Goal: Contribute content: Add original content to the website for others to see

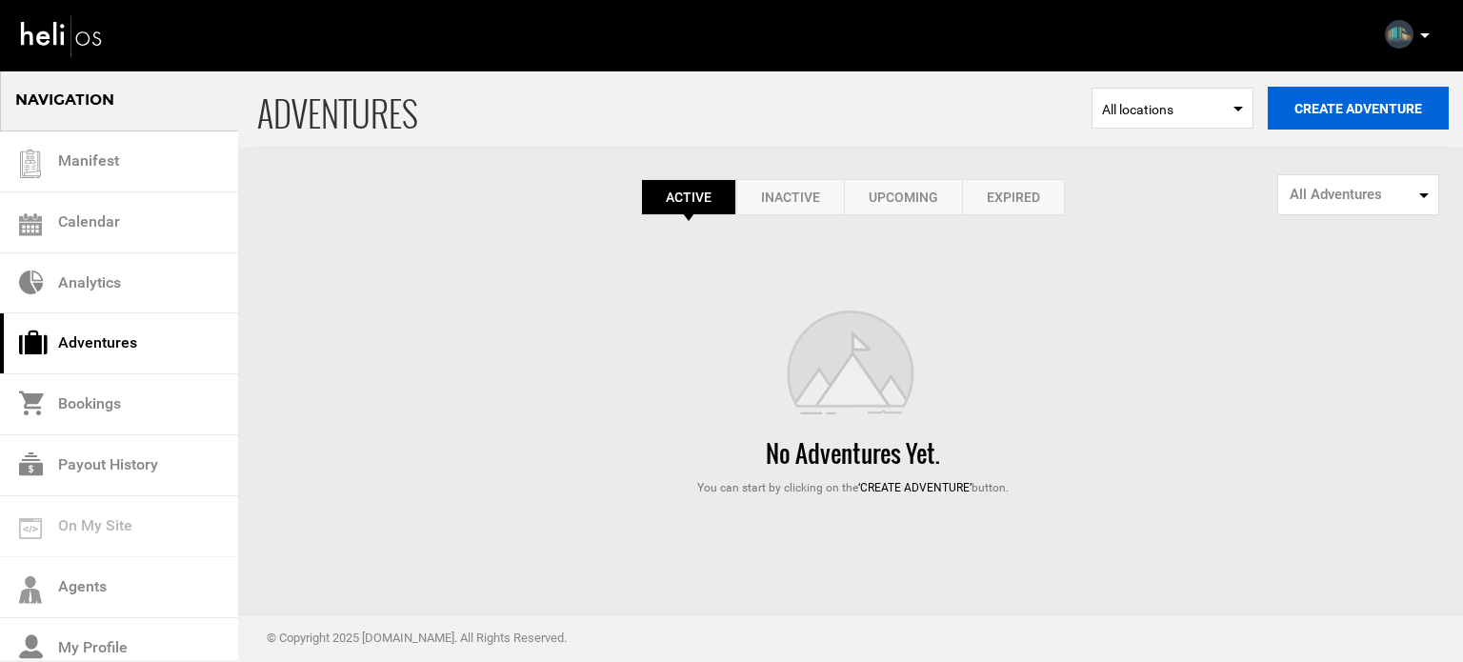
click at [1322, 90] on button "Create Adventure" at bounding box center [1358, 108] width 181 height 43
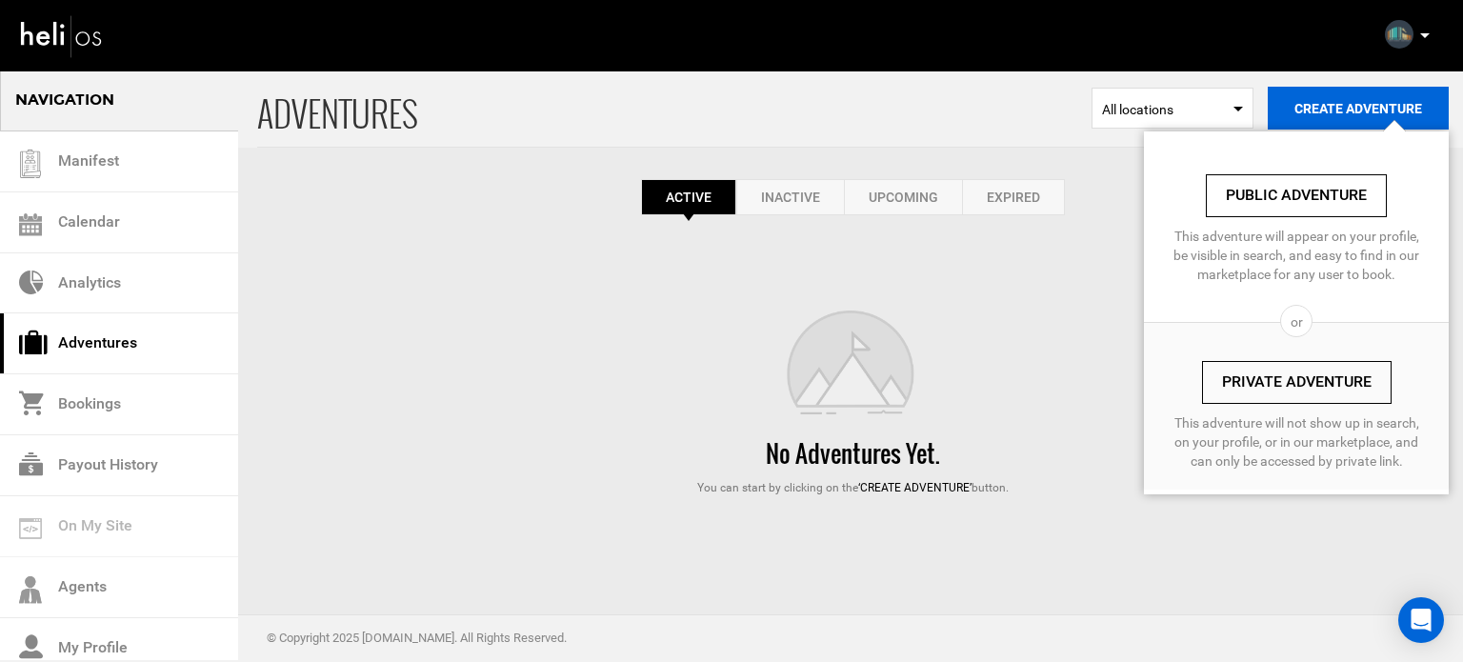
click at [1323, 102] on button "Create Adventure" at bounding box center [1358, 108] width 181 height 43
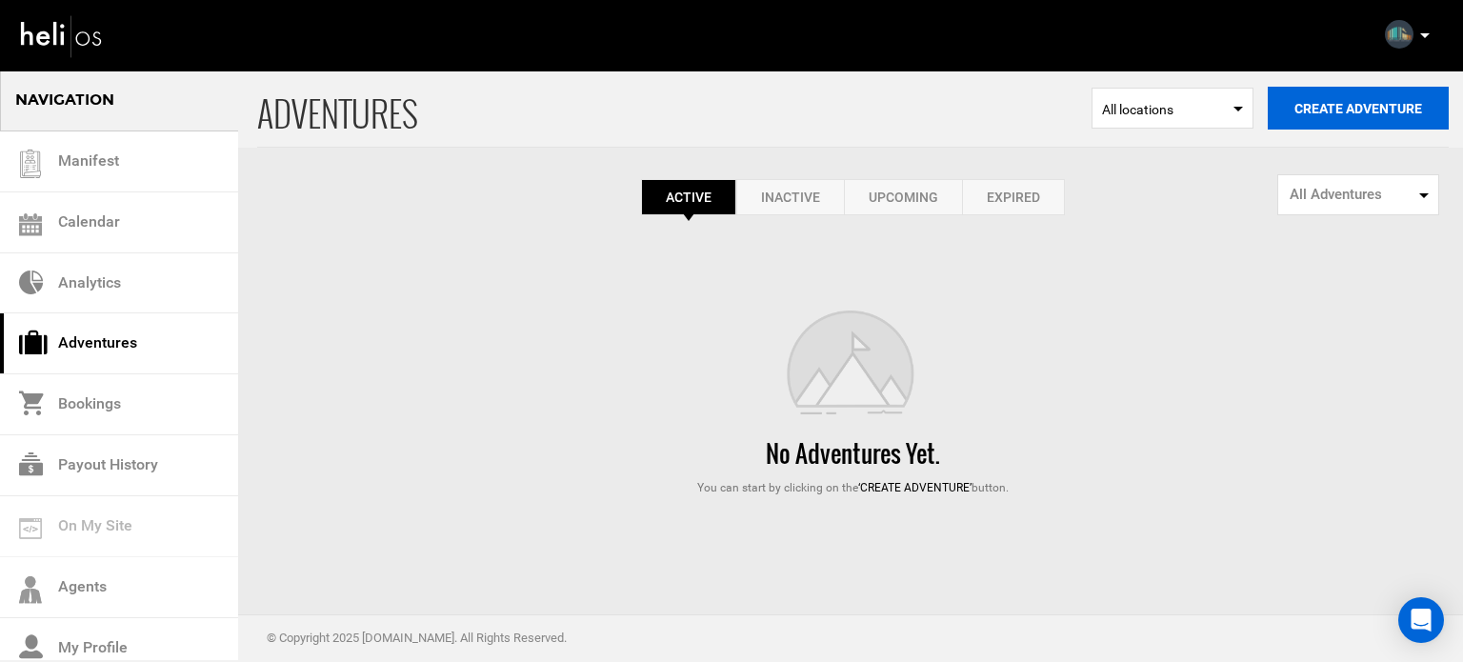
click at [1323, 102] on button "Create Adventure" at bounding box center [1358, 108] width 181 height 43
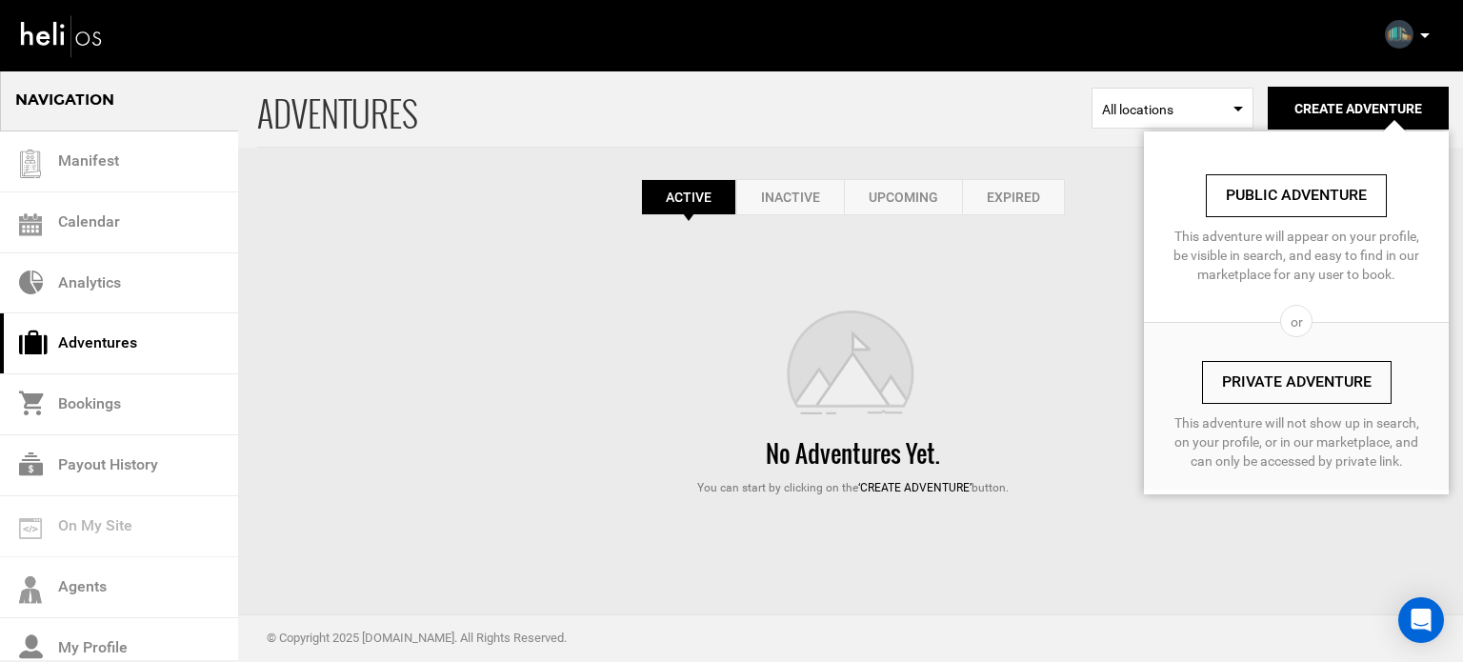
click at [1002, 210] on link "Expired" at bounding box center [1013, 197] width 103 height 36
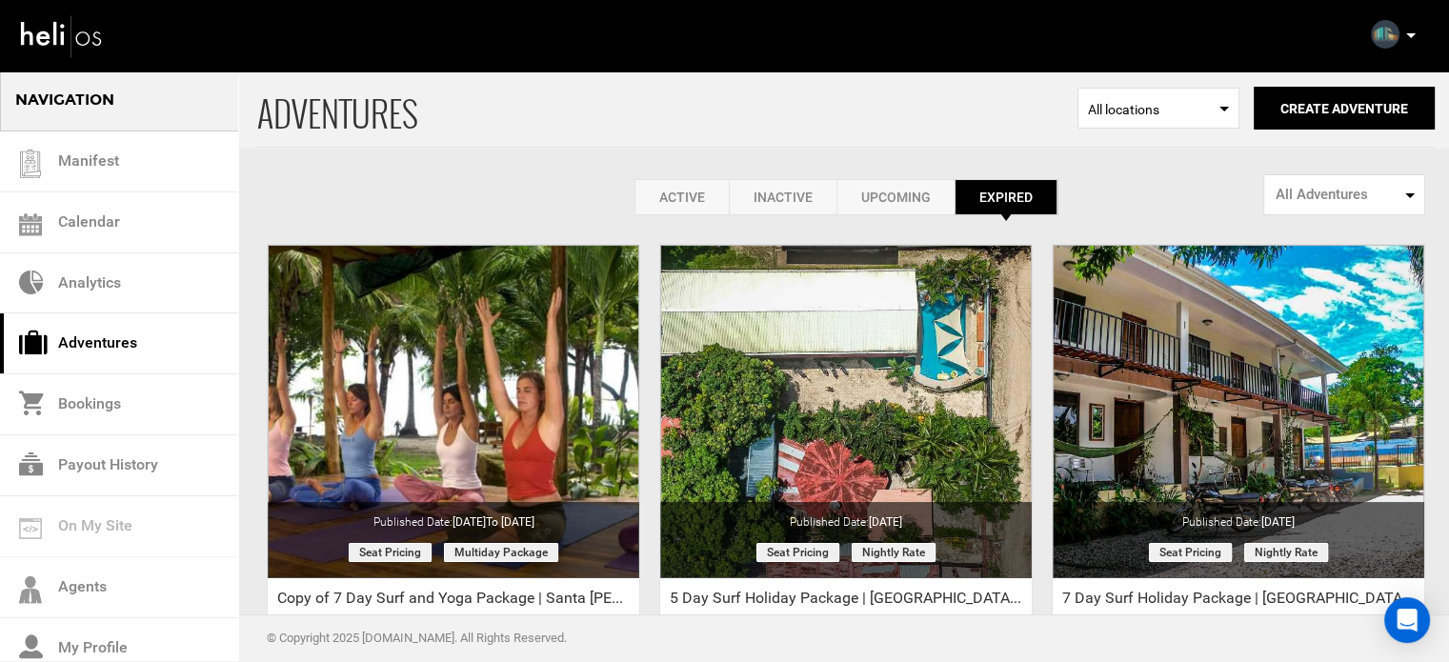
click at [705, 184] on link "Active" at bounding box center [681, 197] width 94 height 36
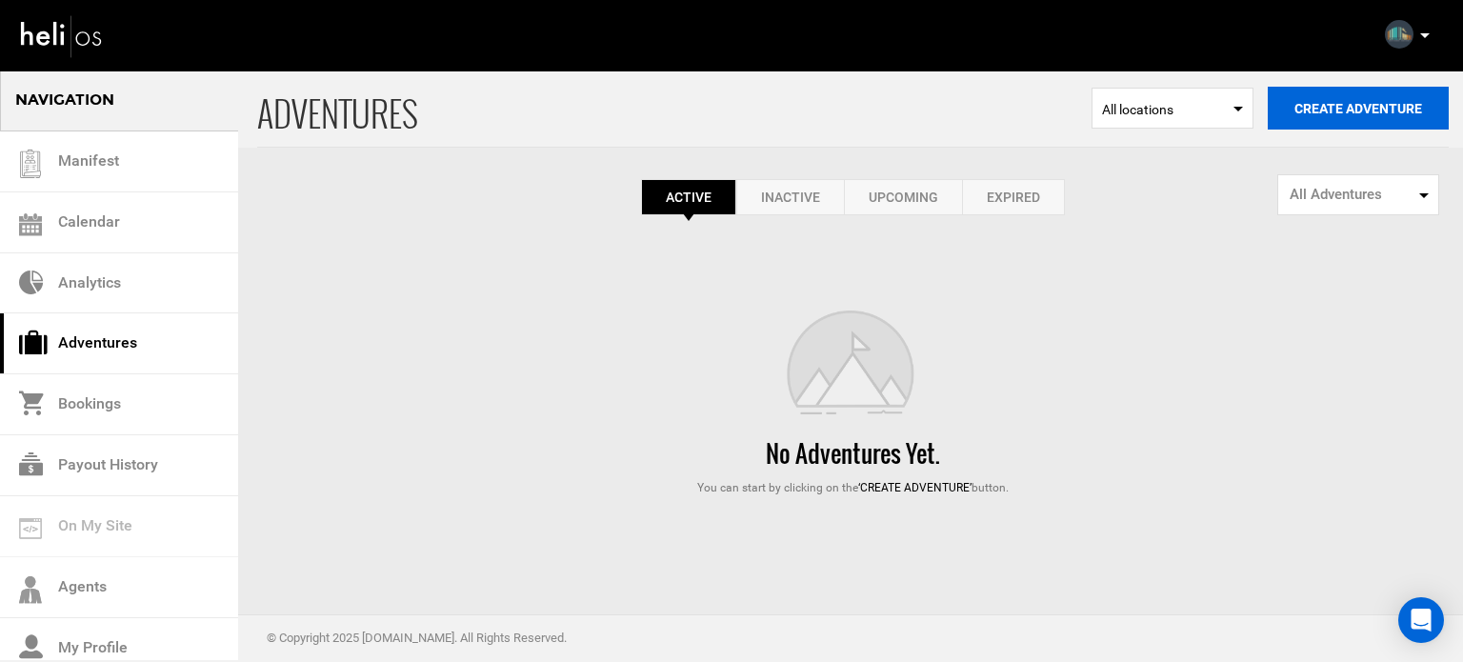
click at [1323, 95] on button "Create Adventure" at bounding box center [1358, 108] width 181 height 43
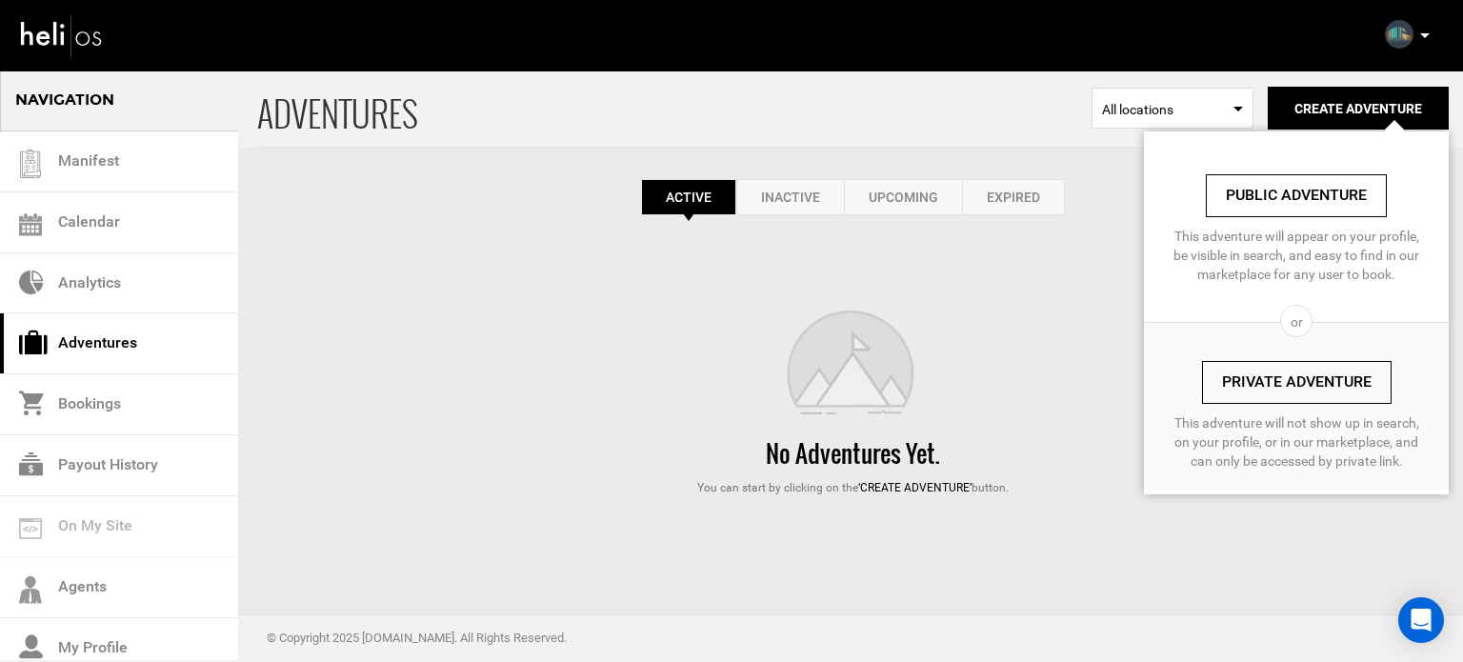
click at [1261, 380] on link "Private Adventure" at bounding box center [1297, 382] width 190 height 43
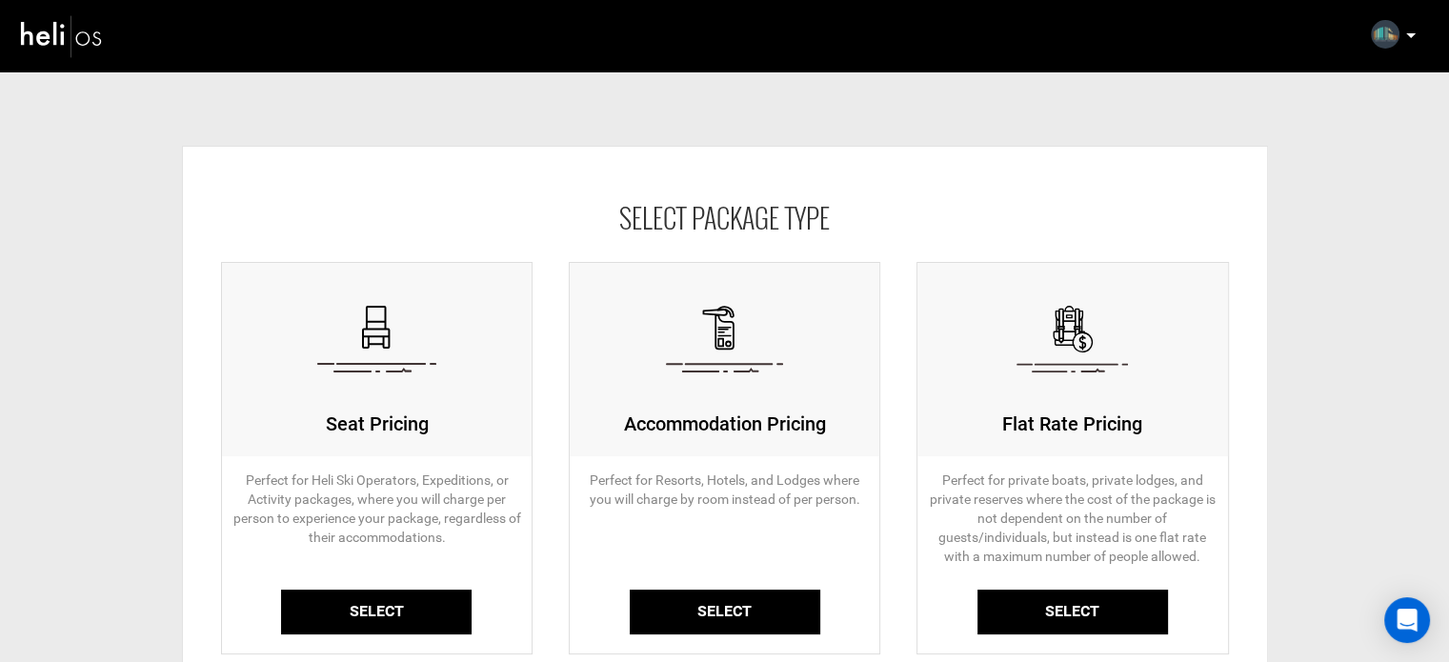
click at [423, 598] on link "Select" at bounding box center [376, 612] width 190 height 45
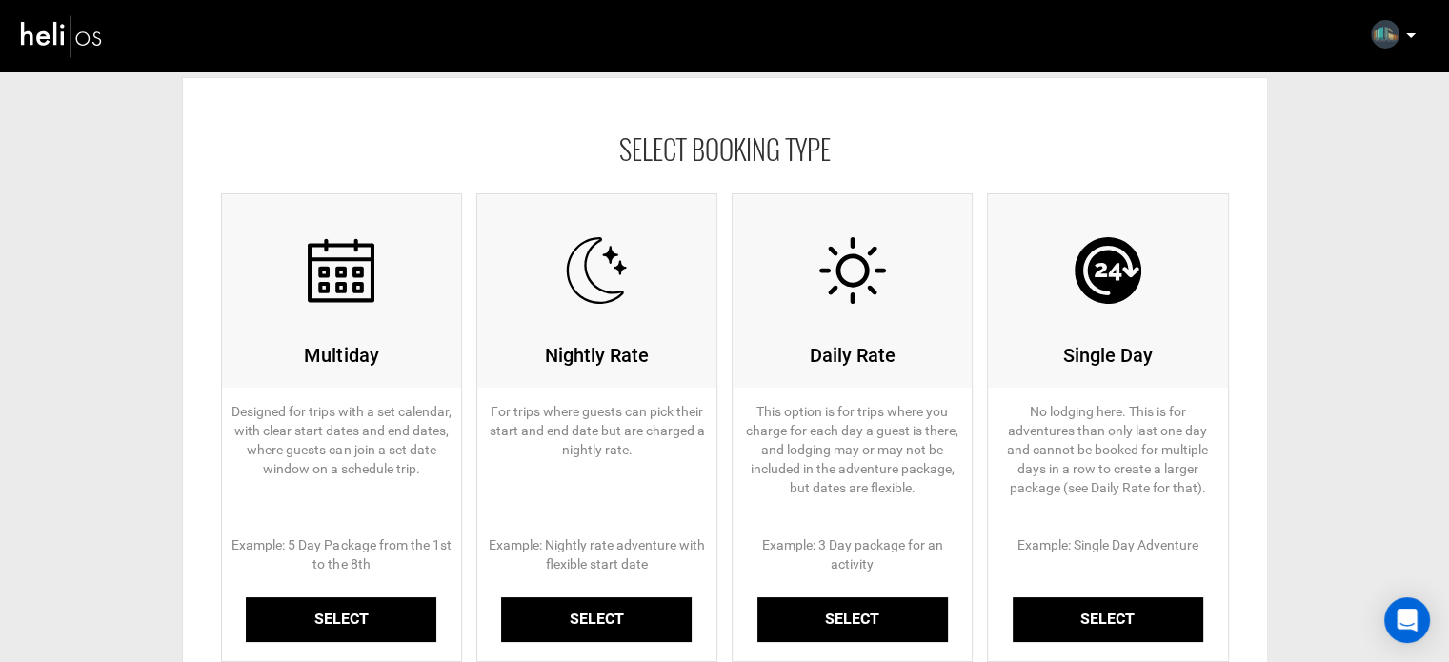
scroll to position [82, 0]
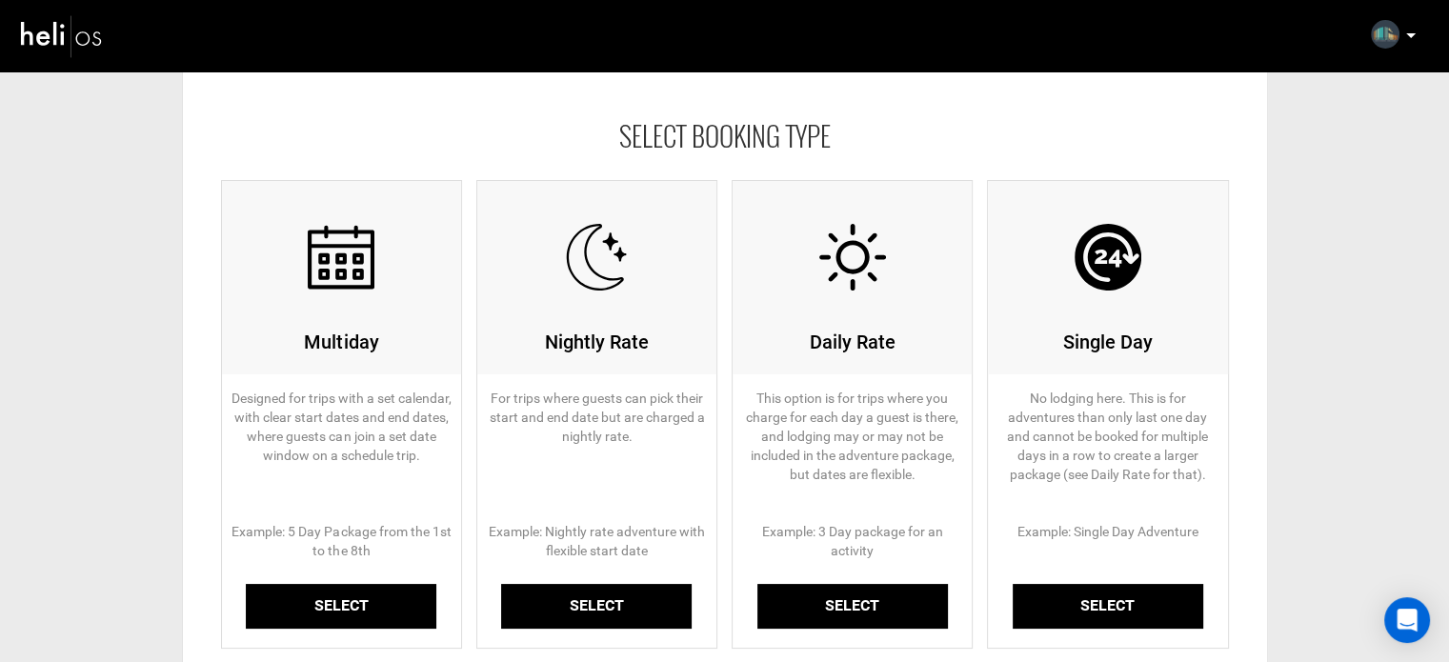
click at [414, 598] on link "Select" at bounding box center [341, 606] width 190 height 45
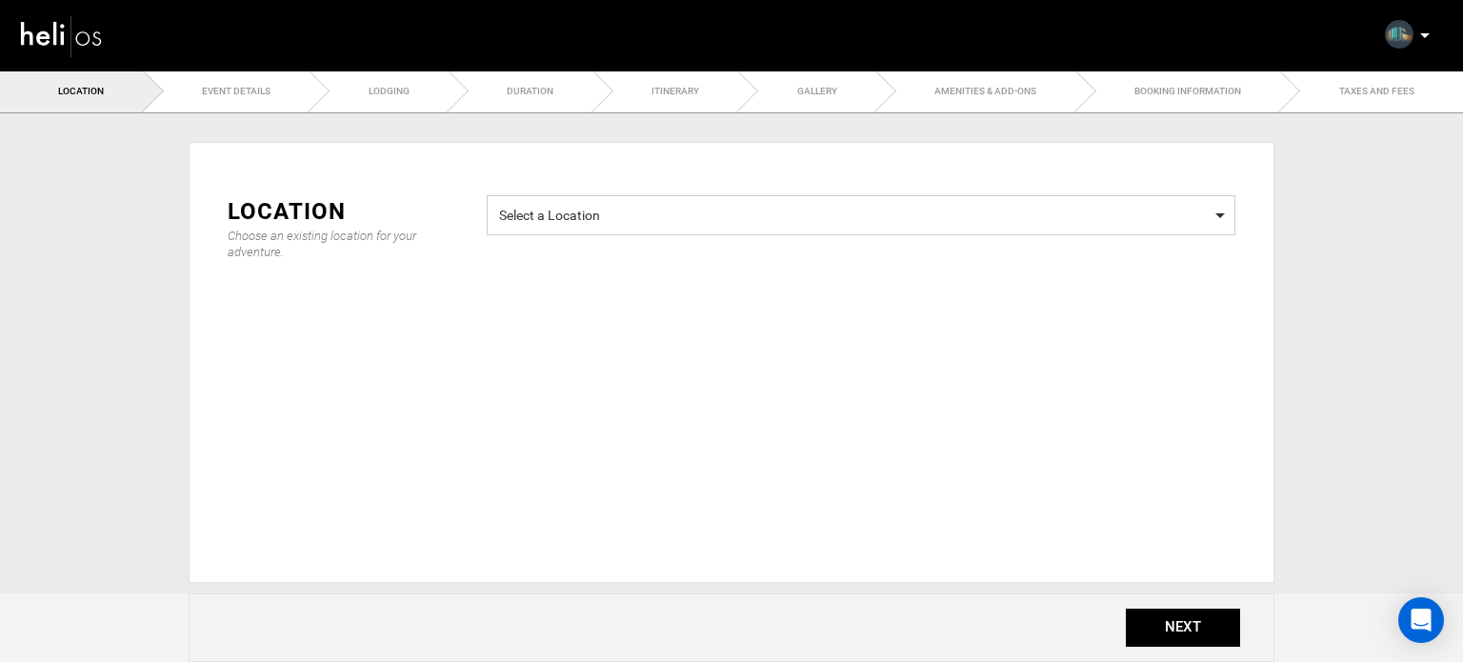
click at [580, 197] on span "Select a Location Select a Location" at bounding box center [861, 215] width 749 height 40
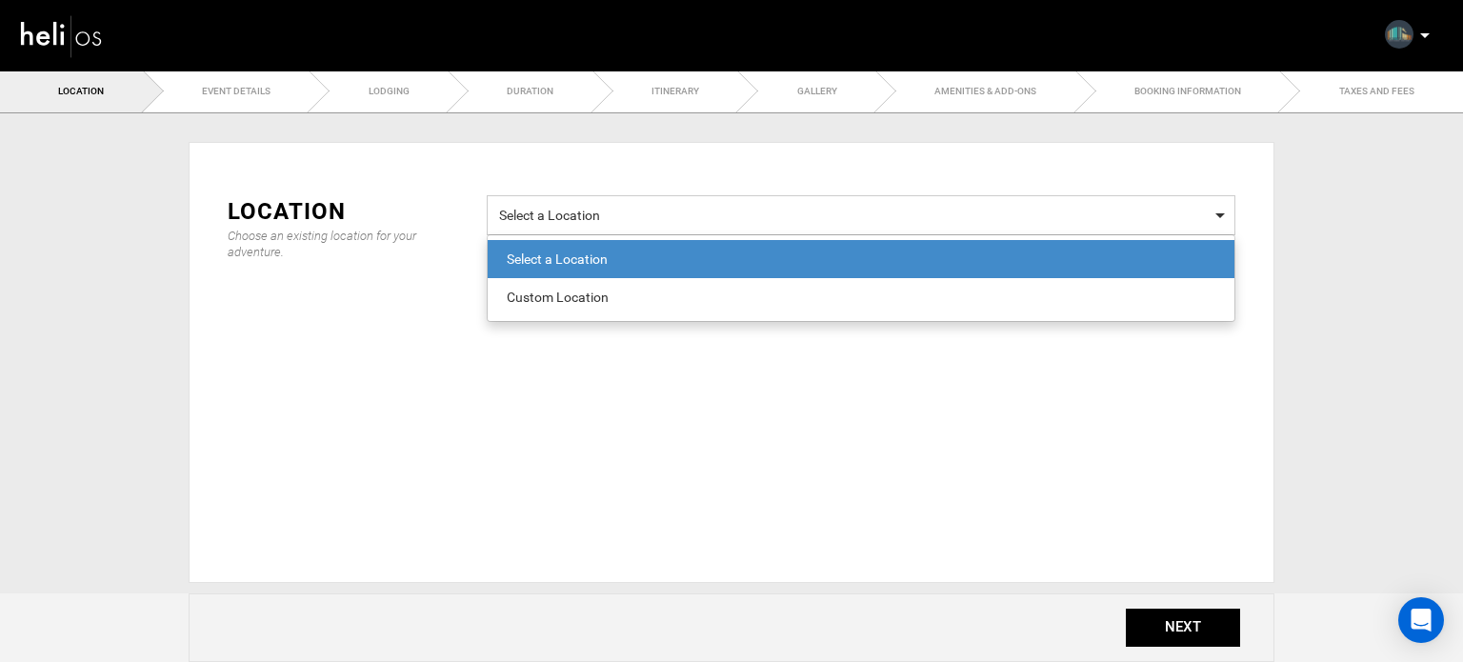
drag, startPoint x: 580, startPoint y: 197, endPoint x: 571, endPoint y: 296, distance: 99.5
click at [571, 235] on div "Select a Location Select a Location Select a Location Custom Location" at bounding box center [861, 215] width 749 height 40
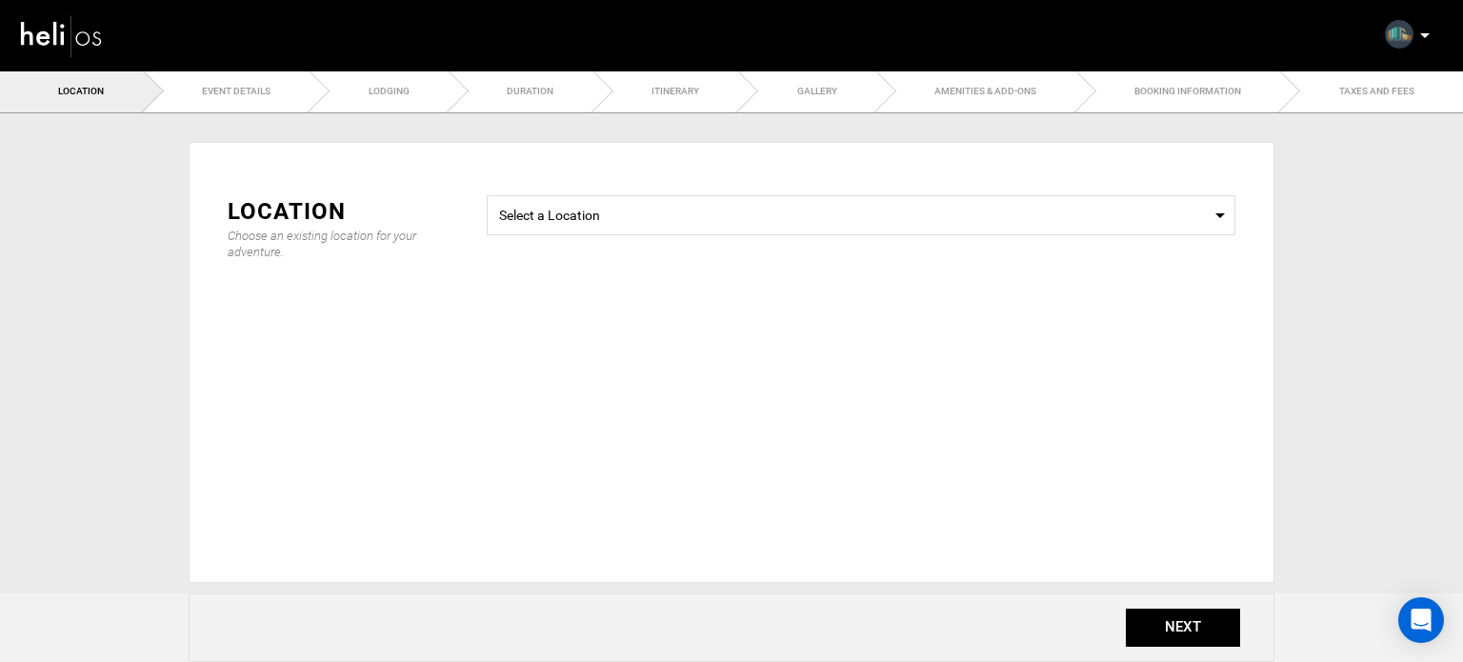
click at [571, 296] on div "Location Choose an existing location for your adventure. Select a Location Sele…" at bounding box center [731, 261] width 1036 height 189
click at [552, 229] on span "Select a Location Select a Location" at bounding box center [861, 215] width 749 height 40
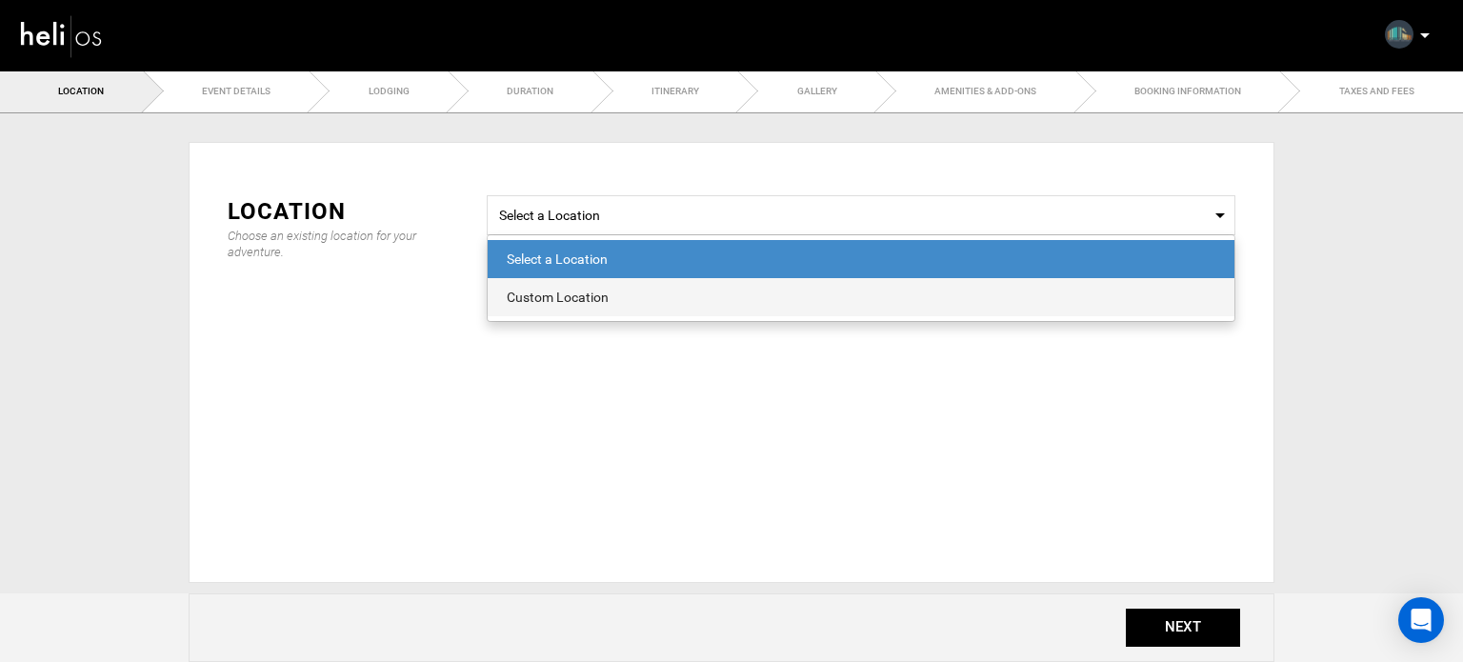
click at [543, 293] on div "Custom Location" at bounding box center [861, 297] width 709 height 19
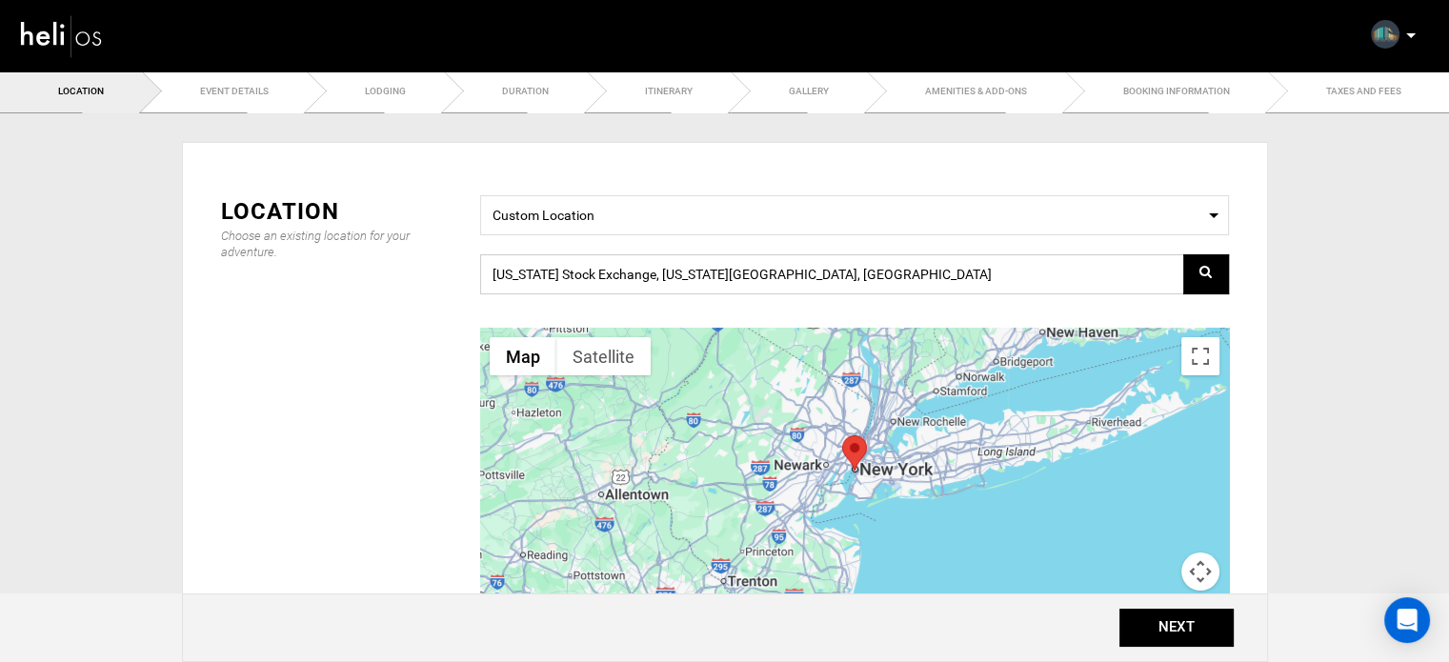
drag, startPoint x: 851, startPoint y: 276, endPoint x: 433, endPoint y: 274, distance: 418.1
click at [433, 274] on div "Location Choose an existing location for your adventure. Select a Location Cust…" at bounding box center [725, 430] width 1036 height 471
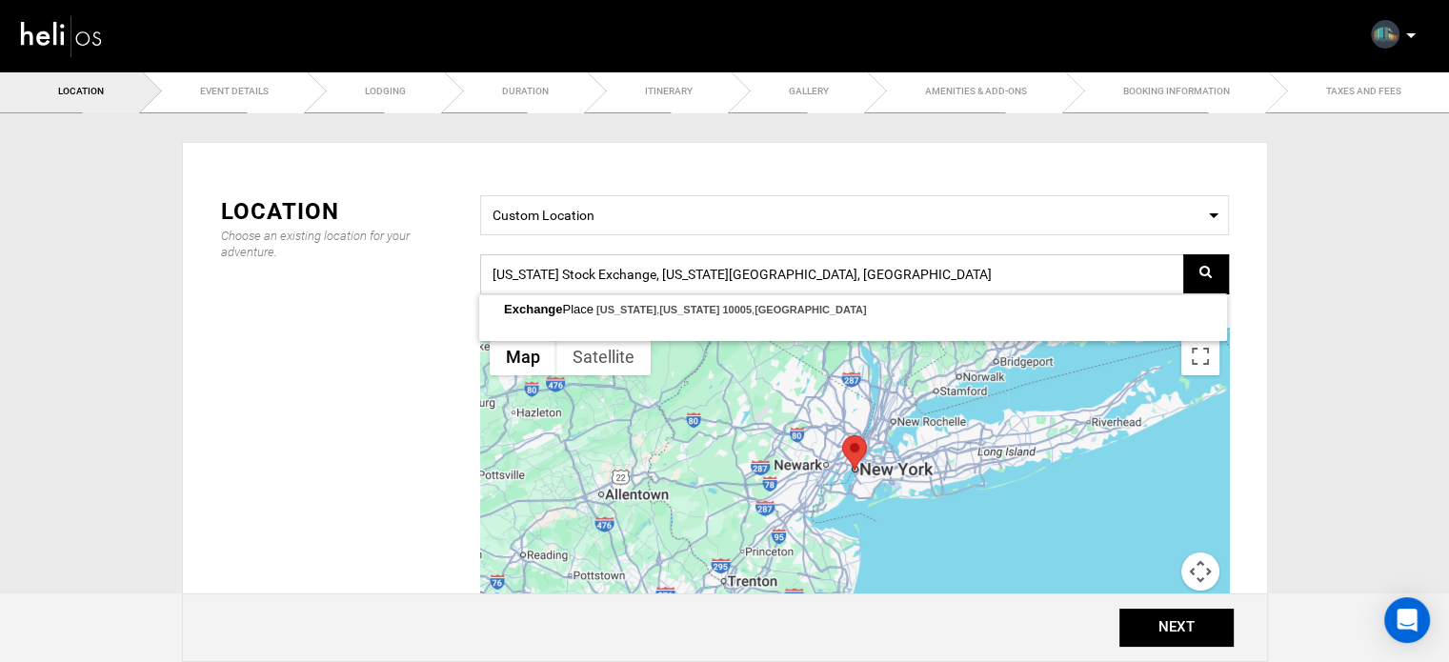
paste input "JRJX+72 Provincia de Puntarenas, Puntarenas, Carmen, Costa Rica"
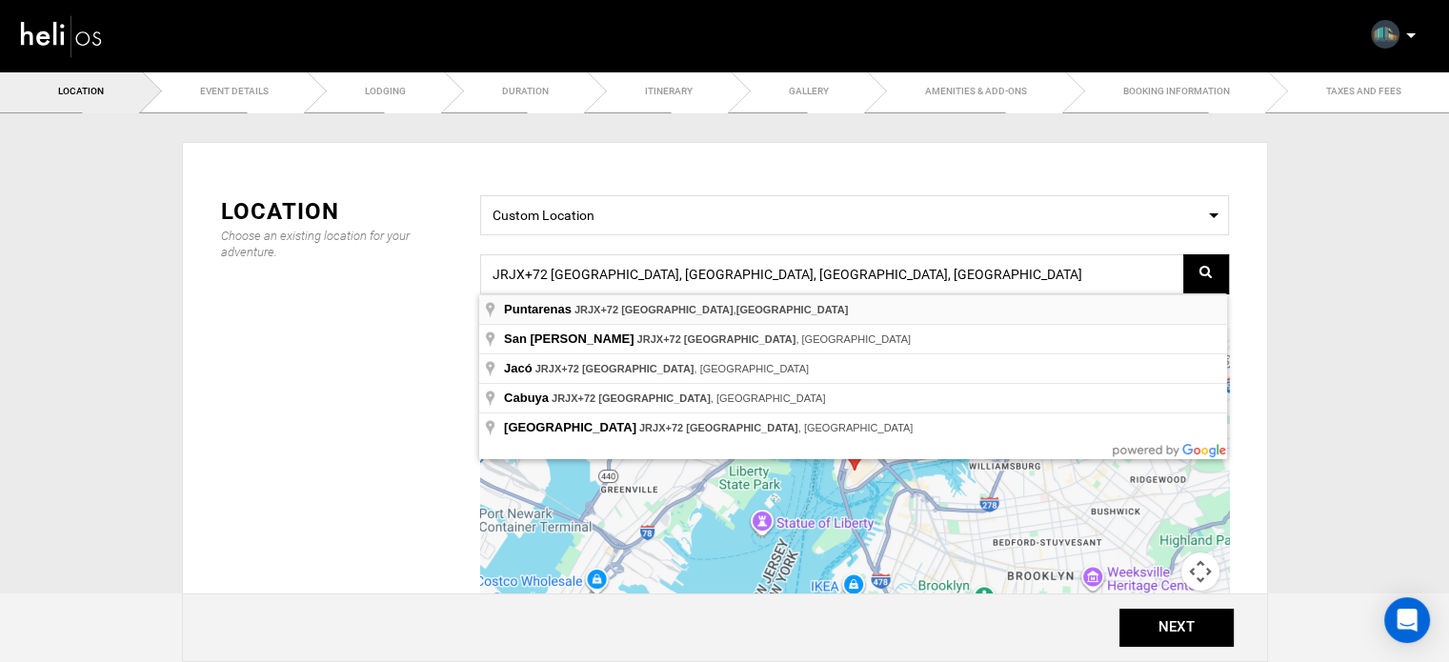
type input "JRJX+72, [GEOGRAPHIC_DATA], [GEOGRAPHIC_DATA], [GEOGRAPHIC_DATA]"
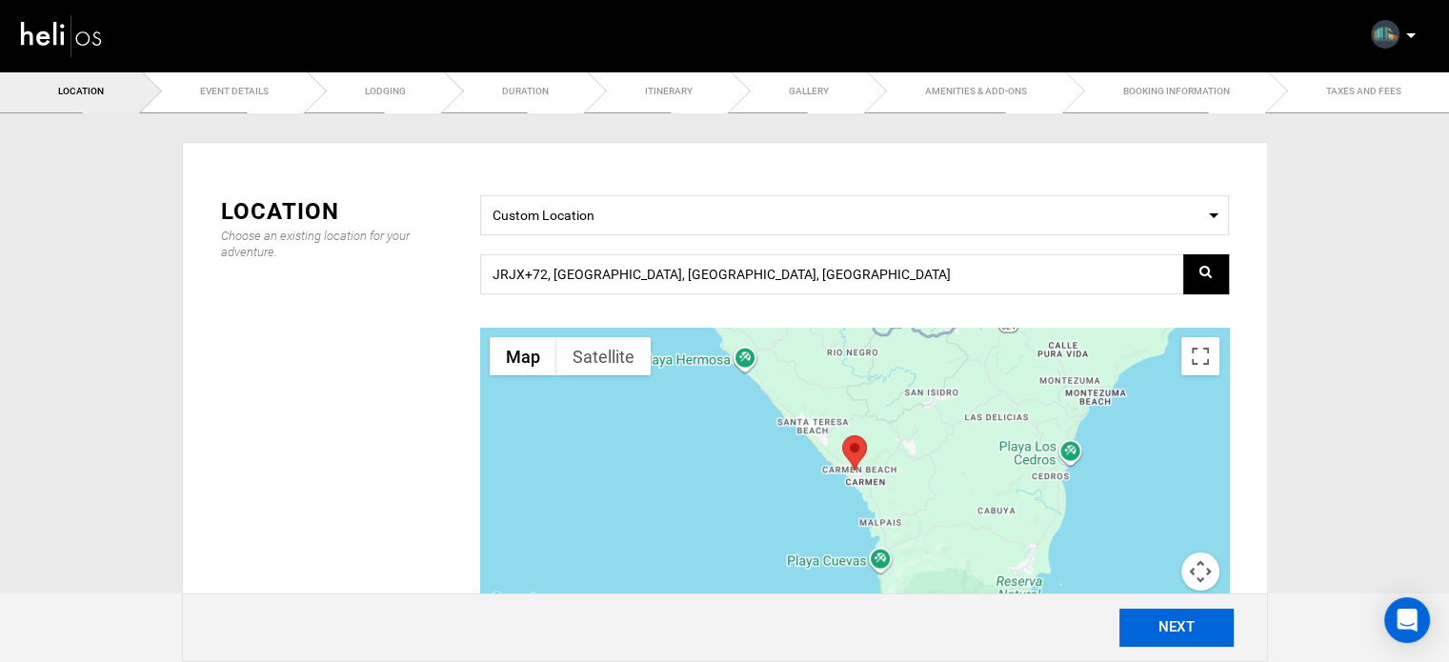
click at [1149, 635] on button "NEXT" at bounding box center [1176, 628] width 114 height 38
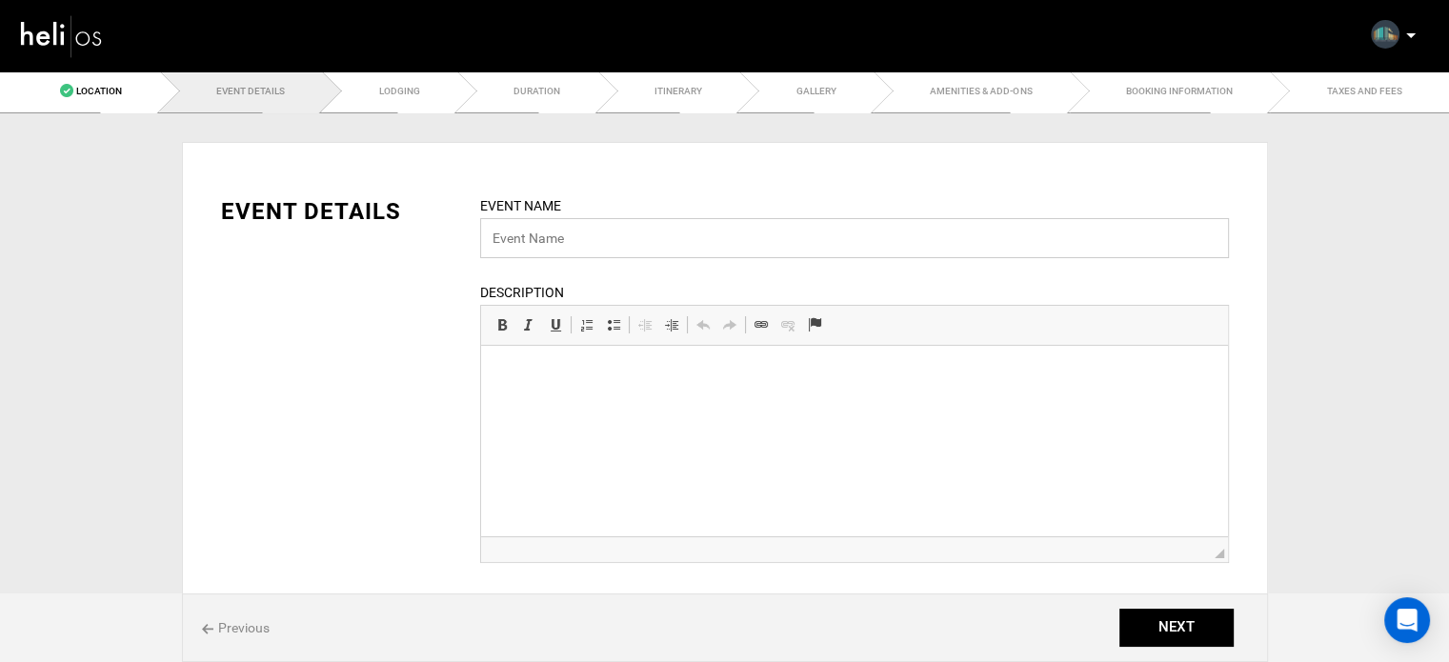
click at [512, 233] on input "text" at bounding box center [854, 238] width 749 height 40
type input "I Need [MEDICAL_DATA] Surf Package"
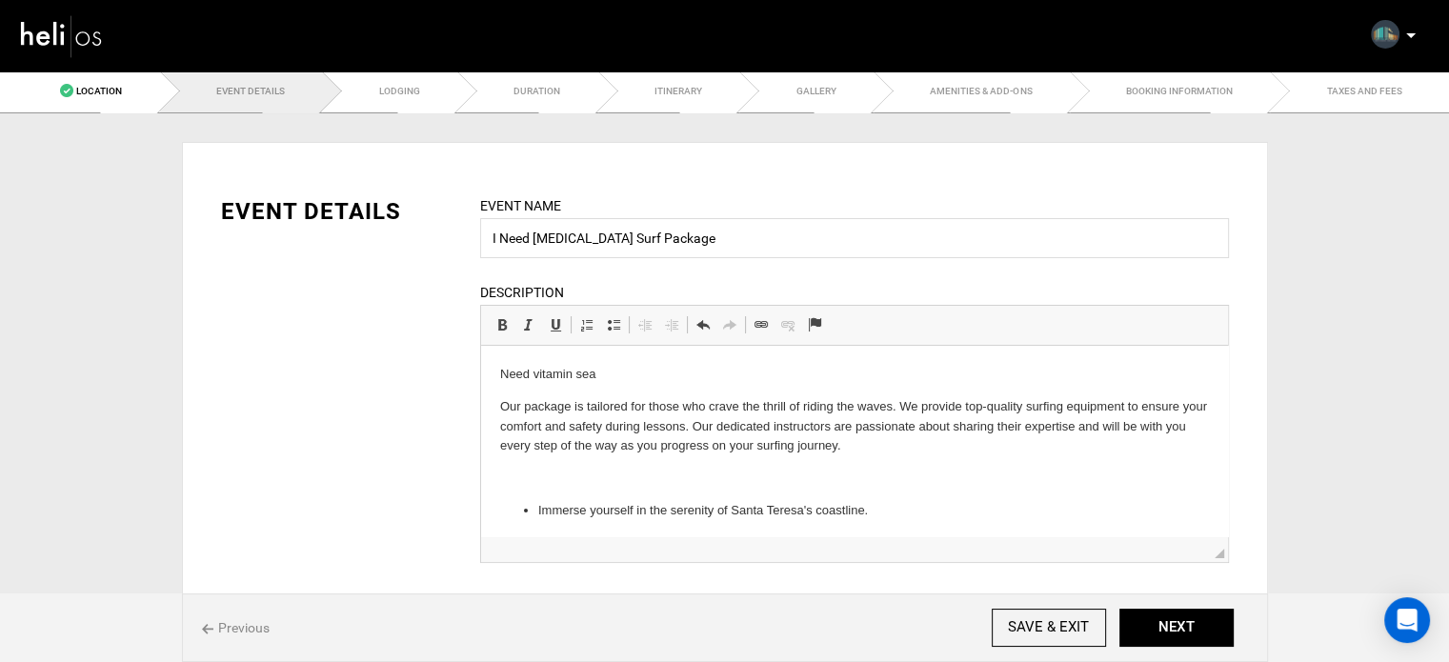
click at [551, 360] on html "Need vitamin sea Our package is tailored for those who crave the thrill of ridi…" at bounding box center [853, 475] width 747 height 258
click at [540, 374] on p "Need vitamin sea" at bounding box center [853, 375] width 709 height 20
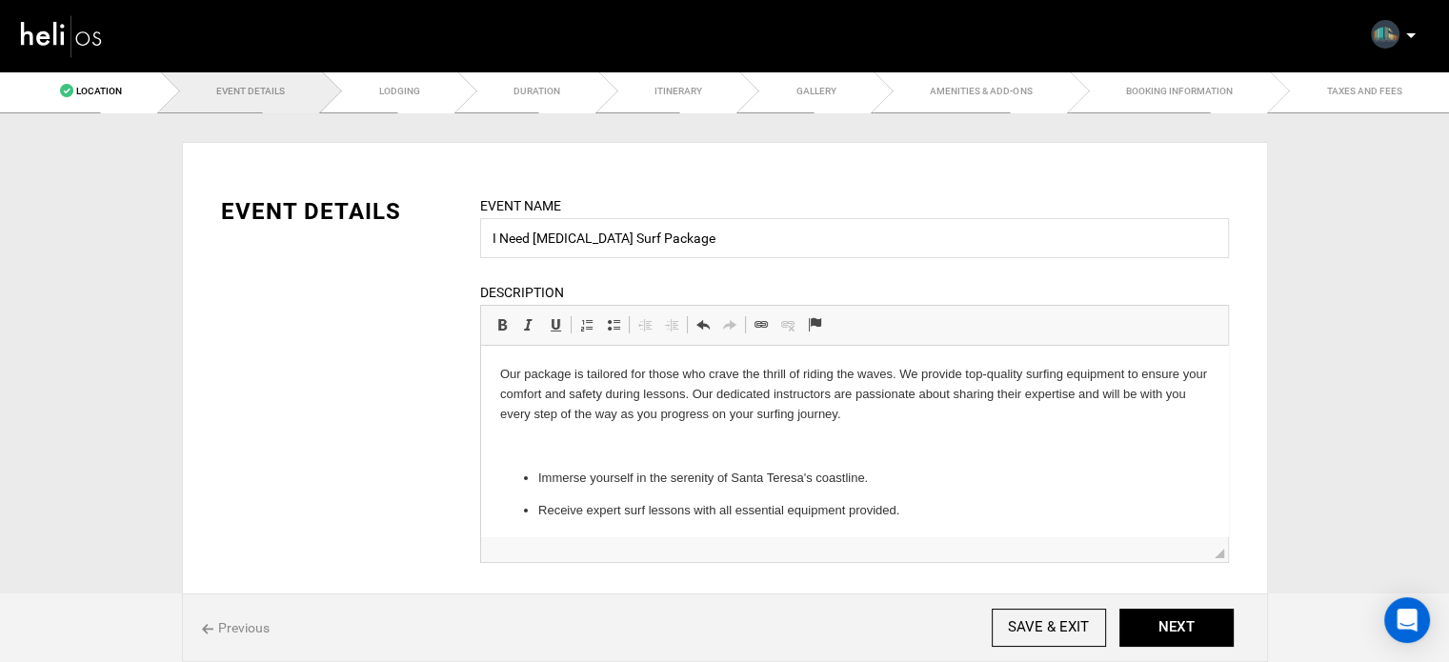
click at [577, 443] on p "​" at bounding box center [853, 446] width 709 height 20
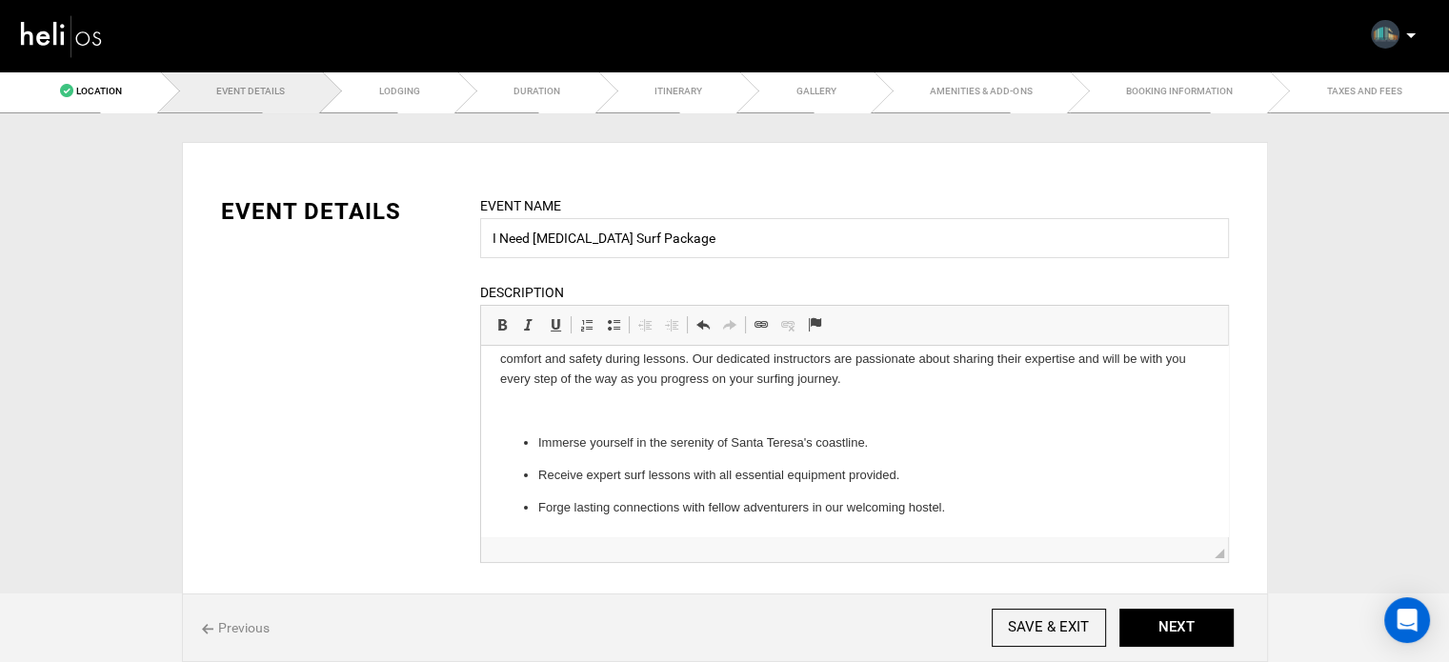
scroll to position [4, 0]
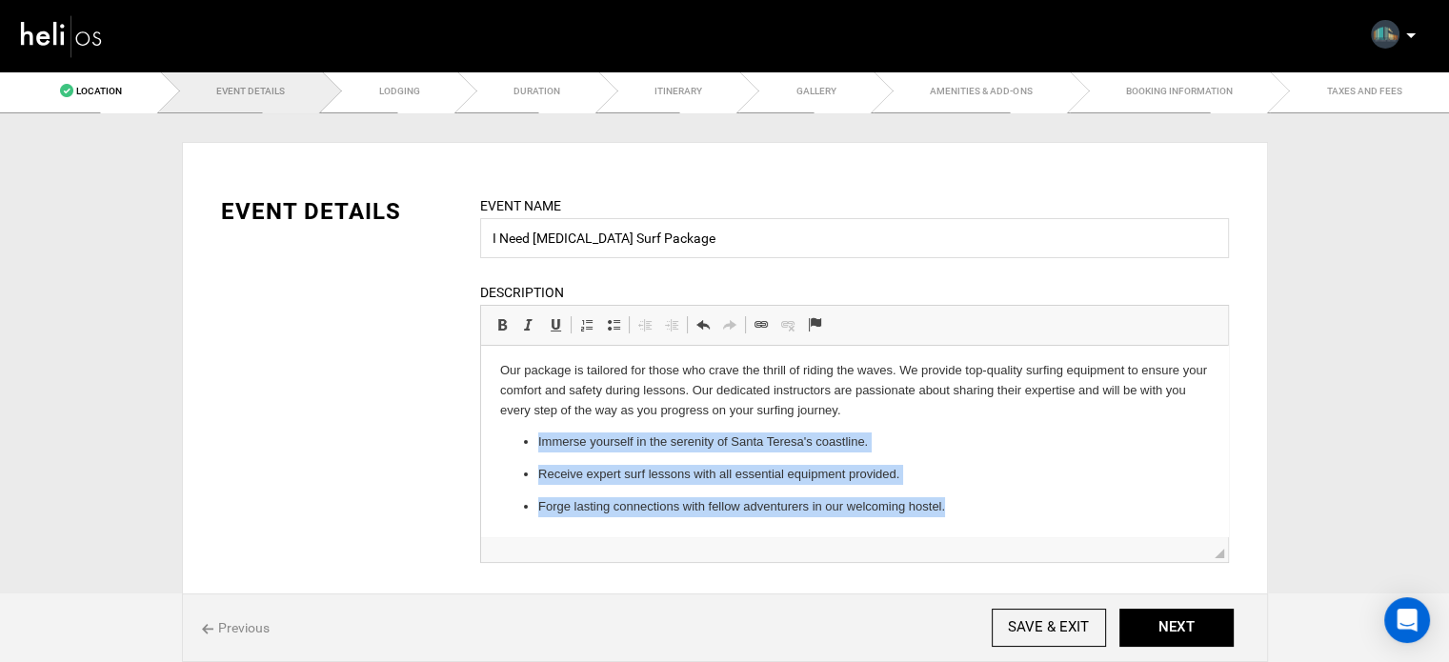
drag, startPoint x: 532, startPoint y: 444, endPoint x: 993, endPoint y: 529, distance: 468.7
click at [993, 529] on html "Our package is tailored for those who crave the thrill of riding the waves. We …" at bounding box center [853, 439] width 747 height 194
click at [613, 325] on span at bounding box center [613, 324] width 15 height 15
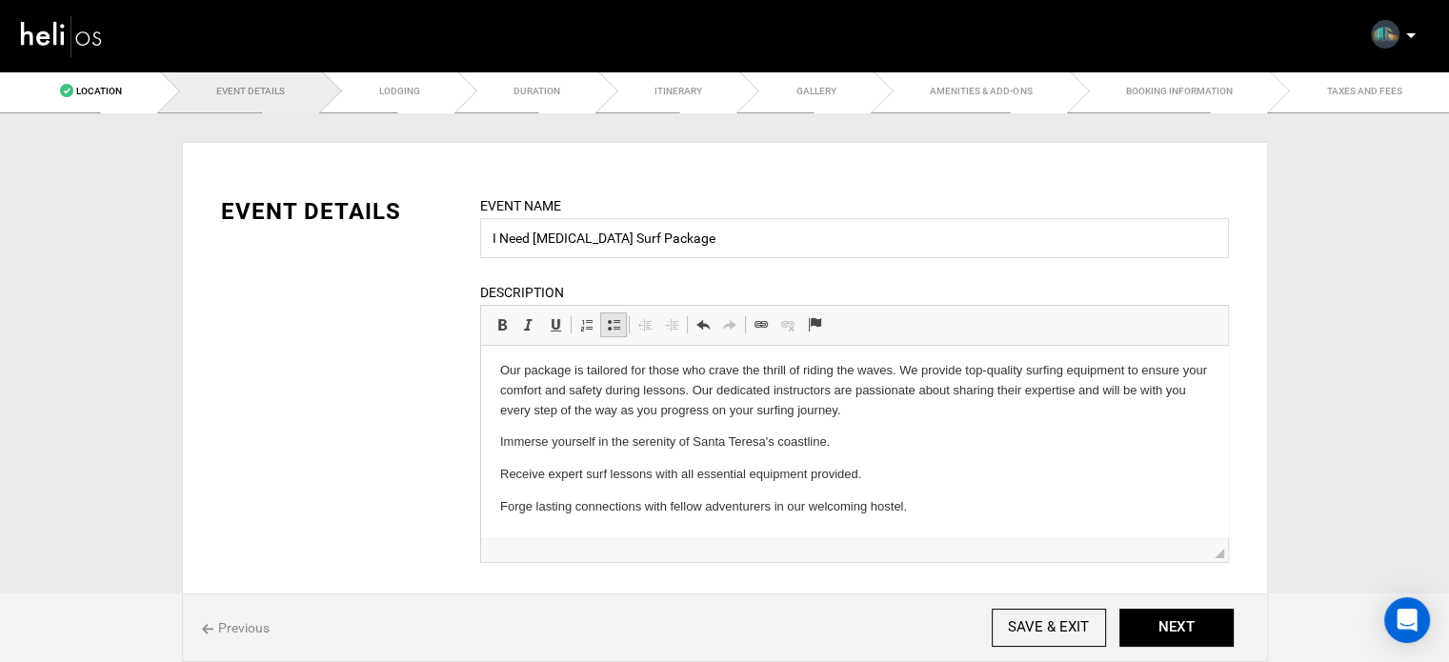
click at [613, 325] on span at bounding box center [613, 324] width 15 height 15
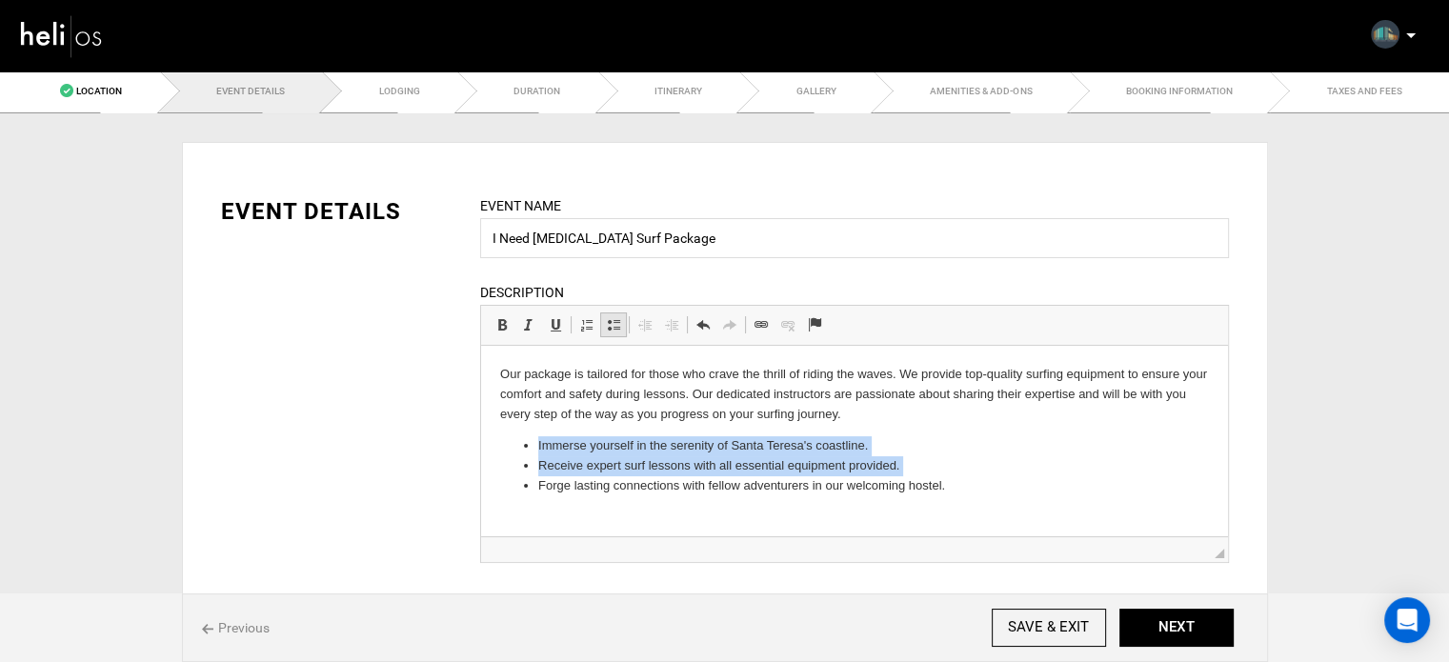
scroll to position [0, 0]
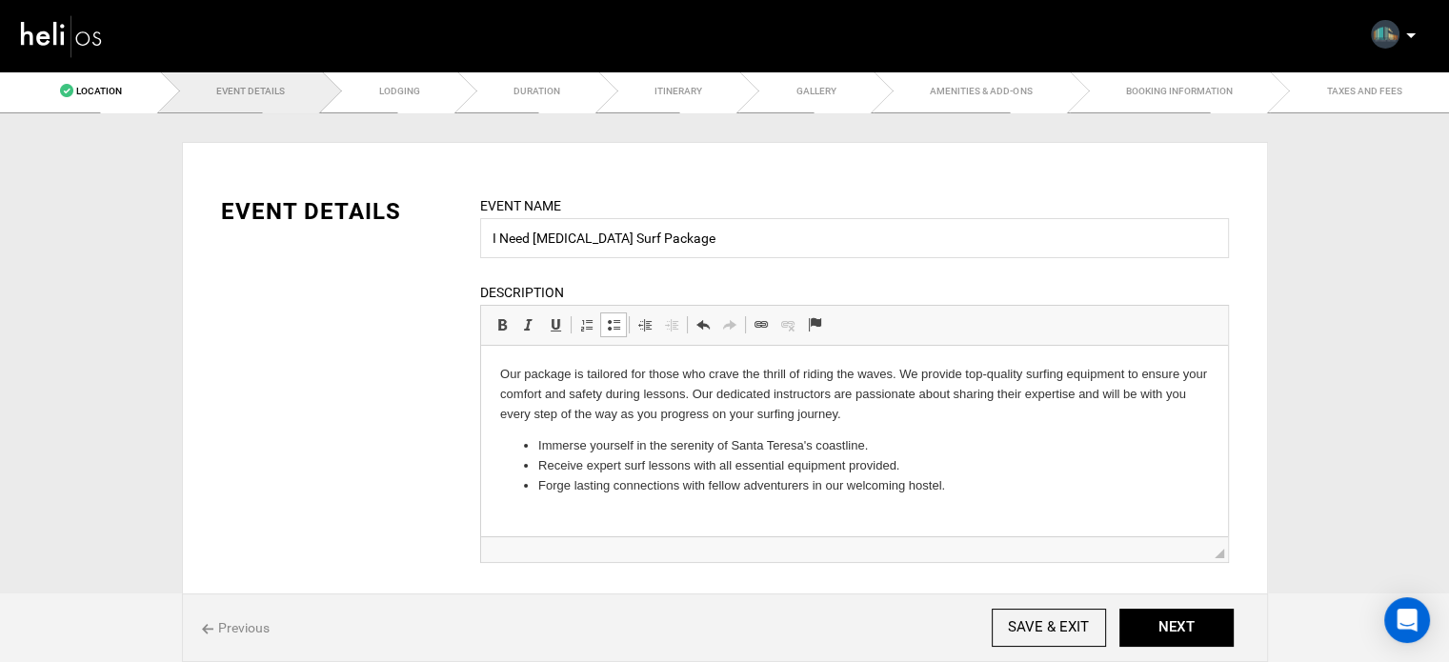
click at [887, 411] on p "Our package is tailored for those who crave the thrill of riding the waves. We …" at bounding box center [853, 394] width 709 height 59
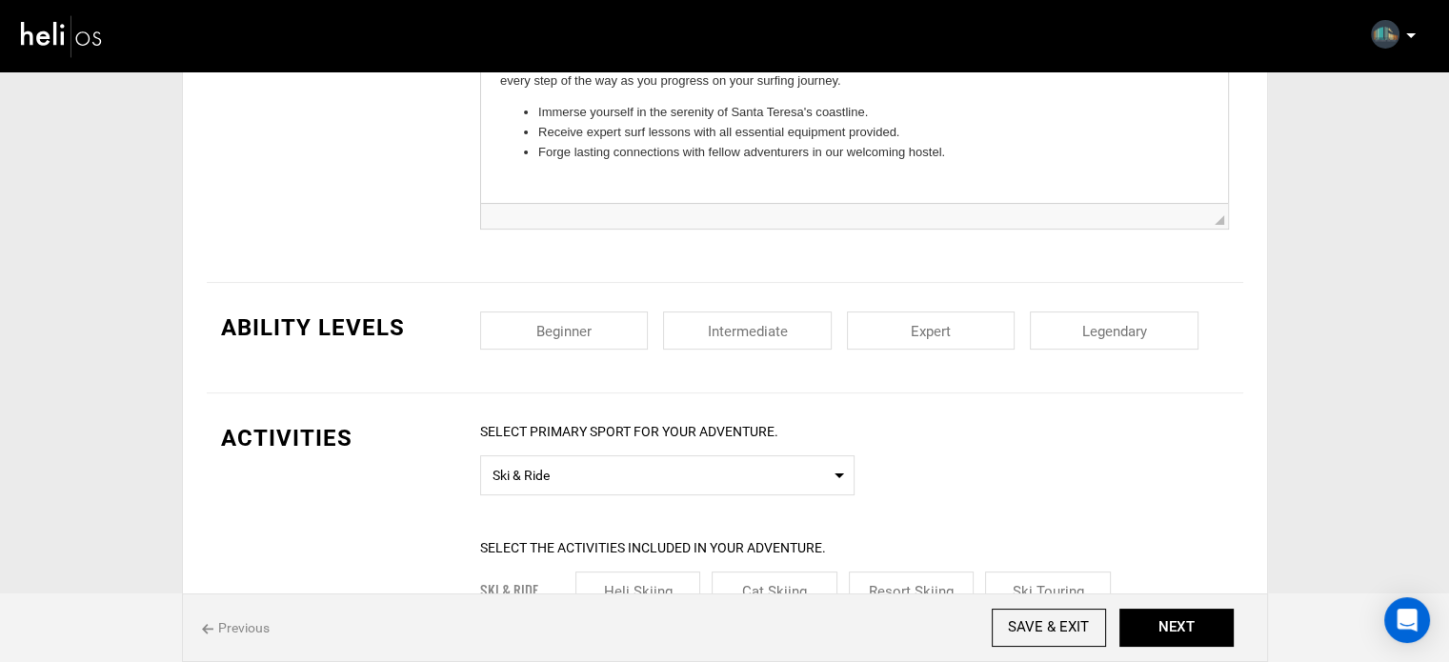
scroll to position [381, 0]
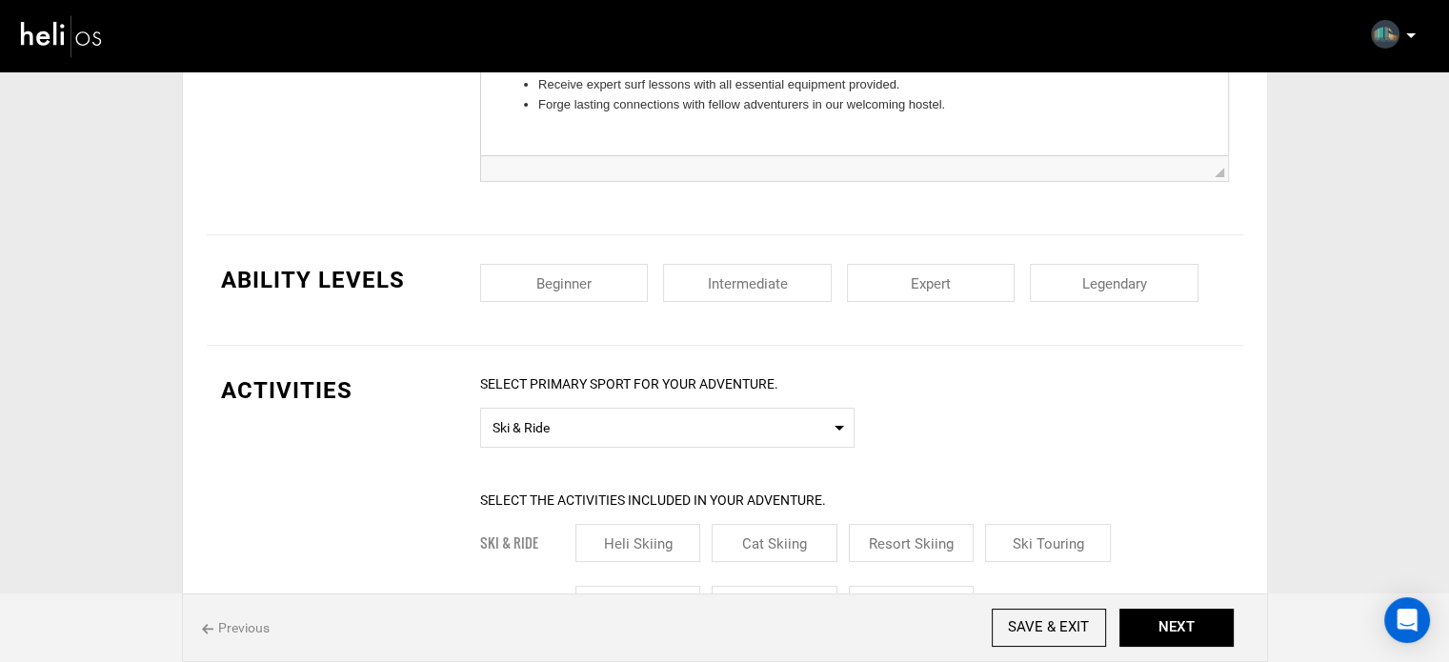
drag, startPoint x: 622, startPoint y: 315, endPoint x: 628, endPoint y: 287, distance: 29.1
click at [622, 307] on div "Ability Levels Beginner Intermediate Expert Legendary" at bounding box center [725, 290] width 1036 height 110
drag, startPoint x: 628, startPoint y: 287, endPoint x: 716, endPoint y: 279, distance: 88.9
click at [632, 285] on input "checkbox" at bounding box center [564, 283] width 169 height 38
checkbox input "true"
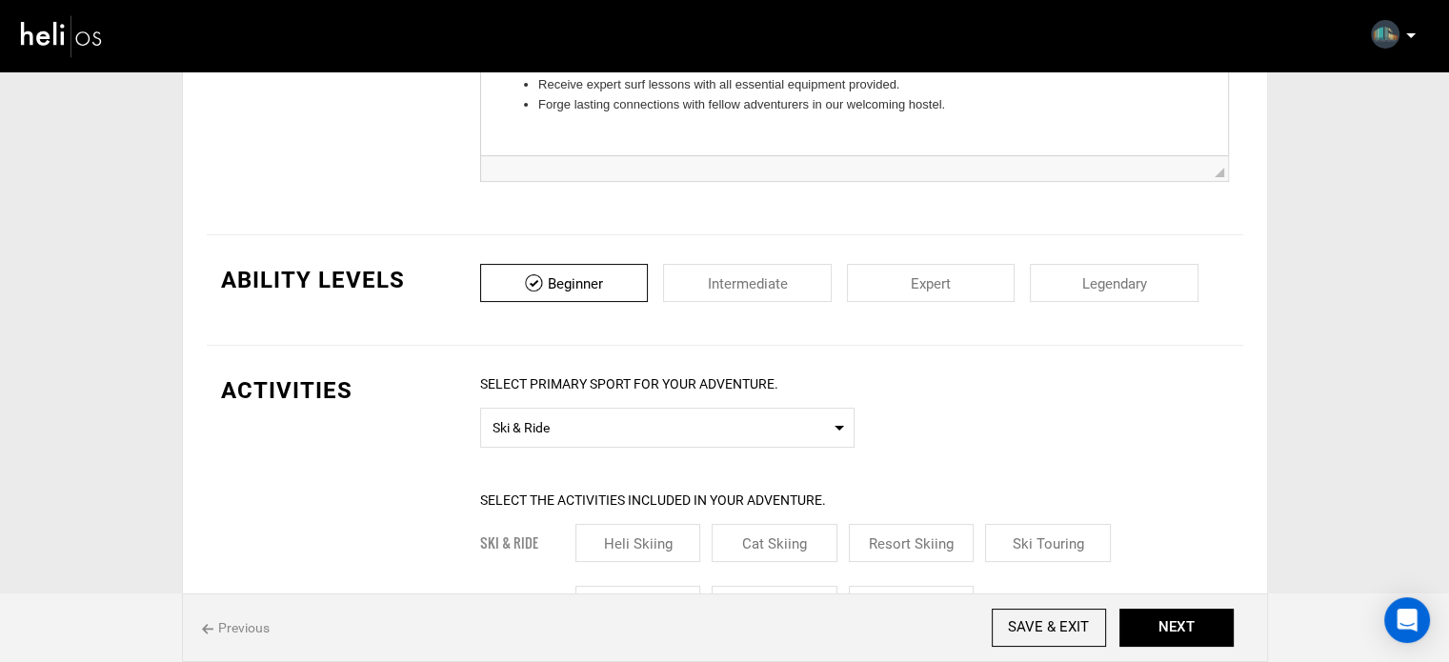
click at [716, 279] on input "checkbox" at bounding box center [747, 283] width 169 height 38
checkbox input "true"
click at [891, 272] on input "checkbox" at bounding box center [931, 283] width 169 height 38
checkbox input "true"
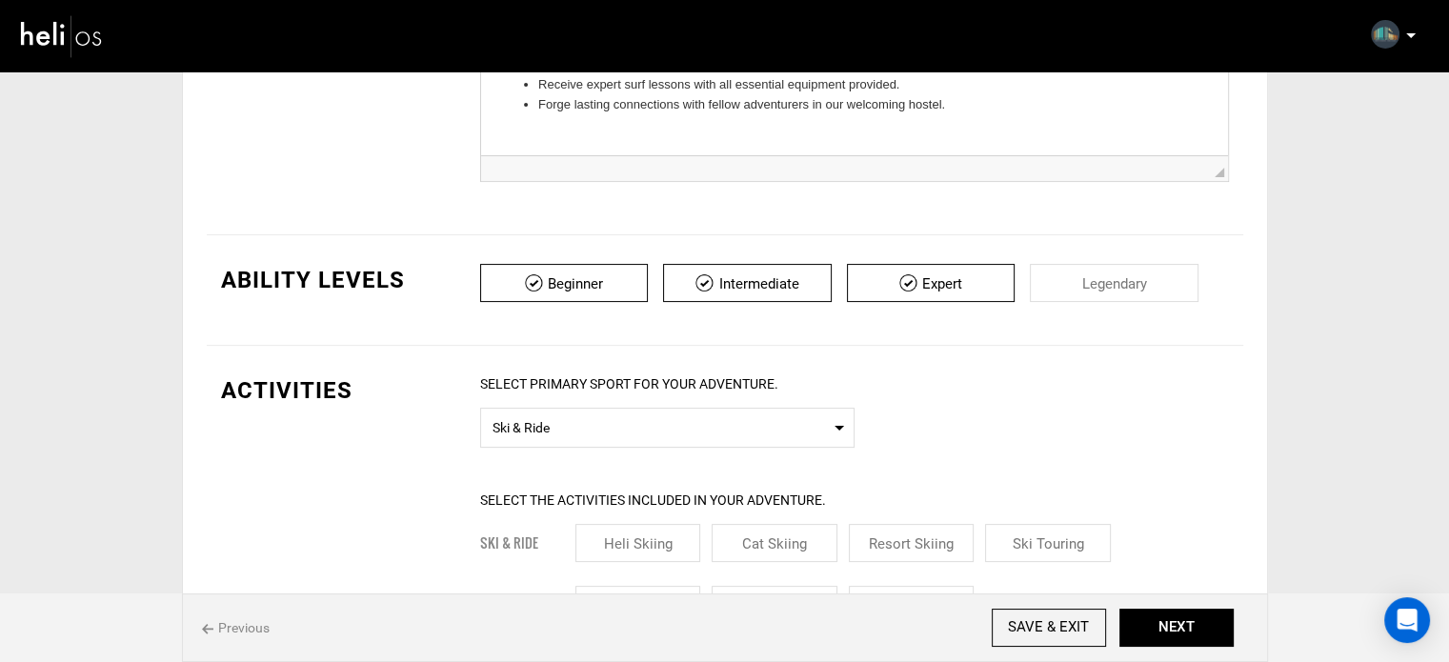
click at [1073, 266] on input "checkbox" at bounding box center [1114, 283] width 169 height 38
checkbox input "true"
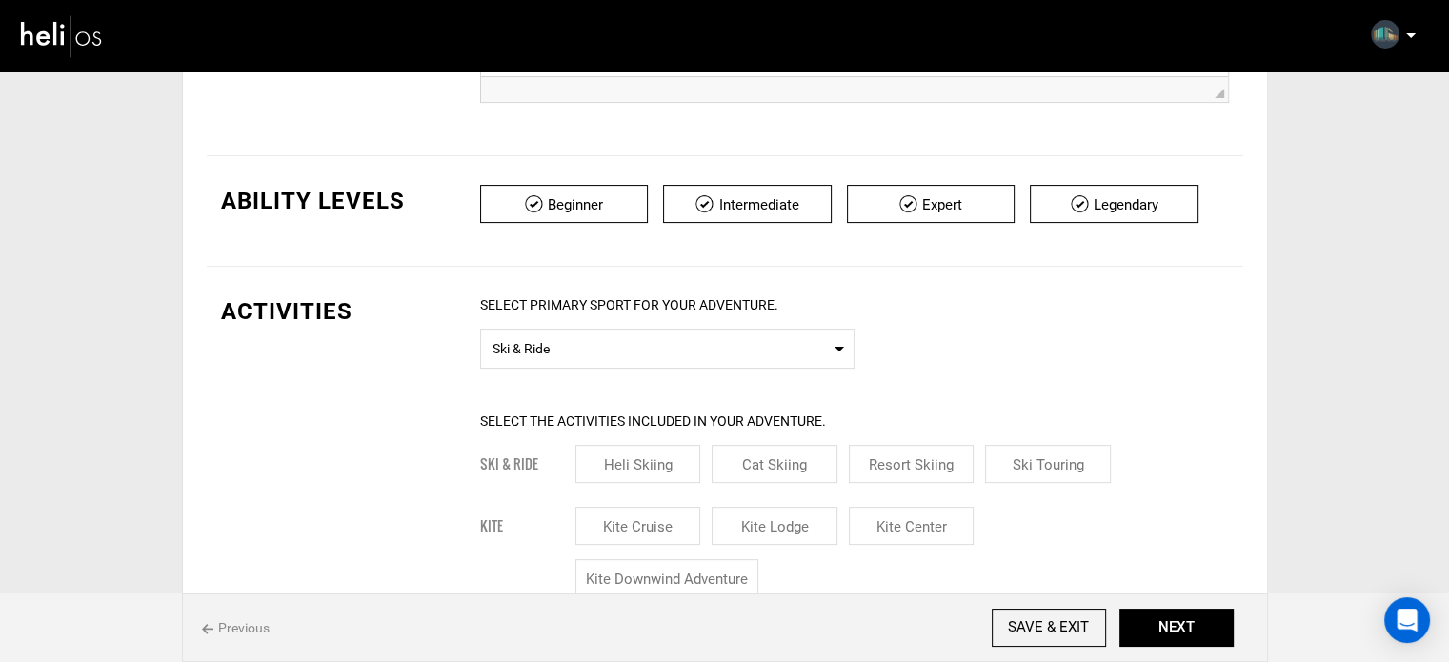
scroll to position [571, 0]
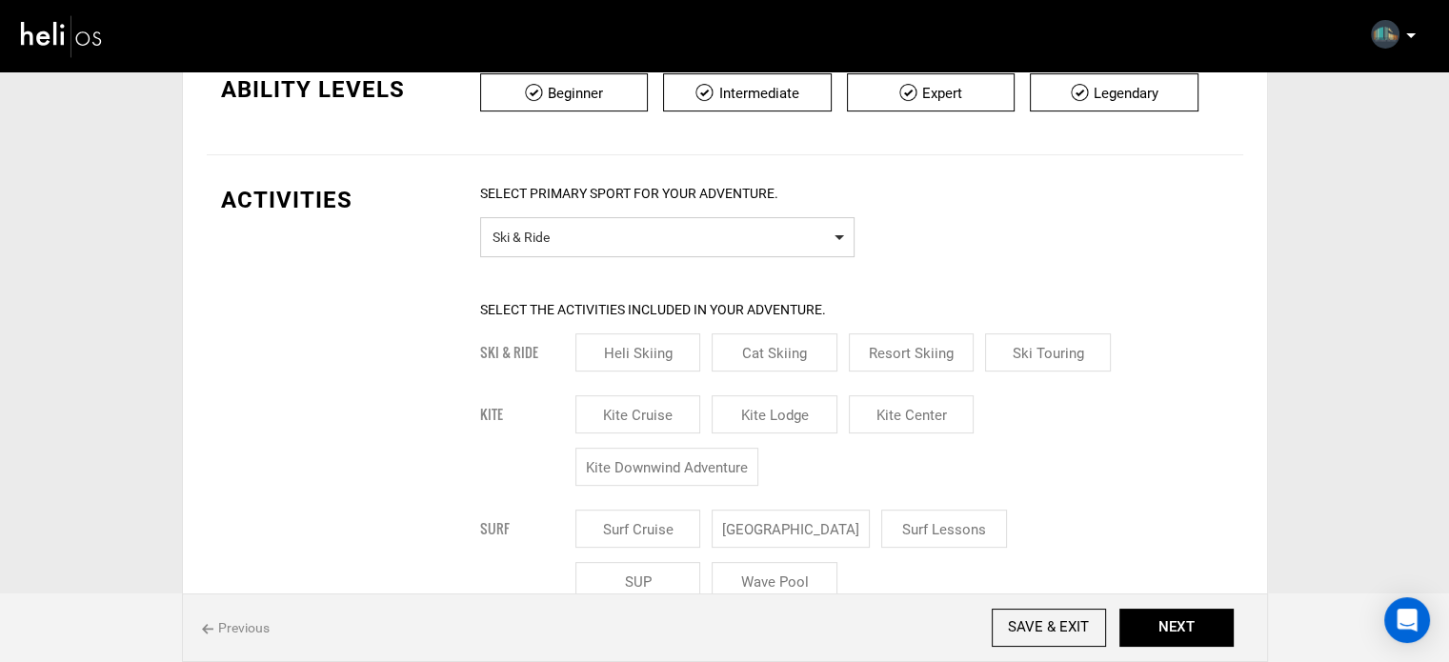
click at [571, 224] on span "Ski & Ride" at bounding box center [667, 235] width 350 height 24
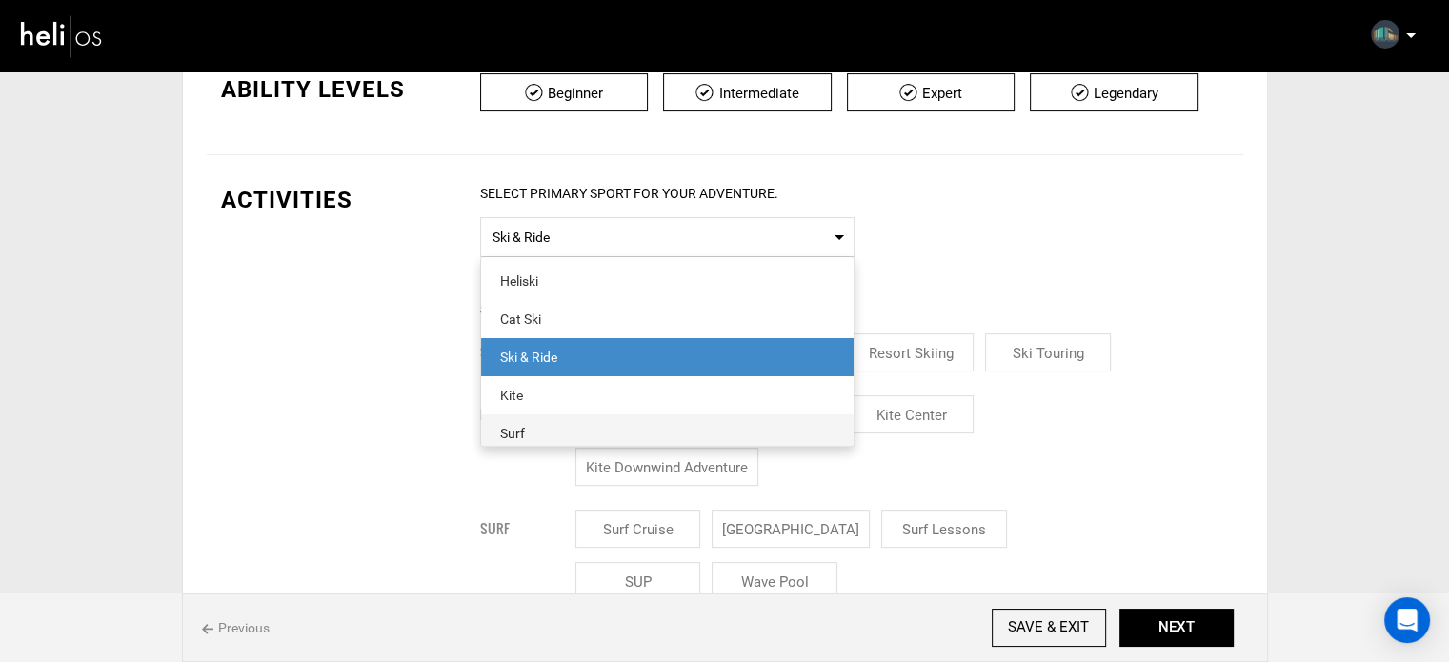
click at [559, 419] on span "Surf" at bounding box center [667, 433] width 372 height 38
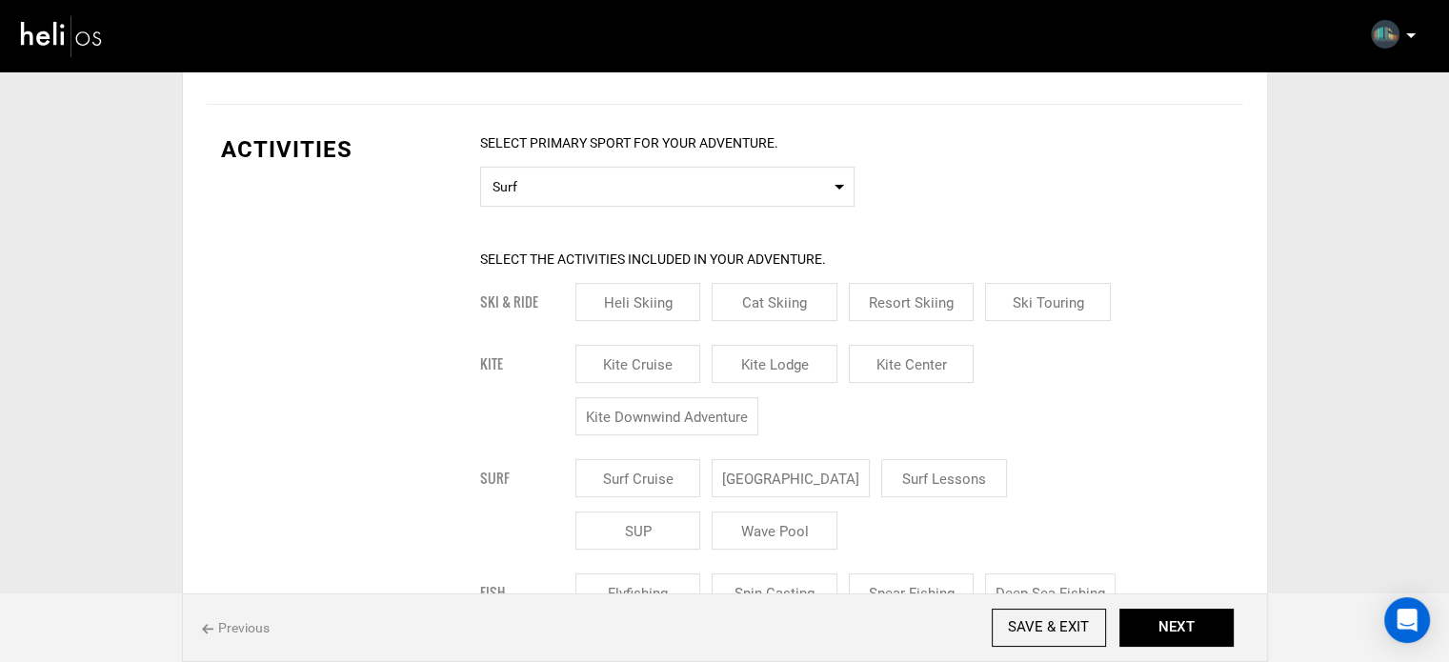
scroll to position [667, 0]
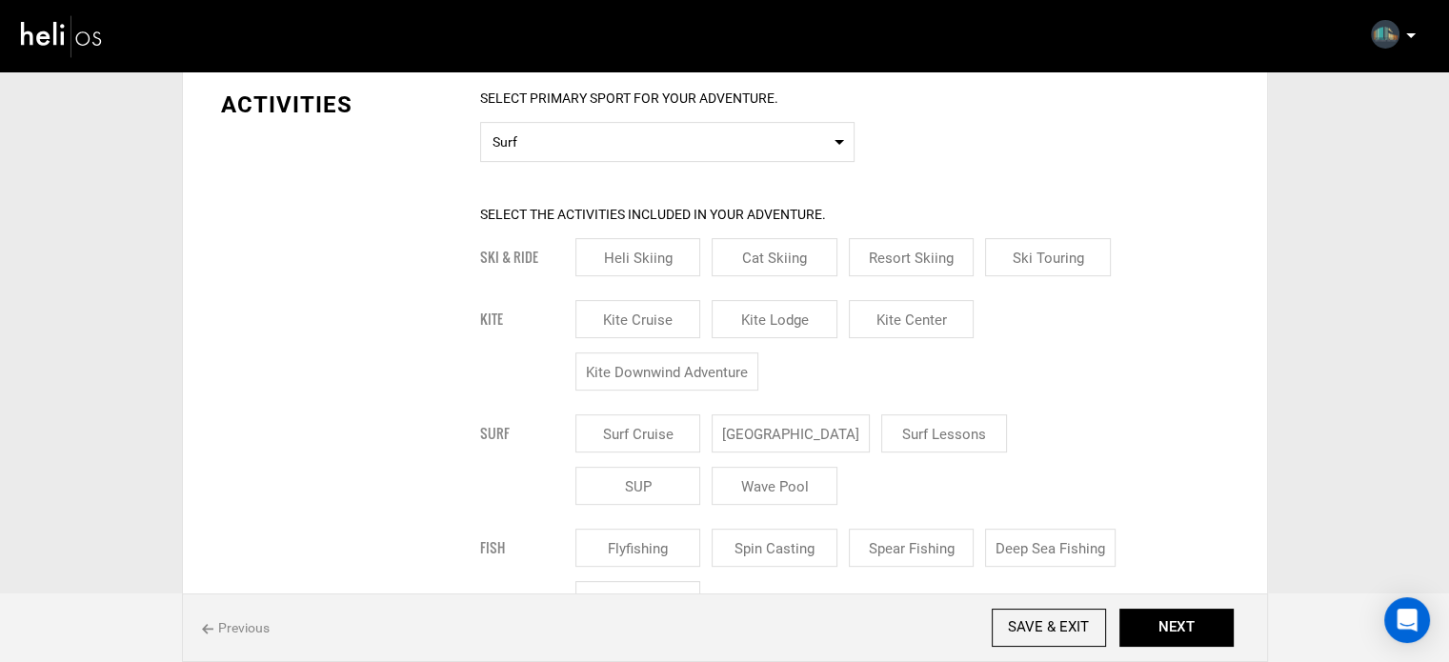
drag, startPoint x: 755, startPoint y: 421, endPoint x: 778, endPoint y: 423, distance: 22.9
click at [756, 421] on input "[GEOGRAPHIC_DATA]" at bounding box center [790, 433] width 158 height 38
checkbox input "true"
click at [904, 426] on input "Surf Lessons" at bounding box center [967, 433] width 126 height 38
checkbox input "true"
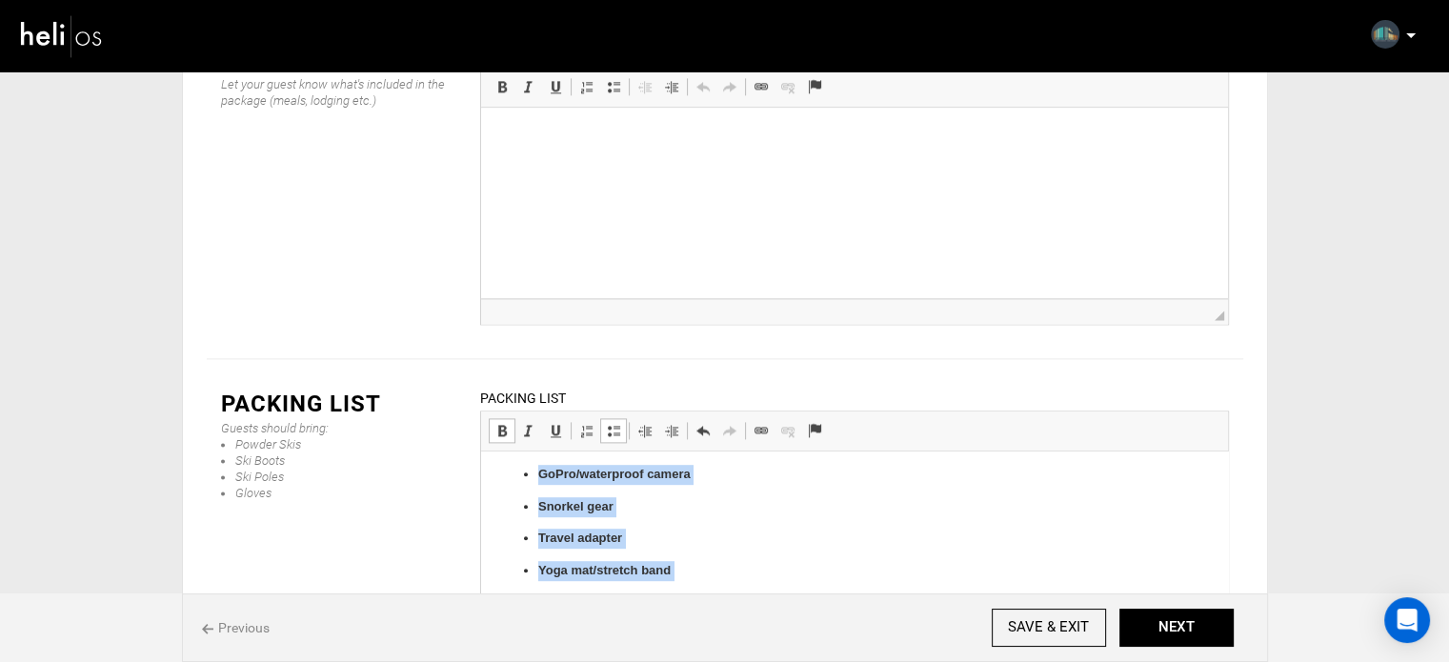
scroll to position [1303, 0]
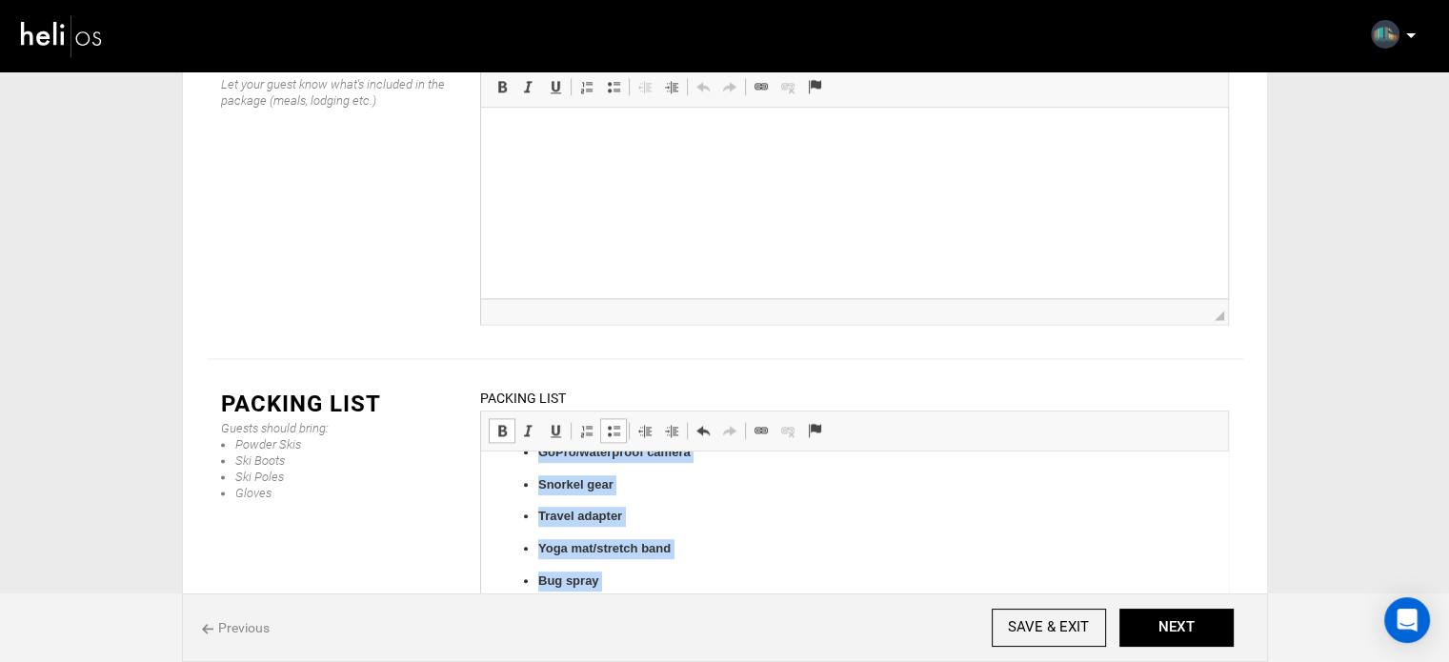
drag, startPoint x: 535, startPoint y: 471, endPoint x: 616, endPoint y: 492, distance: 83.9
click at [609, 423] on span at bounding box center [613, 430] width 15 height 15
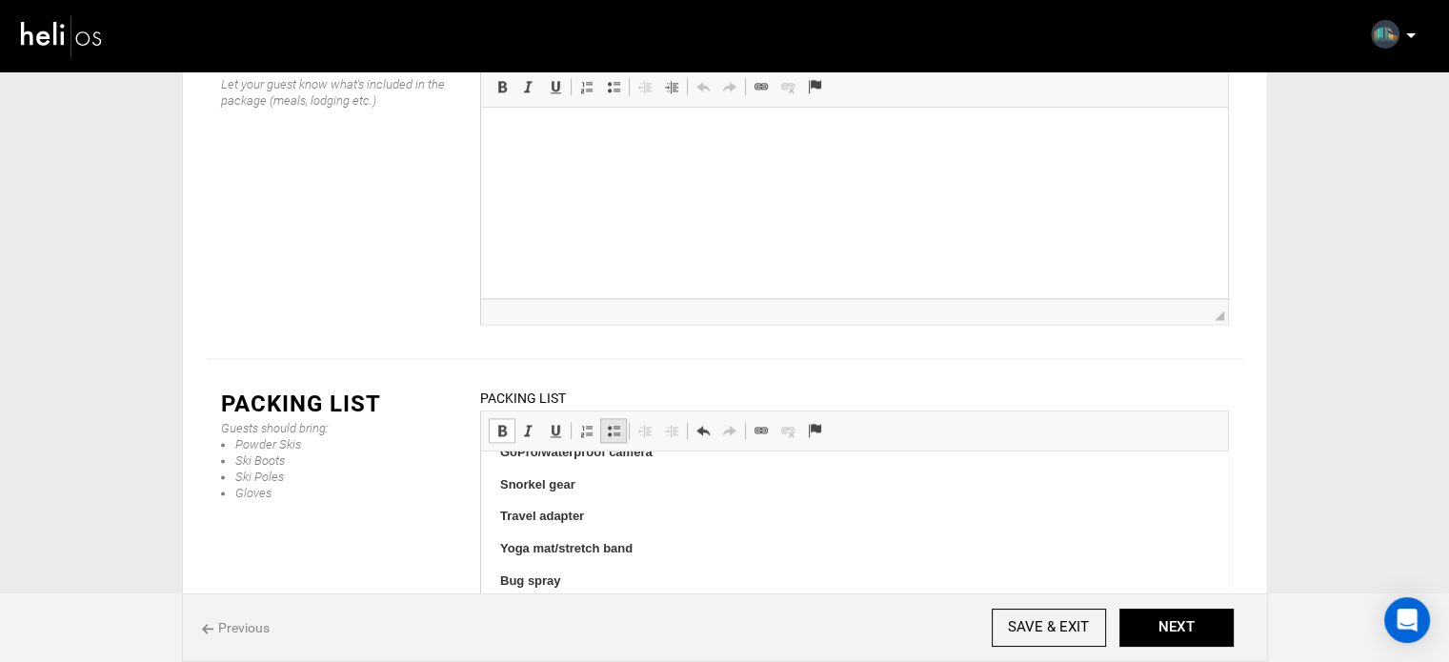
click at [609, 423] on span at bounding box center [613, 430] width 15 height 15
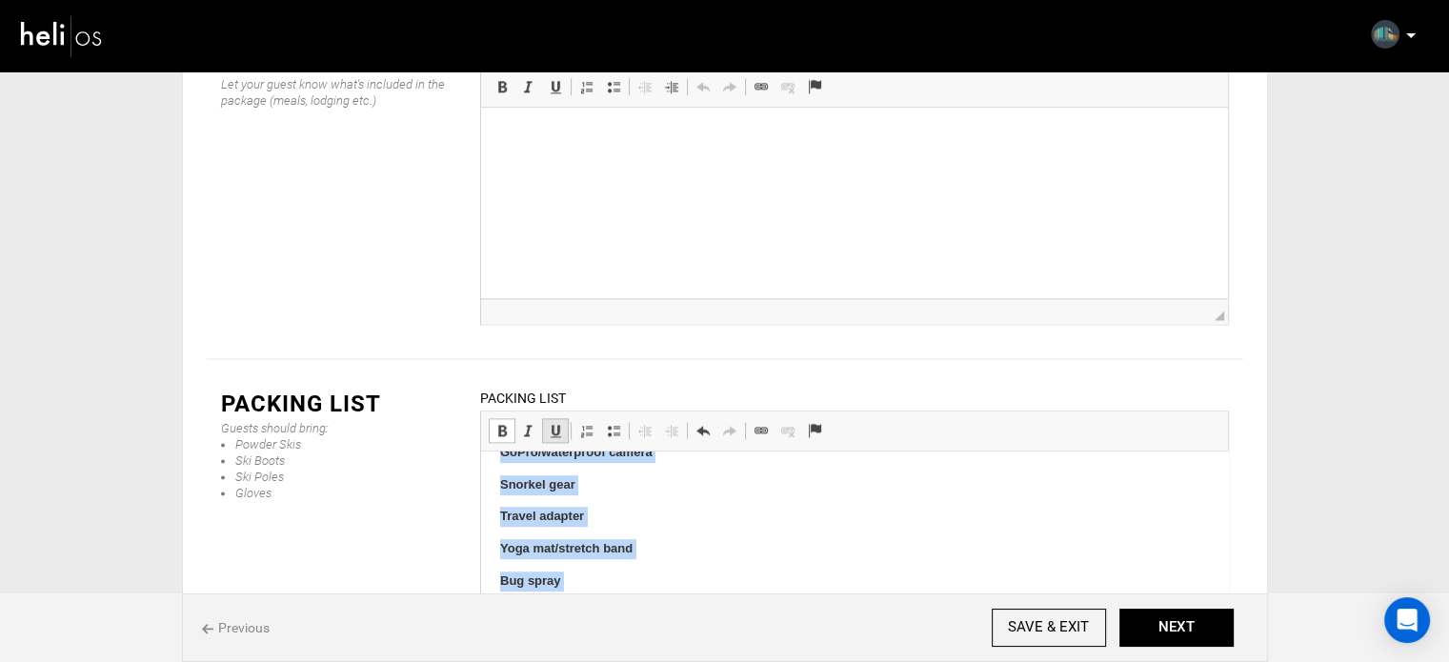
scroll to position [1242, 0]
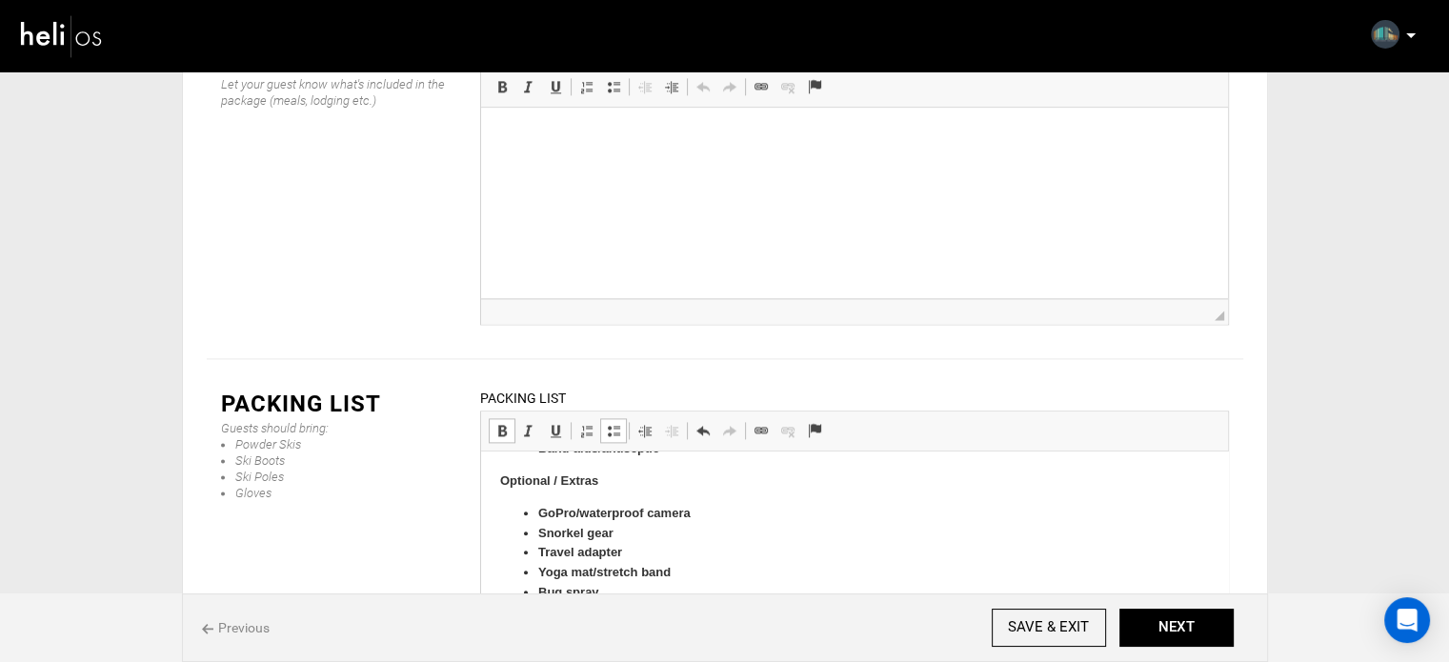
click at [505, 423] on span at bounding box center [501, 430] width 15 height 15
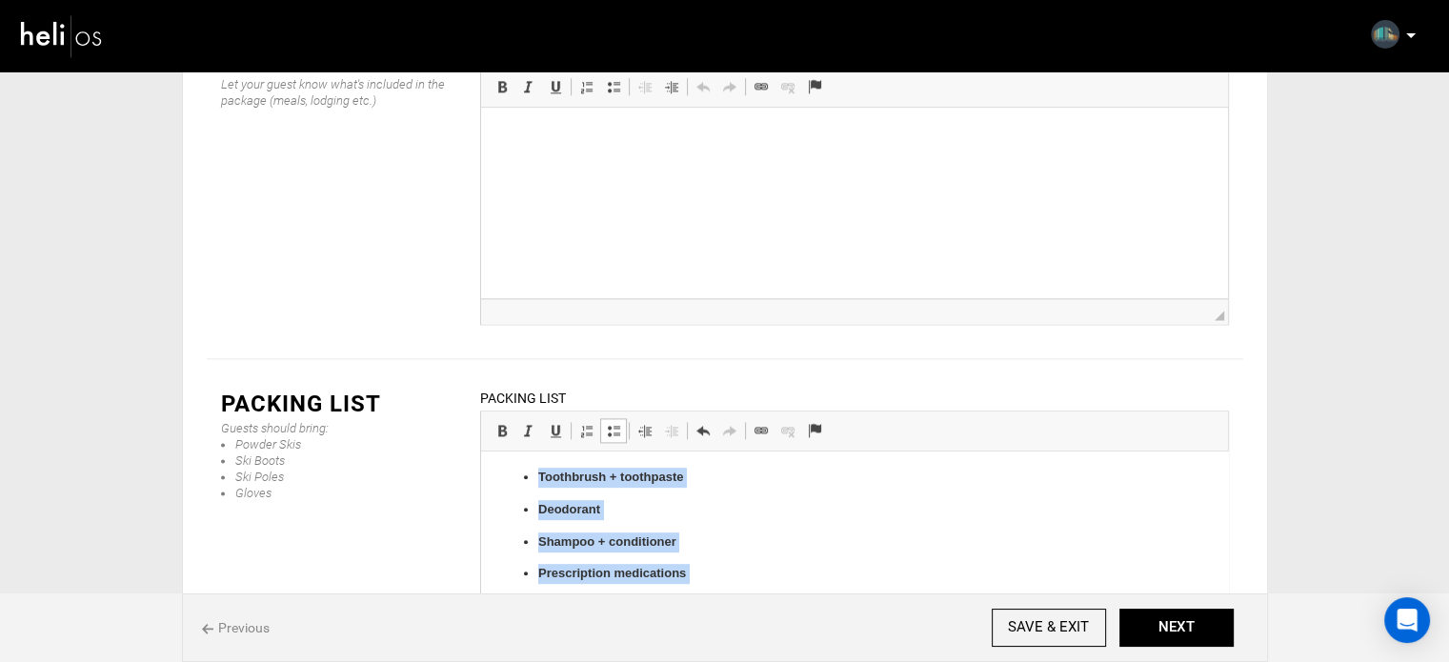
scroll to position [1076, 0]
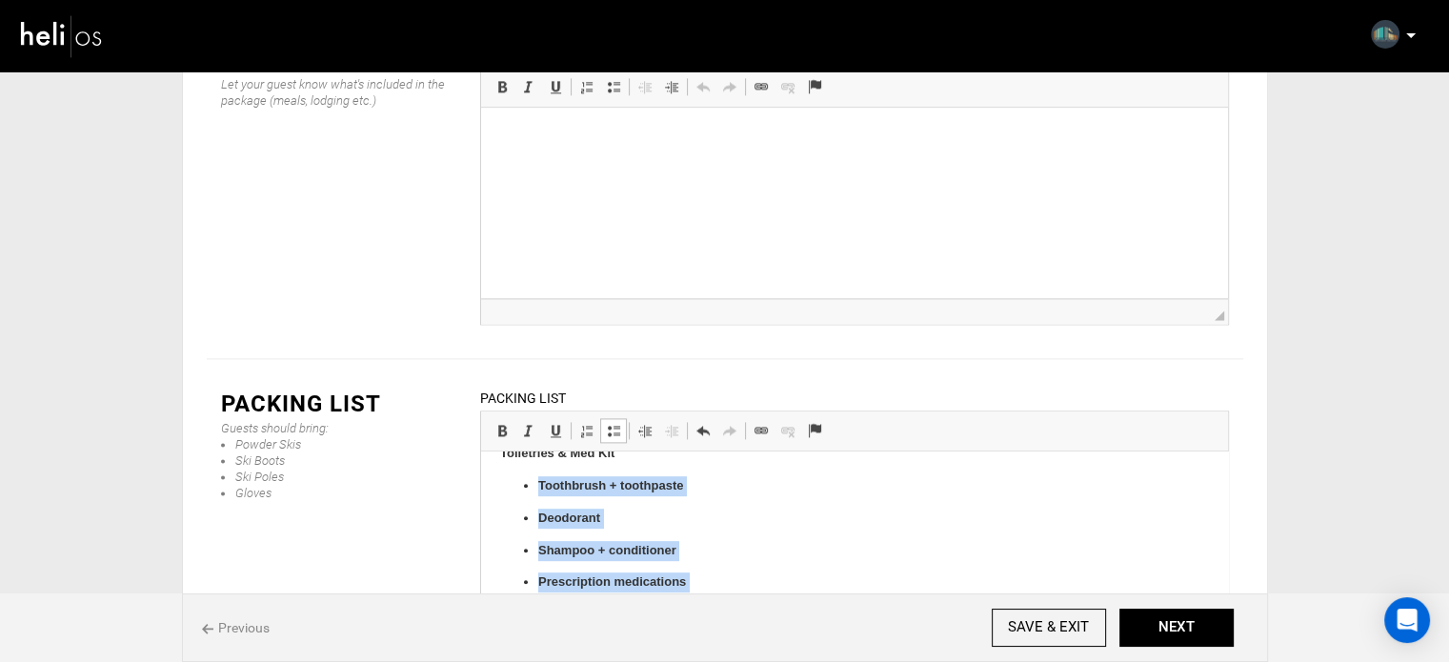
drag, startPoint x: 664, startPoint y: 546, endPoint x: 534, endPoint y: 477, distance: 146.6
click at [534, 477] on ul "Toothbrush + toothpaste Deodorant Shampoo + conditioner Prescription medication…" at bounding box center [853, 550] width 709 height 149
click at [500, 423] on span at bounding box center [501, 430] width 15 height 15
click at [618, 423] on span at bounding box center [613, 430] width 15 height 15
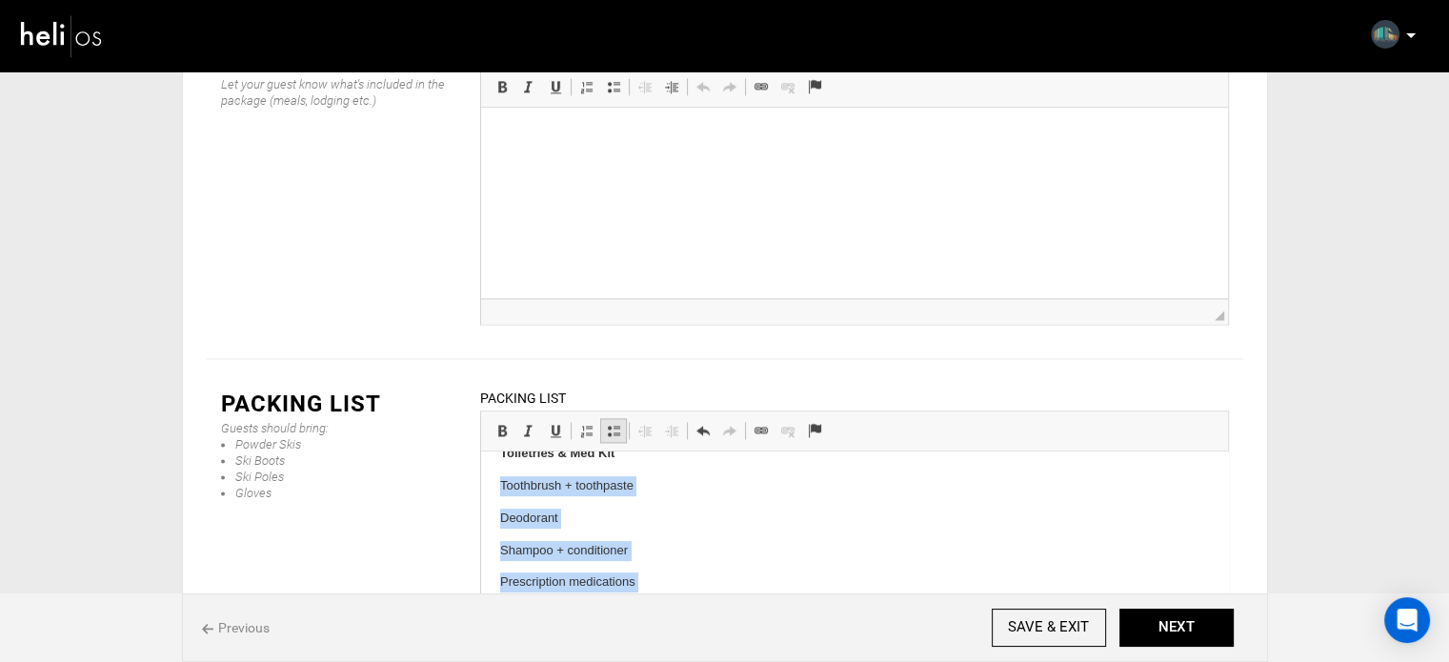
click at [618, 423] on span at bounding box center [613, 430] width 15 height 15
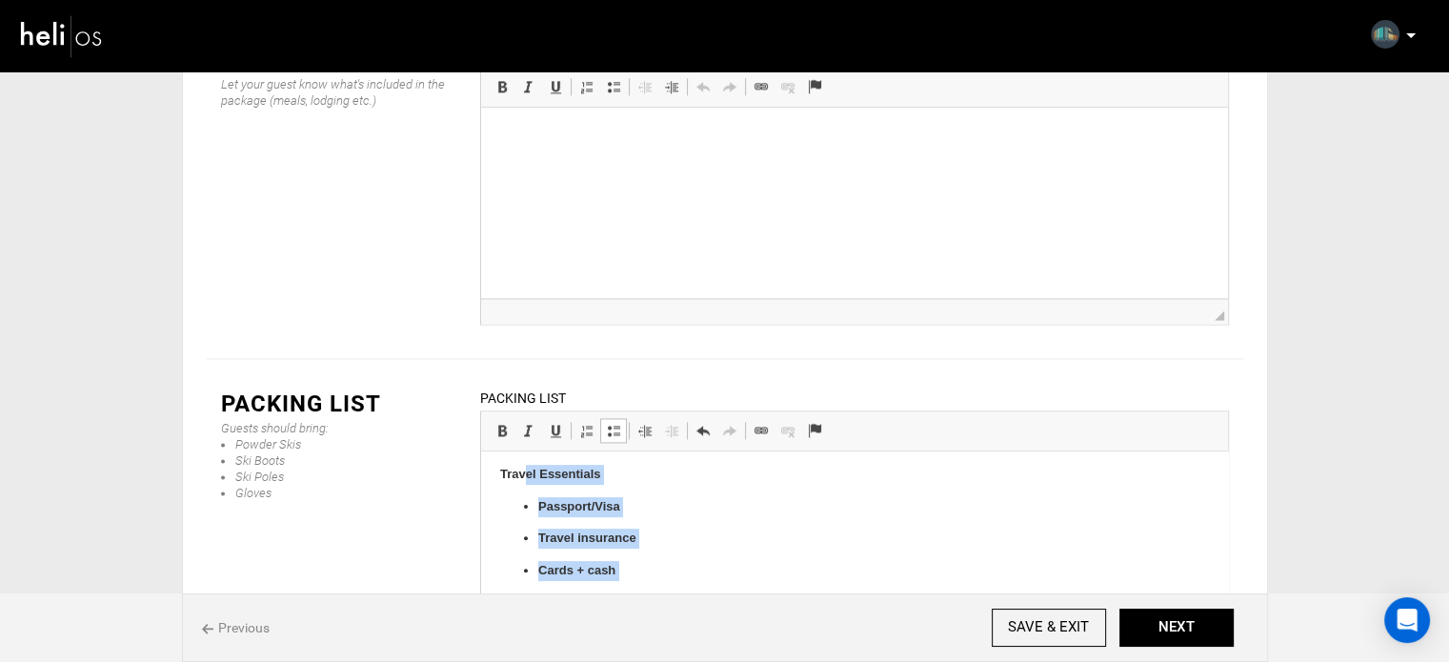
scroll to position [807, 0]
drag, startPoint x: 621, startPoint y: 514, endPoint x: 523, endPoint y: 517, distance: 98.1
click at [523, 517] on body "Surf Gear Surfboard(s) + board bag Leash(es) + spare Fins + fin key Wax (temp-s…" at bounding box center [853, 336] width 709 height 1345
click at [499, 423] on span at bounding box center [501, 430] width 15 height 15
click at [615, 423] on span at bounding box center [613, 430] width 15 height 15
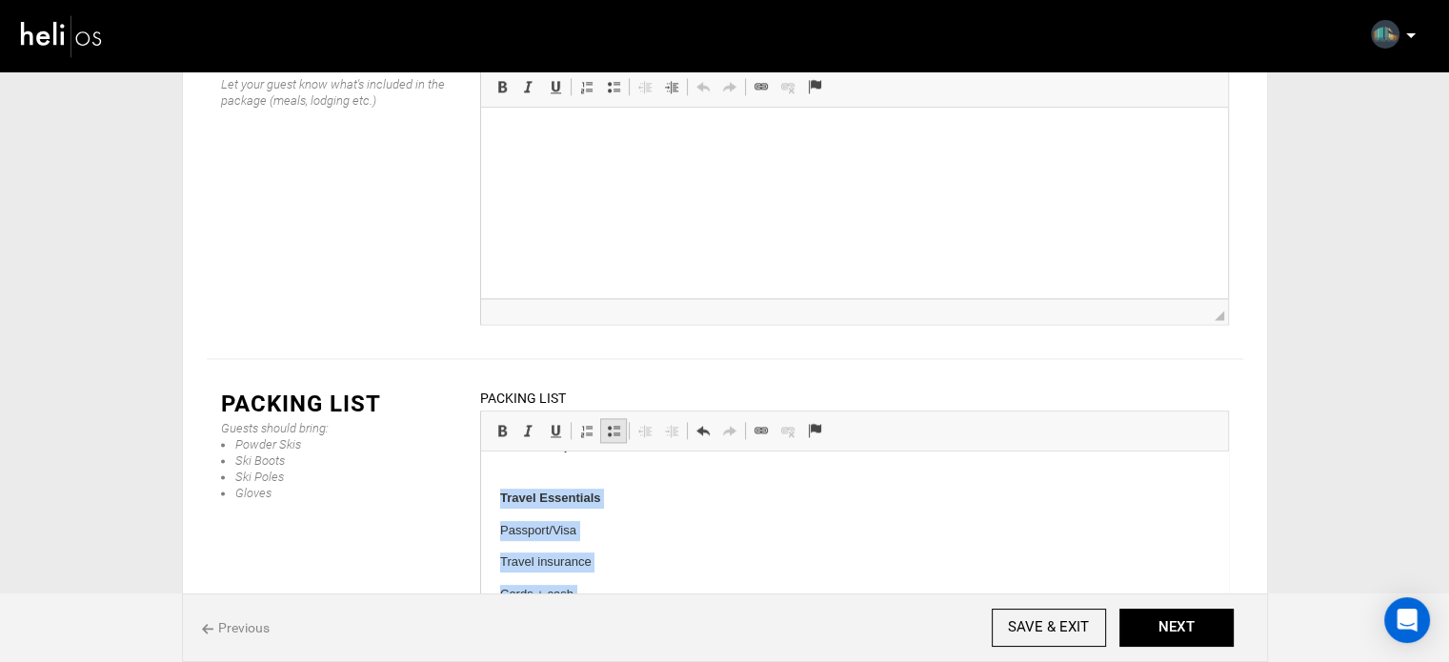
click at [615, 423] on span at bounding box center [613, 430] width 15 height 15
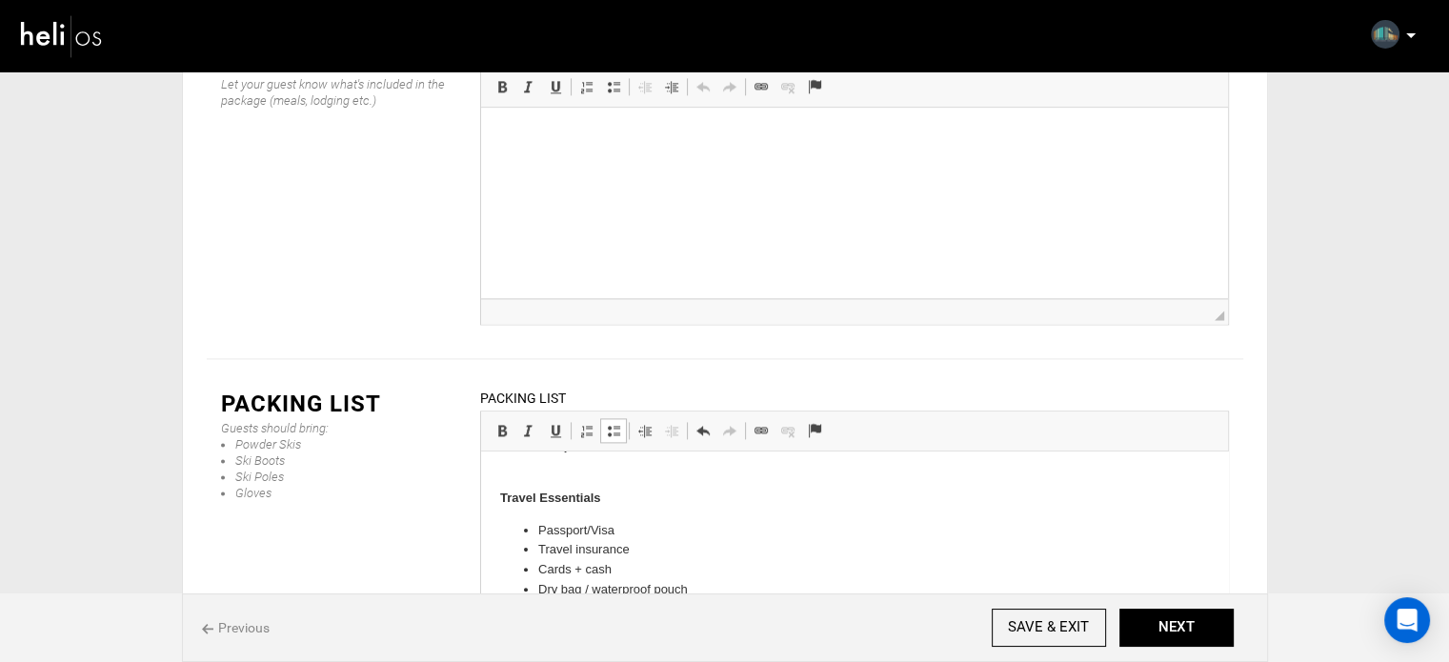
click at [612, 473] on p "Sleepwear" at bounding box center [853, 456] width 632 height 40
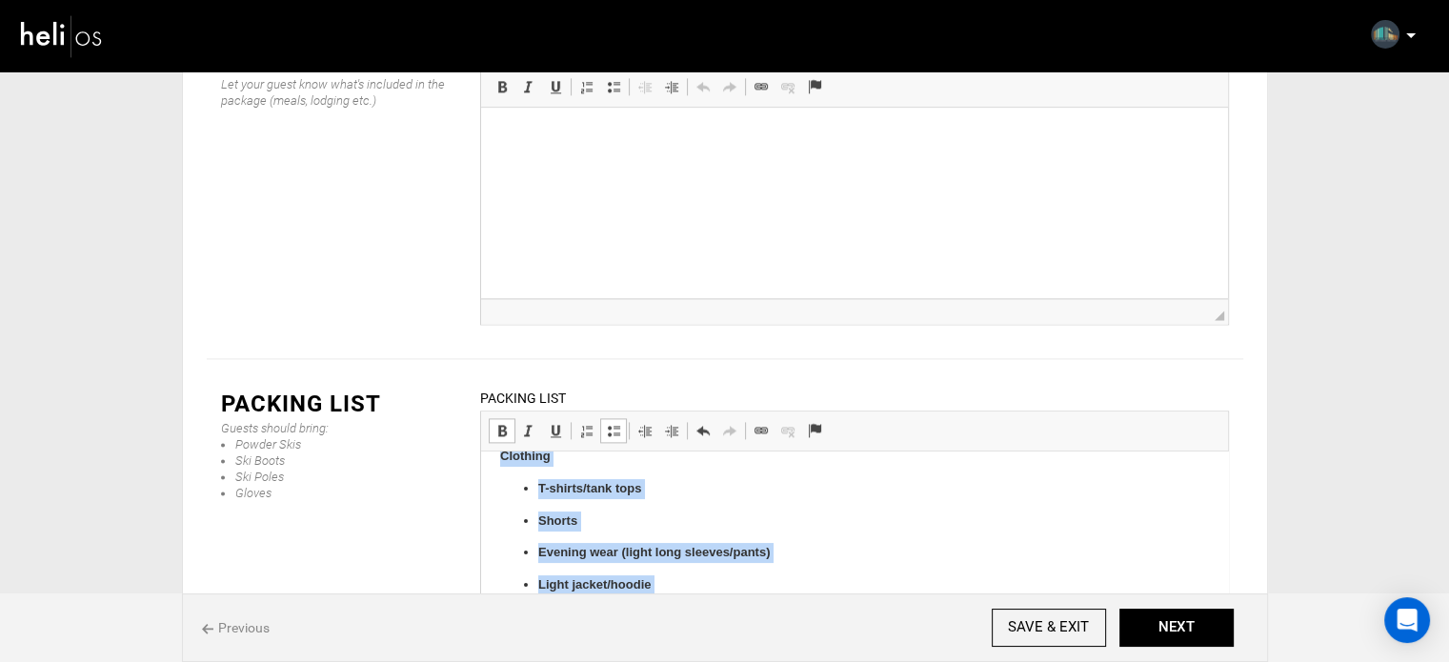
scroll to position [457, 0]
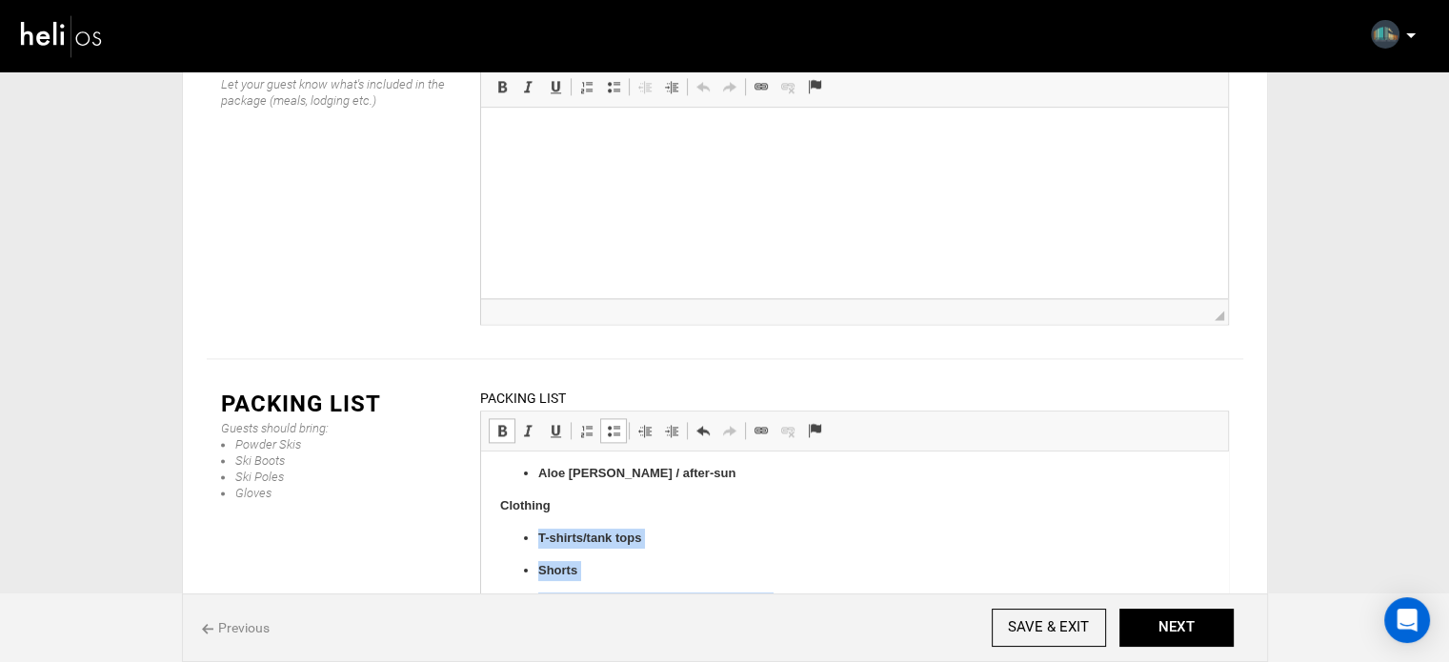
drag, startPoint x: 613, startPoint y: 547, endPoint x: 529, endPoint y: 546, distance: 84.8
click at [529, 546] on ul "T-shirts/tank tops Shorts Evening wear (light long sleeves/pants) Light jacket/…" at bounding box center [853, 667] width 709 height 277
click at [499, 418] on link "Bold Keyboard shortcut Ctrl+B" at bounding box center [502, 430] width 27 height 25
click at [606, 423] on span at bounding box center [613, 430] width 15 height 15
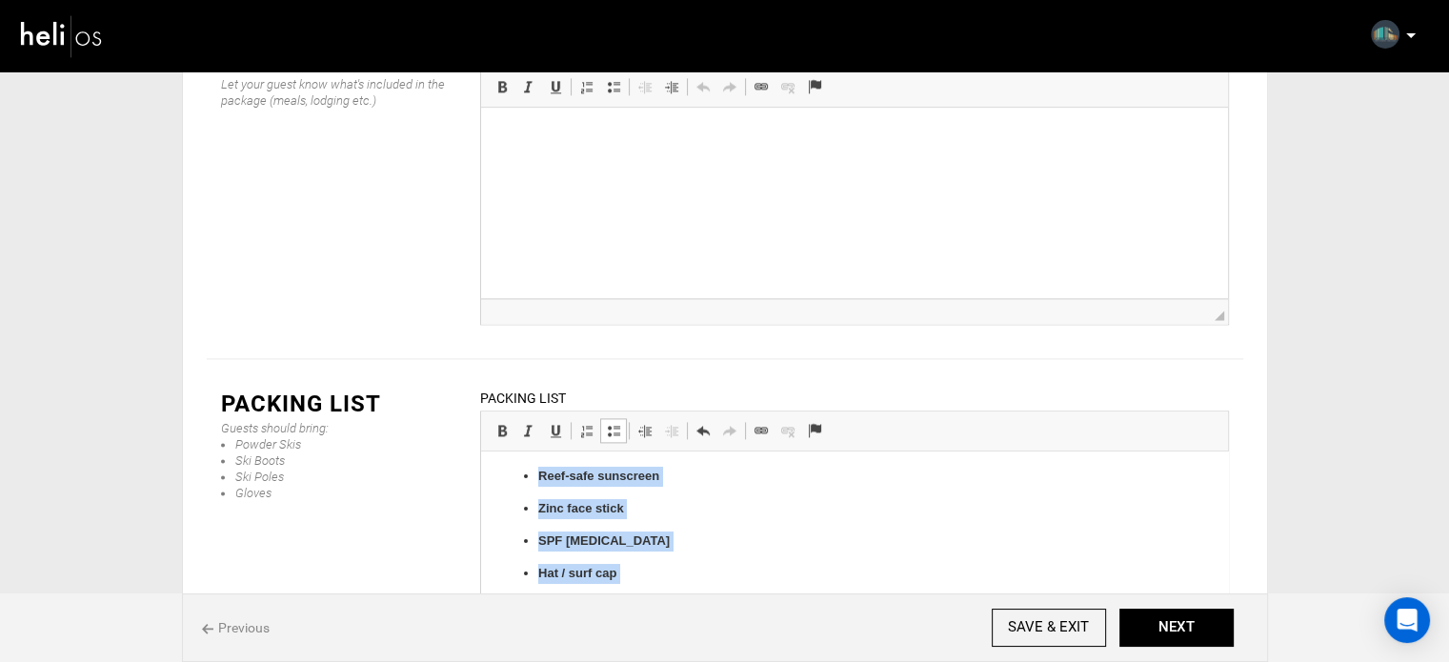
scroll to position [287, 0]
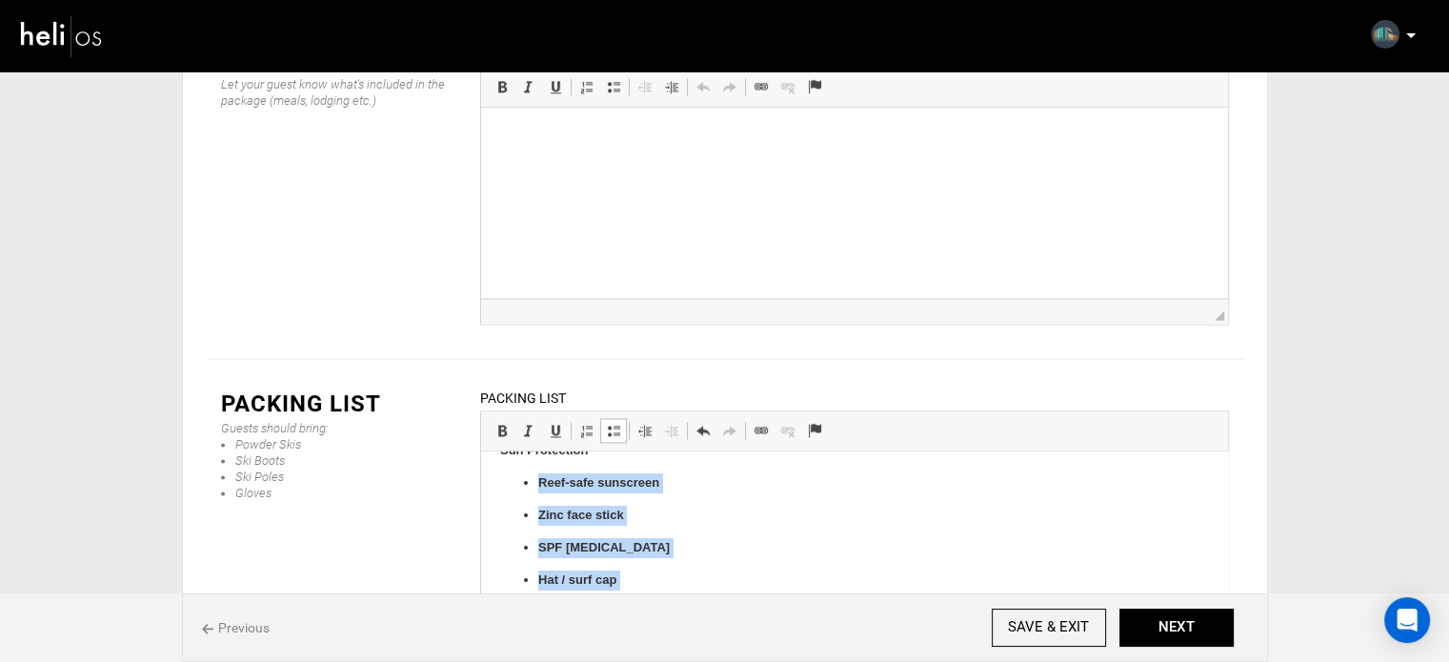
drag, startPoint x: 658, startPoint y: 476, endPoint x: 535, endPoint y: 482, distance: 123.0
click at [535, 482] on ul "Reef-safe sunscreen Zinc face stick SPF lip balm Hat / surf cap Sunglasses (pol…" at bounding box center [853, 563] width 709 height 181
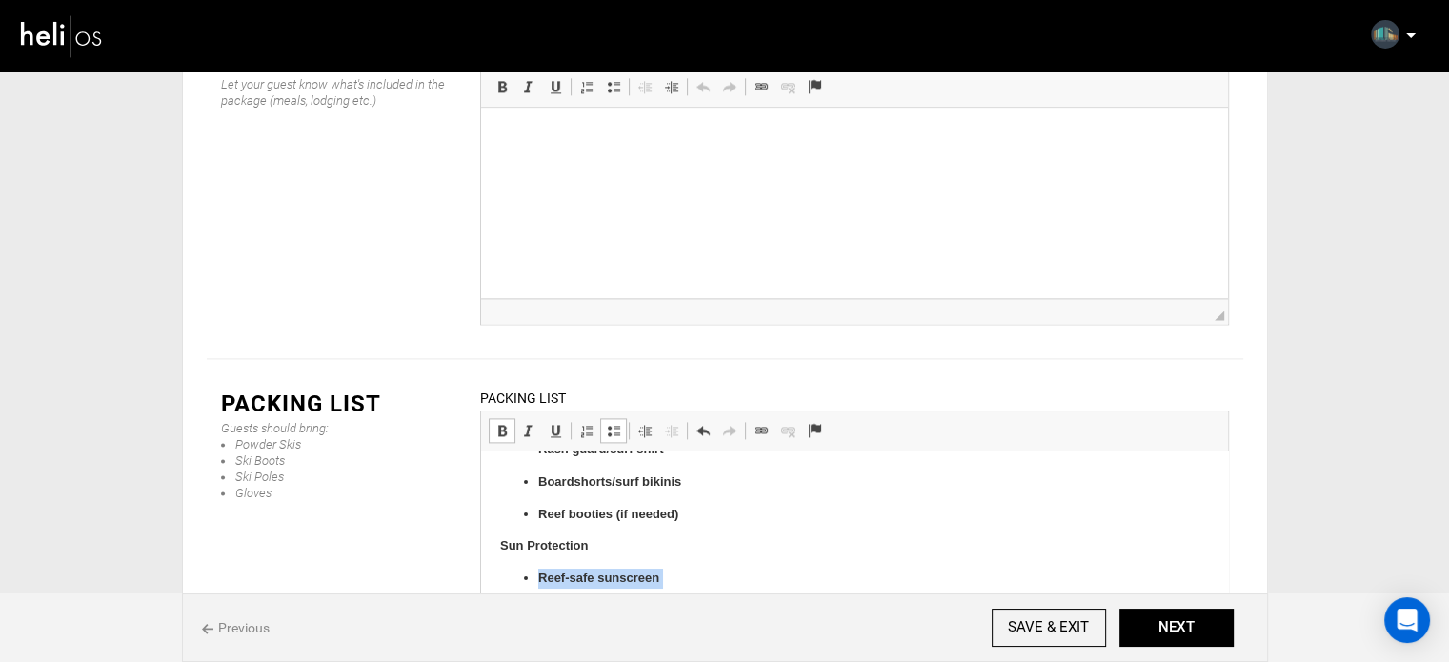
click at [501, 423] on span at bounding box center [501, 430] width 15 height 15
click at [608, 423] on span at bounding box center [613, 430] width 15 height 15
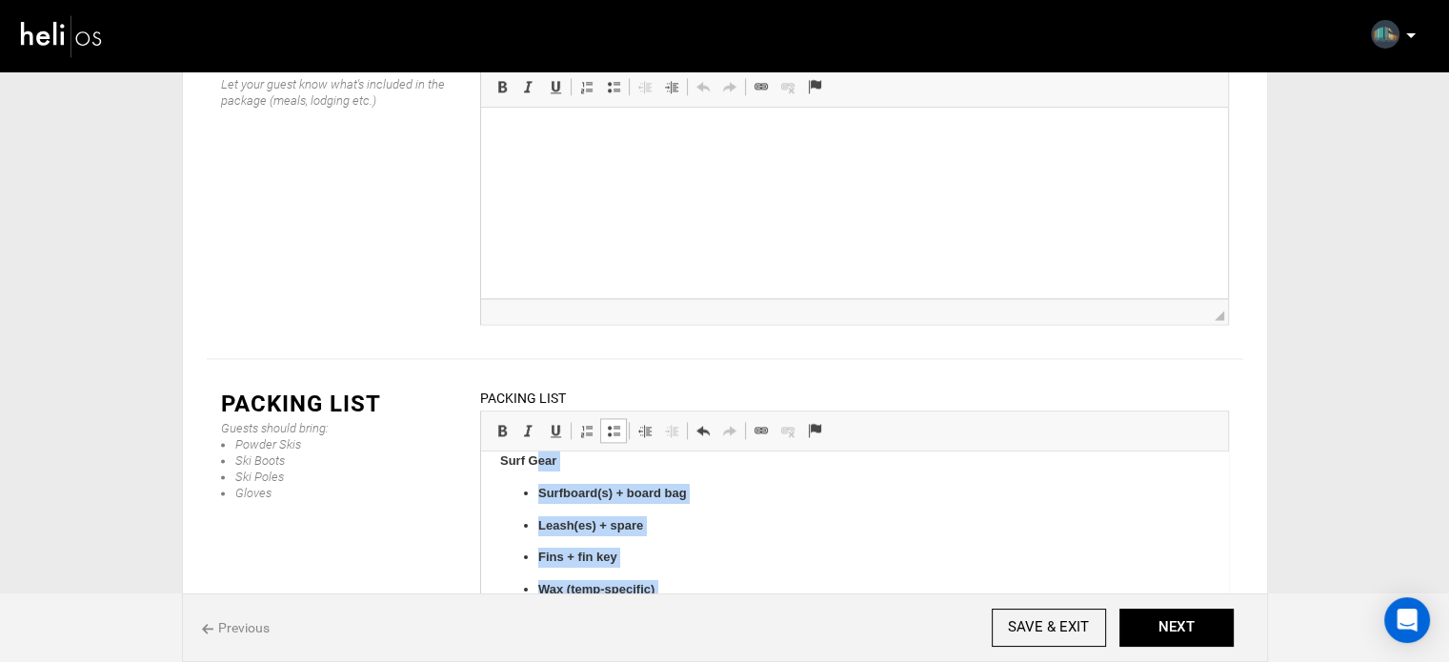
scroll to position [0, 0]
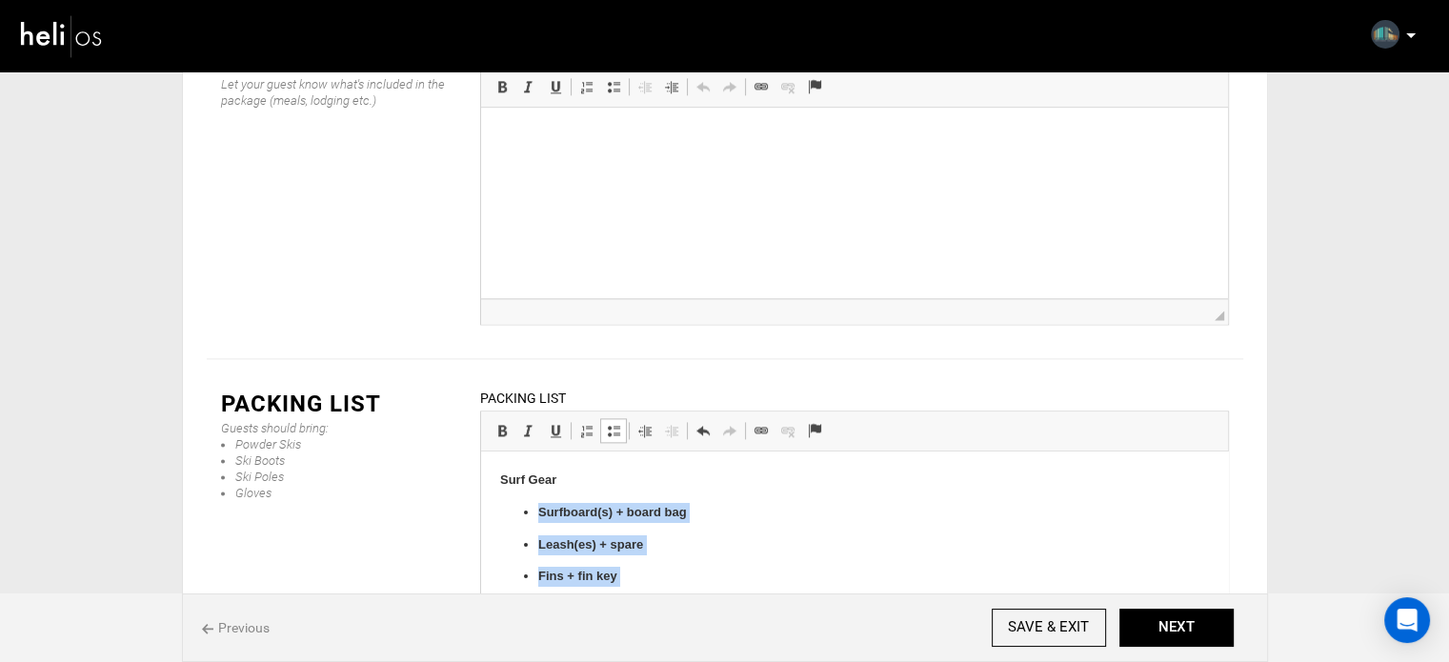
drag, startPoint x: 690, startPoint y: 509, endPoint x: 513, endPoint y: 472, distance: 179.9
click at [520, 508] on ul "Surfboard(s) + board bag Leash(es) + spare Fins + fin key Wax (temp-specific) R…" at bounding box center [853, 609] width 709 height 213
click at [504, 423] on span at bounding box center [501, 430] width 15 height 15
click at [613, 423] on span at bounding box center [613, 430] width 15 height 15
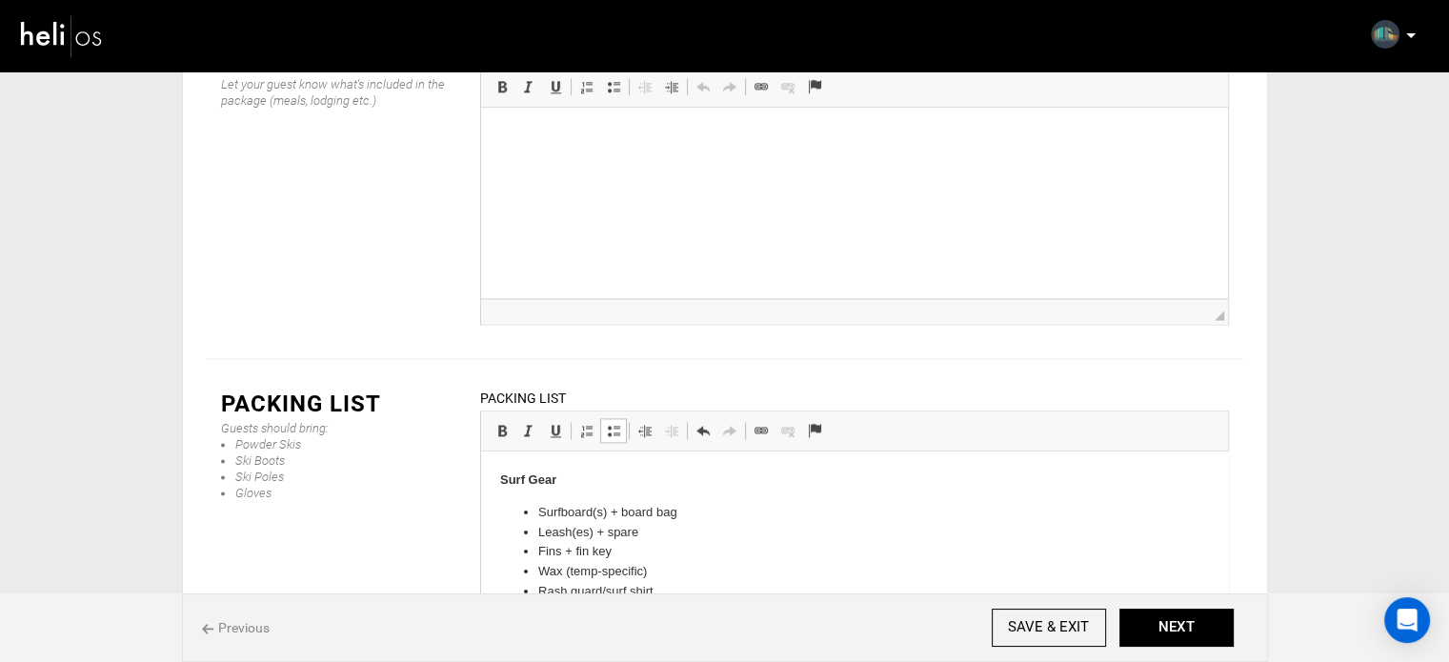
click at [573, 482] on p "Surf Gear" at bounding box center [853, 481] width 709 height 20
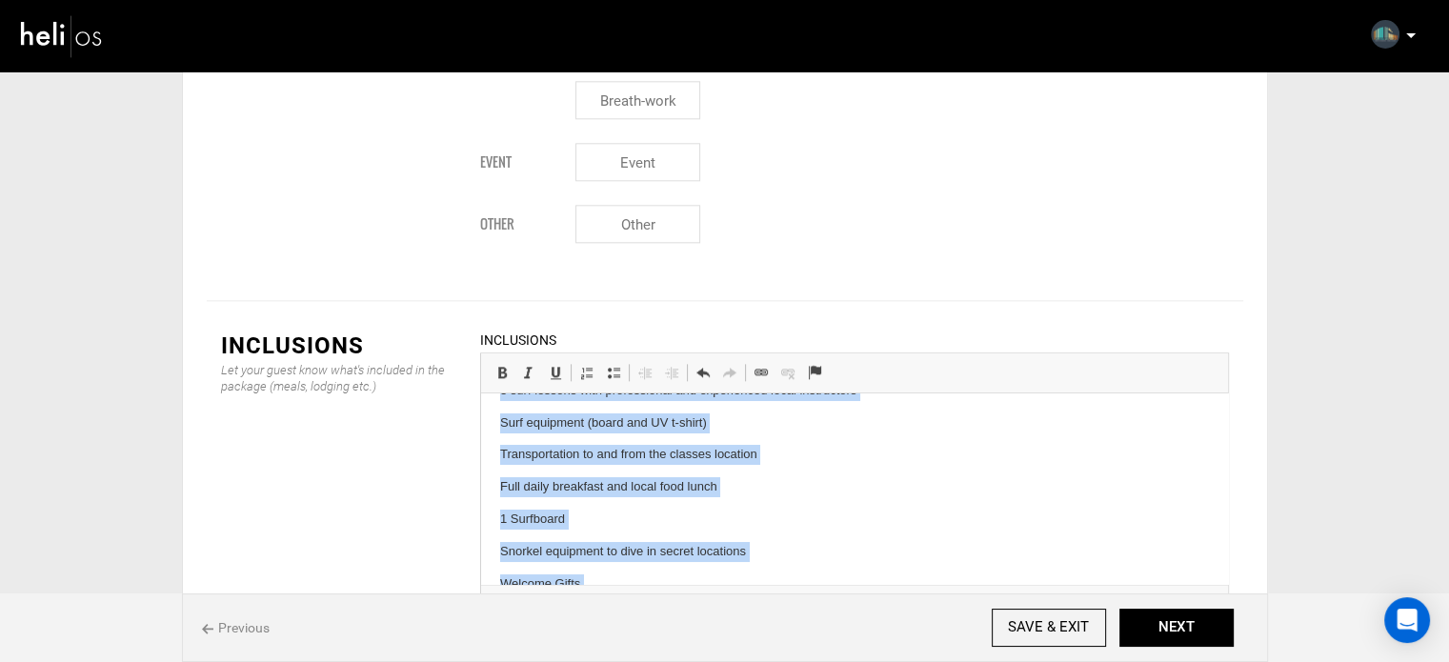
scroll to position [132, 0]
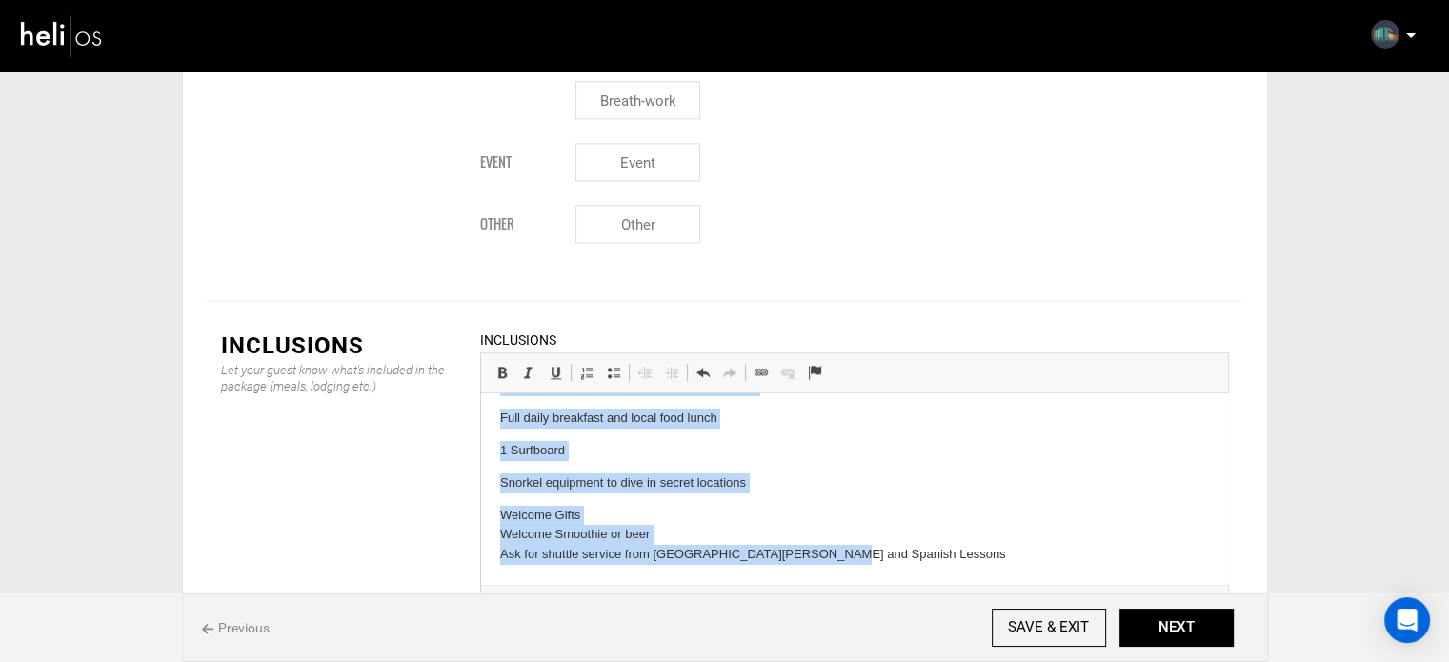
drag, startPoint x: 492, startPoint y: 422, endPoint x: 841, endPoint y: 588, distance: 386.0
click at [841, 584] on html "4 nights accommodation 3 surf lessons with professional and experienced local i…" at bounding box center [853, 422] width 747 height 323
click at [618, 365] on span at bounding box center [613, 372] width 15 height 15
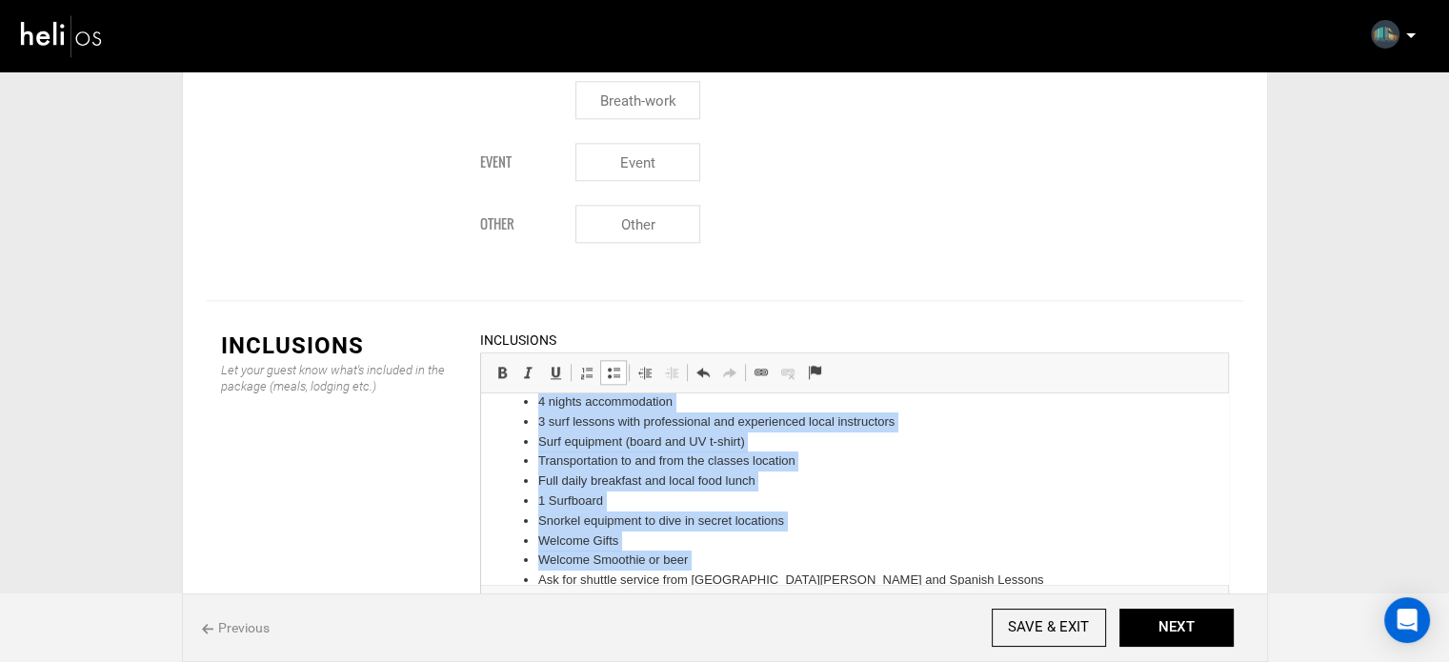
scroll to position [0, 0]
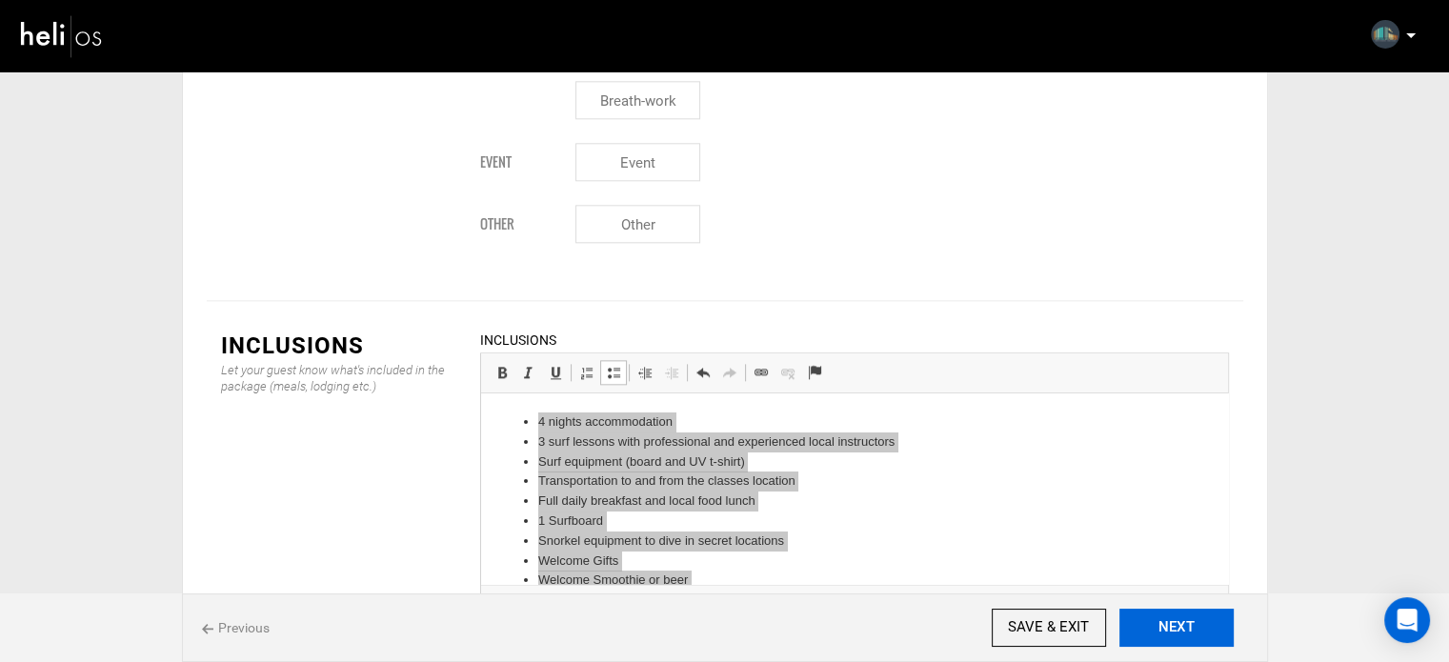
click at [1192, 615] on button "NEXT" at bounding box center [1176, 628] width 114 height 38
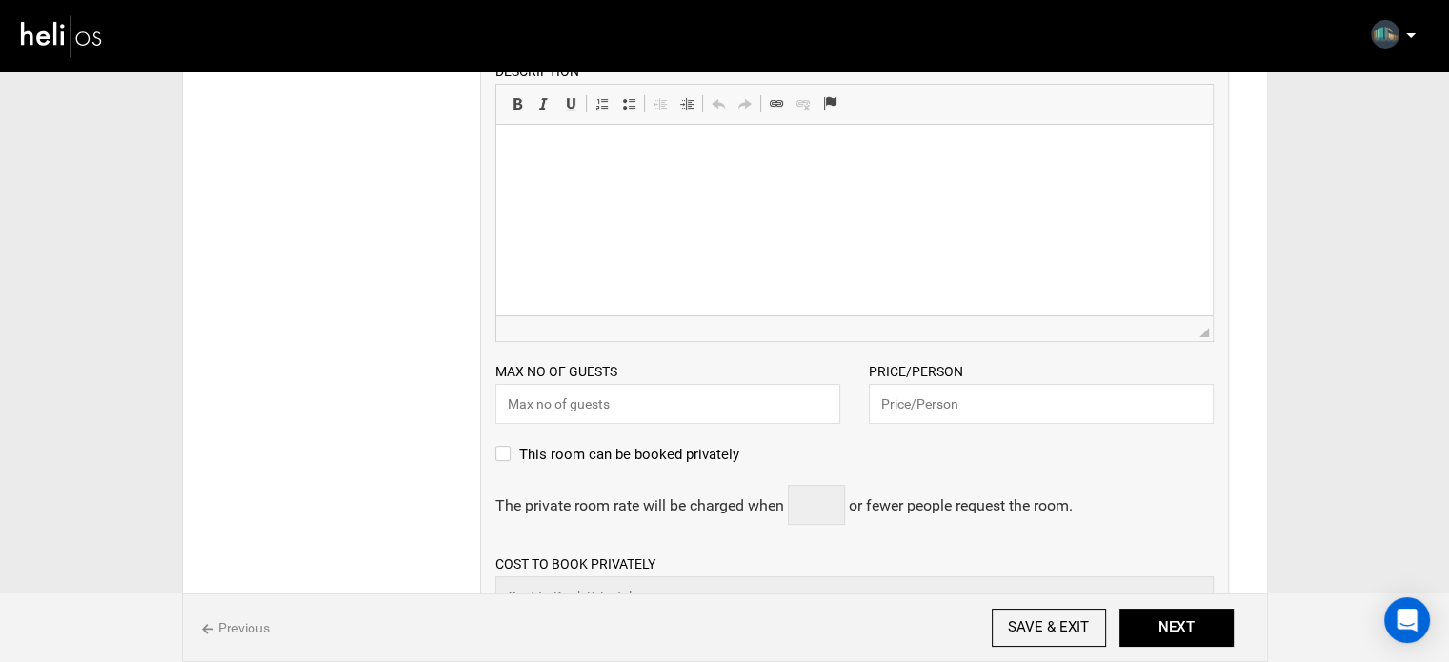
scroll to position [381, 0]
click at [936, 407] on input "text" at bounding box center [1041, 400] width 345 height 40
type input "761"
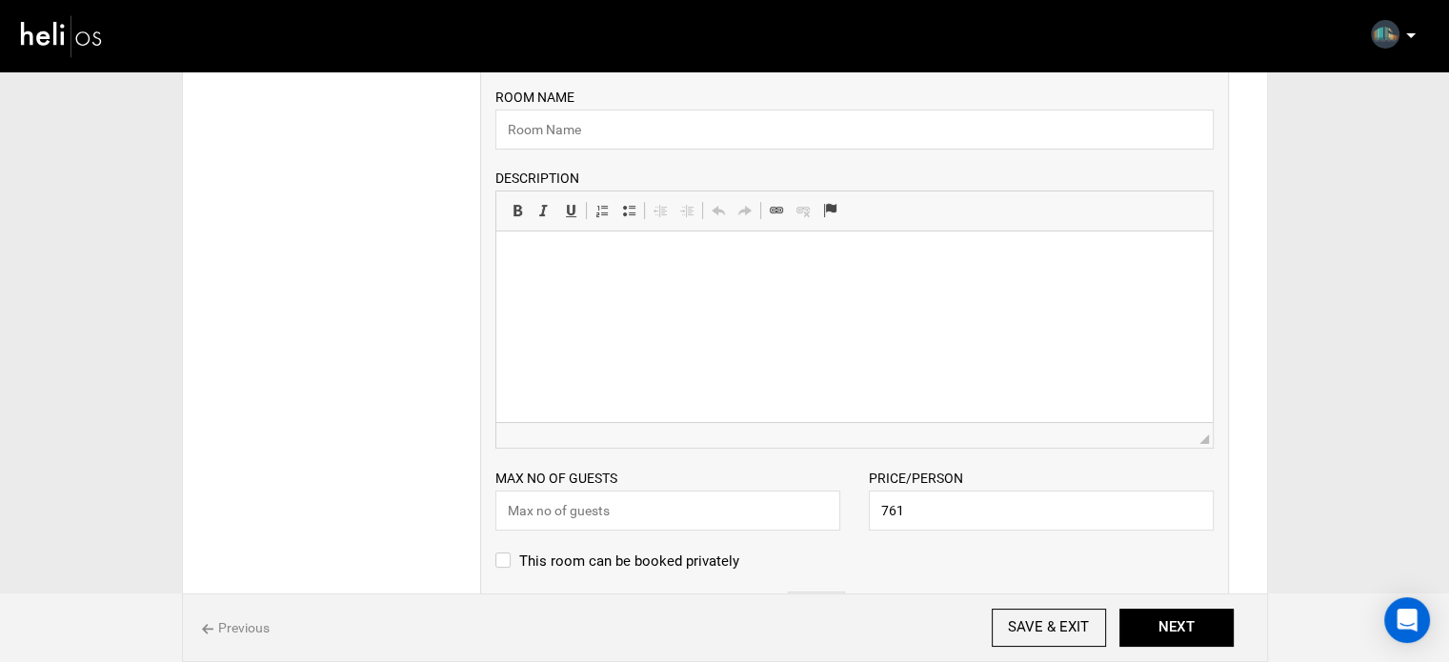
scroll to position [190, 0]
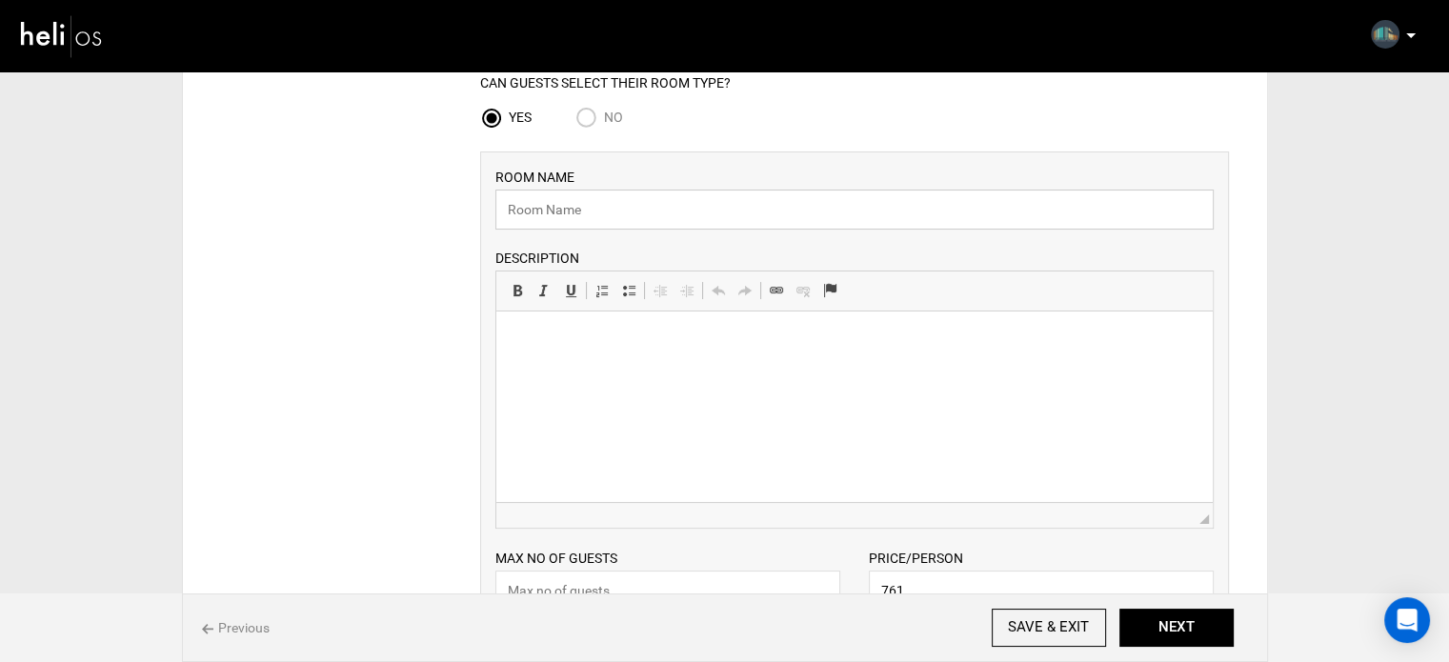
click at [575, 201] on input "text" at bounding box center [854, 210] width 718 height 40
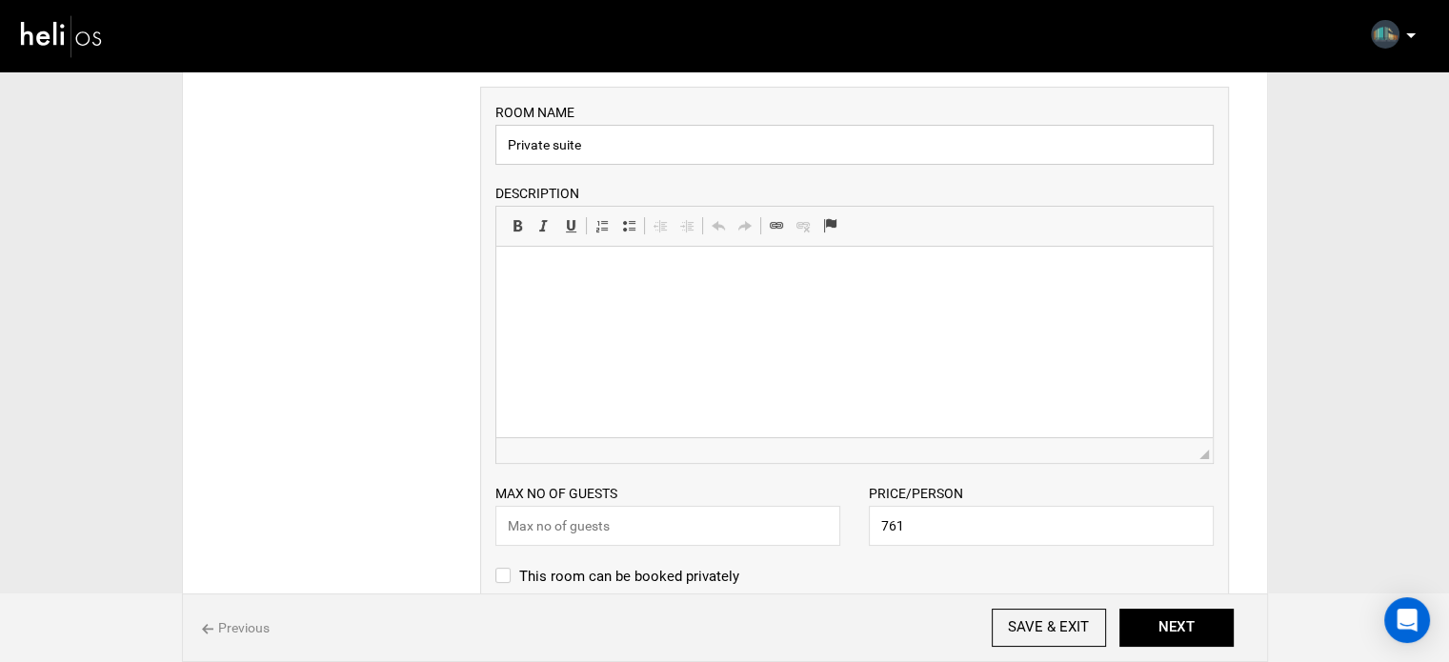
scroll to position [286, 0]
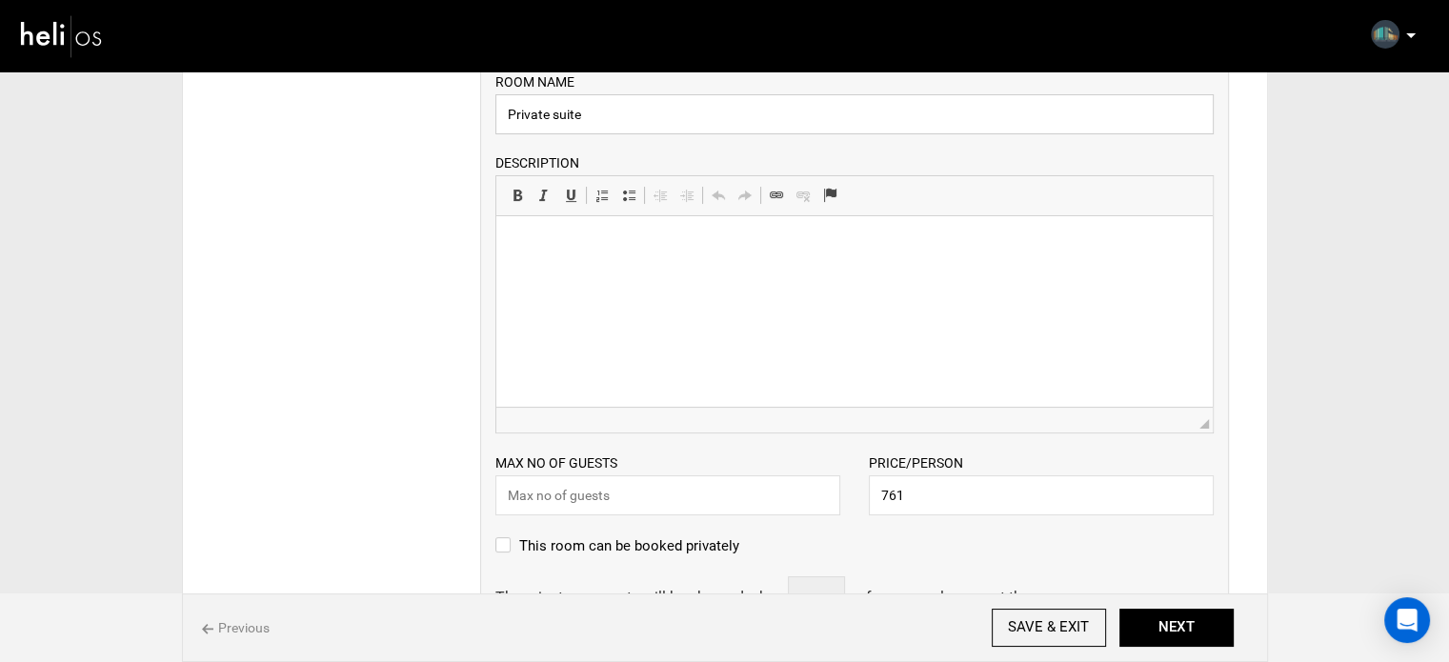
type input "Private suite"
click at [582, 498] on input "text" at bounding box center [667, 495] width 345 height 40
type input "2"
click at [559, 274] on html at bounding box center [853, 245] width 716 height 58
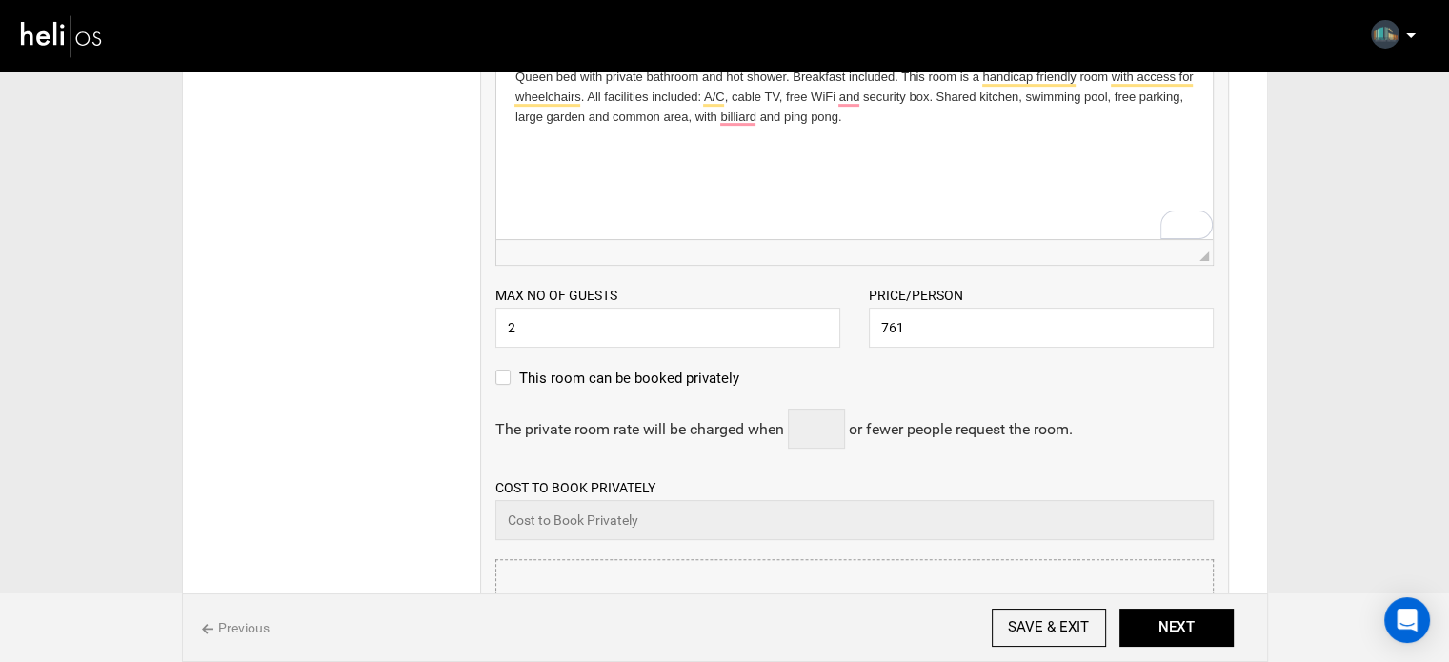
scroll to position [571, 0]
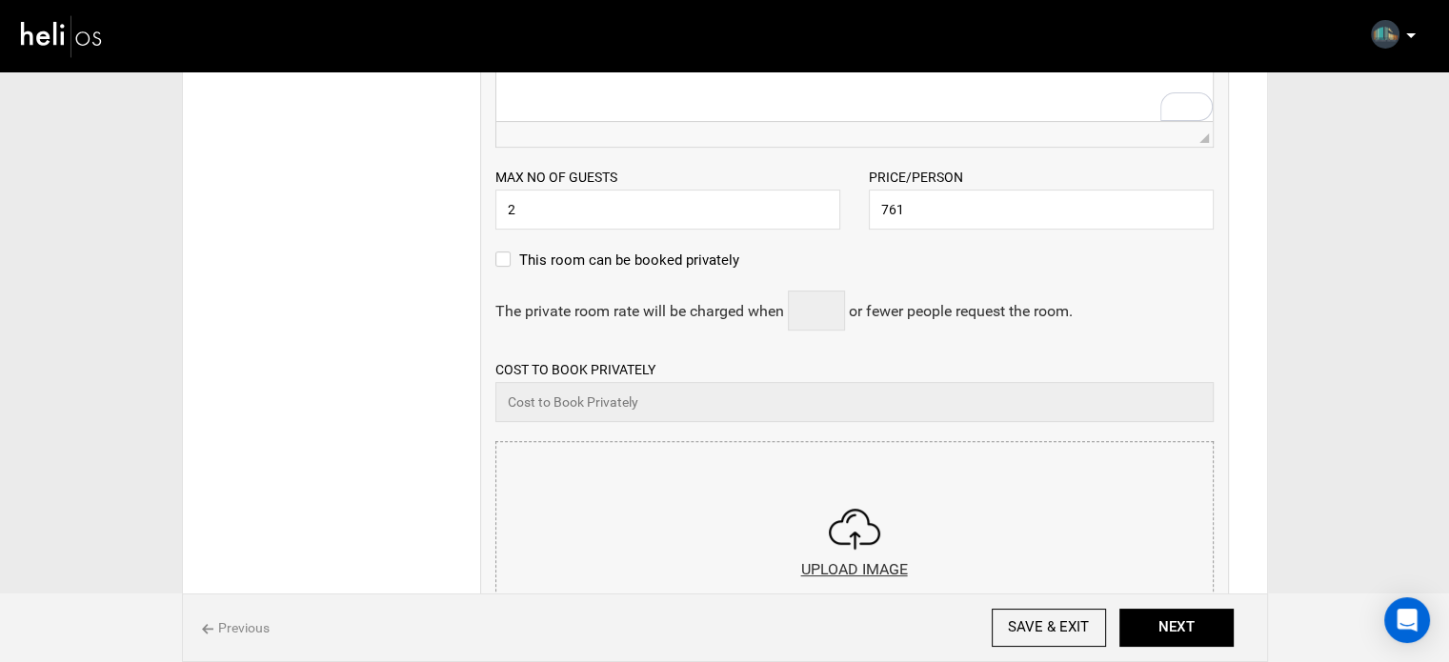
click at [729, 471] on input "file" at bounding box center [854, 556] width 716 height 229
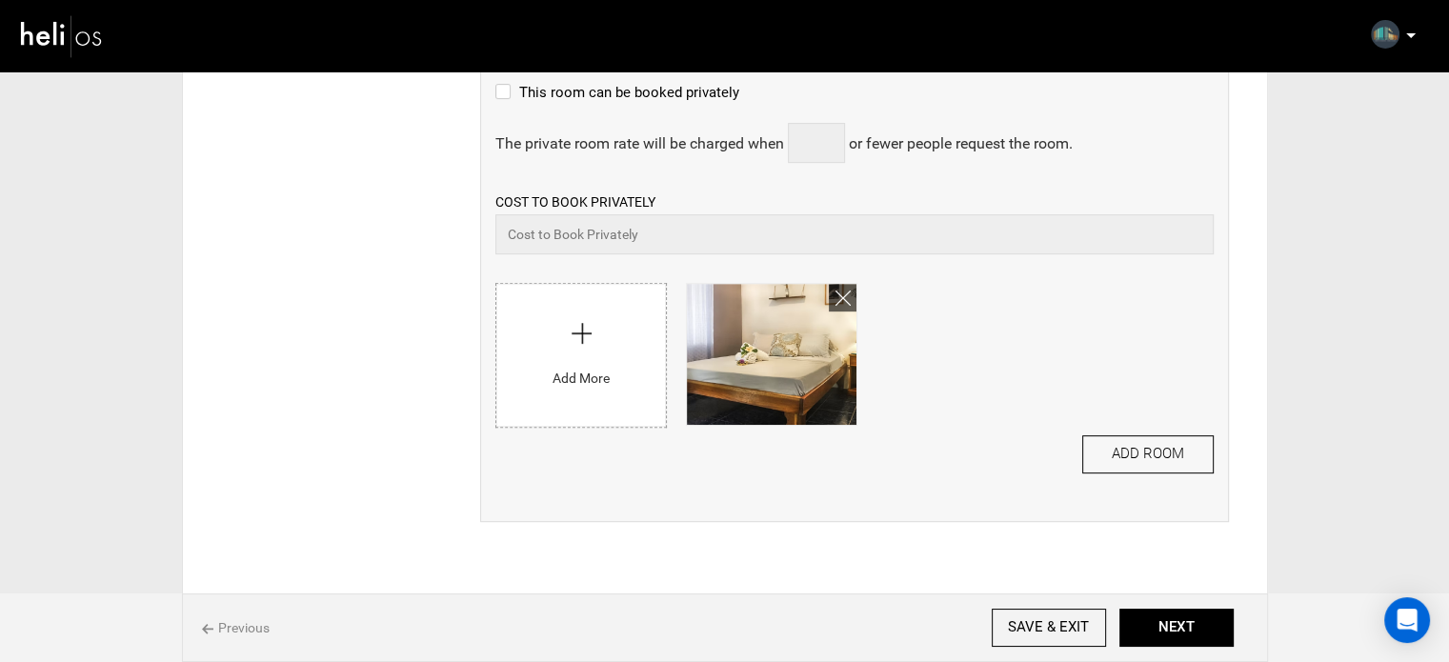
scroll to position [830, 0]
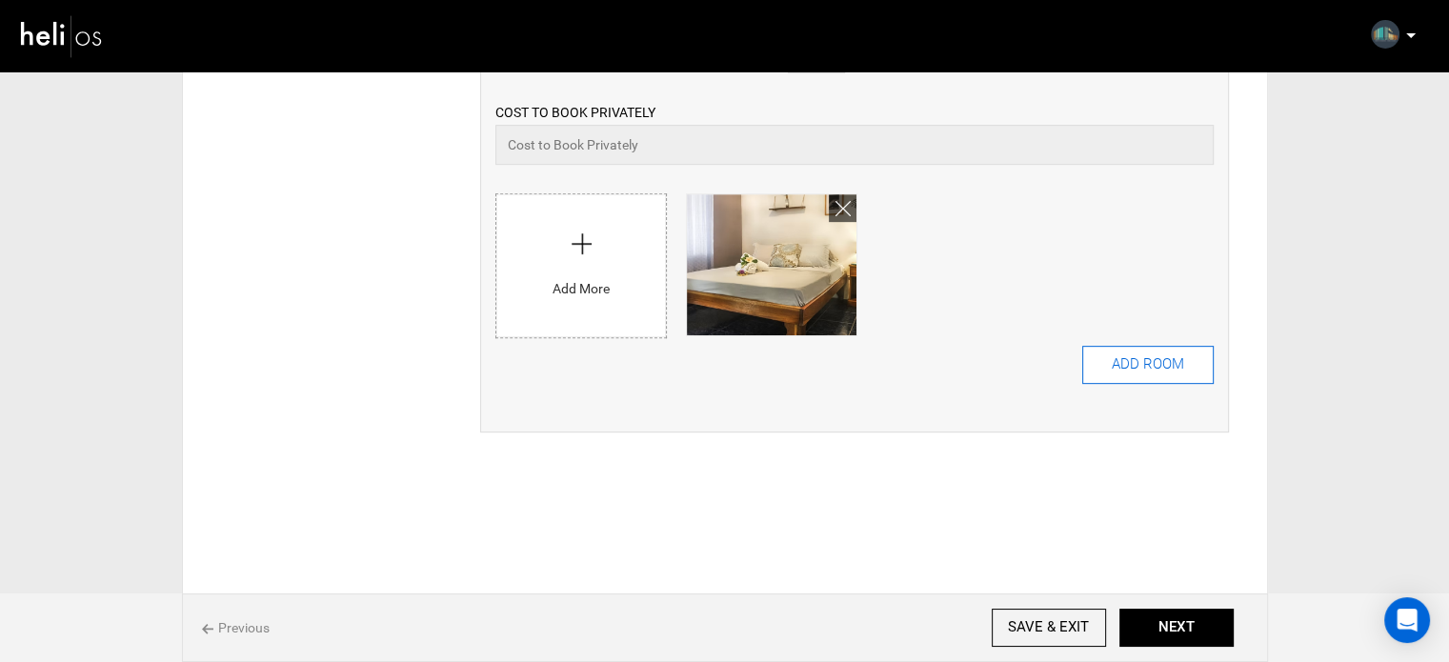
click at [1143, 351] on button "ADD ROOM" at bounding box center [1147, 365] width 131 height 38
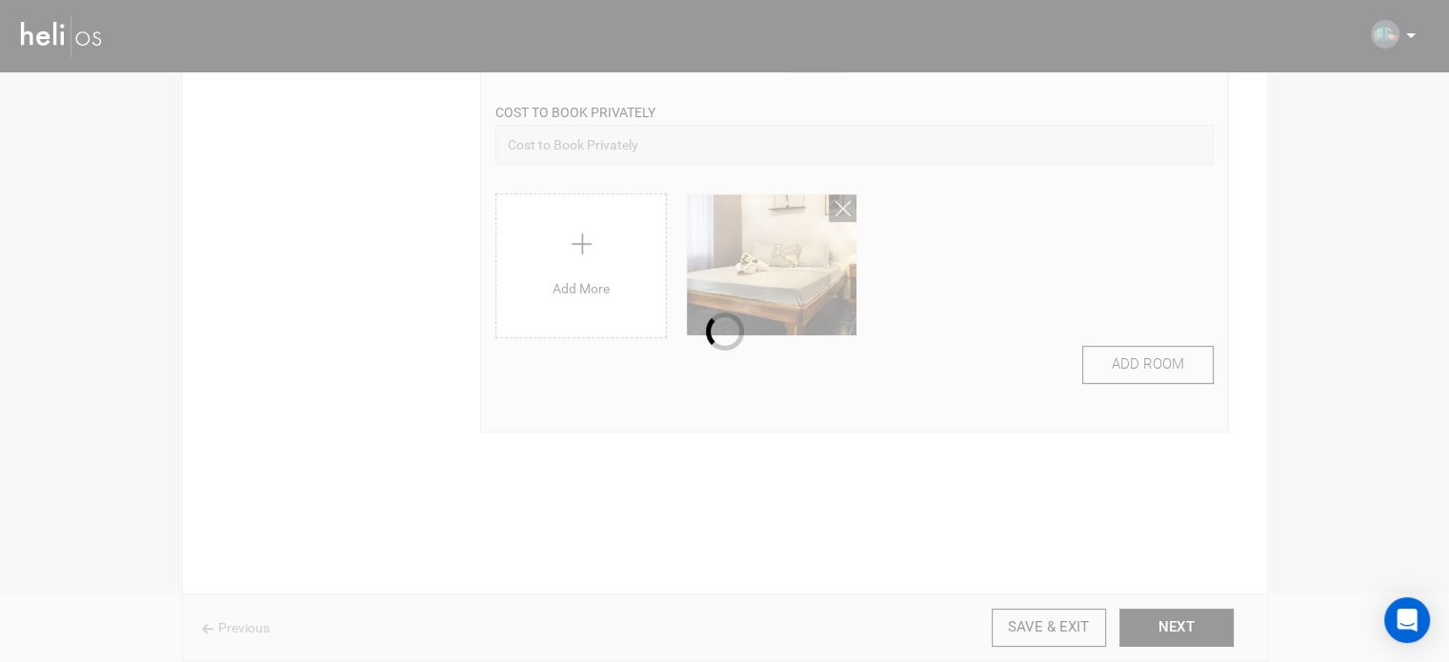
scroll to position [0, 0]
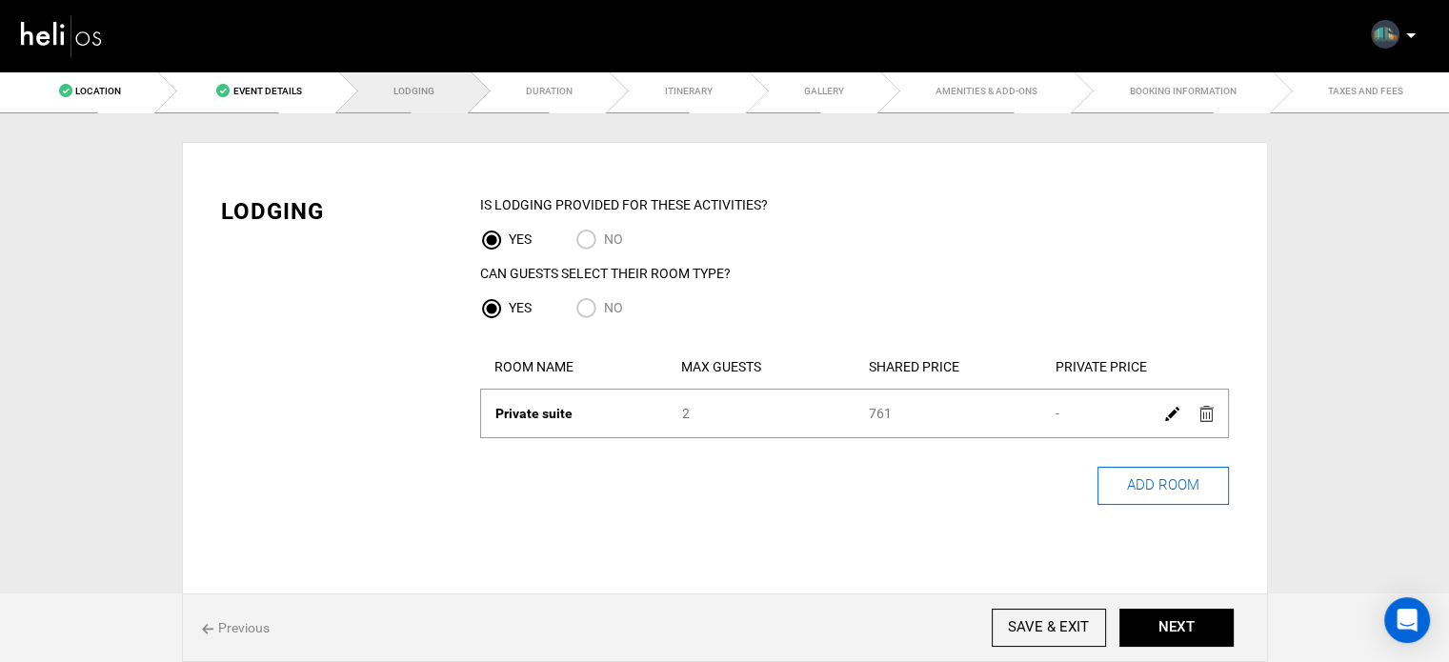
click at [1133, 486] on button "ADD ROOM" at bounding box center [1162, 486] width 131 height 38
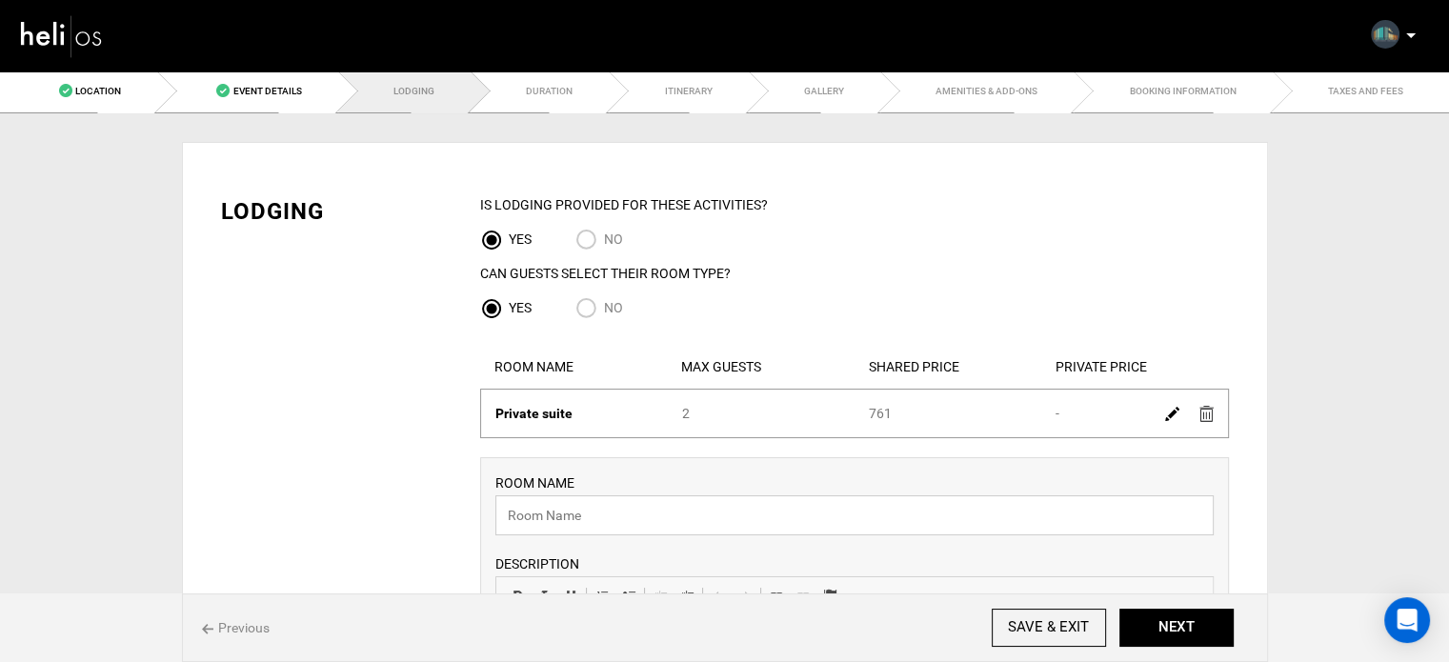
click at [606, 506] on input "text" at bounding box center [854, 515] width 718 height 40
paste input "SHARED Budget DORM for 4"
type input "SHARED Budget DORM for 4"
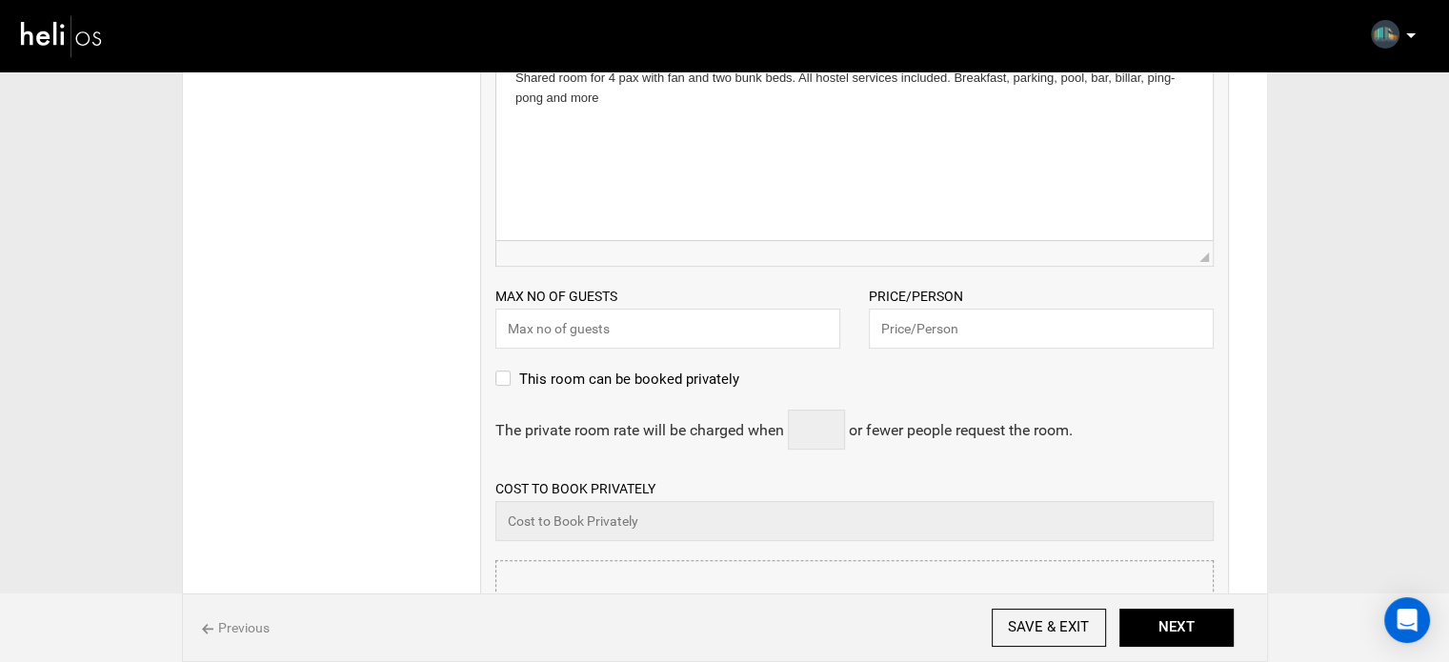
scroll to position [571, 0]
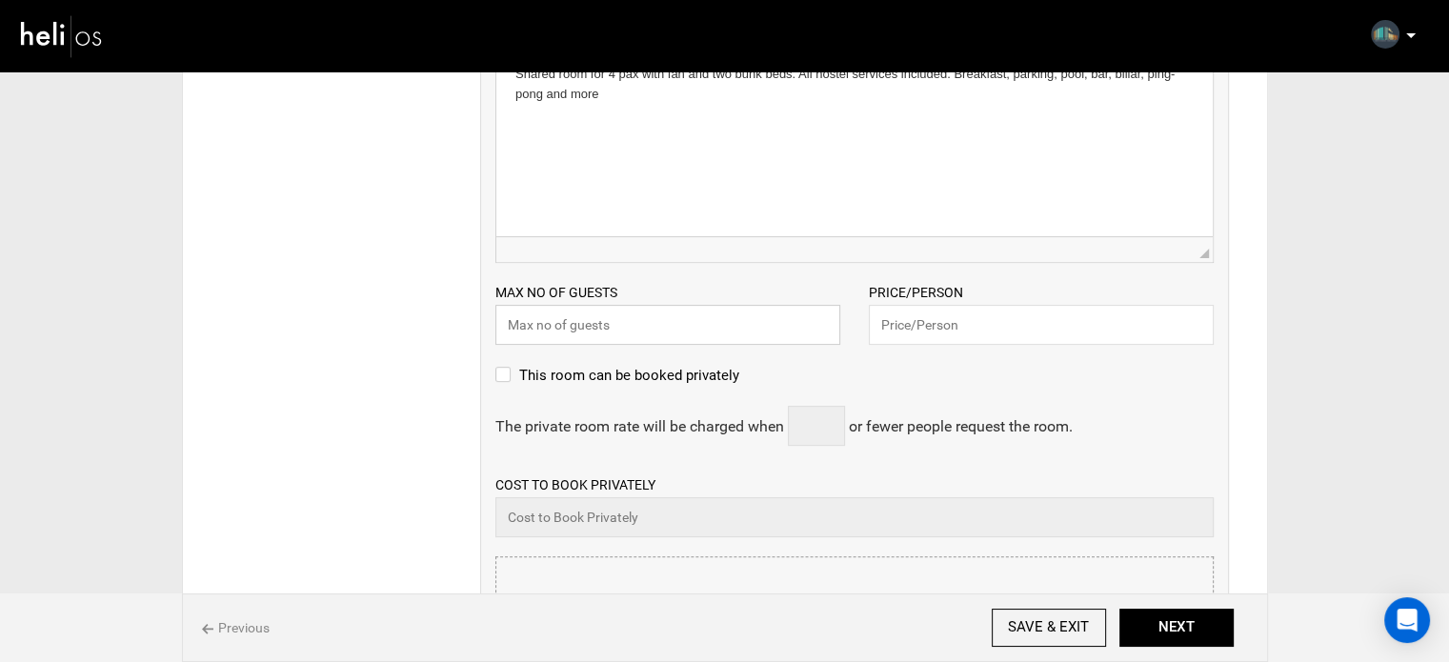
click at [605, 333] on input "text" at bounding box center [667, 325] width 345 height 40
click at [922, 314] on input "text" at bounding box center [1041, 325] width 345 height 40
type input "761"
drag, startPoint x: 778, startPoint y: 339, endPoint x: 746, endPoint y: 303, distance: 48.6
click at [778, 339] on input "text" at bounding box center [667, 325] width 345 height 40
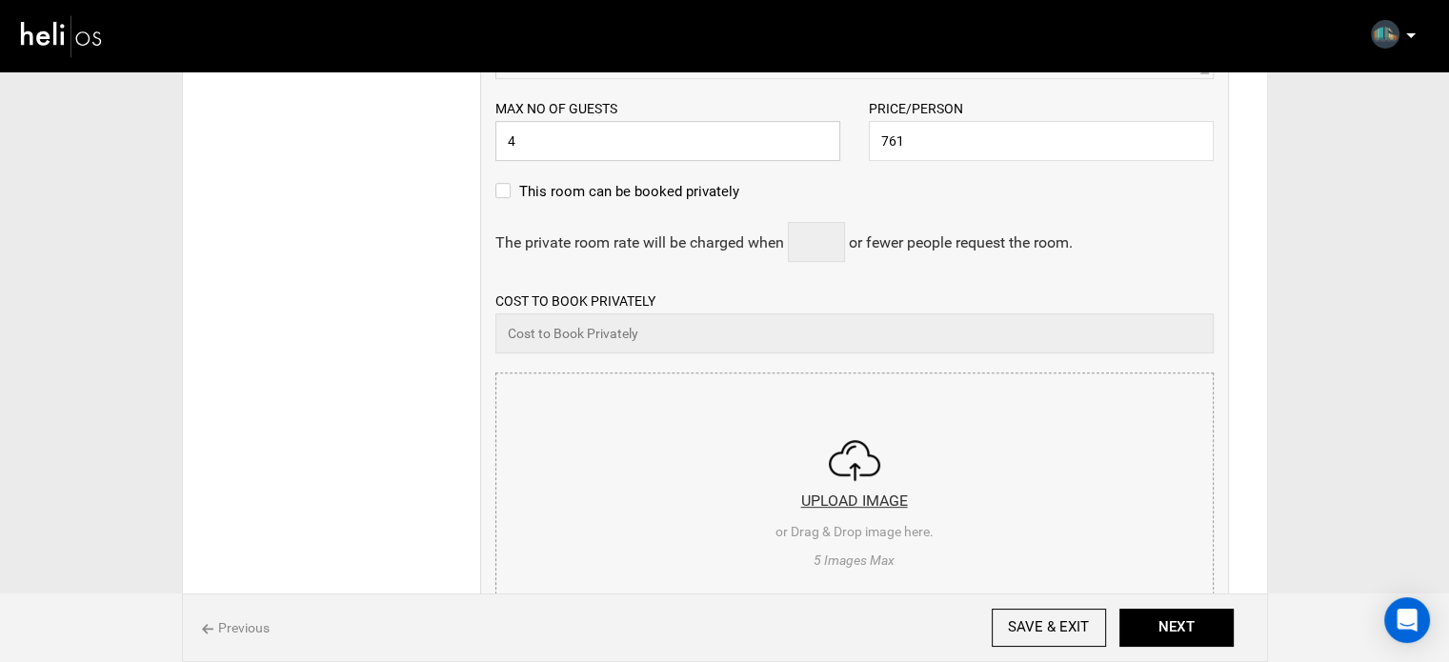
scroll to position [762, 0]
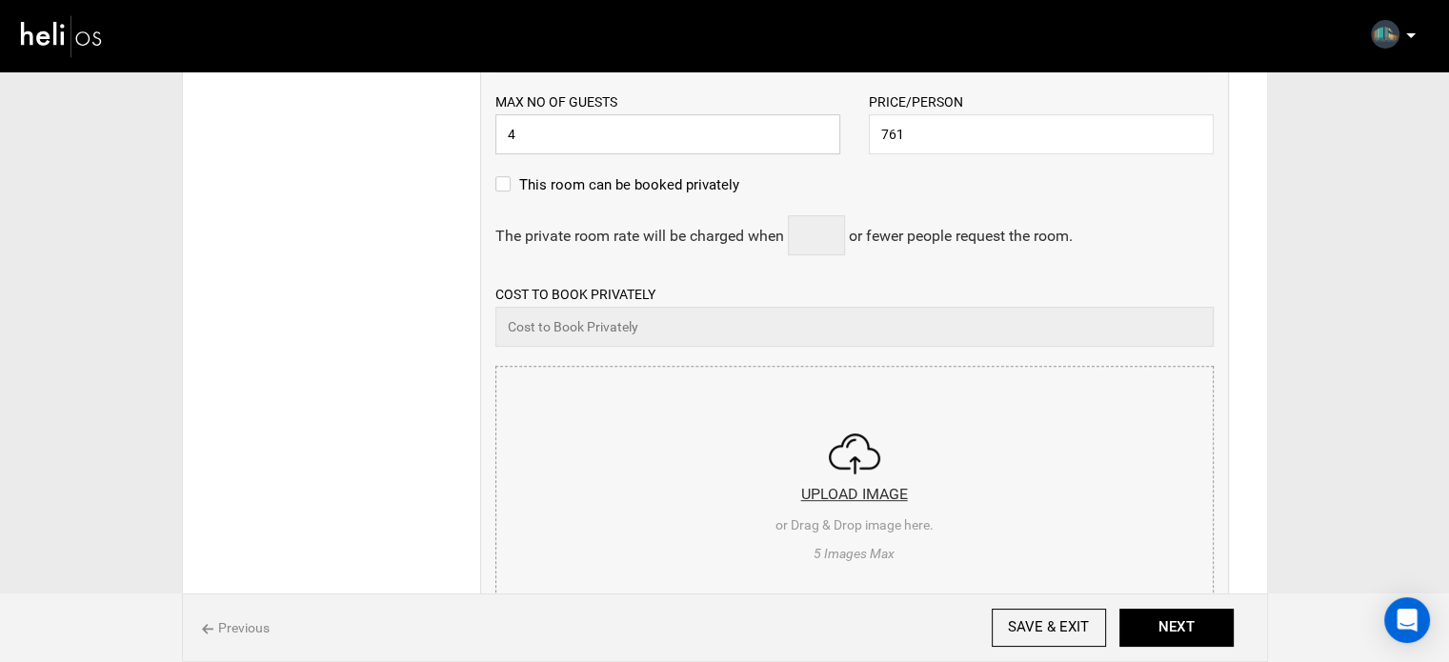
type input "4"
click at [763, 467] on input "file" at bounding box center [854, 481] width 716 height 229
type input "C:\fakepath\Screenshot 2025-09-08 223346.png"
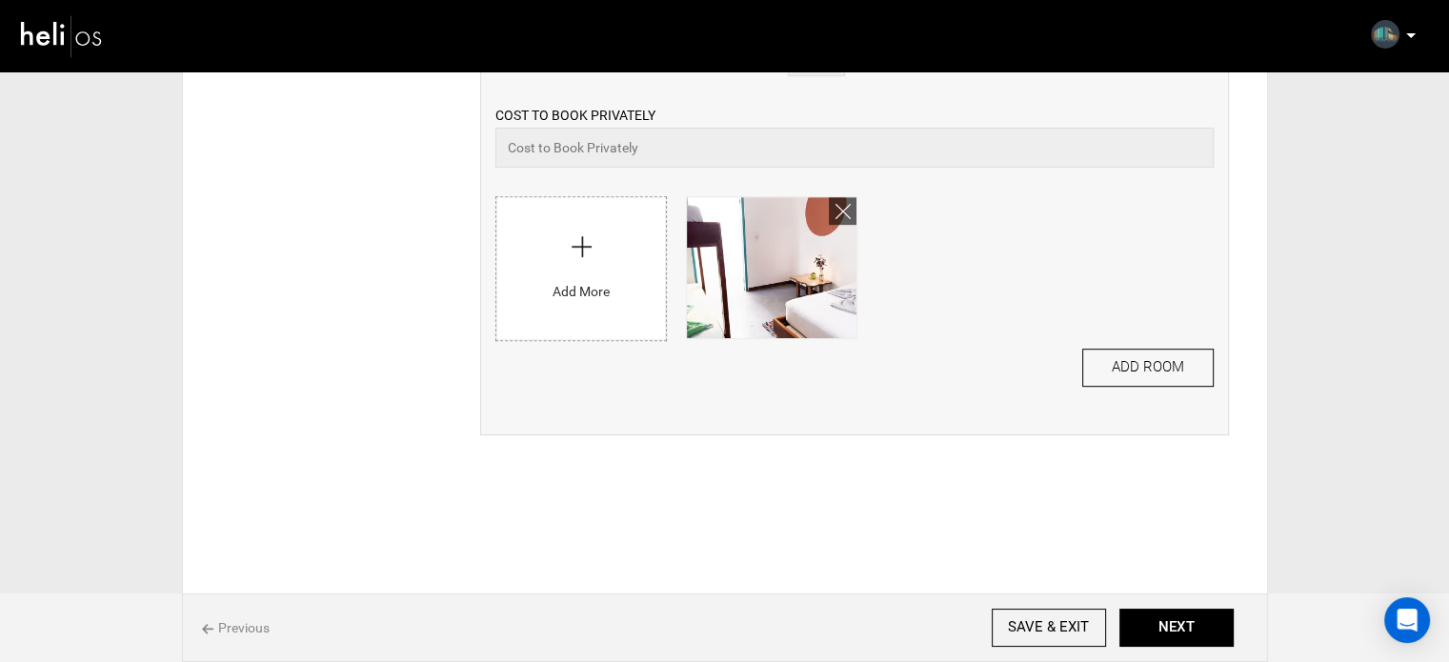
scroll to position [945, 0]
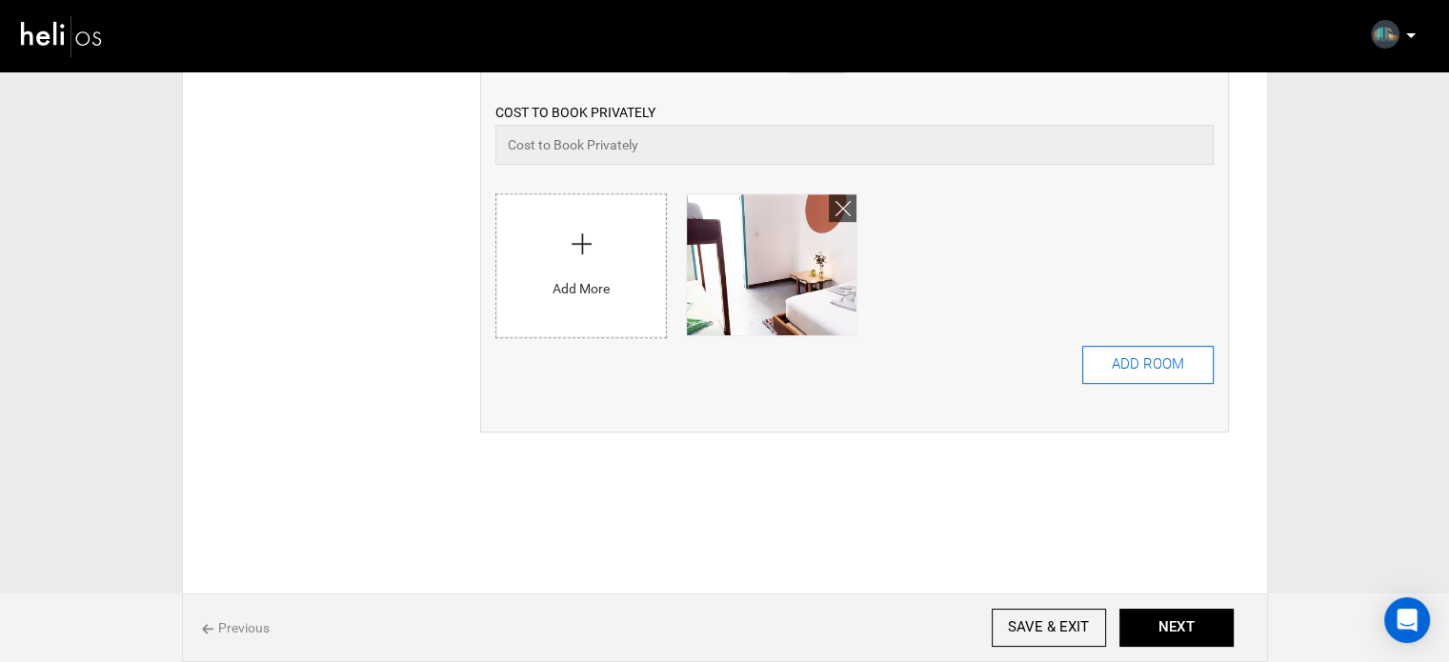
click at [1123, 365] on button "ADD ROOM" at bounding box center [1147, 365] width 131 height 38
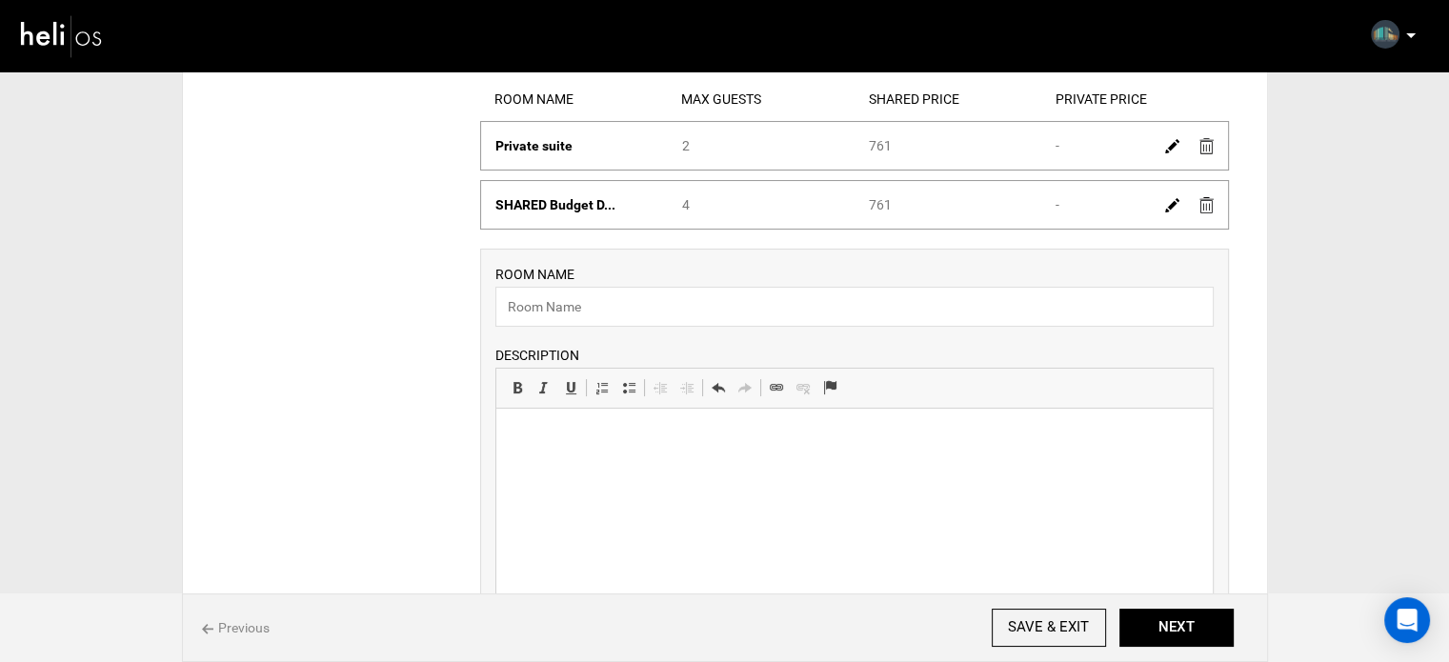
scroll to position [286, 0]
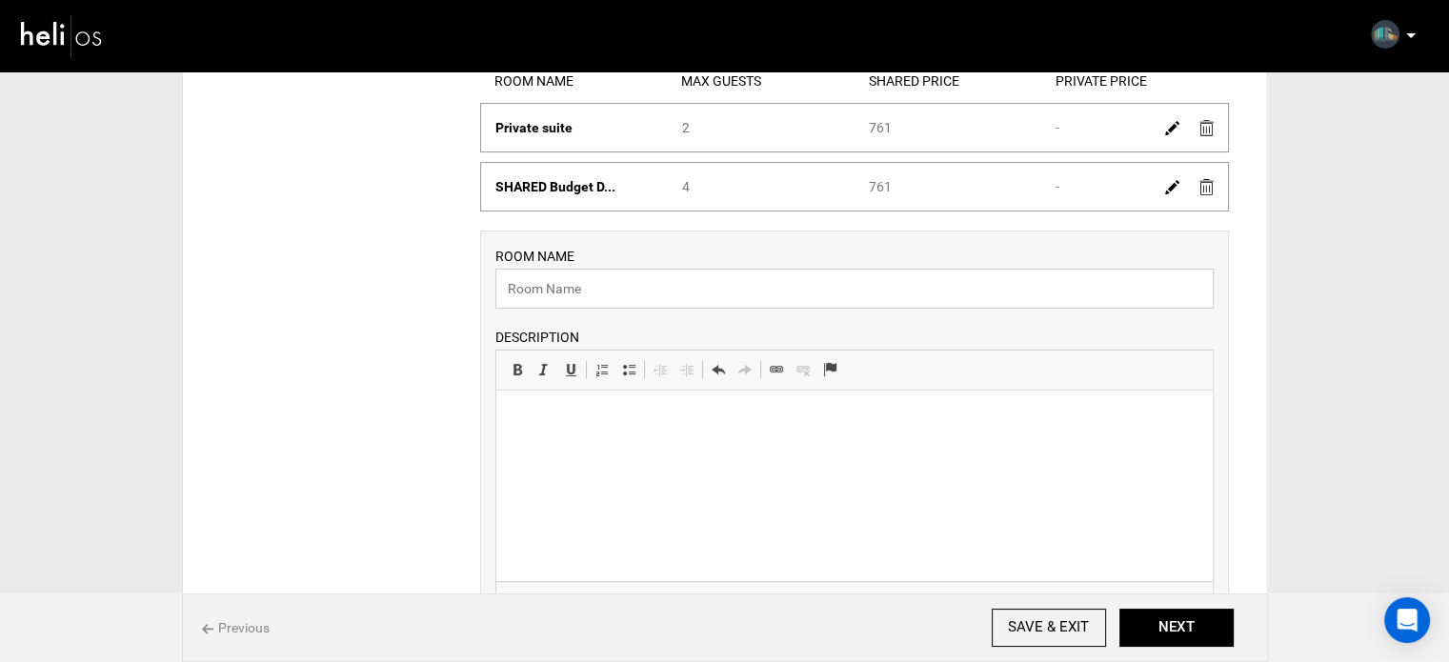
drag, startPoint x: 628, startPoint y: 285, endPoint x: 625, endPoint y: 308, distance: 23.0
click at [628, 285] on input "text" at bounding box center [854, 289] width 718 height 40
paste input "[DEMOGRAPHIC_DATA] dorm"
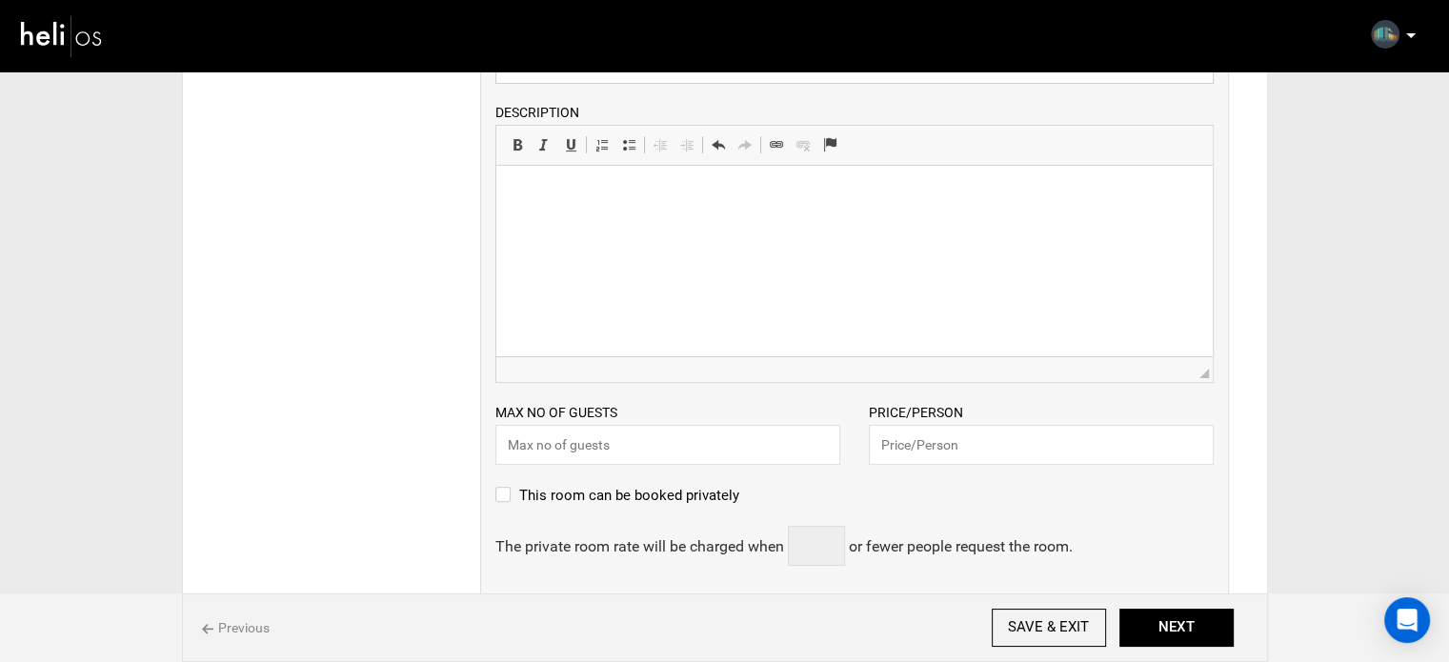
scroll to position [667, 0]
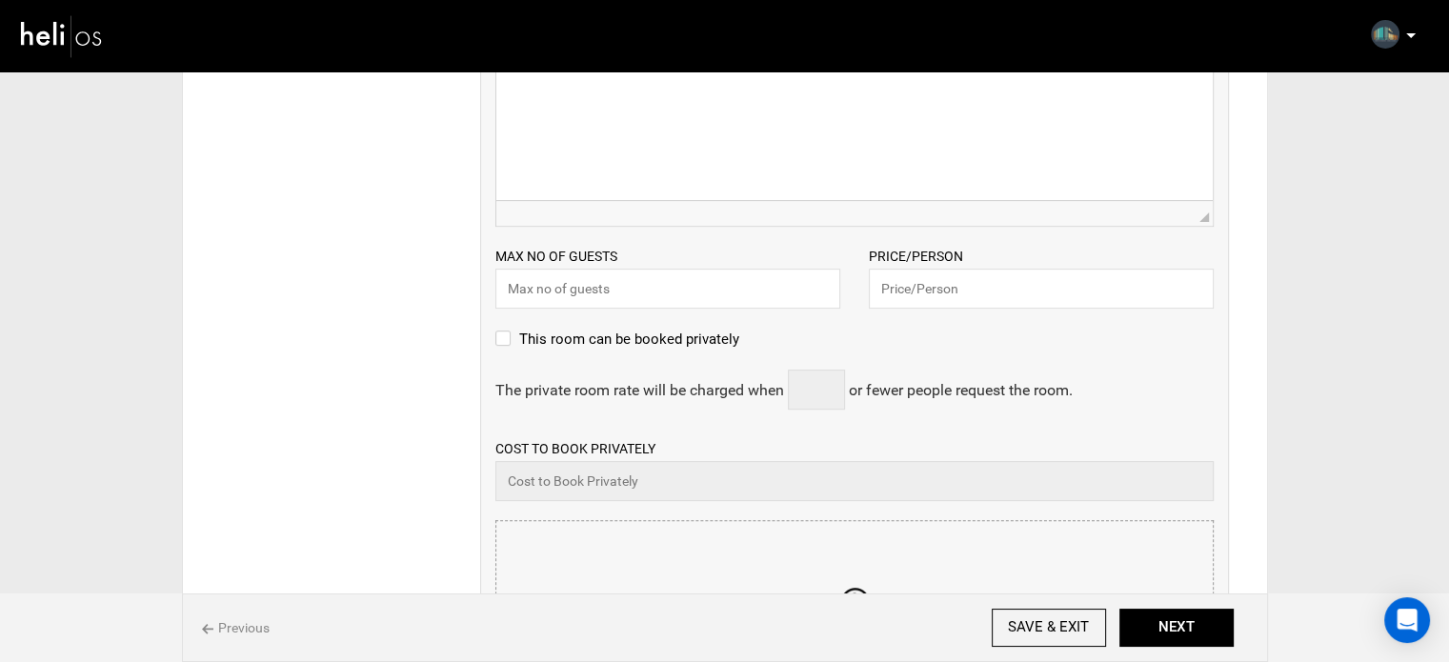
type input "[DEMOGRAPHIC_DATA] dorm"
click at [568, 297] on input "text" at bounding box center [667, 289] width 345 height 40
type input "6"
click at [899, 289] on input "text" at bounding box center [1041, 289] width 345 height 40
click at [728, 68] on html at bounding box center [853, 39] width 716 height 58
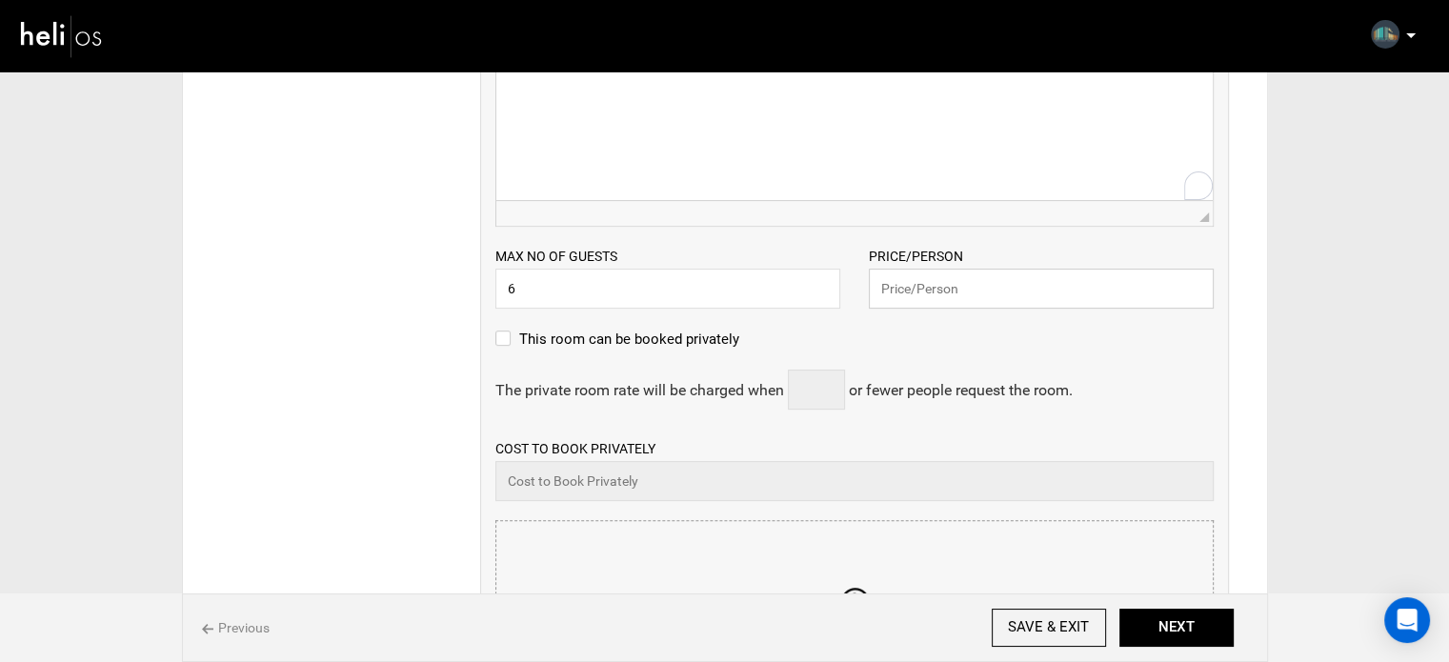
click at [951, 279] on input "text" at bounding box center [1041, 289] width 345 height 40
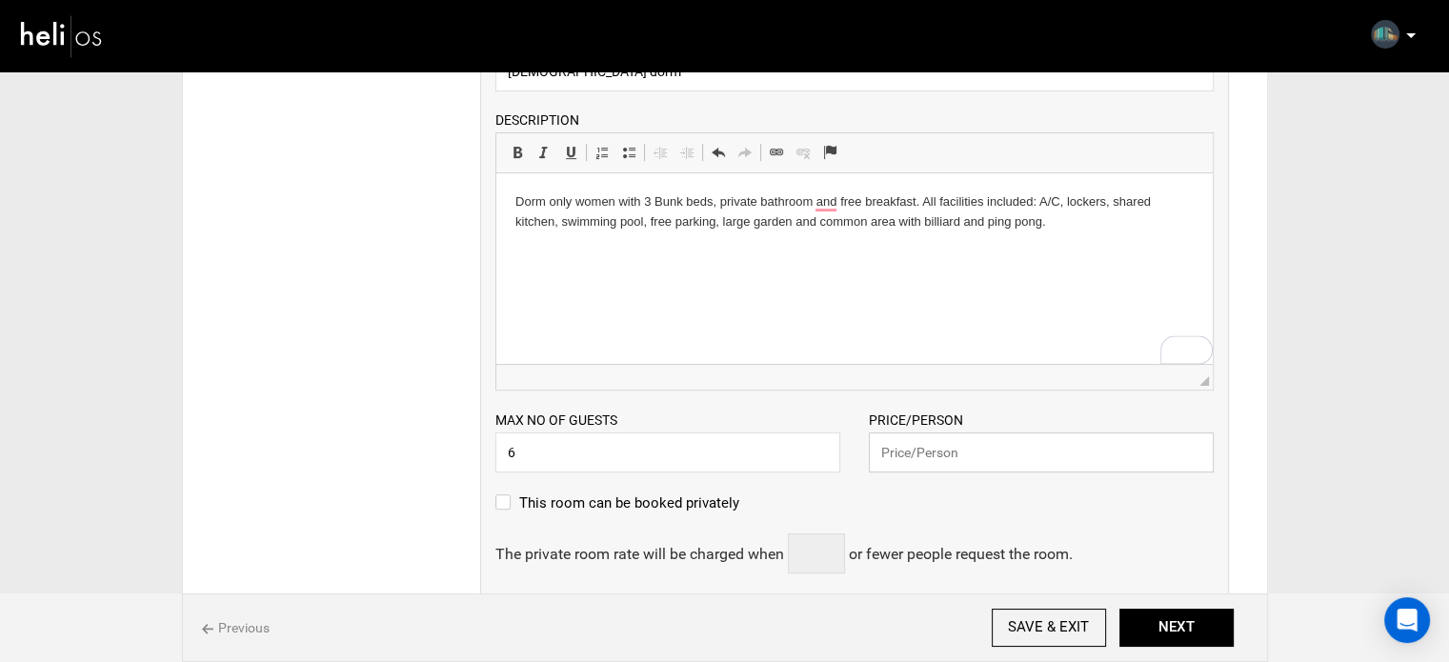
scroll to position [571, 0]
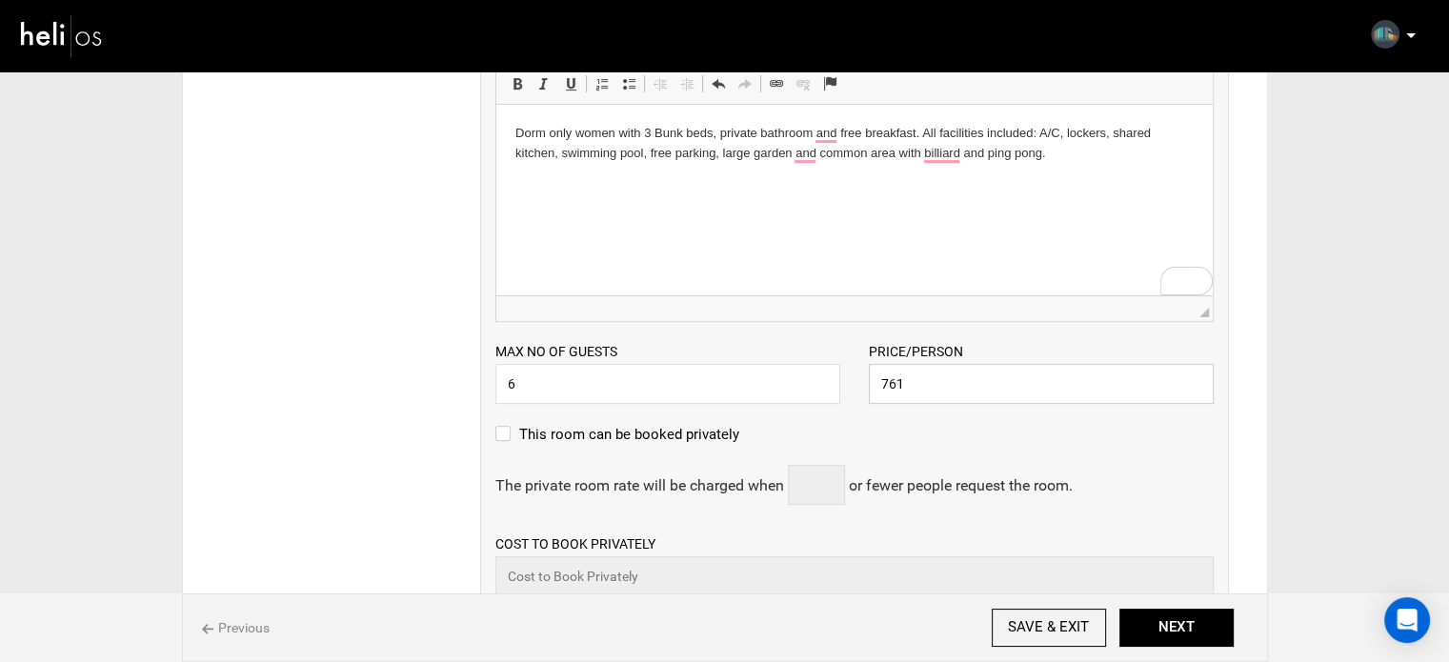
type input "761"
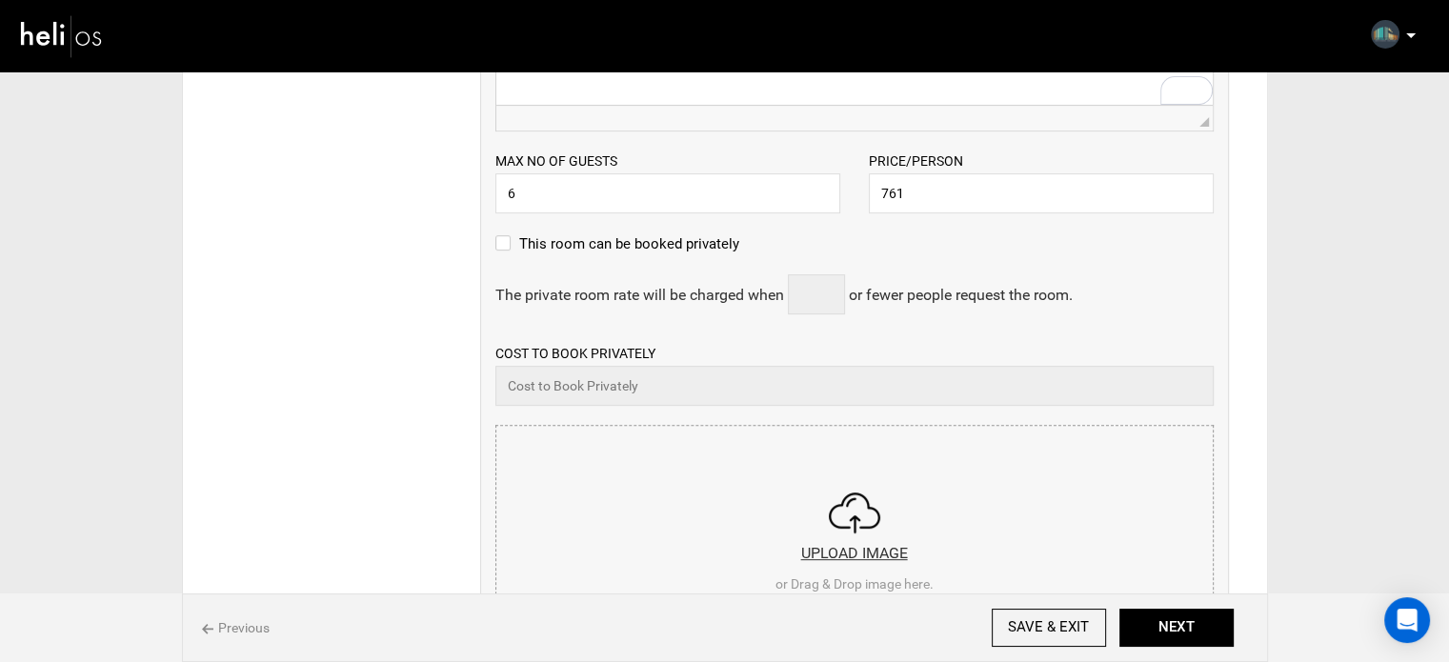
click at [779, 478] on input "file" at bounding box center [854, 540] width 716 height 229
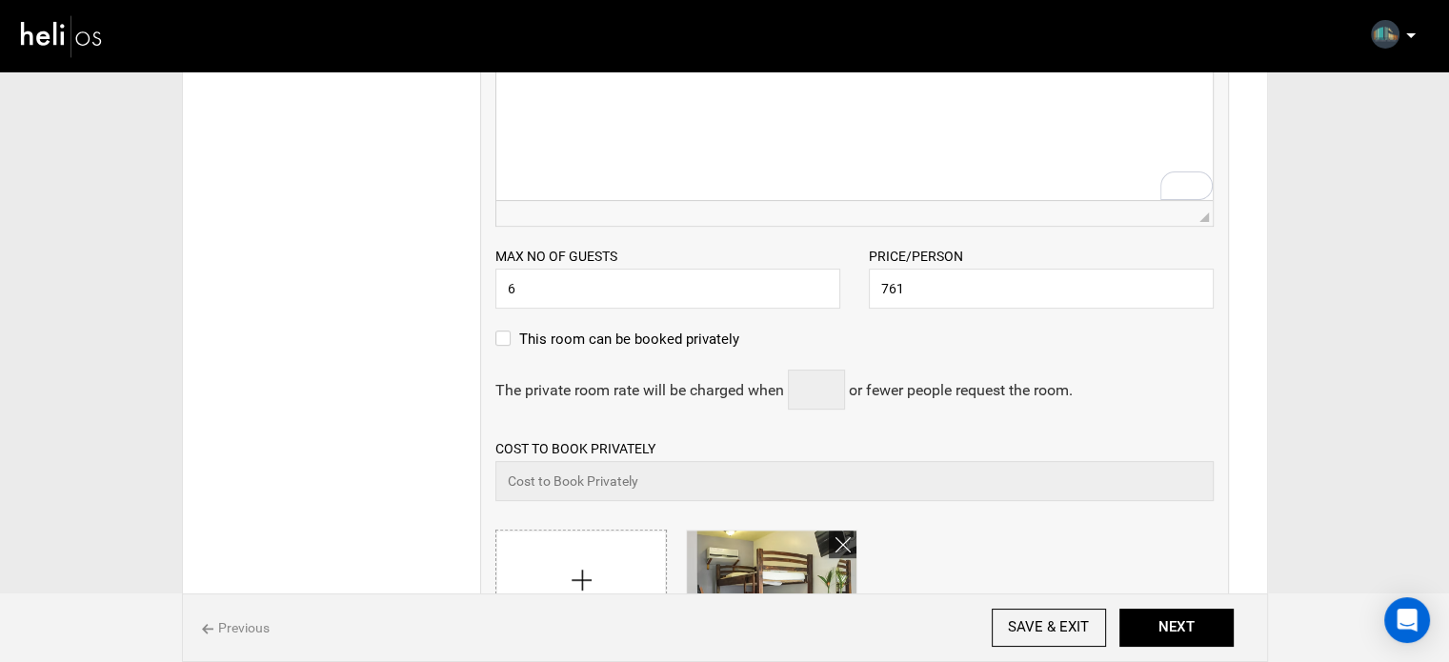
scroll to position [952, 0]
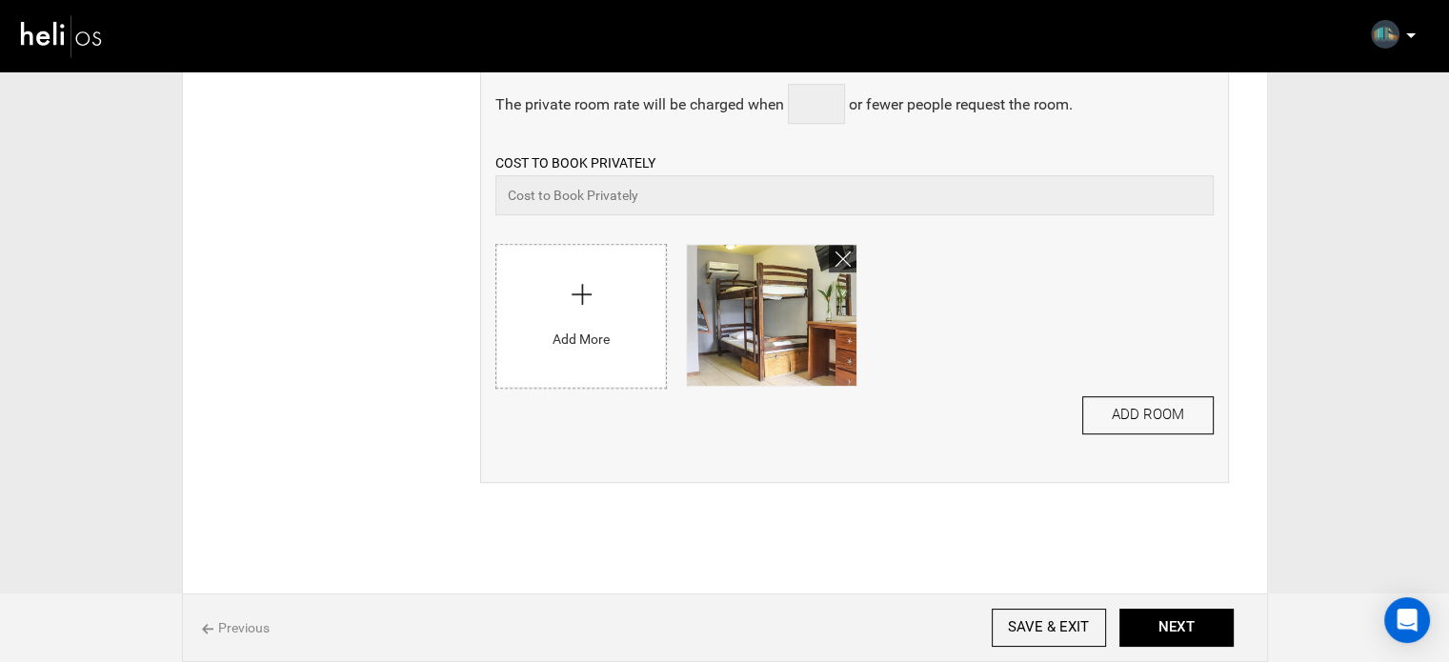
click at [1078, 399] on div "ADD ROOM" at bounding box center [854, 415] width 718 height 38
click at [1120, 413] on button "ADD ROOM" at bounding box center [1147, 415] width 131 height 38
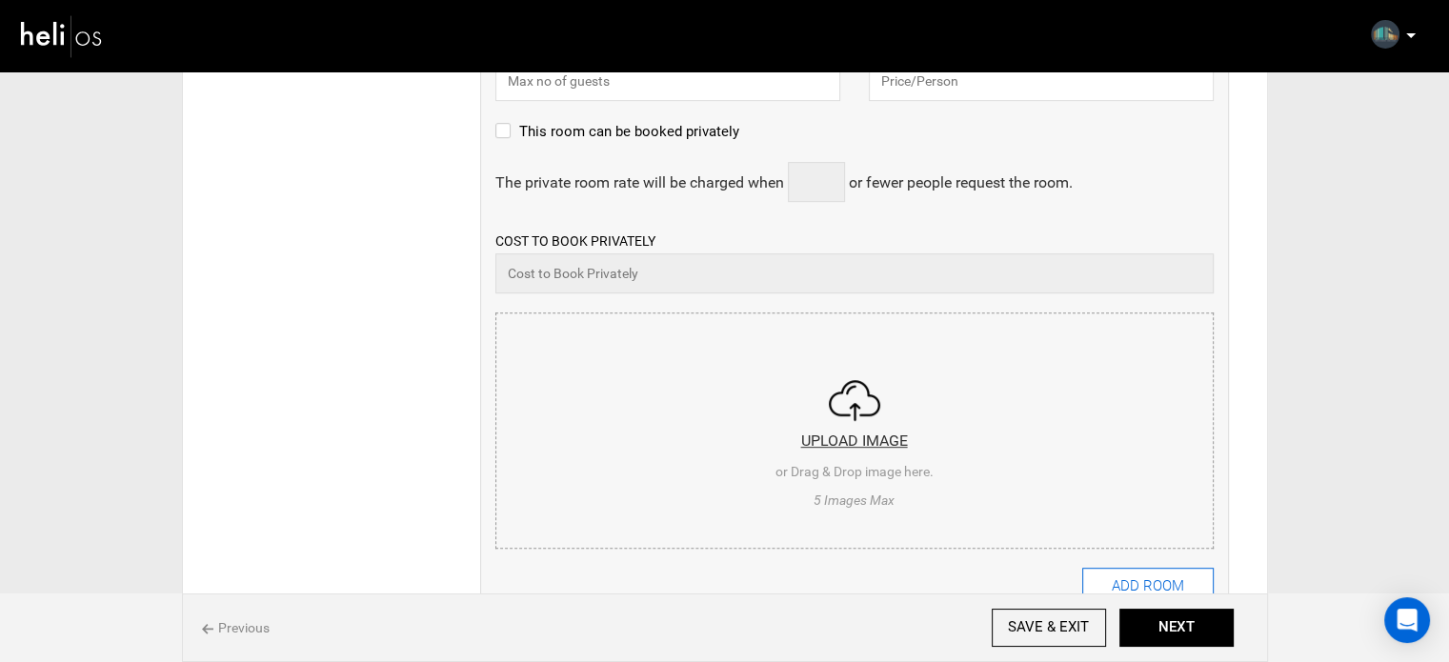
scroll to position [0, 0]
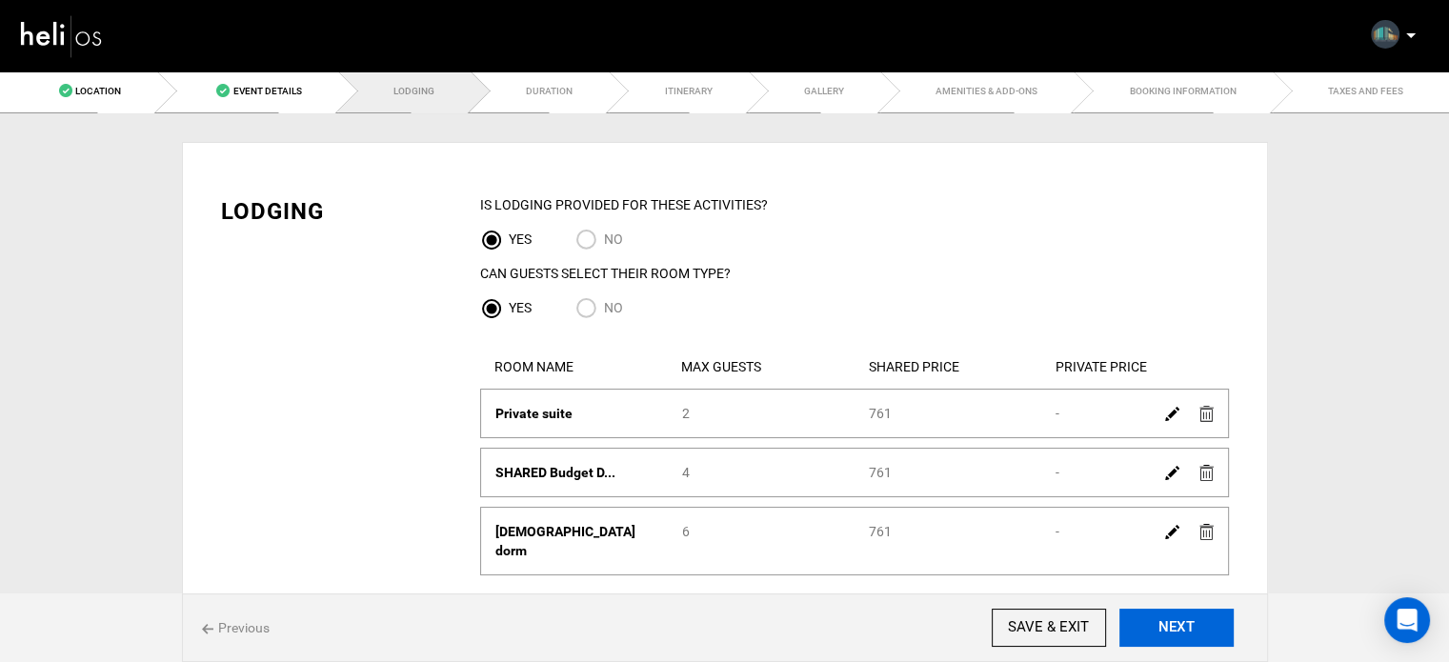
click at [1156, 636] on button "NEXT" at bounding box center [1176, 628] width 114 height 38
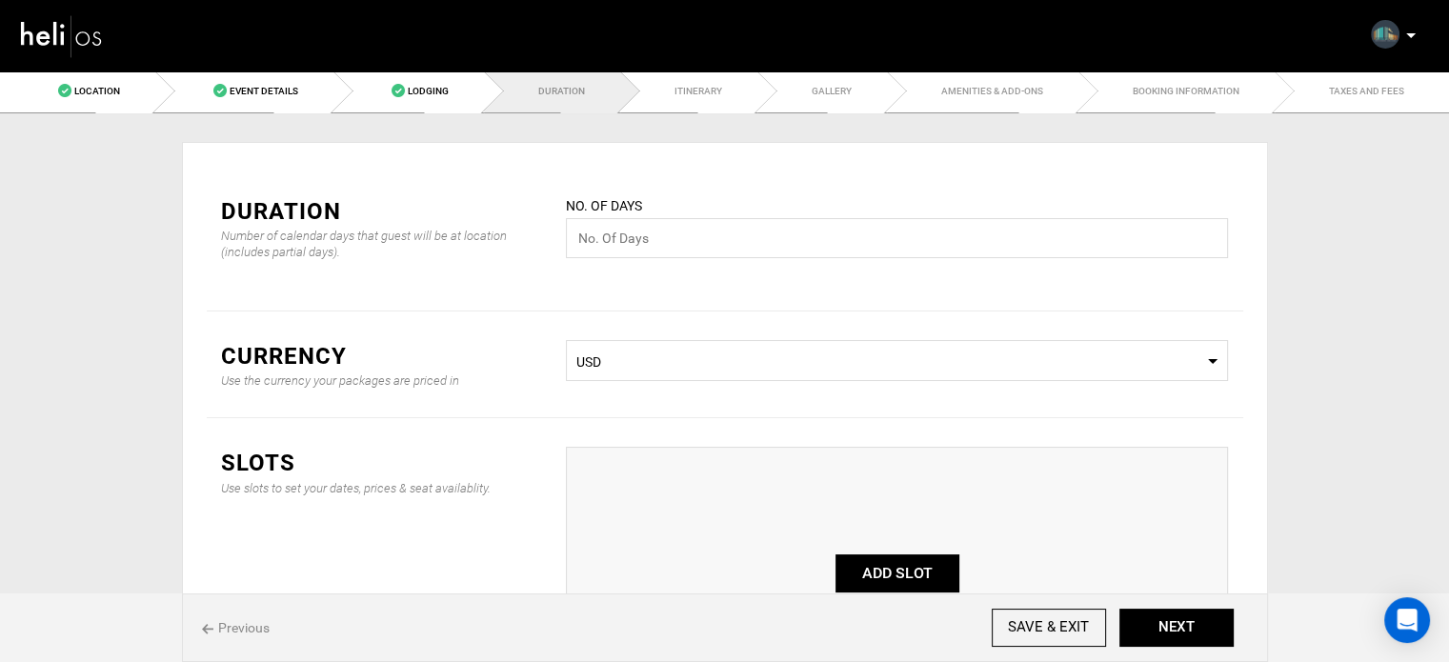
click at [609, 210] on label "No. of days" at bounding box center [604, 205] width 76 height 19
click at [618, 251] on input "text" at bounding box center [897, 238] width 662 height 40
type input "7"
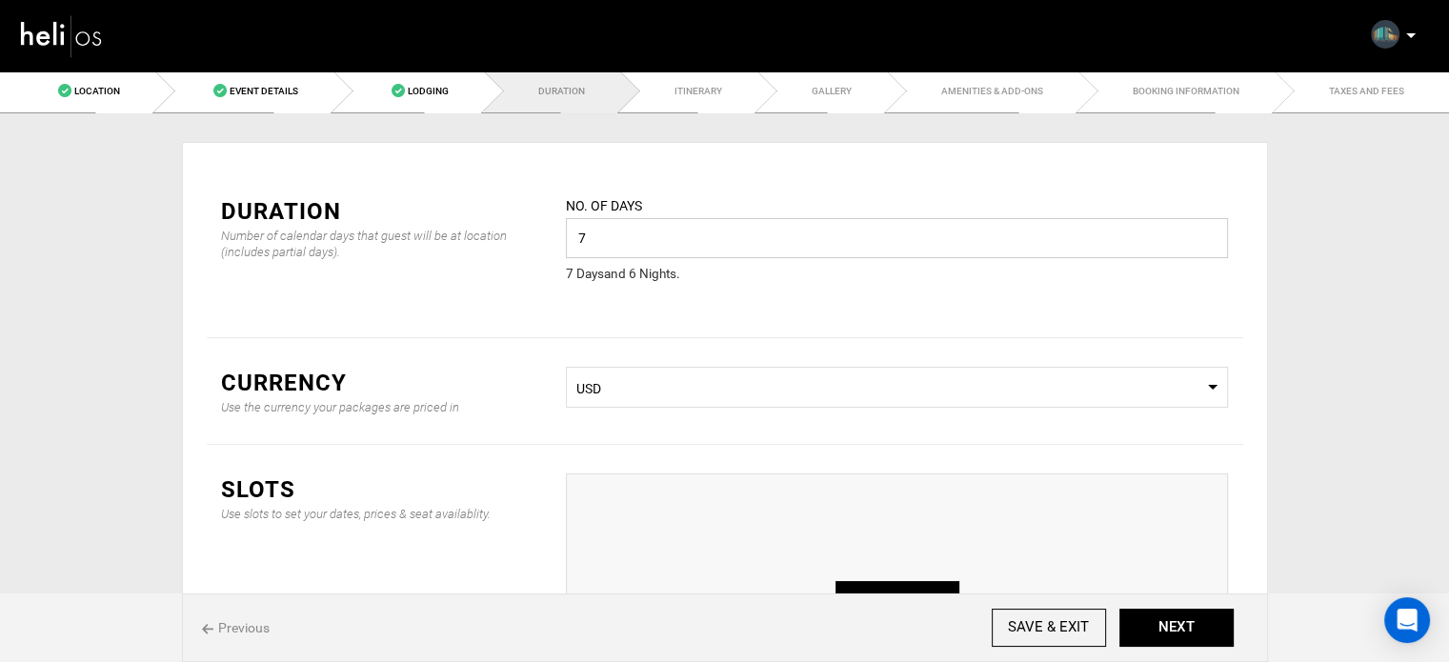
scroll to position [95, 0]
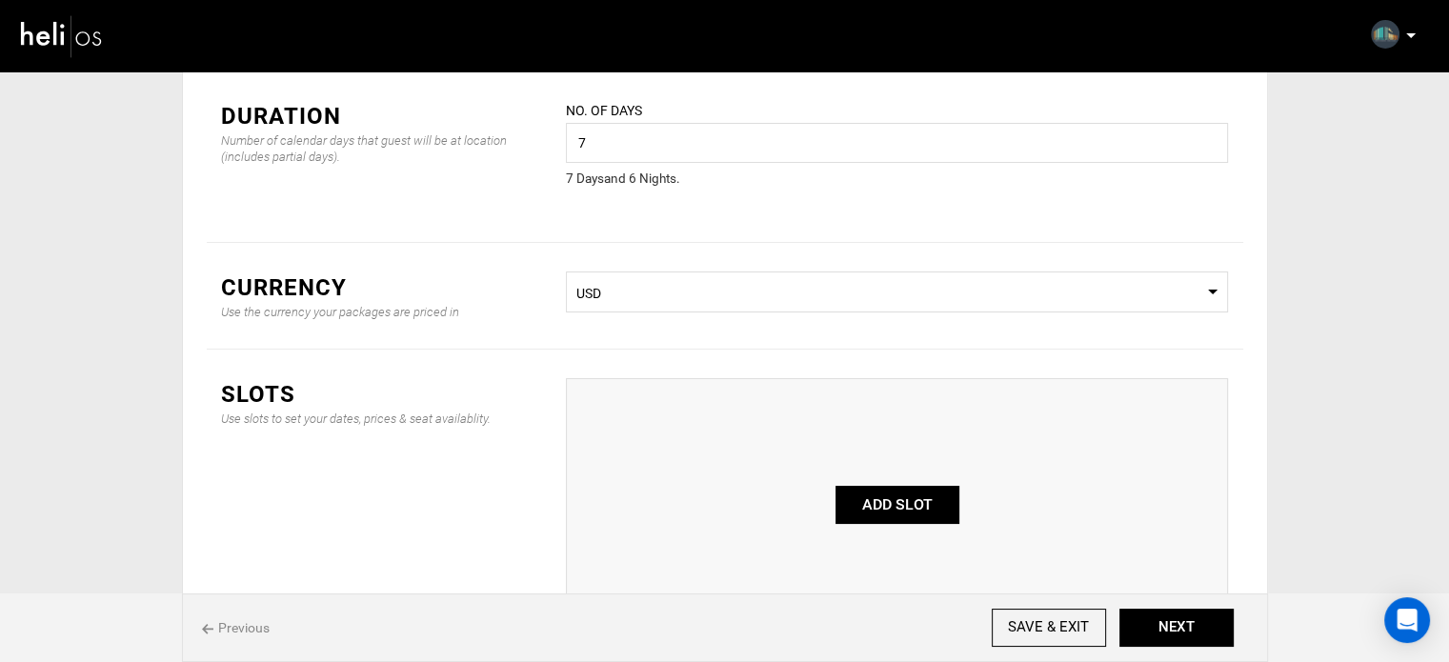
click at [889, 502] on button "ADD SLOT" at bounding box center [897, 505] width 124 height 38
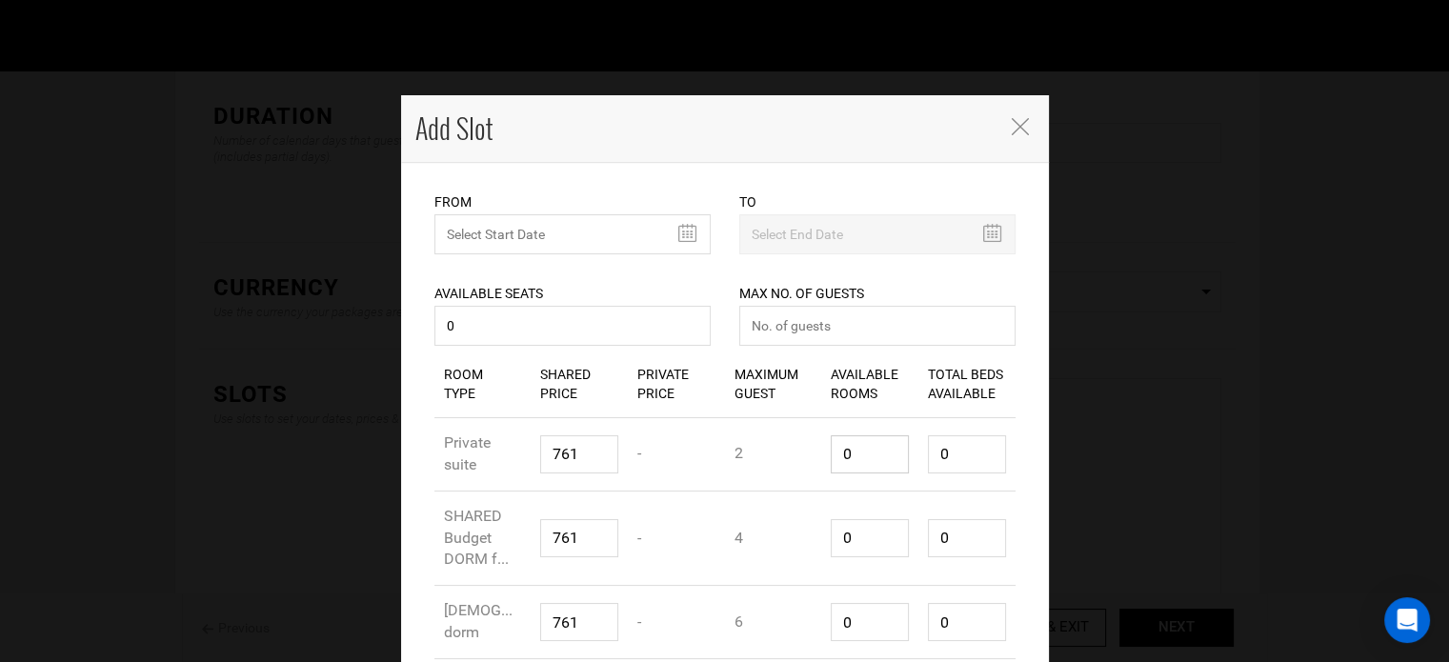
drag, startPoint x: 864, startPoint y: 462, endPoint x: 814, endPoint y: 460, distance: 49.6
click at [821, 460] on div "Available Rooms 0" at bounding box center [869, 454] width 97 height 67
type input "1"
type input "2"
type input "1"
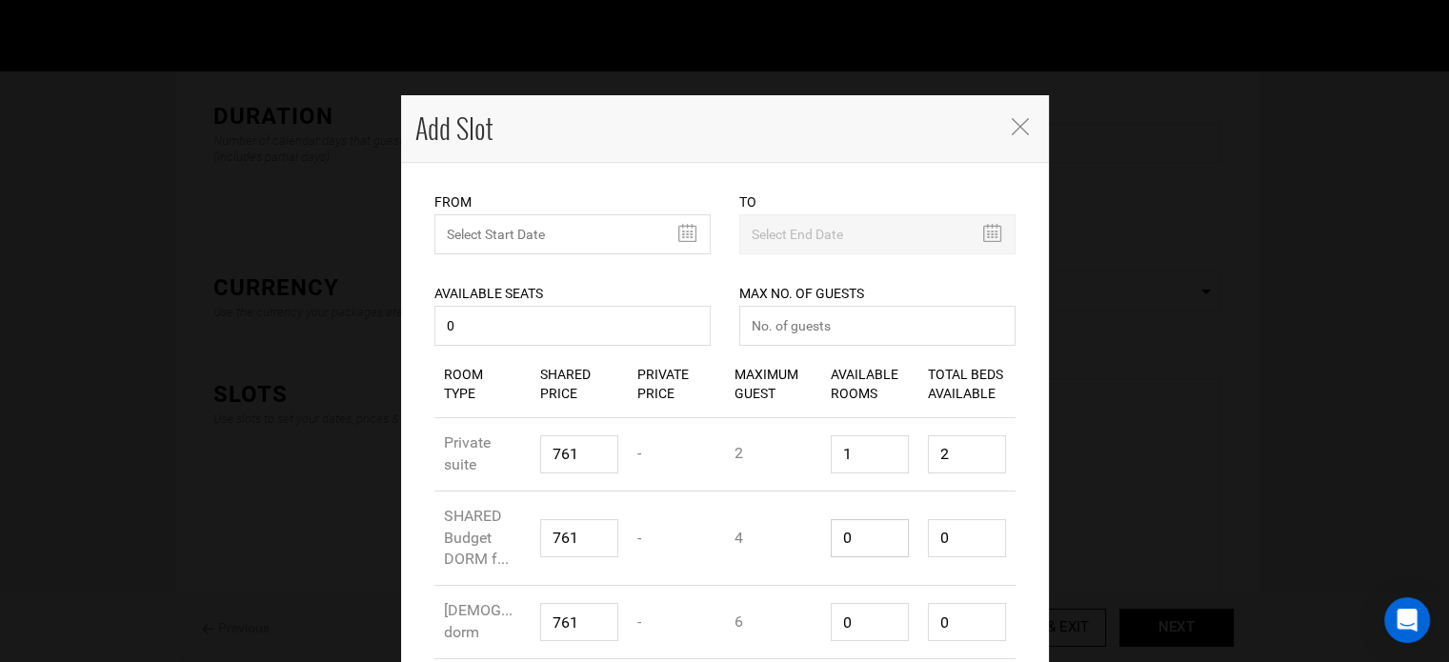
drag, startPoint x: 850, startPoint y: 534, endPoint x: 804, endPoint y: 529, distance: 46.1
click at [804, 529] on div "Room Type SHARED Budget DORM f... Shared Price 761 Private Price - Maximum Gues…" at bounding box center [724, 538] width 581 height 95
type input "1"
type input "4"
type input "1"
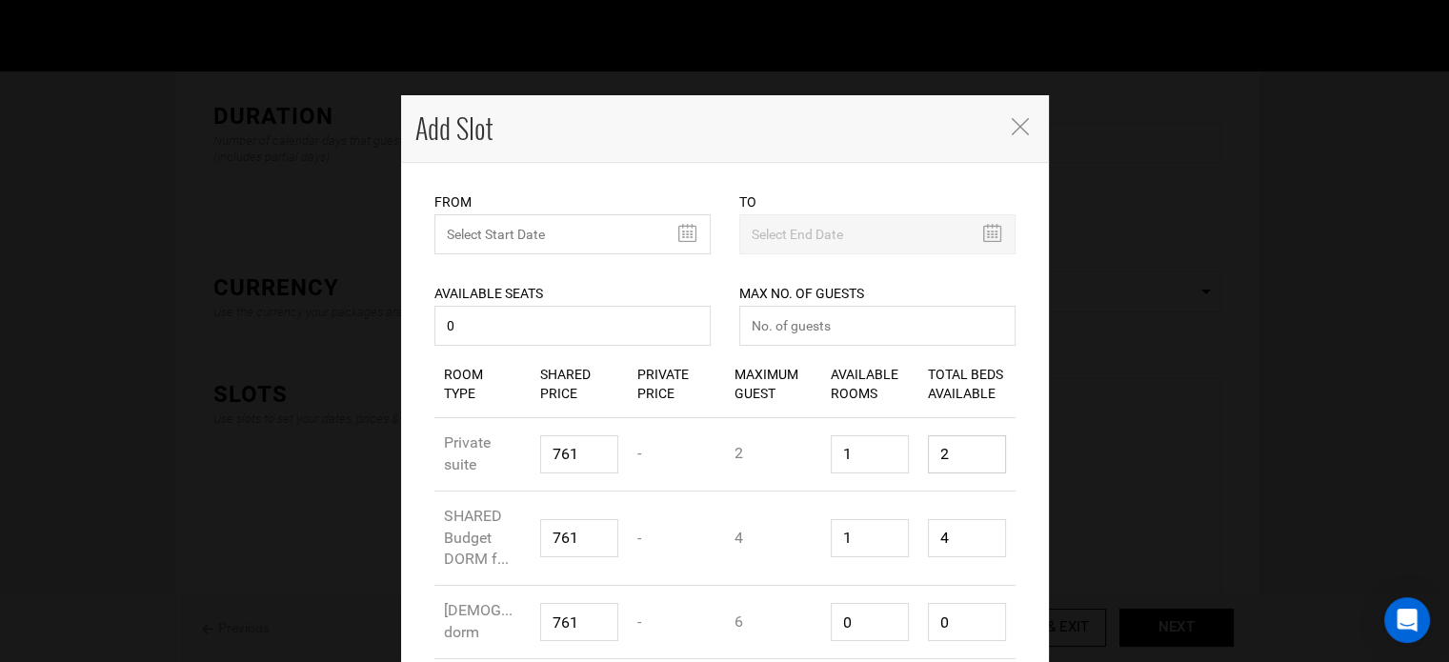
drag, startPoint x: 927, startPoint y: 456, endPoint x: 909, endPoint y: 483, distance: 32.2
click at [887, 460] on div "Room Type Private suite Shared Price 761 Private Price - Maximum Guest 2 Availa…" at bounding box center [724, 454] width 581 height 73
type input "1"
drag, startPoint x: 944, startPoint y: 541, endPoint x: 865, endPoint y: 491, distance: 93.3
click at [898, 532] on div "Room Type SHARED Budget DORM f... Shared Price 761 Private Price - Maximum Gues…" at bounding box center [724, 538] width 581 height 95
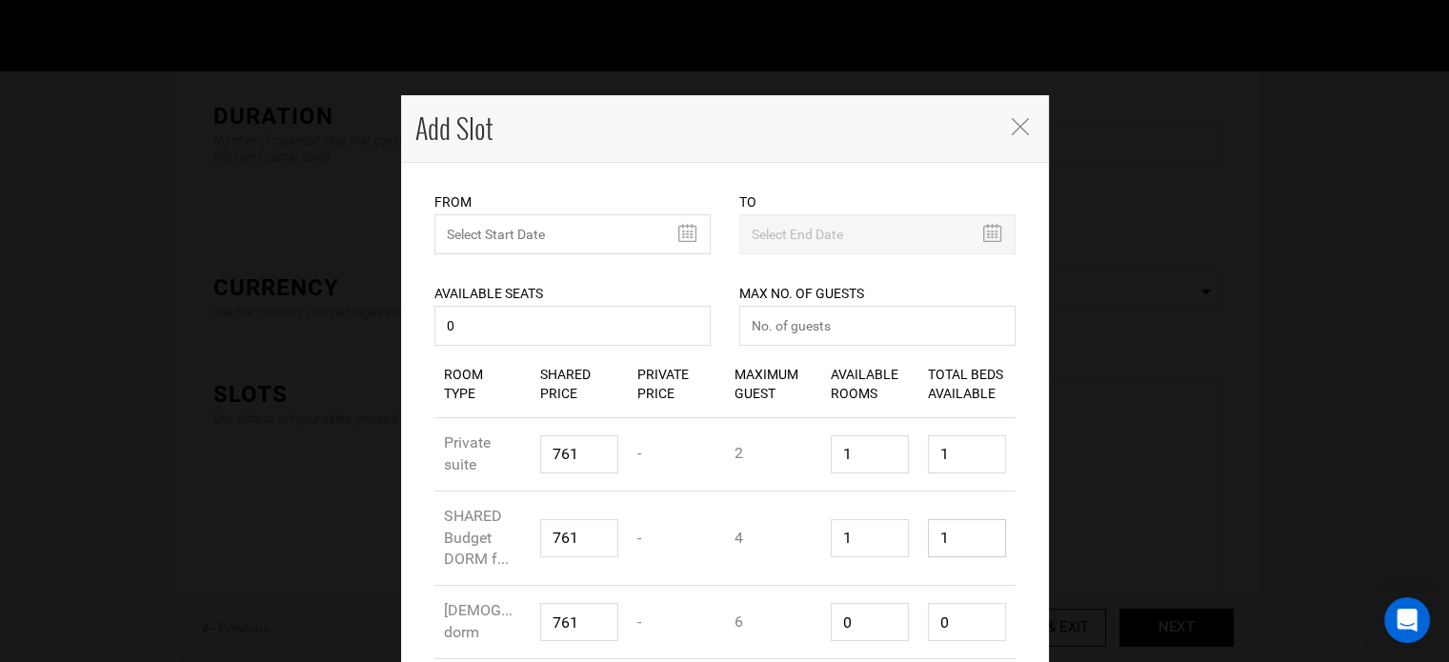
type input "1"
click at [791, 314] on input "number" at bounding box center [877, 326] width 276 height 40
type input "0"
drag, startPoint x: 951, startPoint y: 619, endPoint x: 938, endPoint y: 619, distance: 12.4
click at [938, 619] on input "0" at bounding box center [967, 622] width 78 height 38
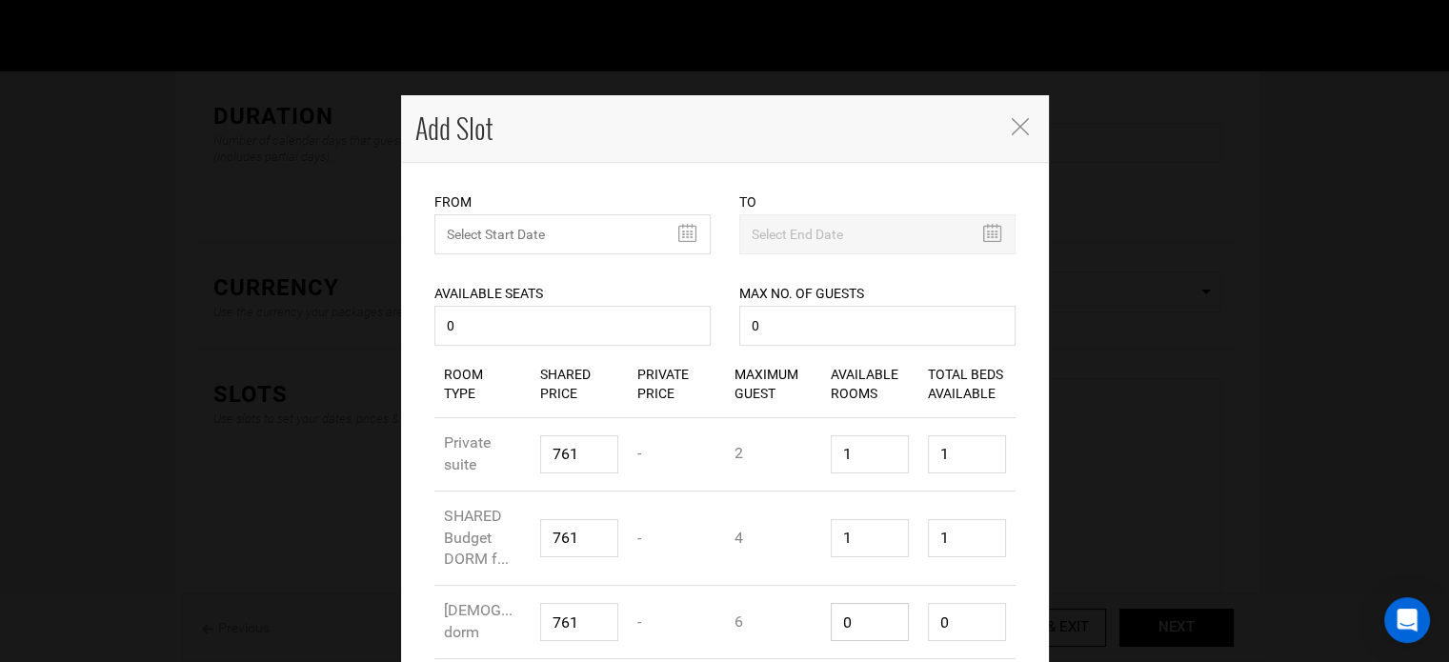
drag, startPoint x: 856, startPoint y: 624, endPoint x: 812, endPoint y: 622, distance: 43.9
click at [812, 622] on div "Room Type Female dorm Shared Price 761 Private Price - Maximum Guest 6 Availabl…" at bounding box center [724, 622] width 581 height 73
type input "1"
type input "6"
type input "1"
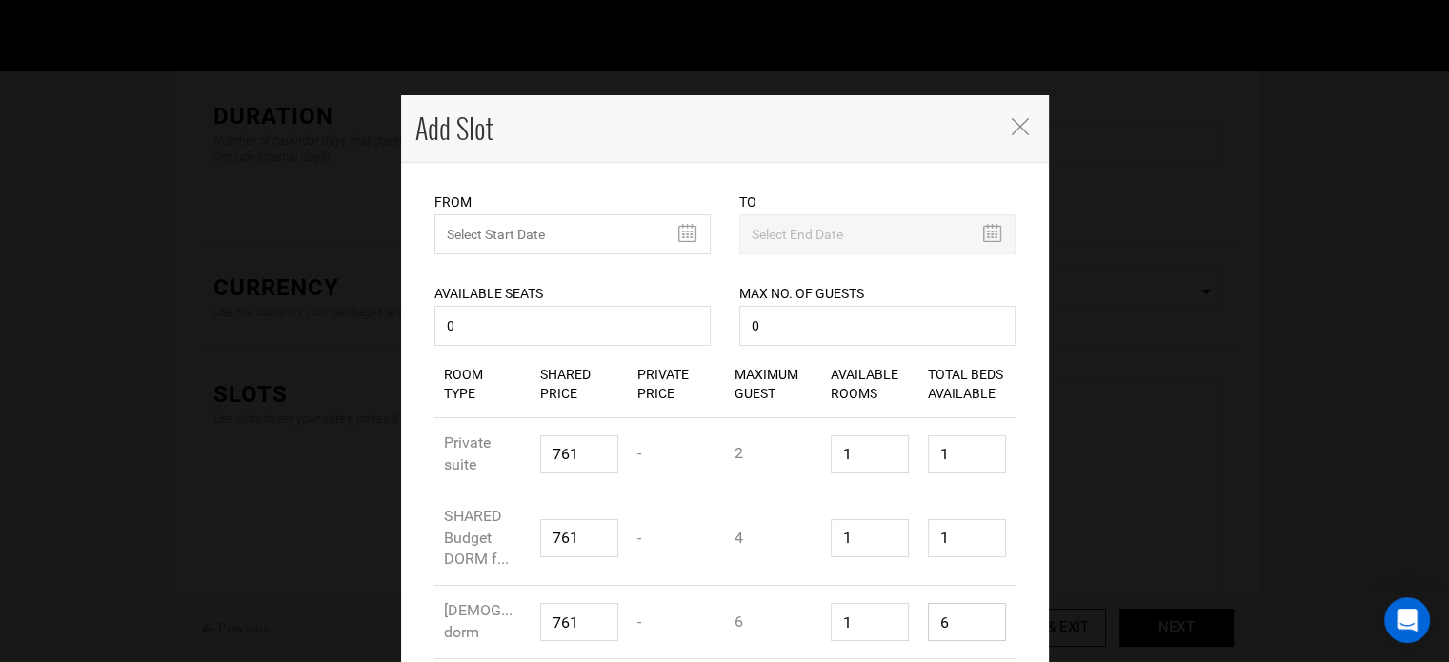
drag, startPoint x: 956, startPoint y: 624, endPoint x: 915, endPoint y: 623, distance: 41.0
click at [918, 623] on div "Total Beds Available 6" at bounding box center [966, 622] width 97 height 67
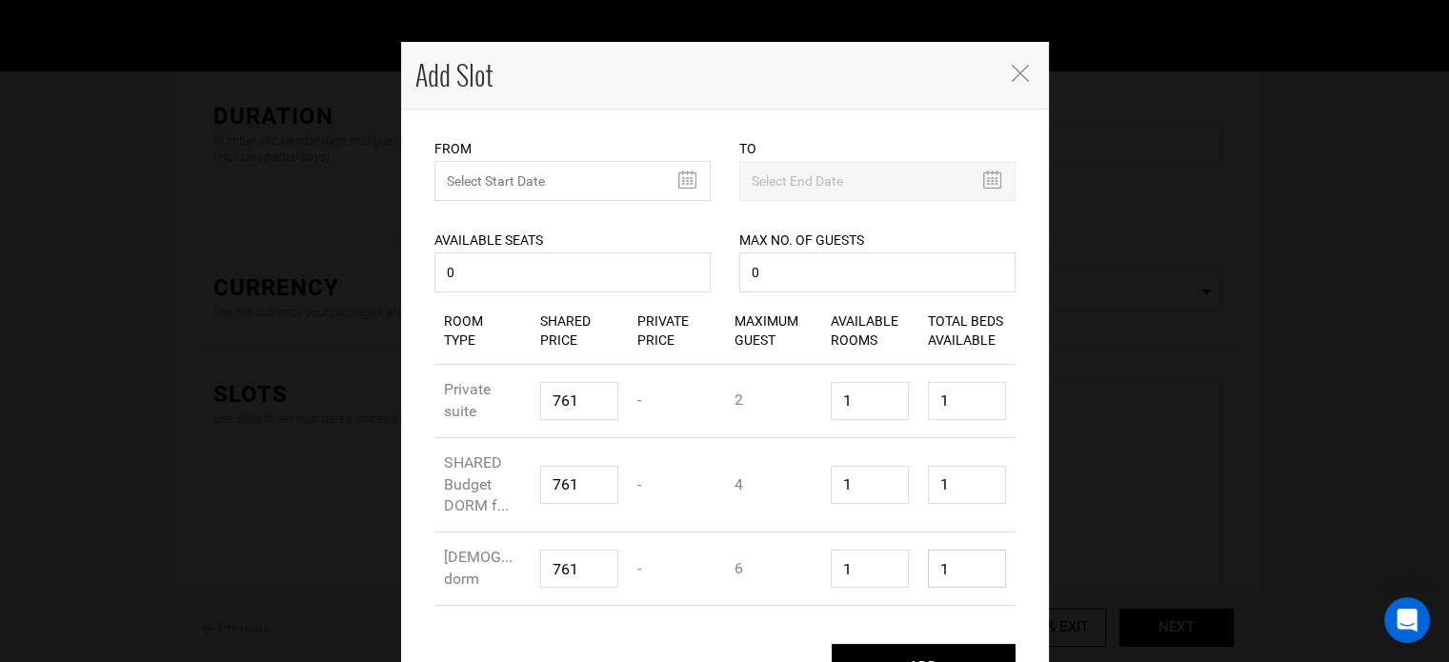
scroll to position [102, 0]
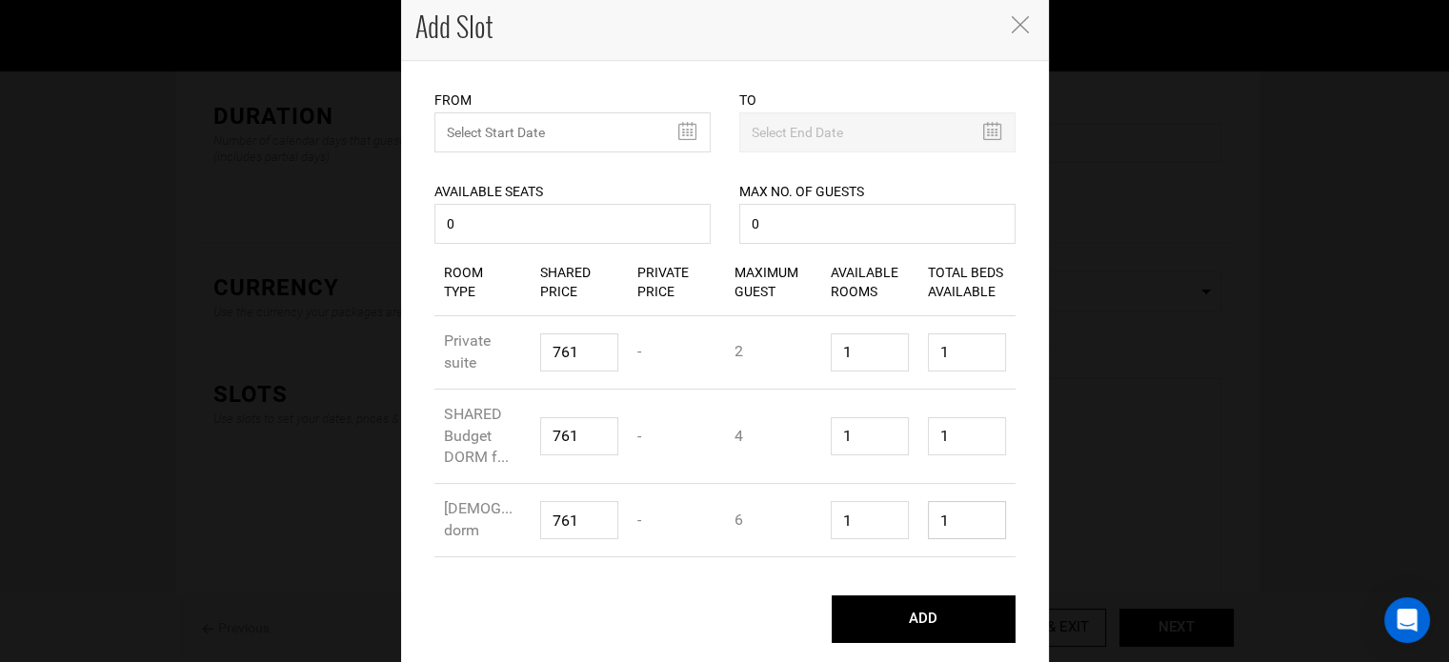
type input "1"
click at [564, 124] on input "text" at bounding box center [572, 132] width 276 height 40
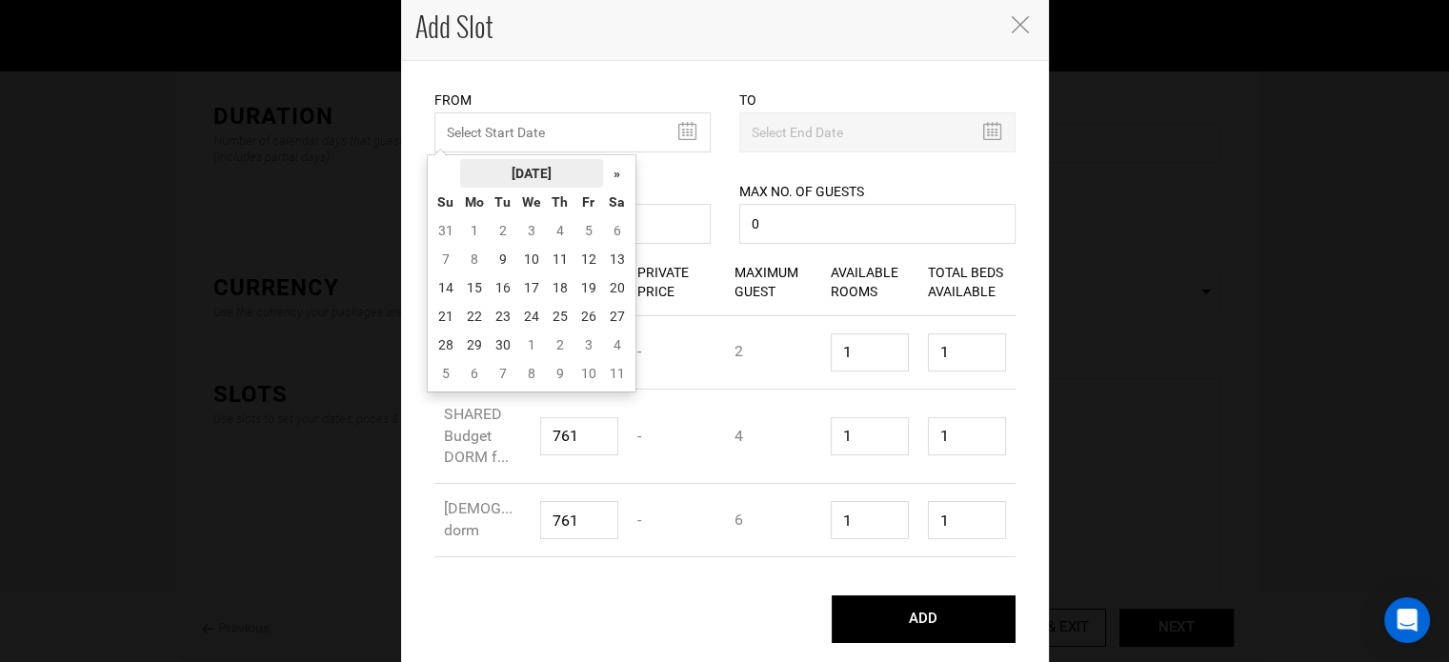
click at [524, 166] on th "[DATE]" at bounding box center [531, 173] width 143 height 29
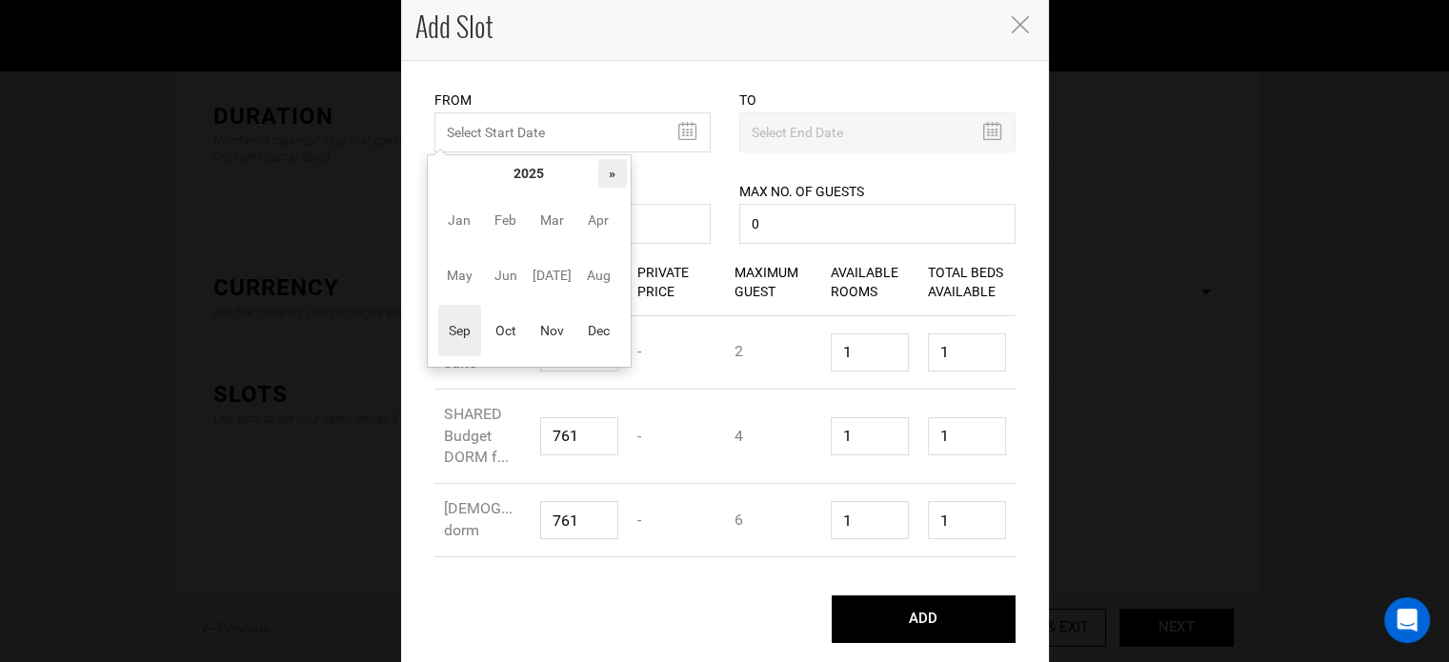
click at [609, 171] on th "»" at bounding box center [612, 173] width 29 height 29
click at [512, 346] on span "Oct" at bounding box center [505, 330] width 43 height 51
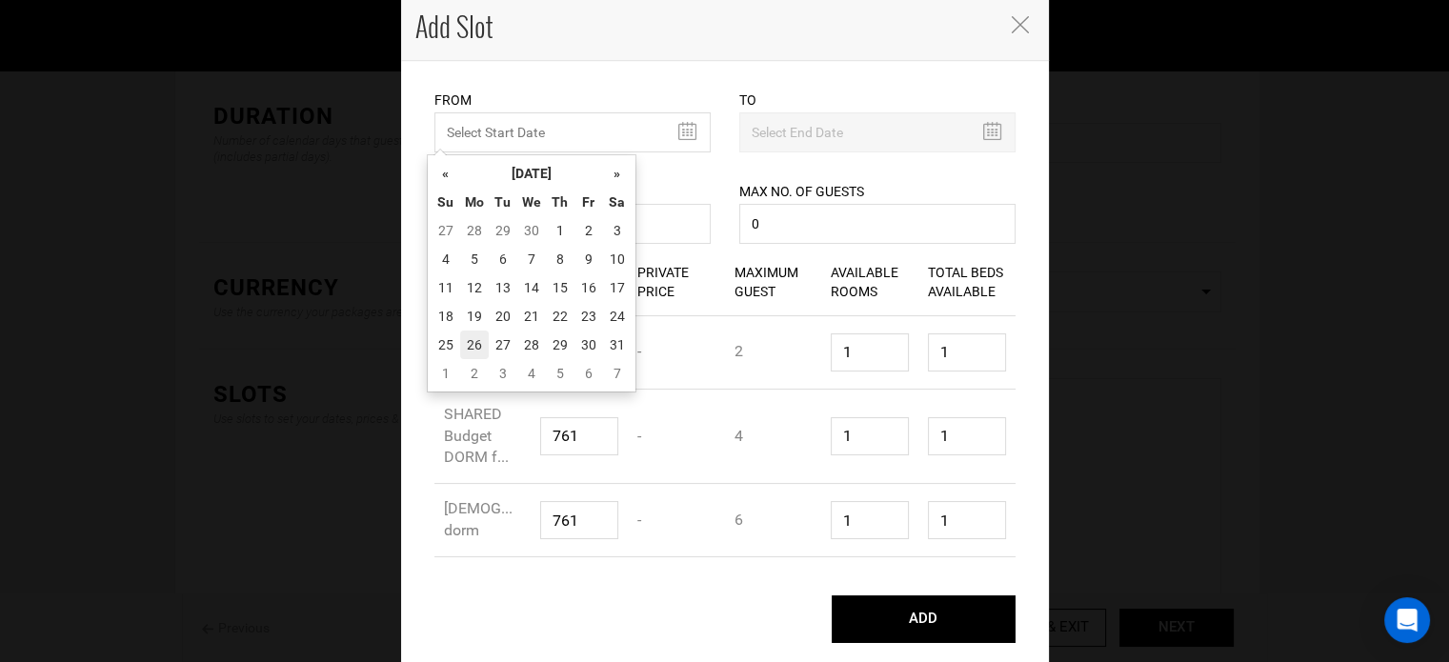
click at [472, 336] on td "26" at bounding box center [474, 344] width 29 height 29
type input "[DATE]"
type input "11/01/2026"
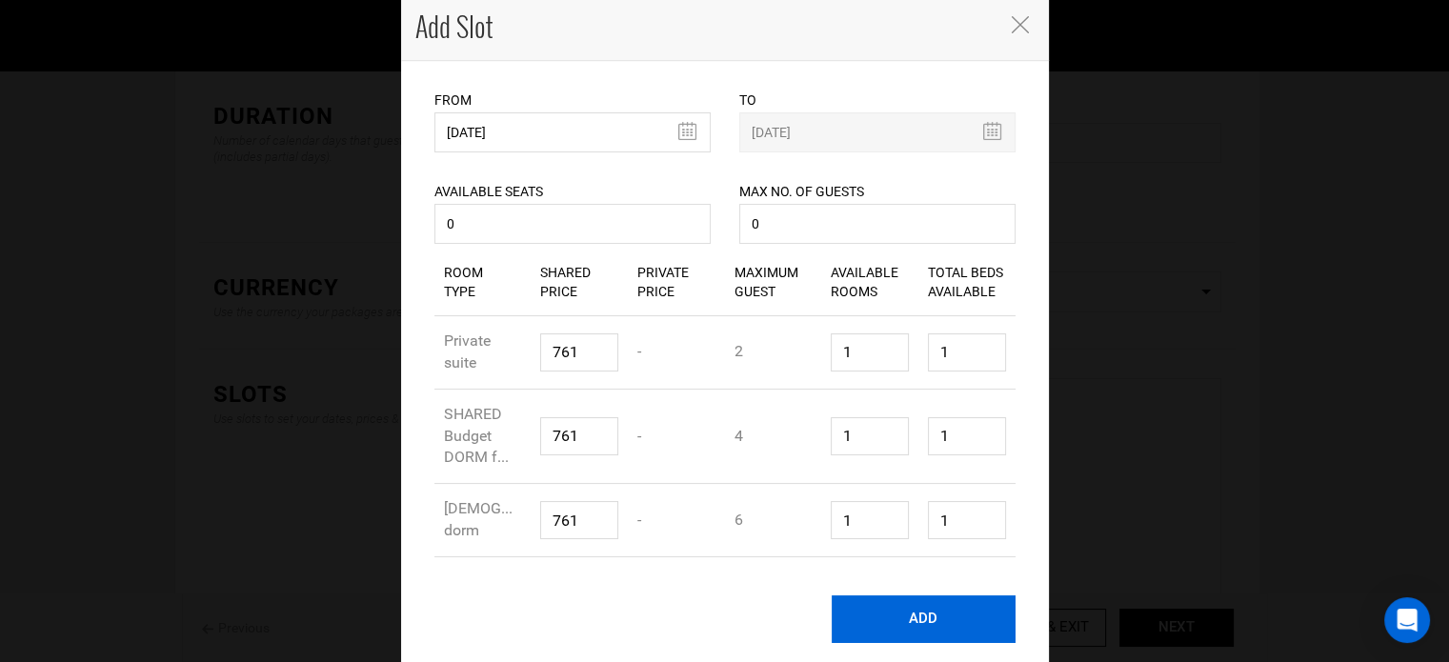
click at [952, 619] on button "ADD" at bounding box center [923, 619] width 184 height 48
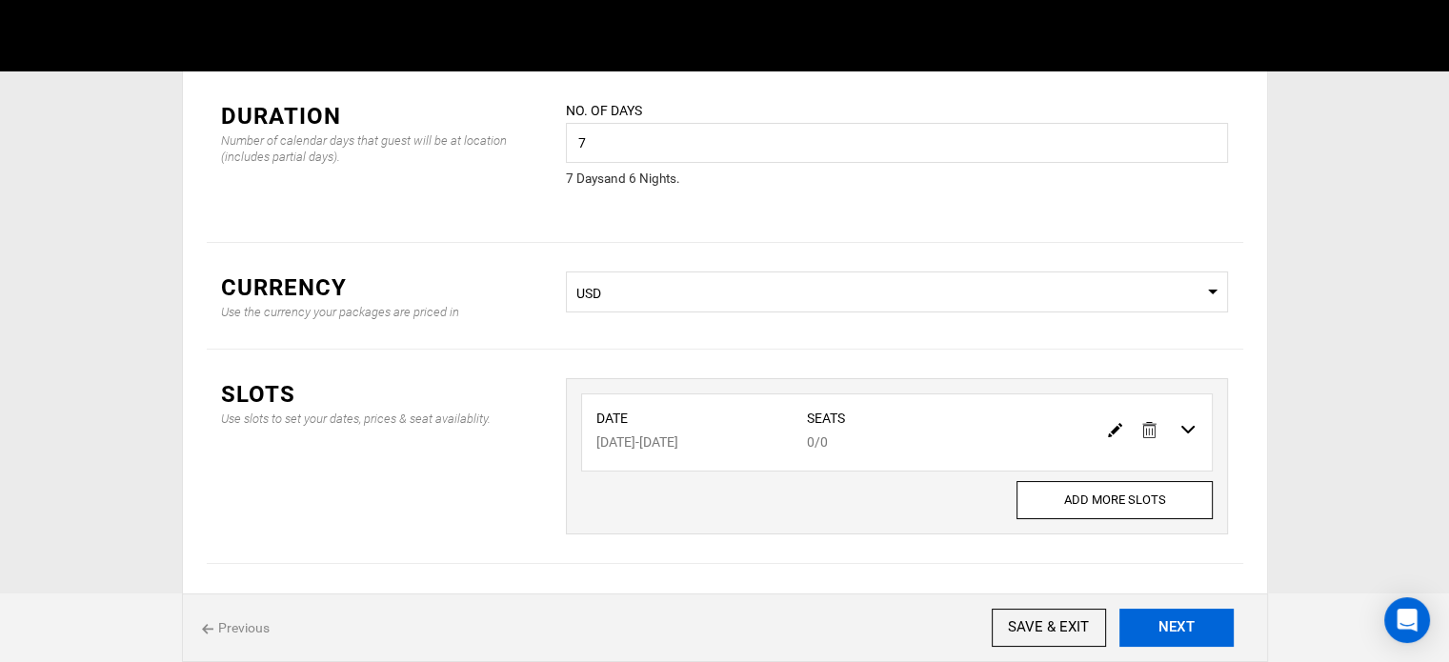
scroll to position [0, 0]
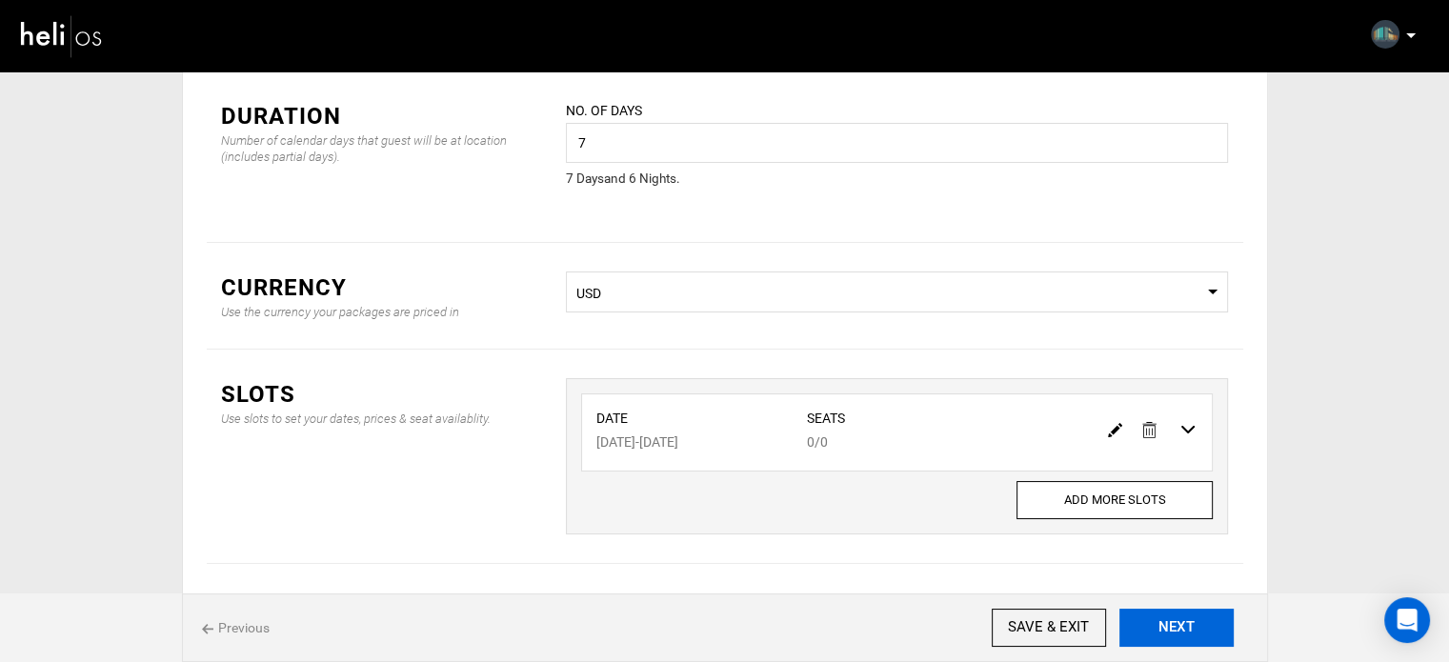
click at [1199, 625] on button "NEXT" at bounding box center [1176, 628] width 114 height 38
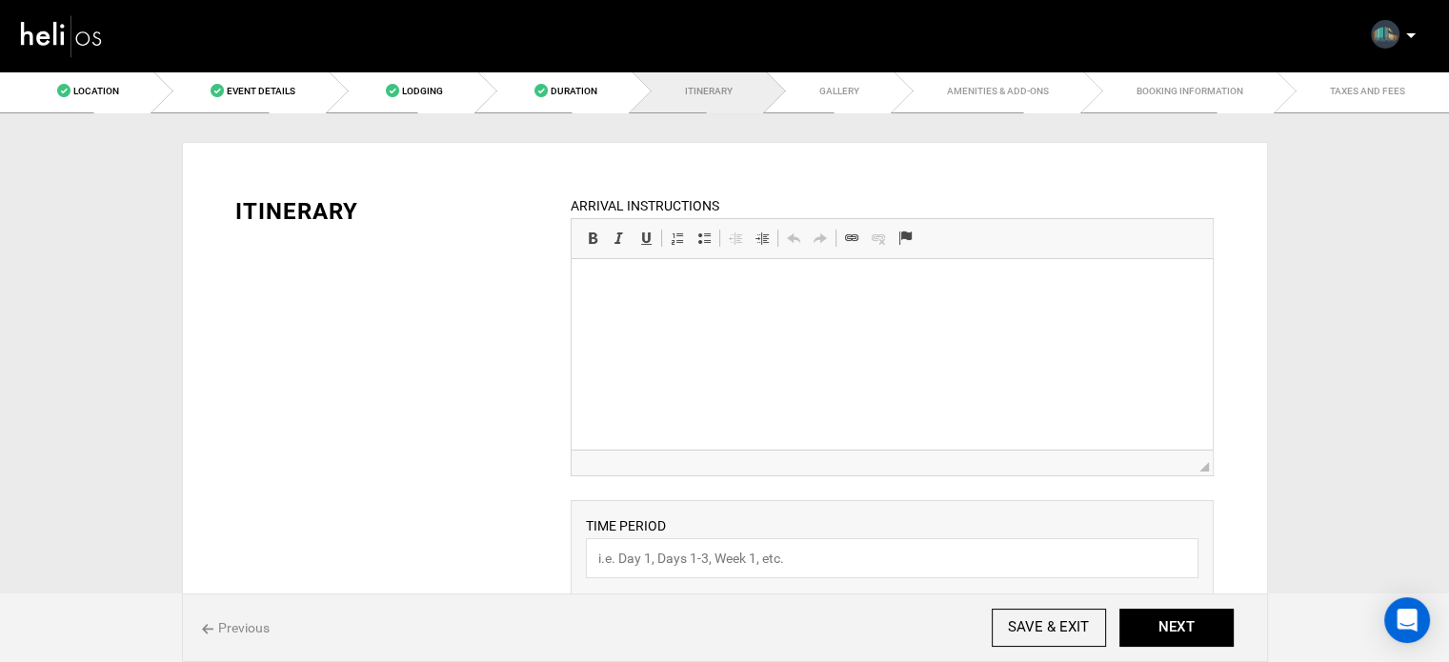
click at [775, 317] on html at bounding box center [891, 288] width 641 height 58
click at [266, 98] on link "Event Details" at bounding box center [241, 91] width 176 height 43
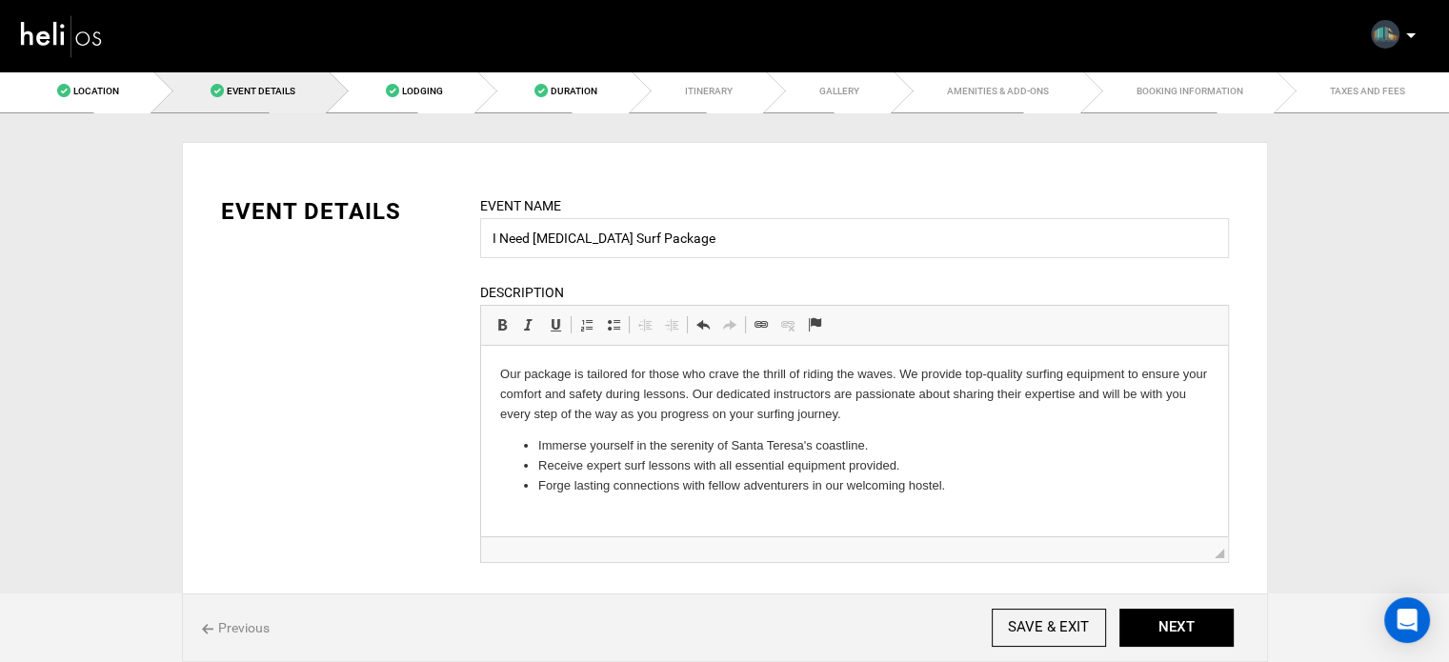
click at [500, 372] on p "Our package is tailored for those who crave the thrill of riding the waves. We …" at bounding box center [853, 394] width 709 height 59
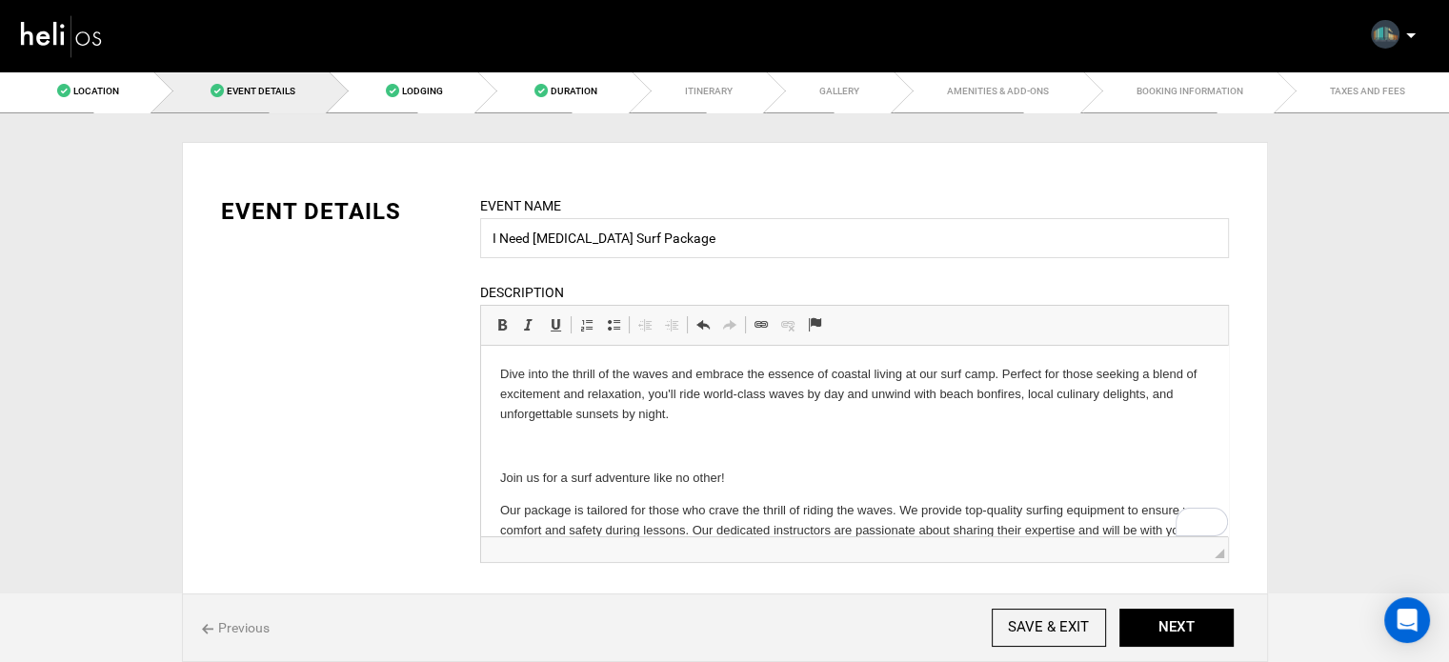
click at [525, 436] on p "To enrich screen reader interactions, please activate Accessibility in Grammarl…" at bounding box center [853, 446] width 709 height 20
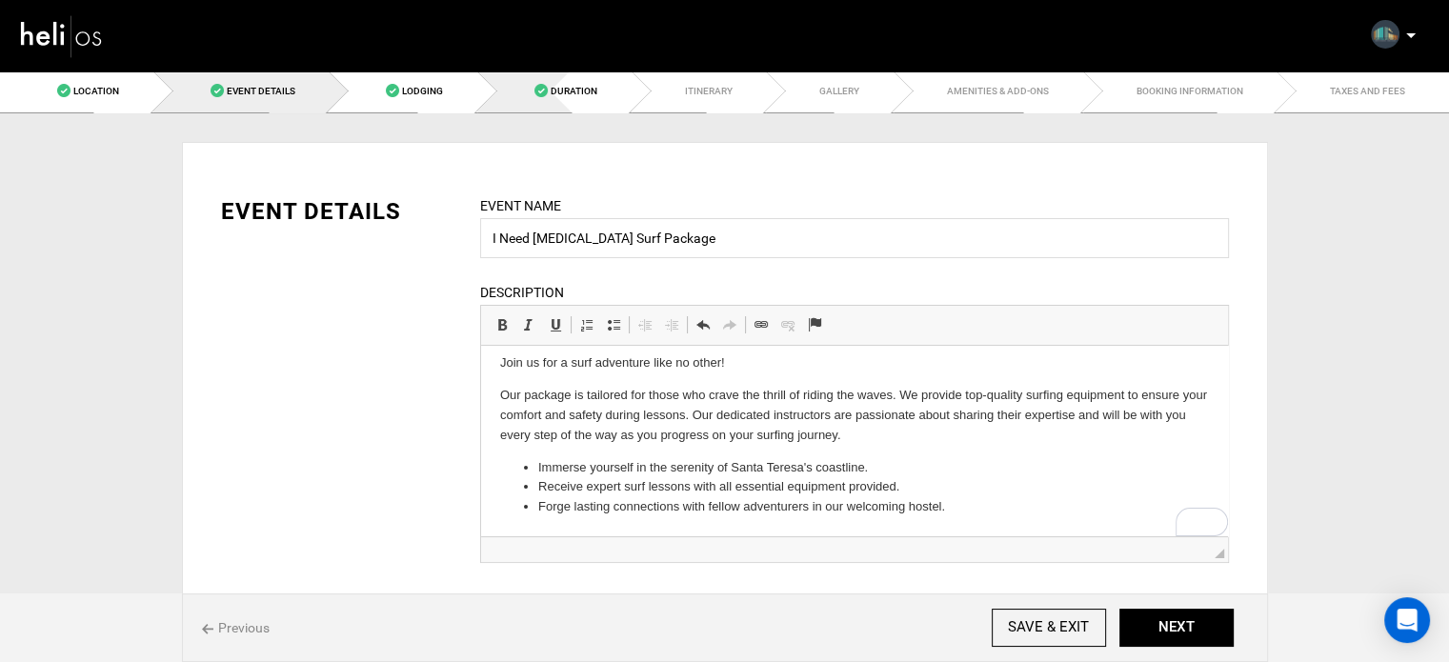
drag, startPoint x: 428, startPoint y: 48, endPoint x: 718, endPoint y: 257, distance: 358.2
click at [595, 99] on link "Duration" at bounding box center [554, 91] width 154 height 43
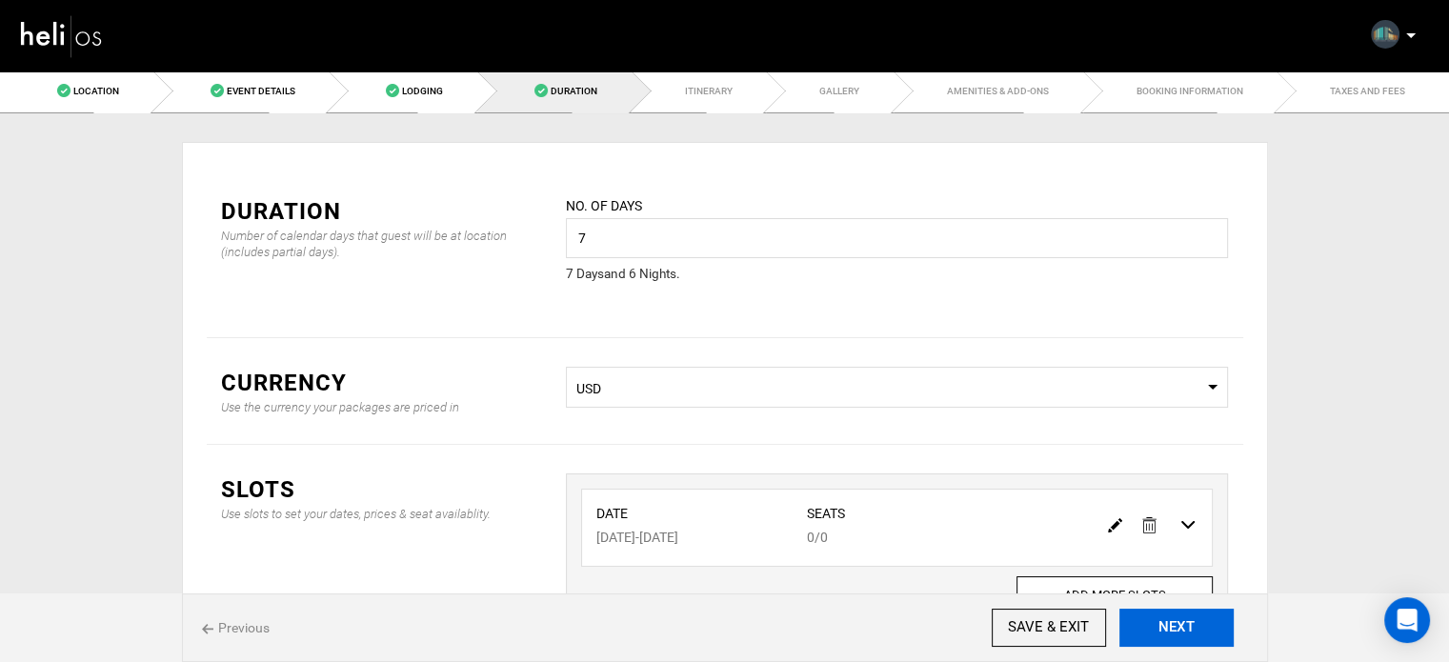
click at [1169, 639] on button "NEXT" at bounding box center [1176, 628] width 114 height 38
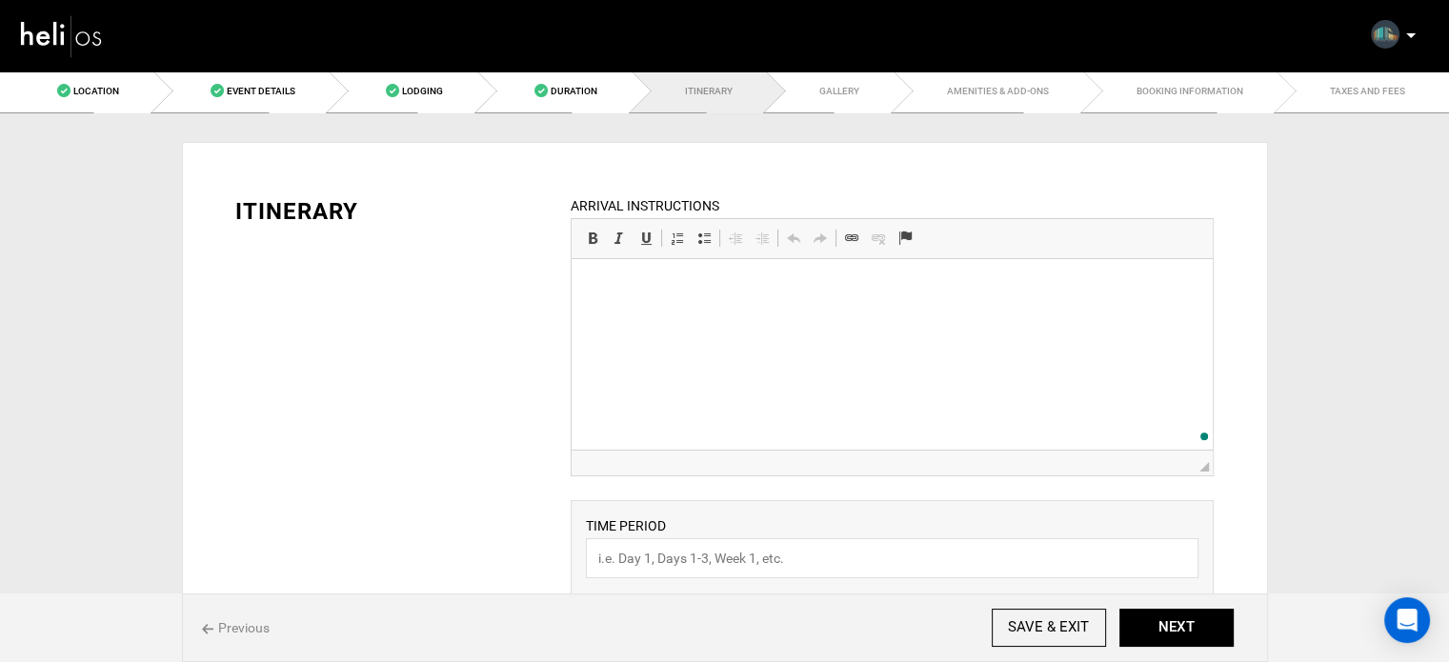
click at [709, 317] on html at bounding box center [891, 288] width 641 height 58
click at [274, 75] on link "Event Details" at bounding box center [241, 91] width 176 height 43
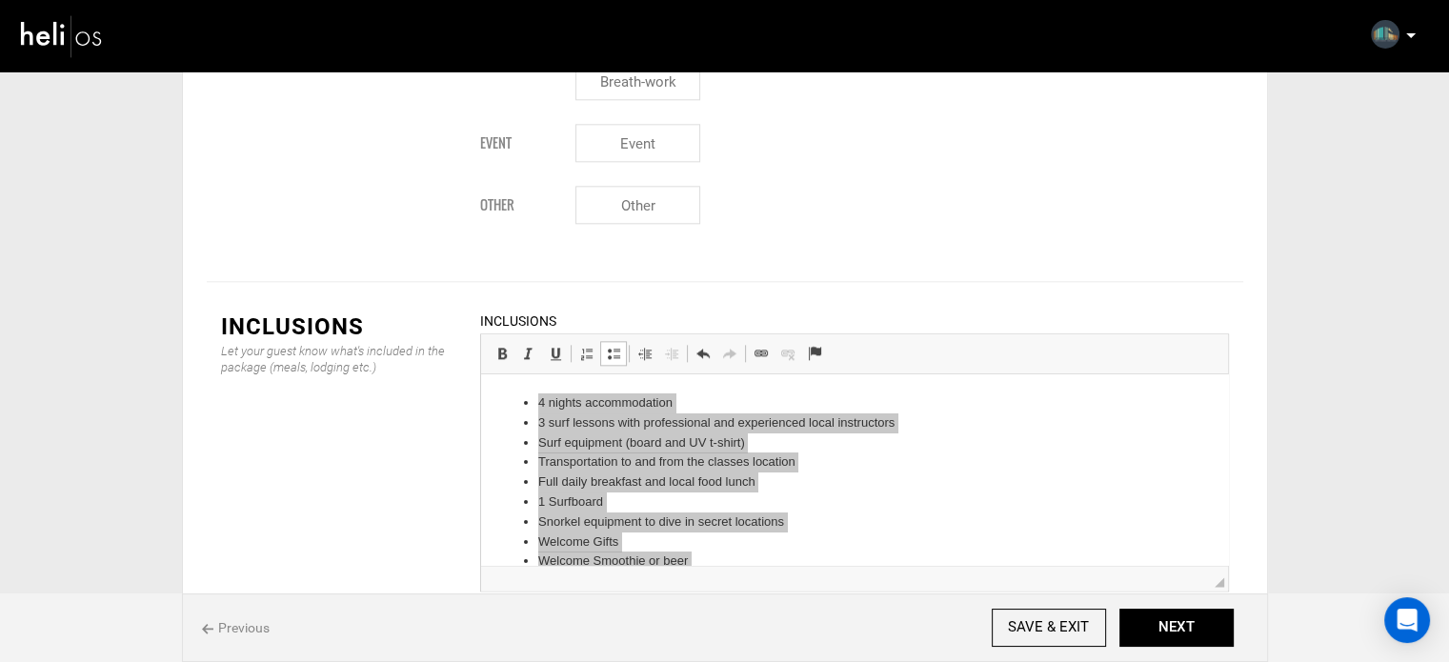
scroll to position [2286, 0]
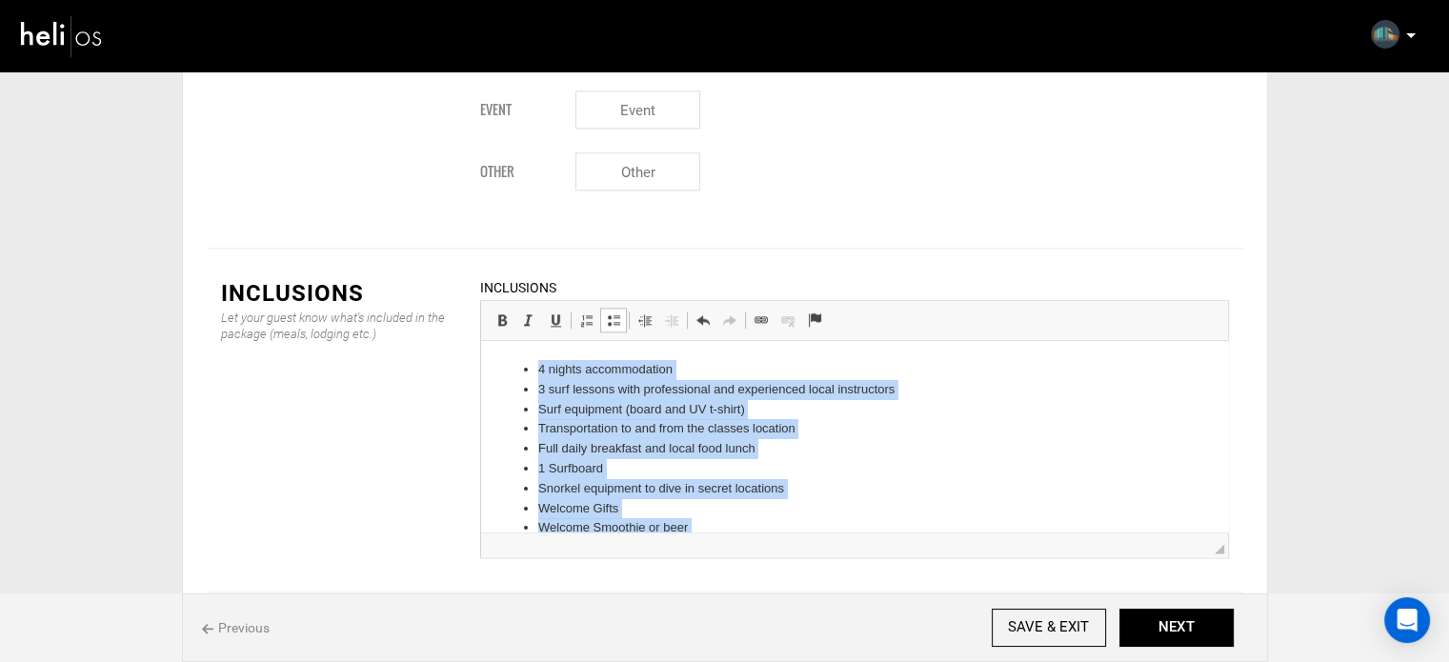
click at [645, 433] on li "Transportation to and from the classes location" at bounding box center [853, 429] width 632 height 20
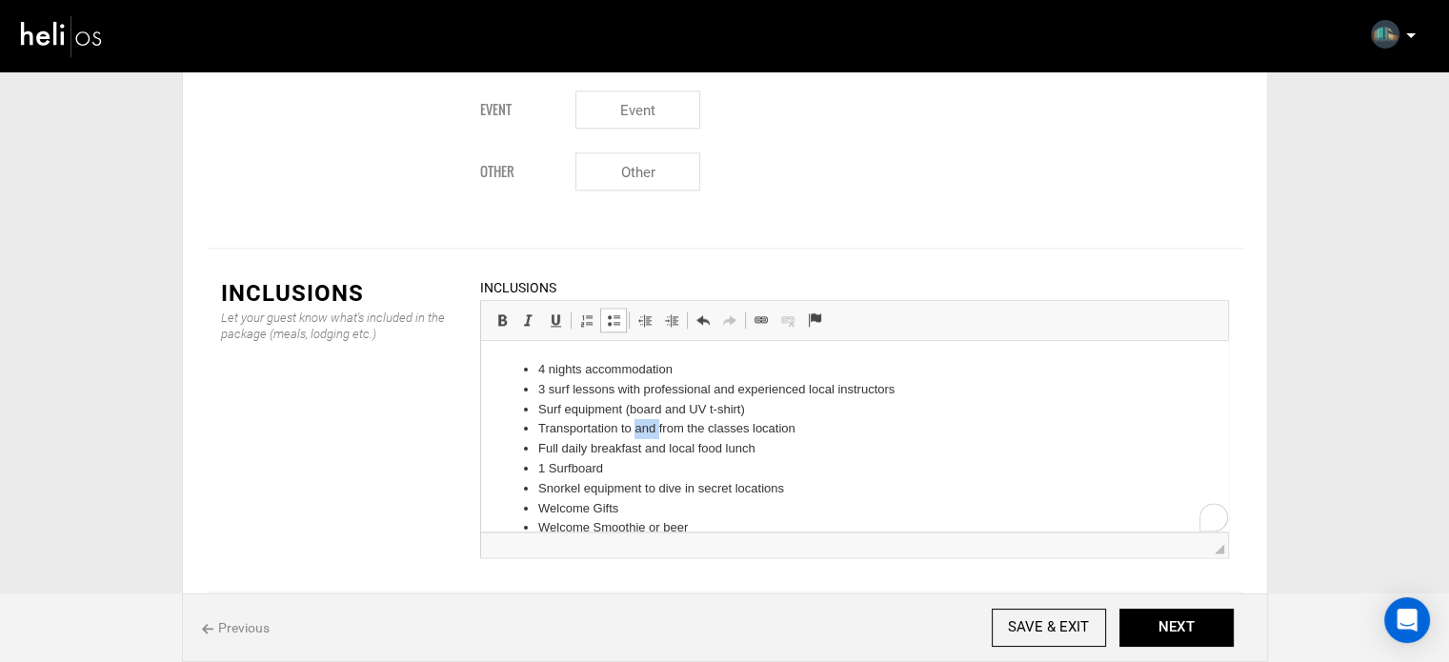
click at [645, 433] on li "Transportation to and from the classes location" at bounding box center [853, 429] width 632 height 20
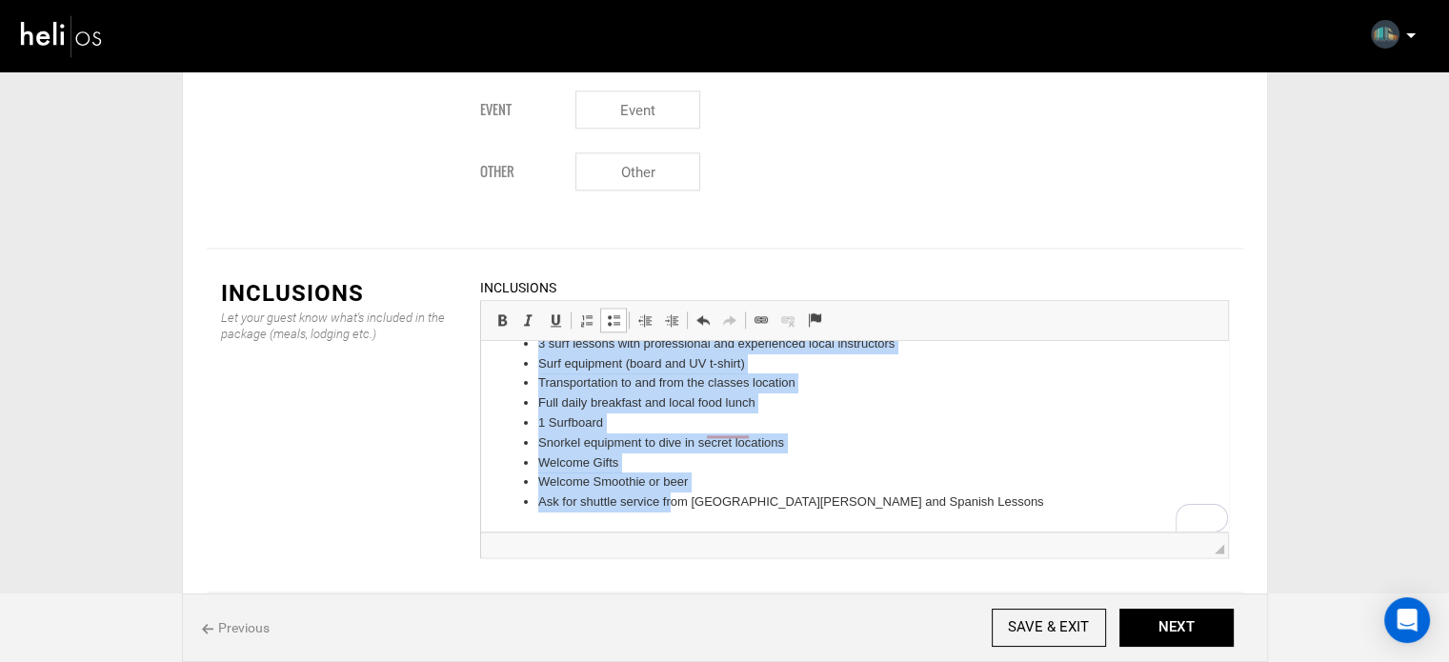
scroll to position [46, 0]
drag, startPoint x: 537, startPoint y: 371, endPoint x: 928, endPoint y: 495, distance: 409.7
click at [928, 495] on ul "4 nights accommodation 3 surf lessons with professional and experienced local i…" at bounding box center [853, 413] width 709 height 198
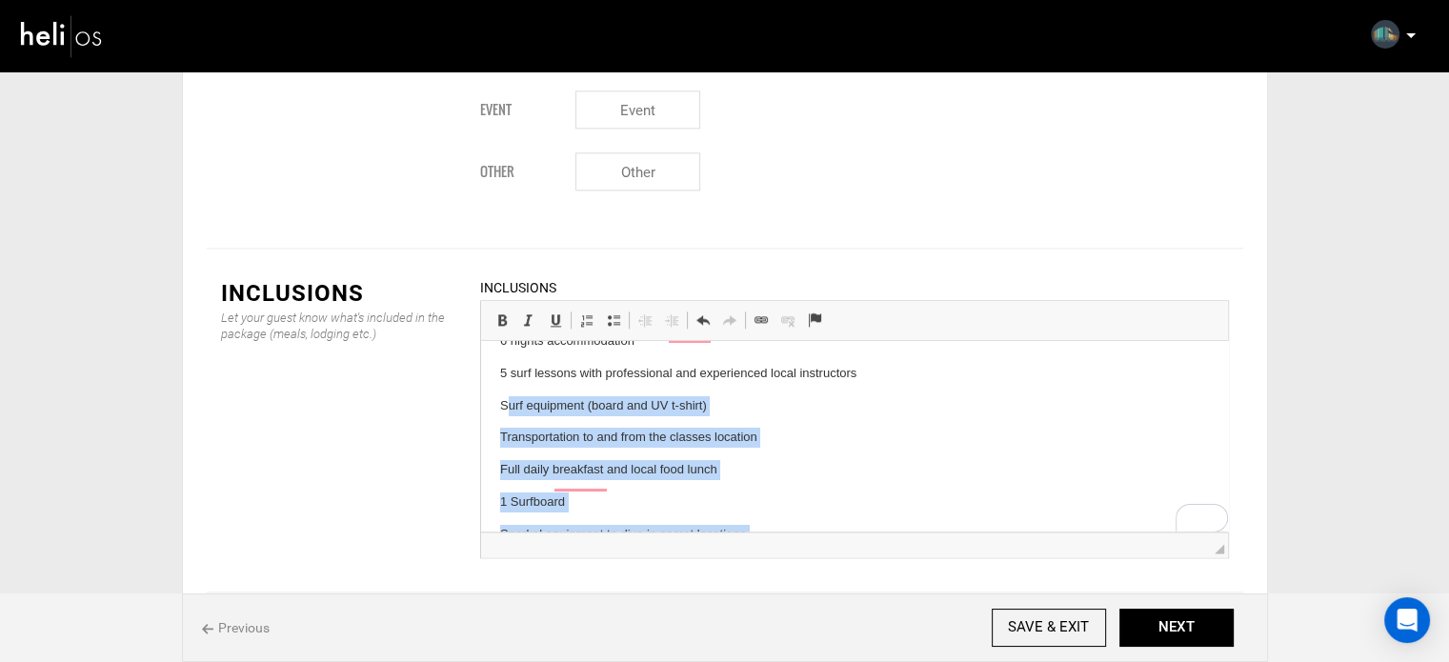
scroll to position [0, 0]
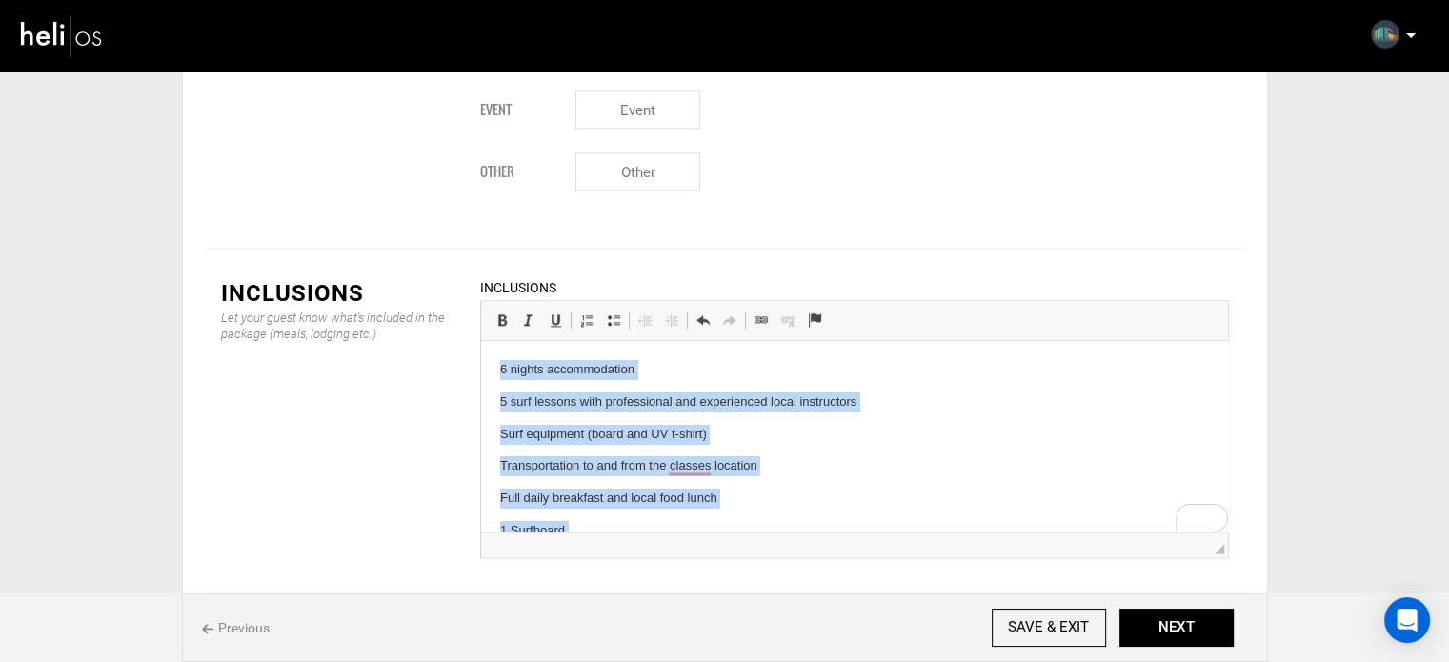
drag, startPoint x: 846, startPoint y: 505, endPoint x: 494, endPoint y: 314, distance: 399.8
click at [494, 341] on html "6 nights accommodation 5 surf lessons with professional and experienced local i…" at bounding box center [853, 502] width 747 height 323
click at [611, 312] on span at bounding box center [613, 319] width 15 height 15
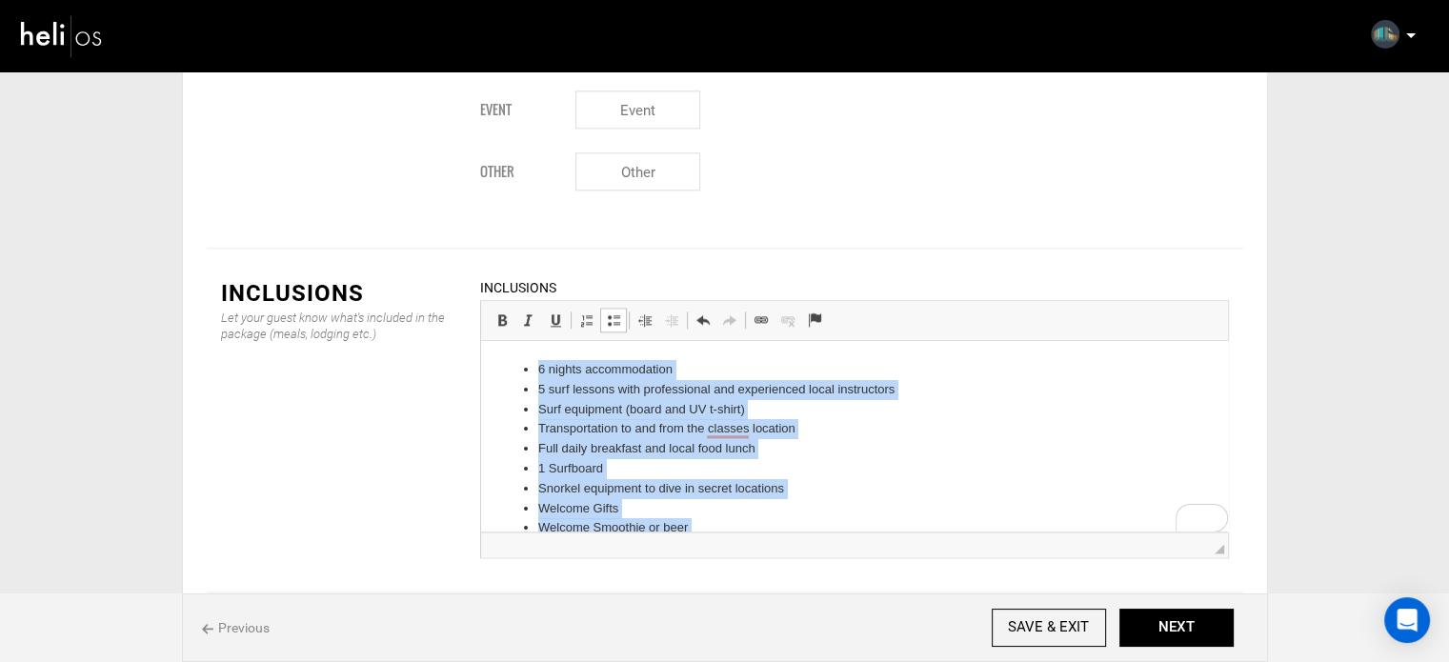
click at [728, 447] on li "Full daily breakfast and local food lunch" at bounding box center [853, 449] width 632 height 20
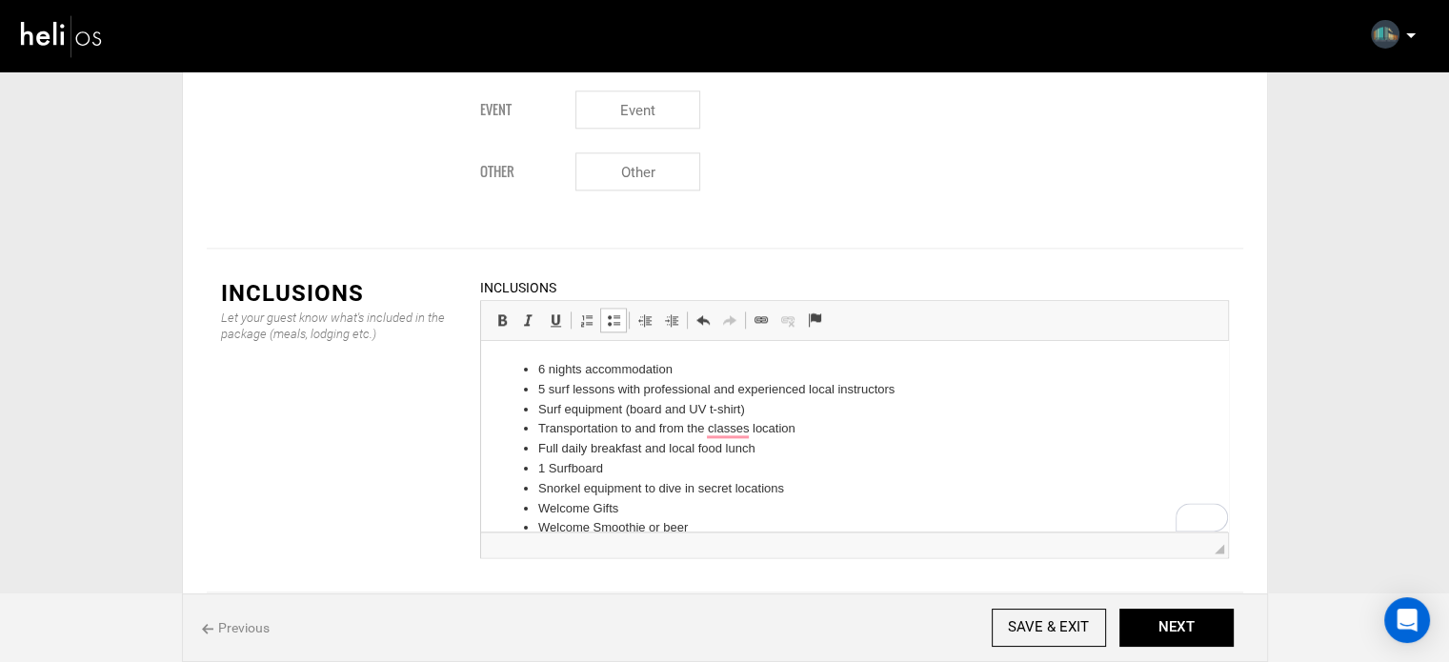
click at [551, 431] on li "Transportation to and from the classes location" at bounding box center [853, 429] width 632 height 20
copy li "Transportation to and from the classes location"
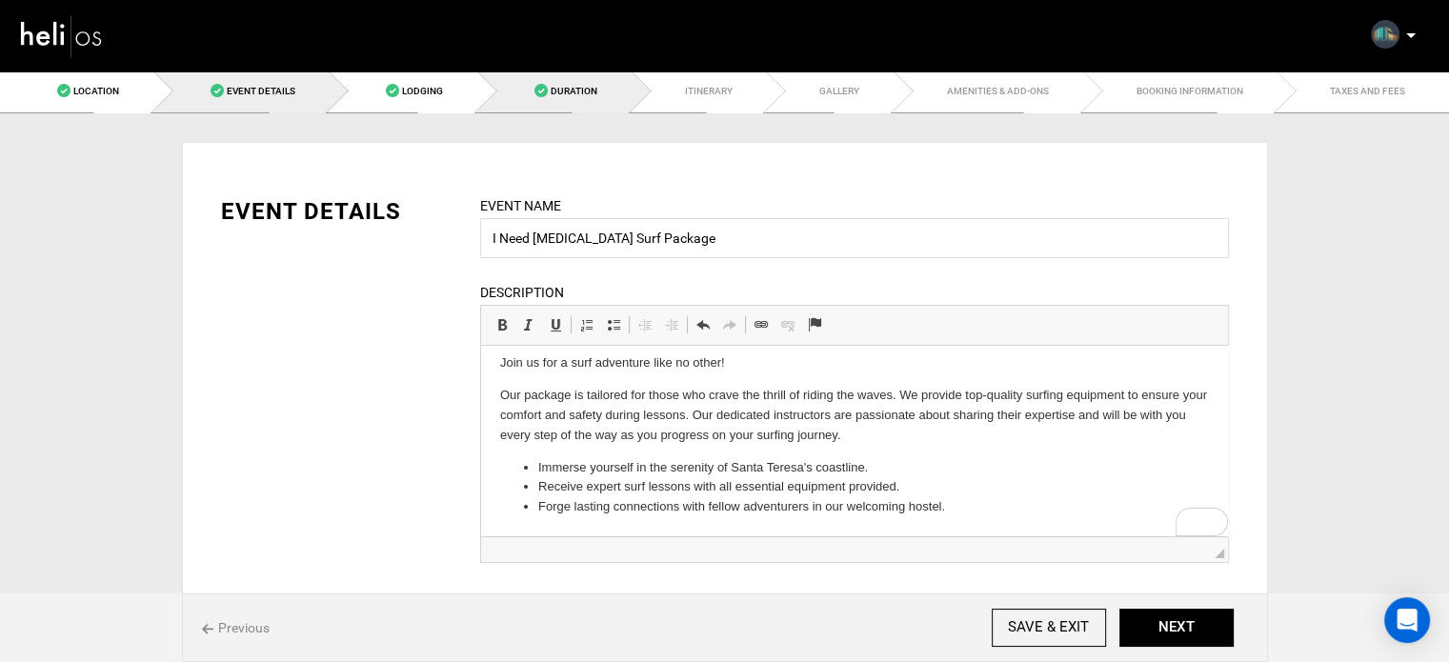
click at [588, 102] on link "Duration" at bounding box center [554, 91] width 154 height 43
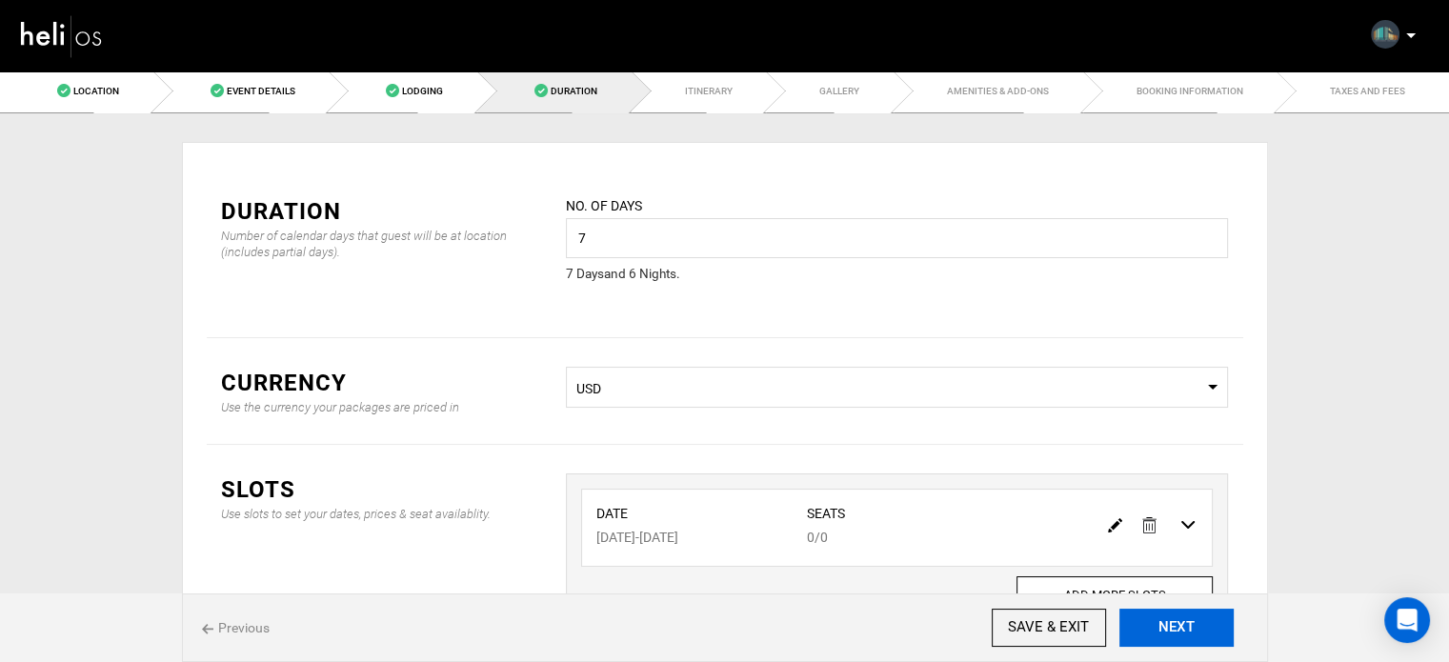
click at [1152, 631] on button "NEXT" at bounding box center [1176, 628] width 114 height 38
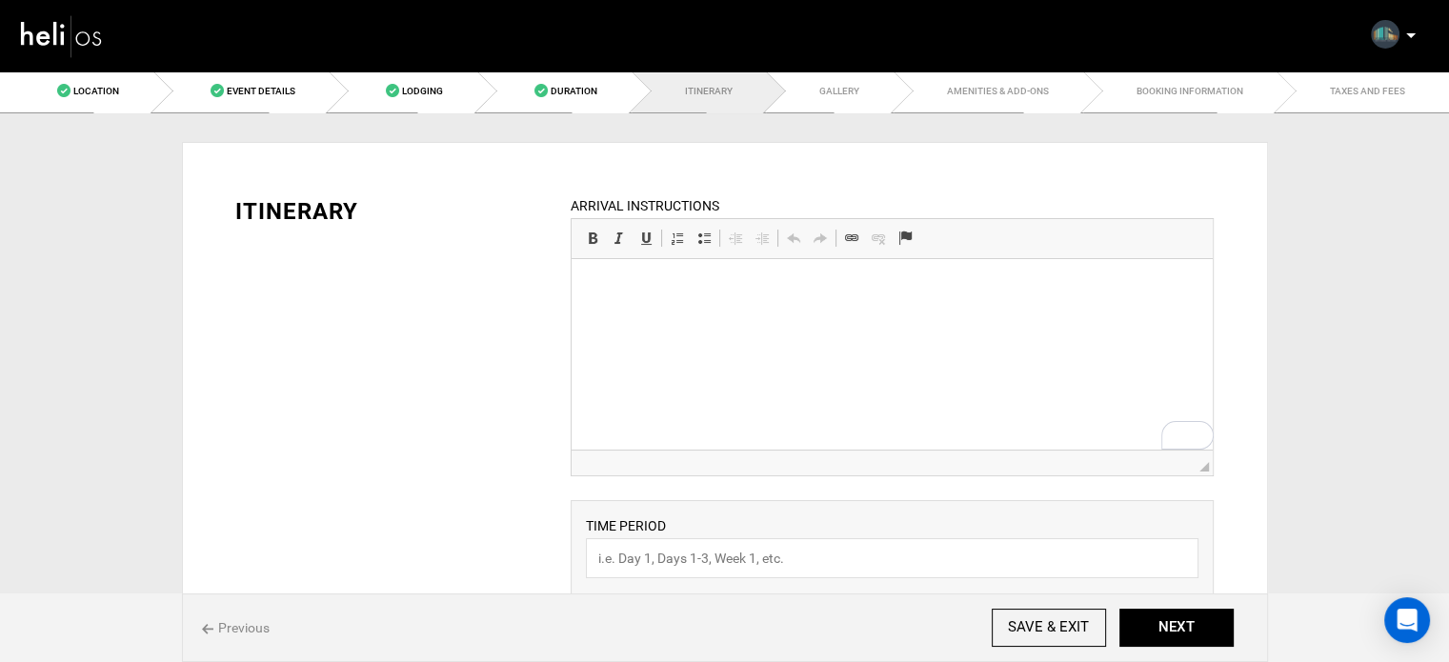
click at [775, 317] on html at bounding box center [891, 288] width 641 height 58
paste body "To enrich screen reader interactions, please activate Accessibility in Grammarl…"
click at [824, 282] on li "Transportation to and from the classes location is included." at bounding box center [892, 288] width 527 height 20
click at [822, 289] on li "Transportation to and from the classes location is included." at bounding box center [892, 288] width 527 height 20
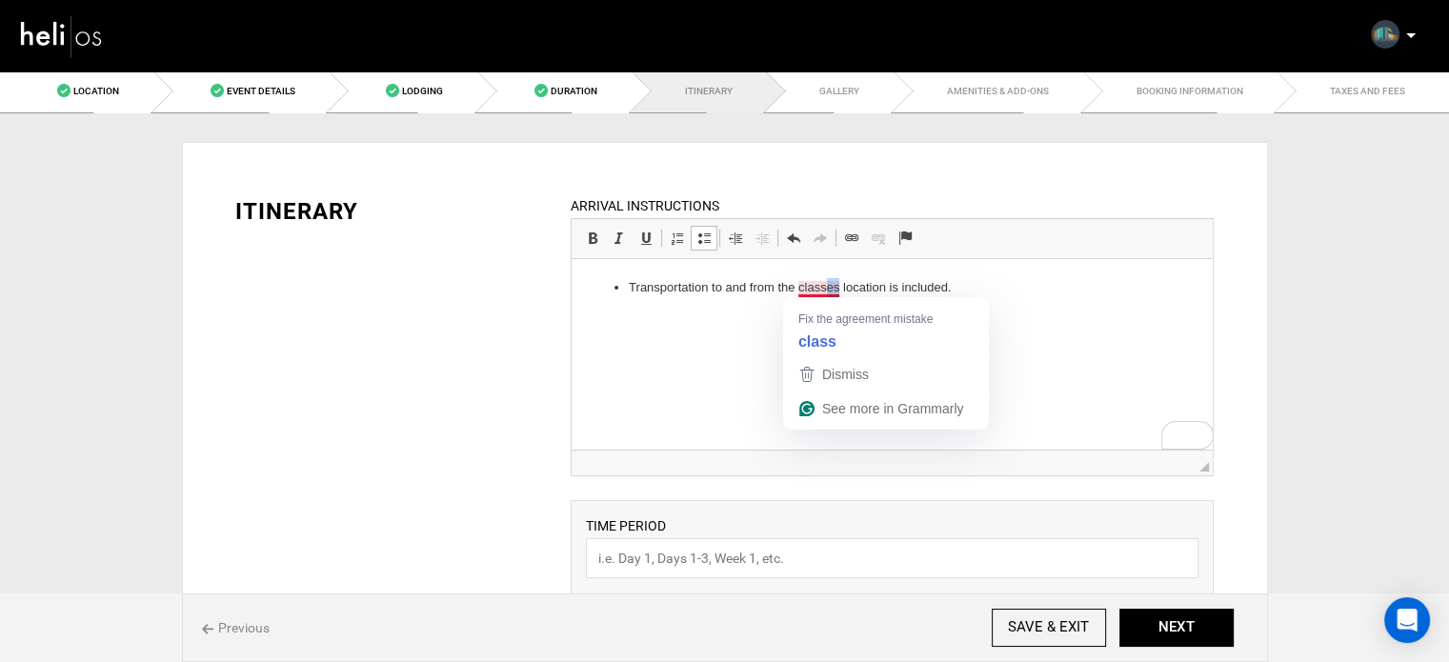
drag, startPoint x: 837, startPoint y: 289, endPoint x: 828, endPoint y: 294, distance: 11.1
click at [828, 294] on li "Transportation to and from the classes location is included." at bounding box center [892, 288] width 527 height 20
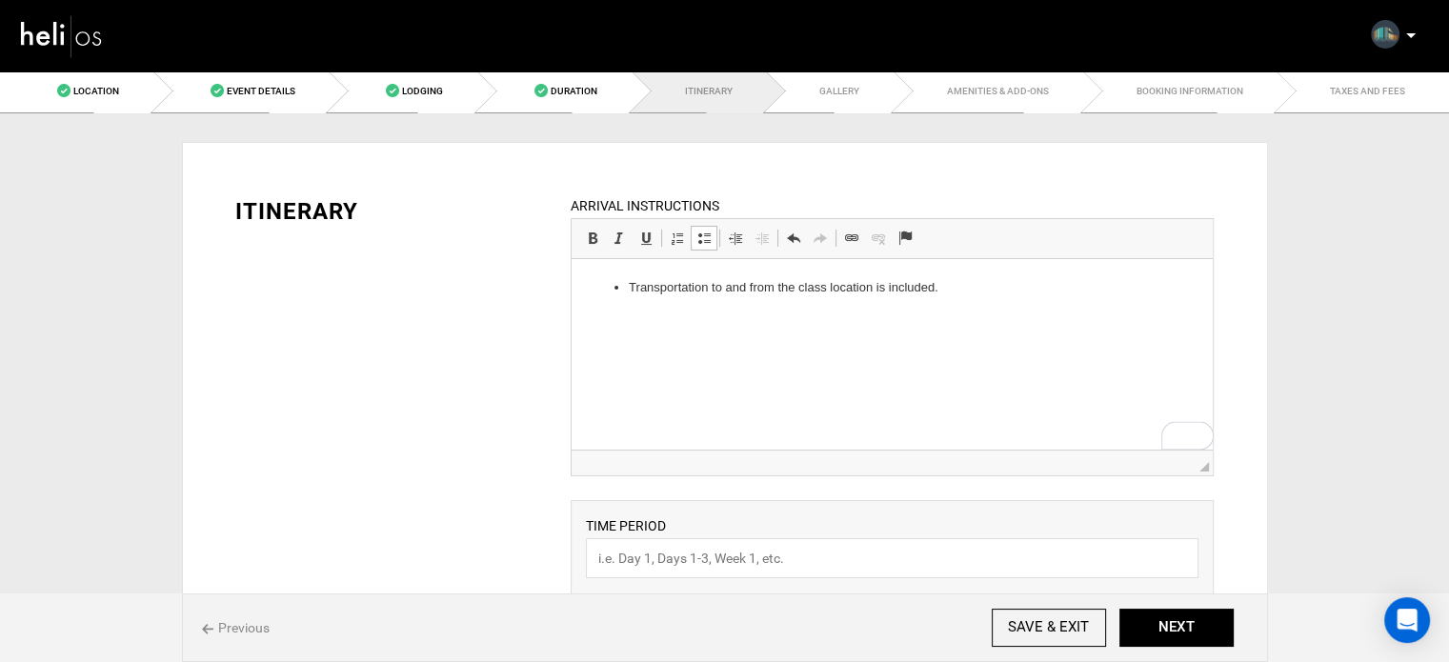
click at [844, 288] on li "Transportation to and from the class location is included." at bounding box center [892, 288] width 527 height 20
copy li "location"
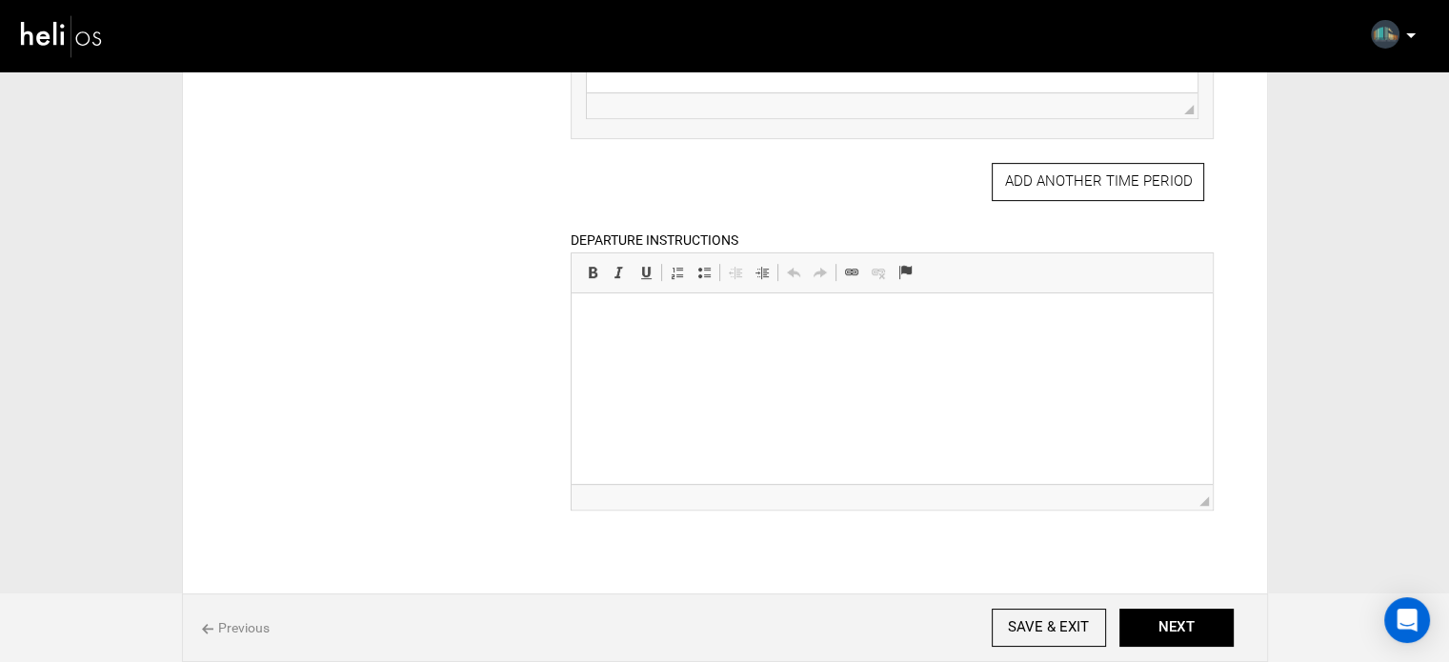
scroll to position [885, 0]
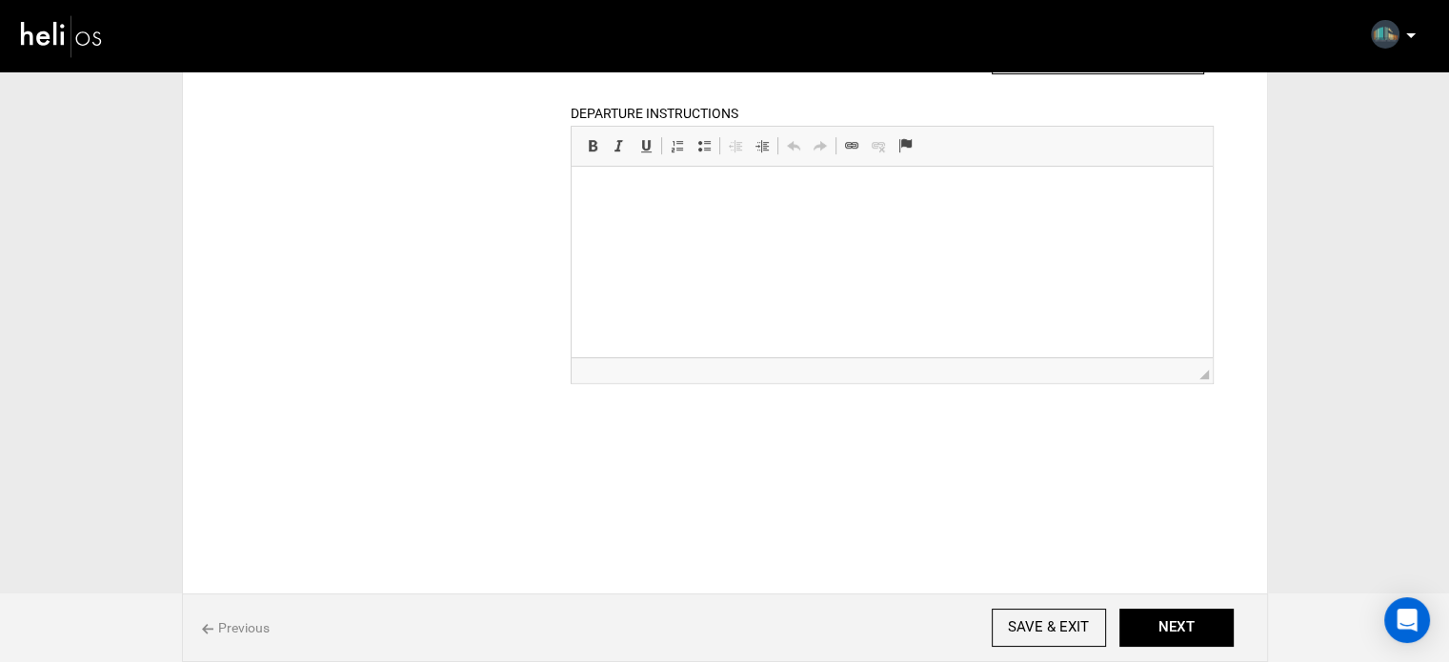
click at [757, 225] on html at bounding box center [891, 196] width 641 height 58
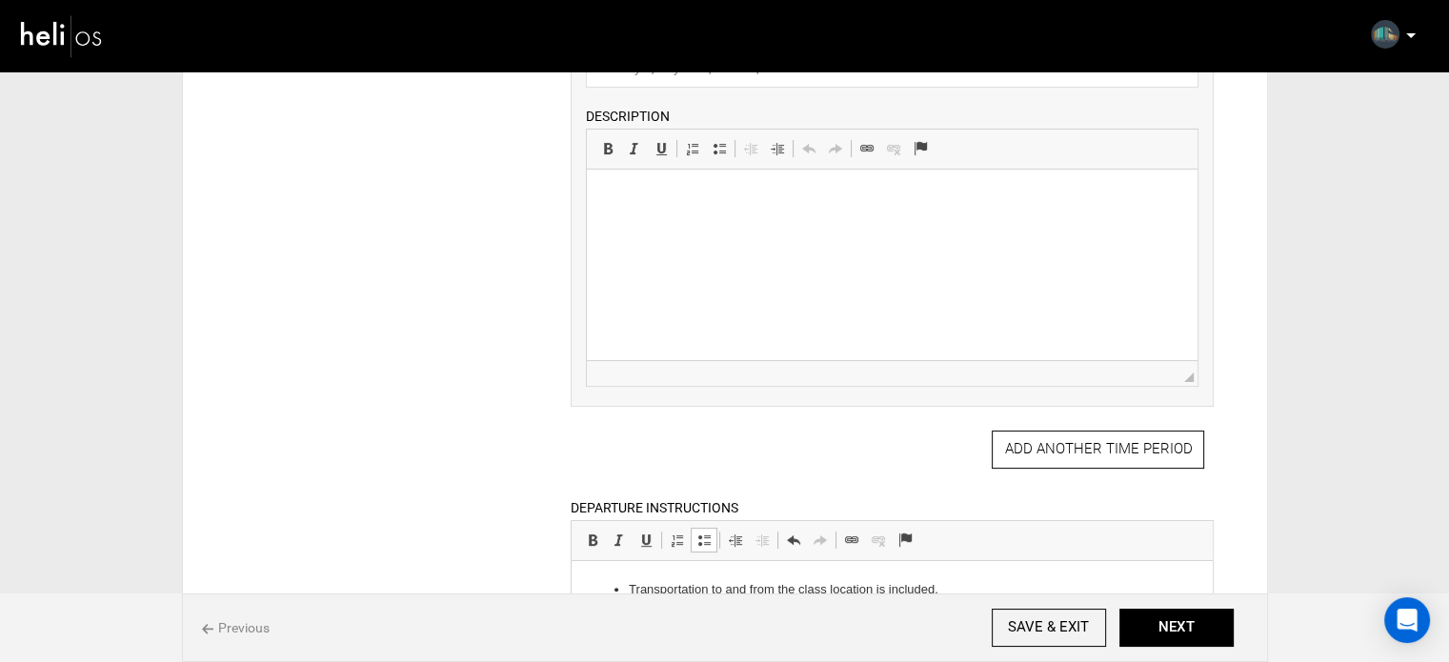
scroll to position [313, 0]
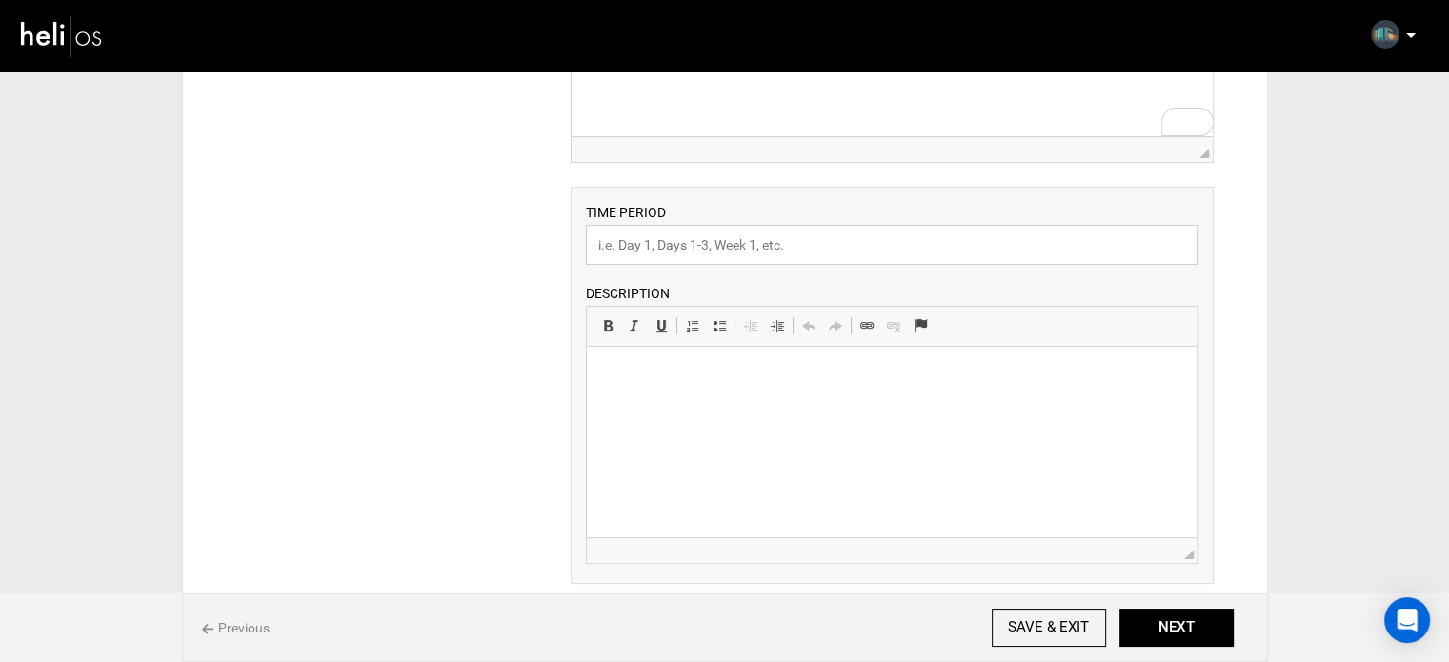
click at [640, 250] on input "text" at bounding box center [892, 245] width 612 height 40
drag, startPoint x: 677, startPoint y: 248, endPoint x: 567, endPoint y: 239, distance: 110.8
click at [567, 239] on div "ARRIVAL INSTRUCTIONS Rich Text Editor, editor15 Editor toolbars Basic Styles Bo…" at bounding box center [891, 430] width 671 height 1097
type input "Other Activities"
click at [596, 401] on html at bounding box center [892, 376] width 611 height 58
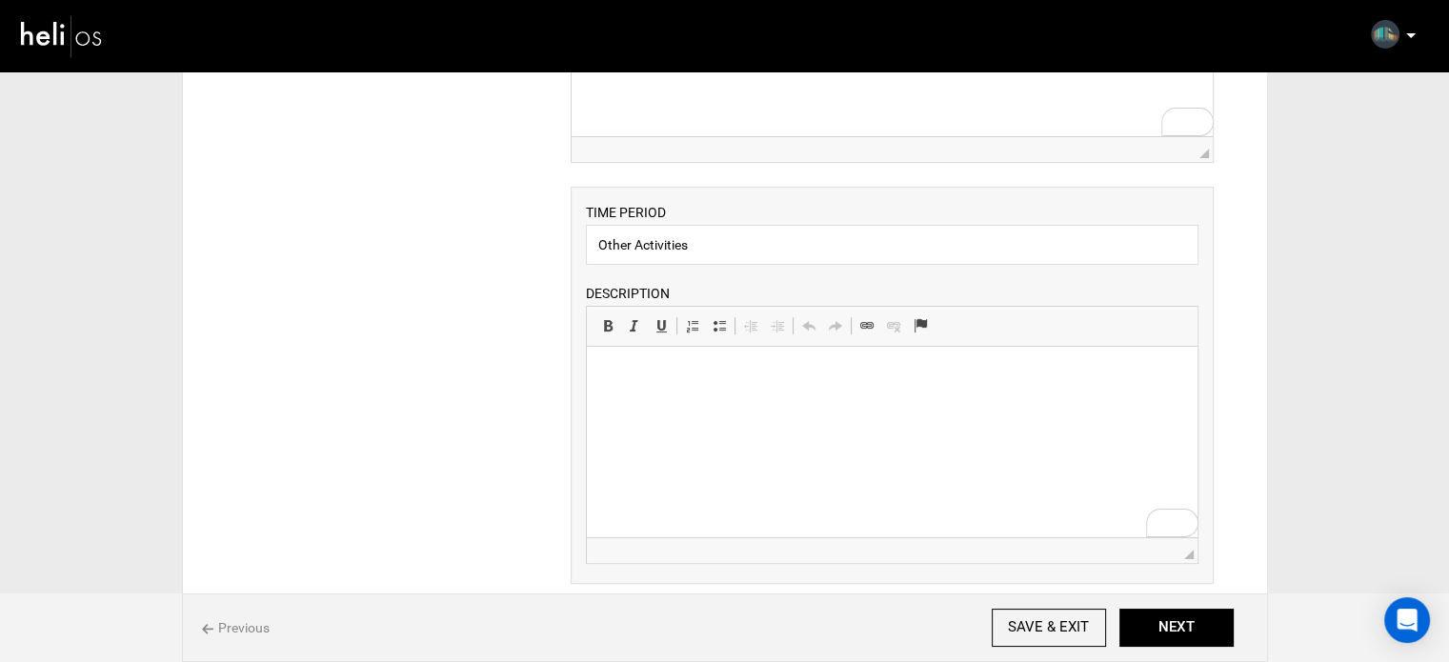
scroll to position [313, 0]
paste body "To enrich screen reader interactions, please activate Accessibility in Grammarl…"
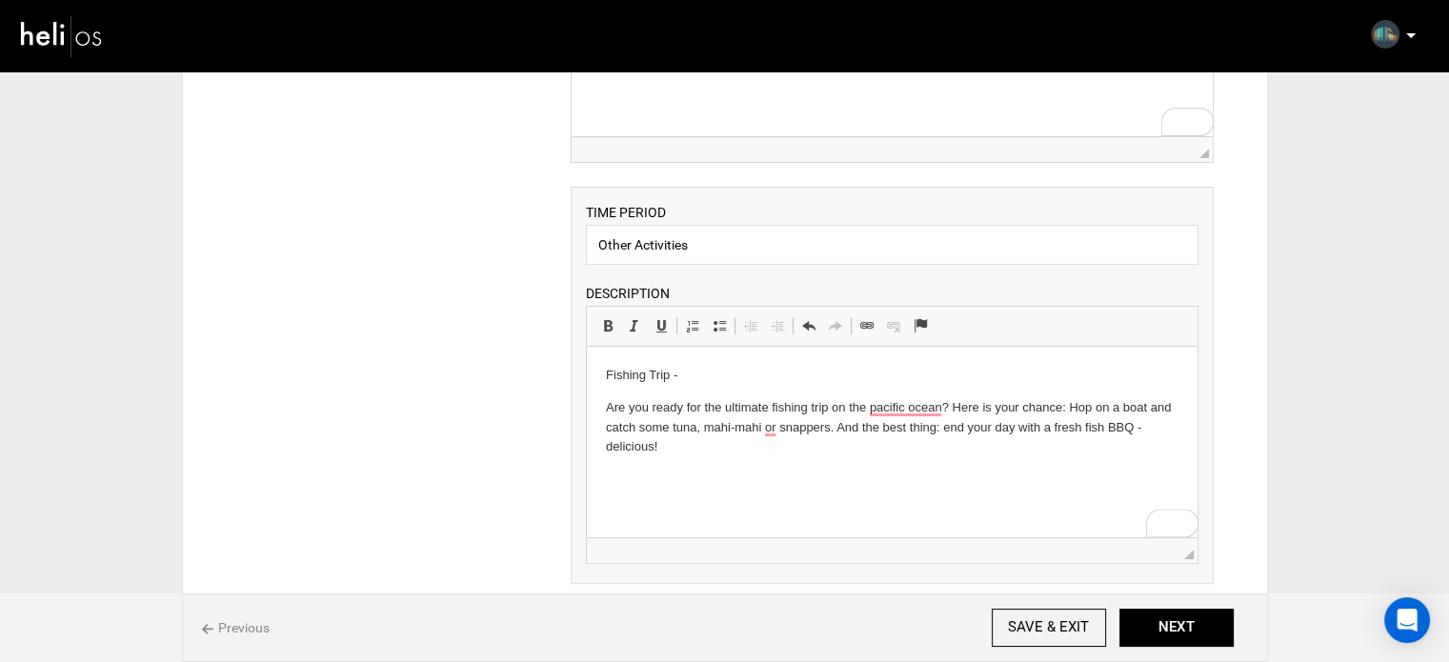
click at [607, 407] on p "Are you ready for the ultimate fishing trip on the pacific ocean? Here is your …" at bounding box center [892, 427] width 572 height 59
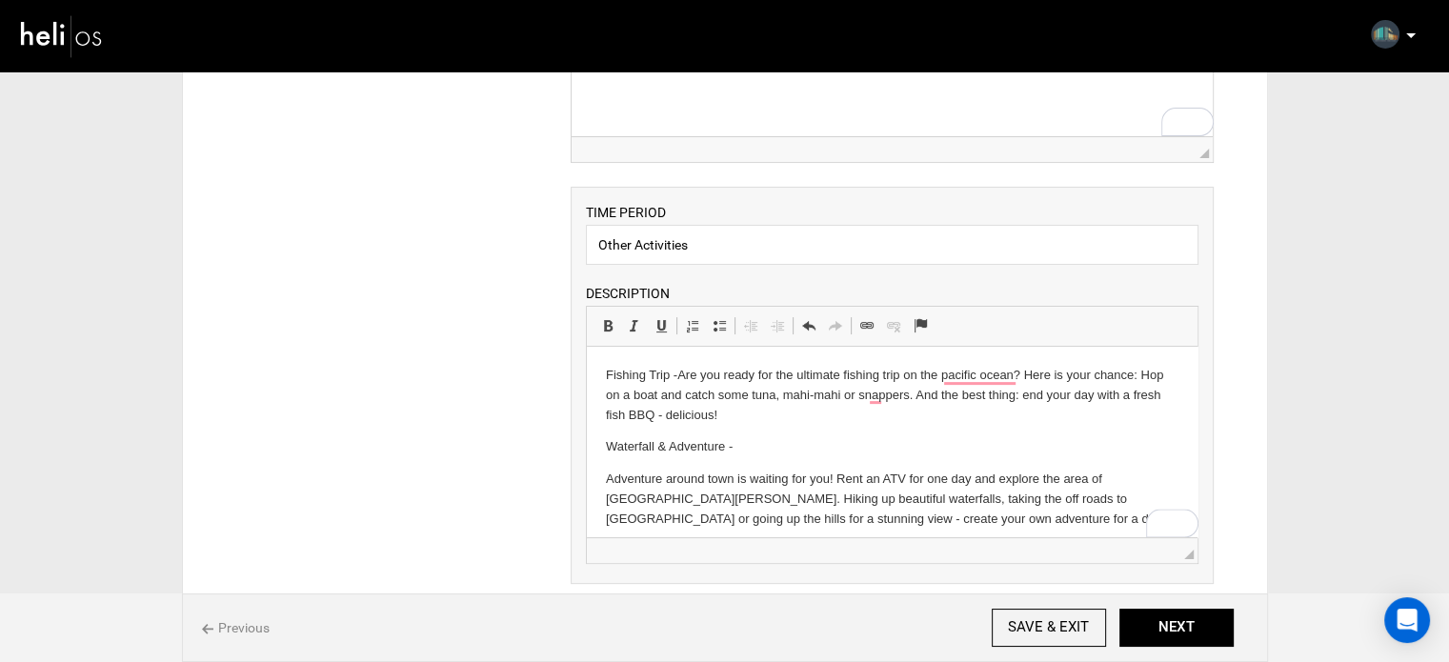
click at [600, 483] on html "Fishing Trip - Are you ready for the ultimate fishing trip on the pacific ocean…" at bounding box center [892, 448] width 611 height 202
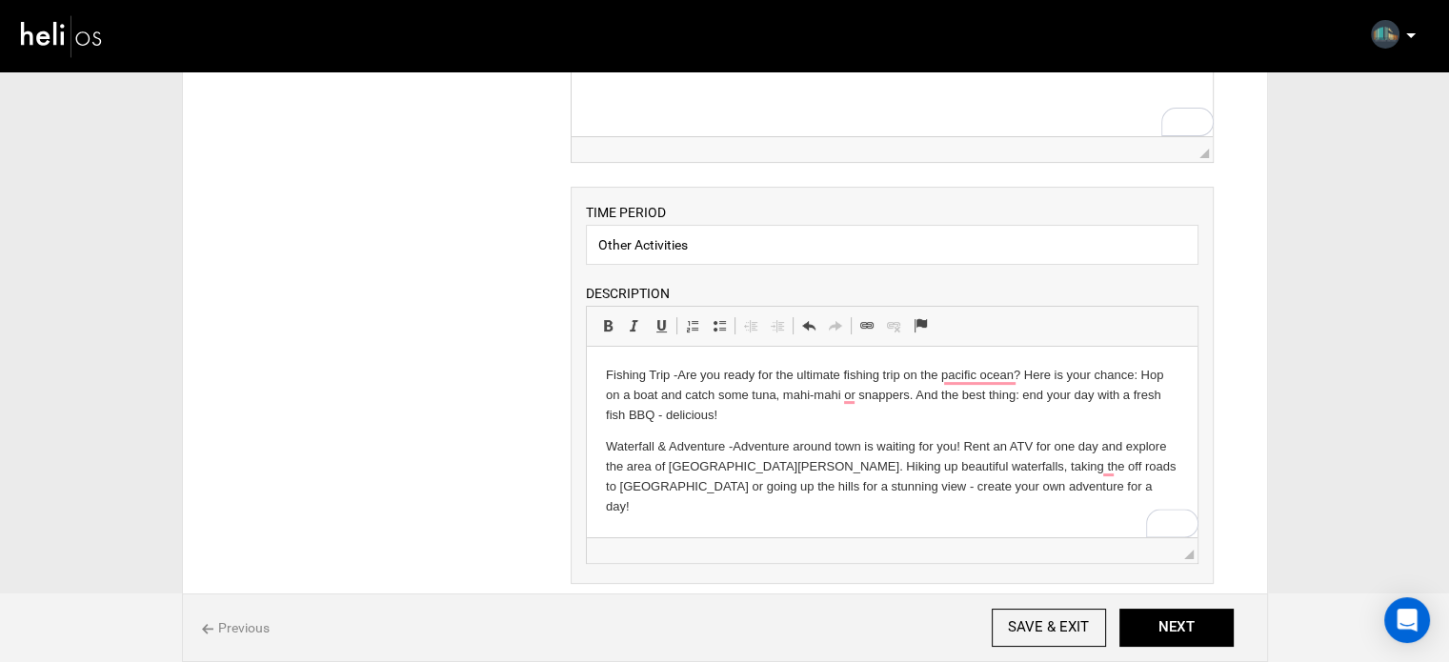
click at [1038, 494] on p "Waterfall & Adventure - Adventure around town is waiting for you! Rent an ATV f…" at bounding box center [892, 476] width 572 height 79
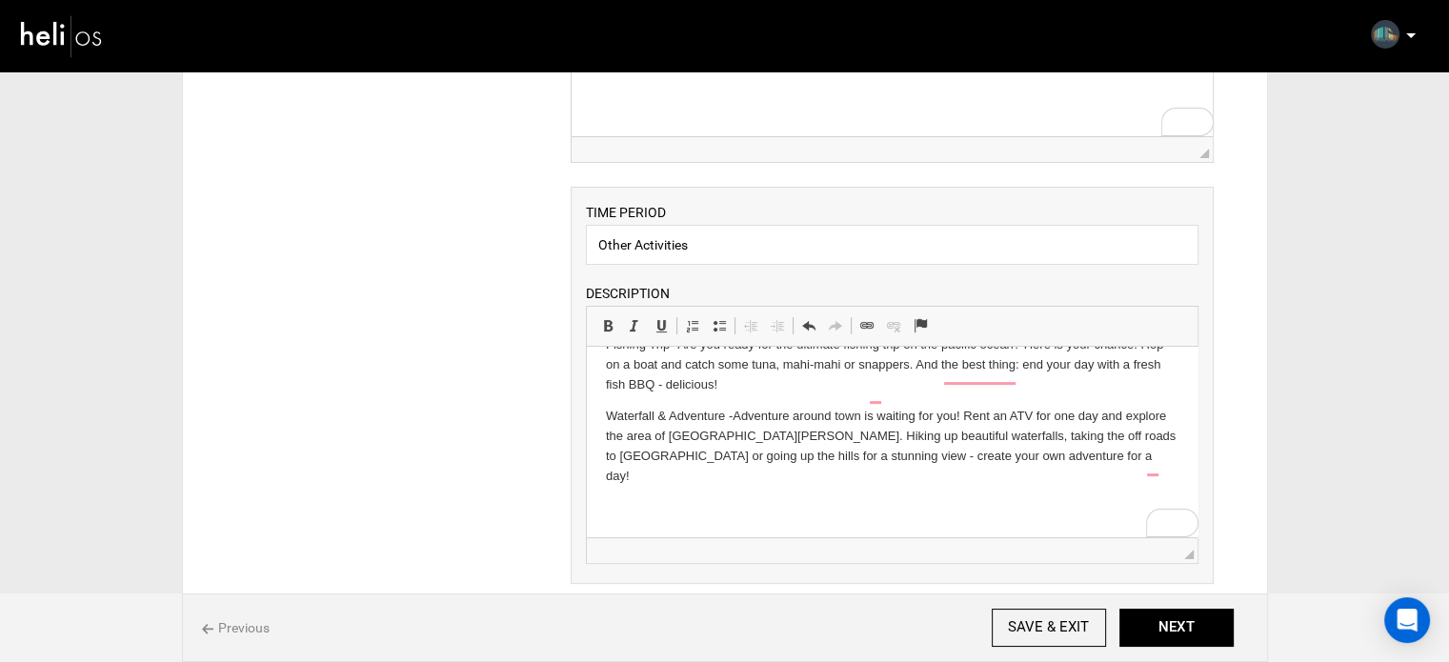
scroll to position [60, 0]
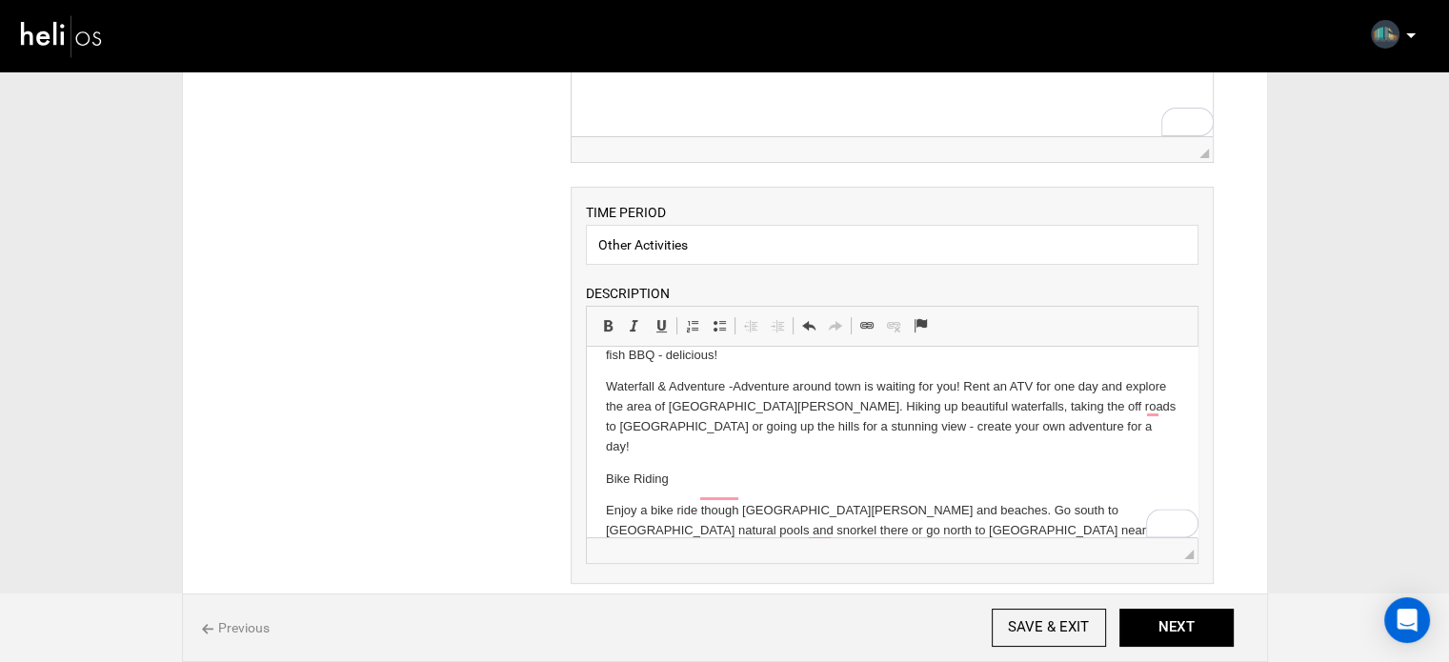
click at [596, 488] on html "Fishing Trip - Are you ready for the ultimate fishing trip on the pacific ocean…" at bounding box center [892, 443] width 611 height 313
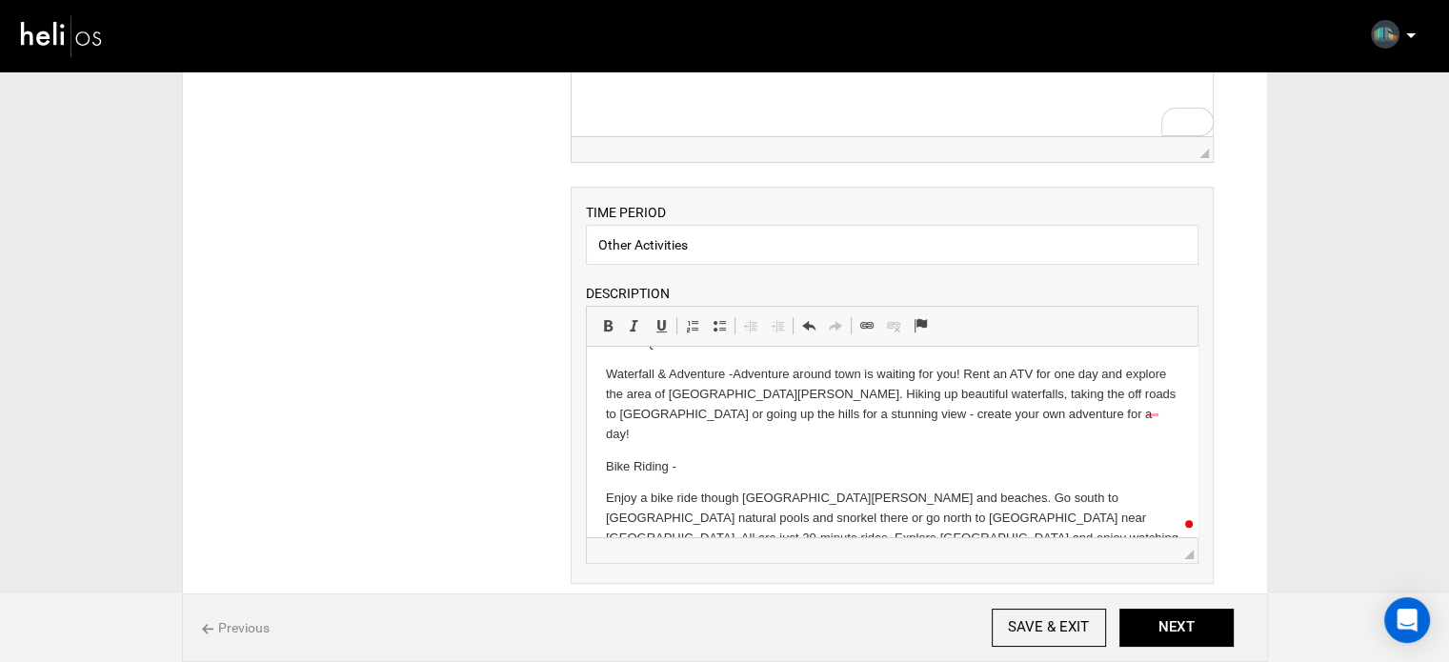
scroll to position [72, 0]
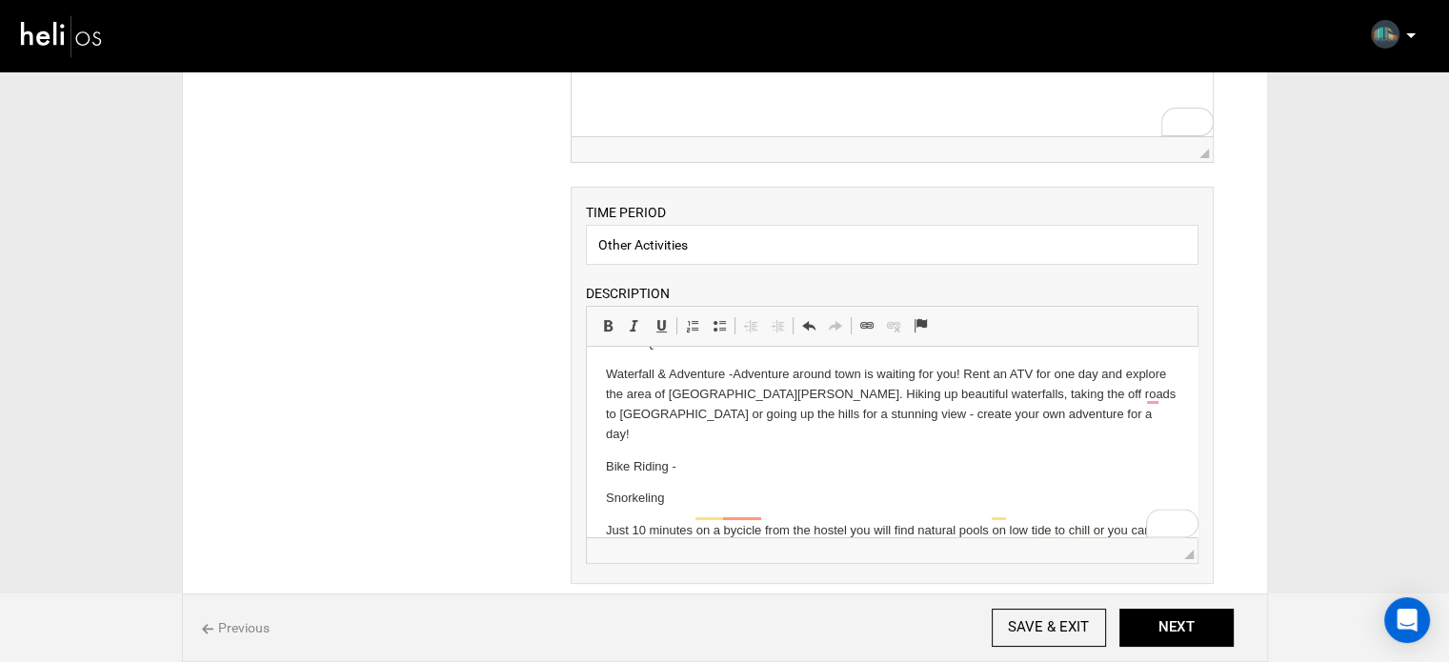
click at [593, 511] on html "Fishing Trip - Are you ready for the ultimate fishing trip on the pacific ocean…" at bounding box center [892, 472] width 611 height 397
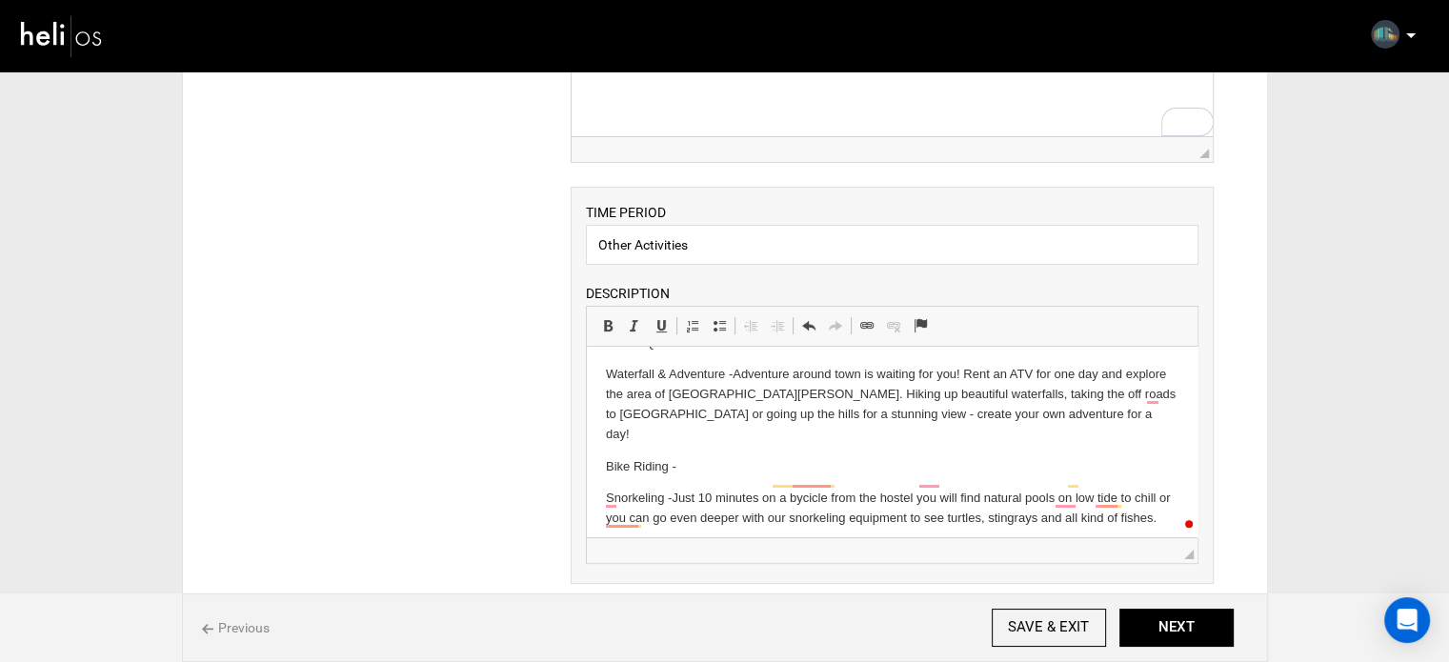
click at [736, 524] on p "Snorkeling - Just 10 minutes on a bycicle from the hostel you will find natural…" at bounding box center [892, 509] width 572 height 40
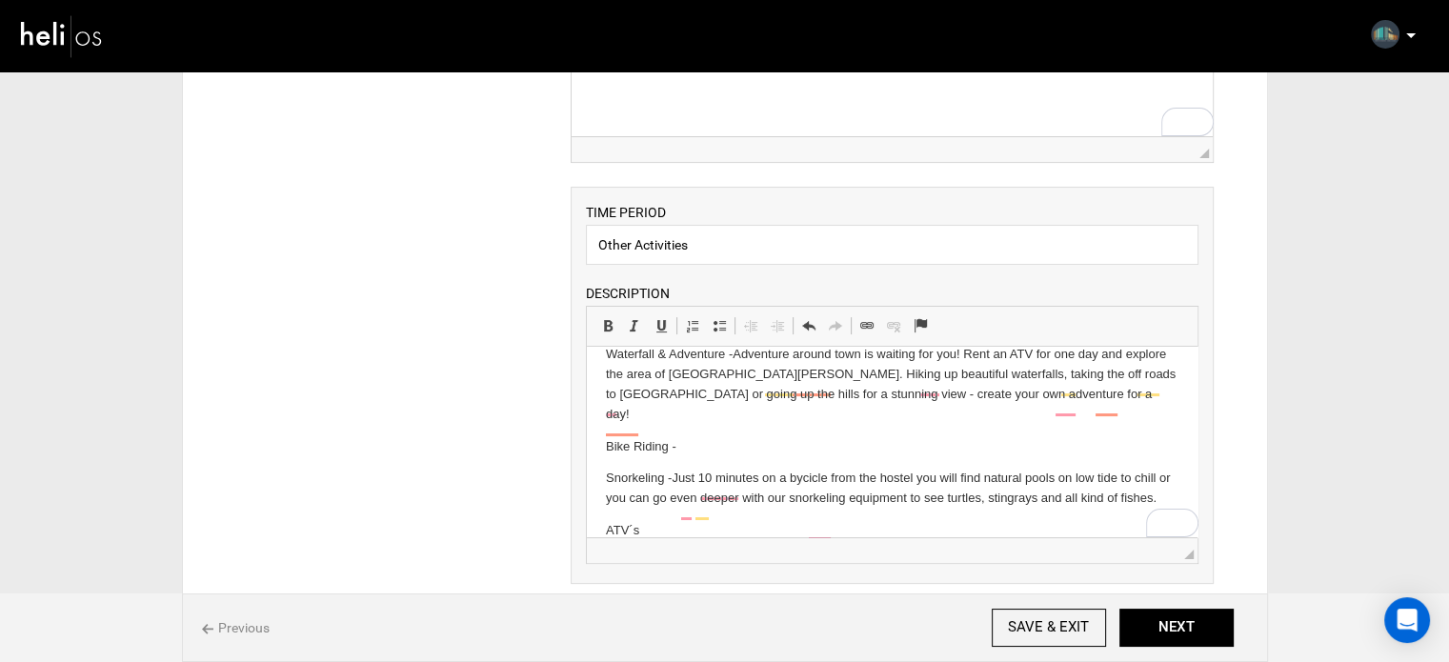
scroll to position [164, 0]
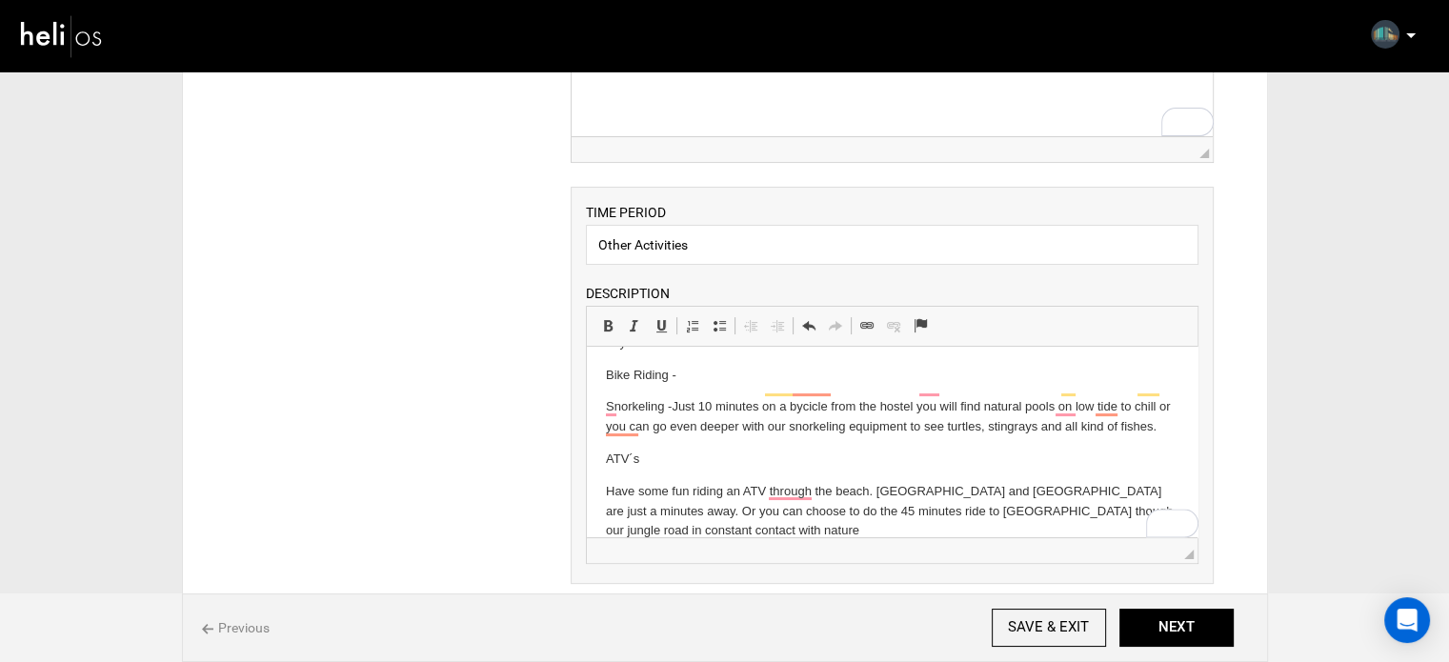
click at [601, 498] on html "Fishing Trip - Are you ready for the ultimate fishing trip on the pacific ocean…" at bounding box center [892, 417] width 611 height 469
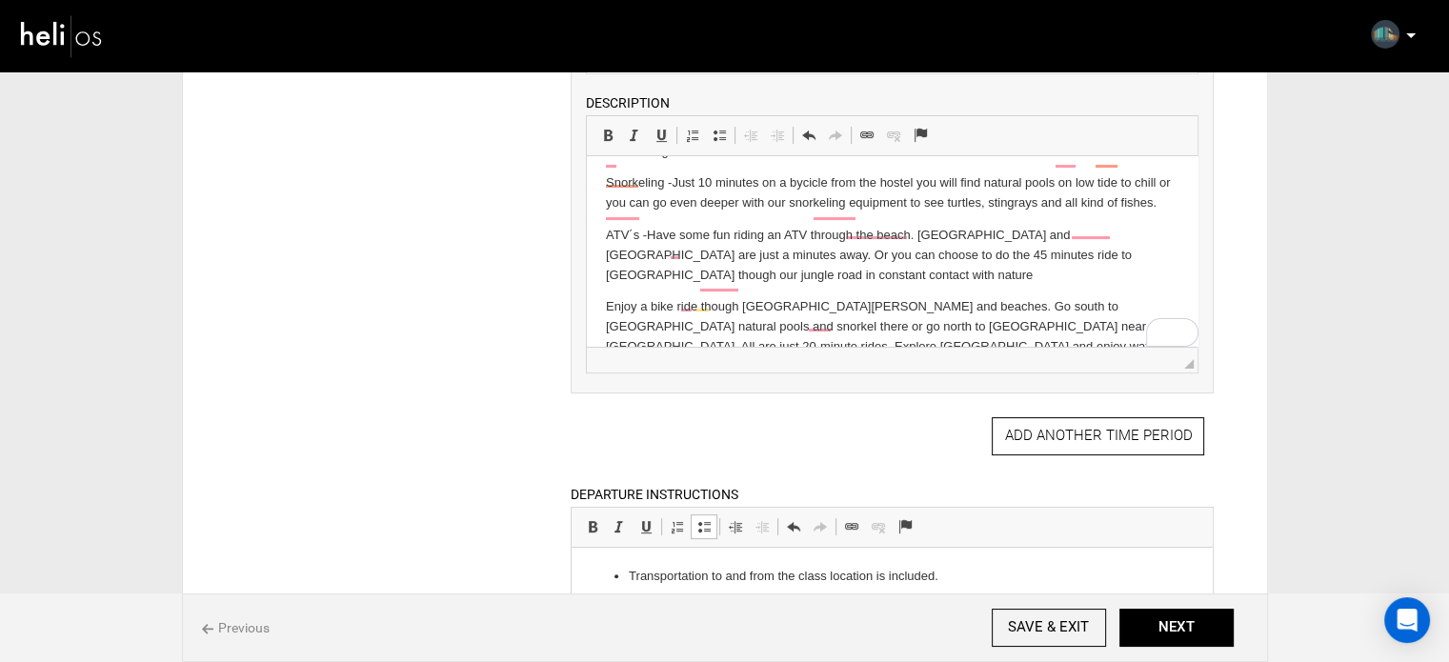
scroll to position [226, 0]
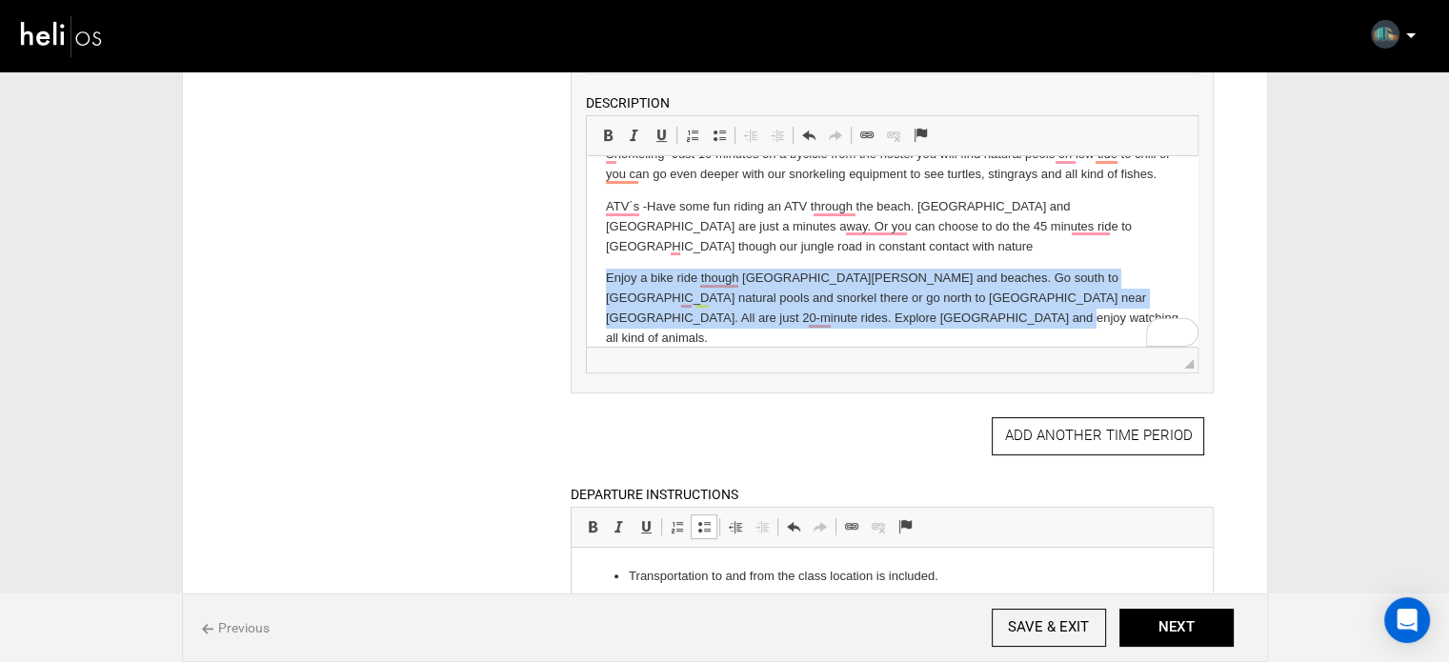
drag, startPoint x: 600, startPoint y: 282, endPoint x: 930, endPoint y: 330, distance: 333.0
click at [930, 330] on html "Fishing Trip - Are you ready for the ultimate fishing trip on the pacific ocean…" at bounding box center [892, 148] width 611 height 437
copy p "Enjoy a bike ride though [GEOGRAPHIC_DATA][PERSON_NAME] and beaches. Go south t…"
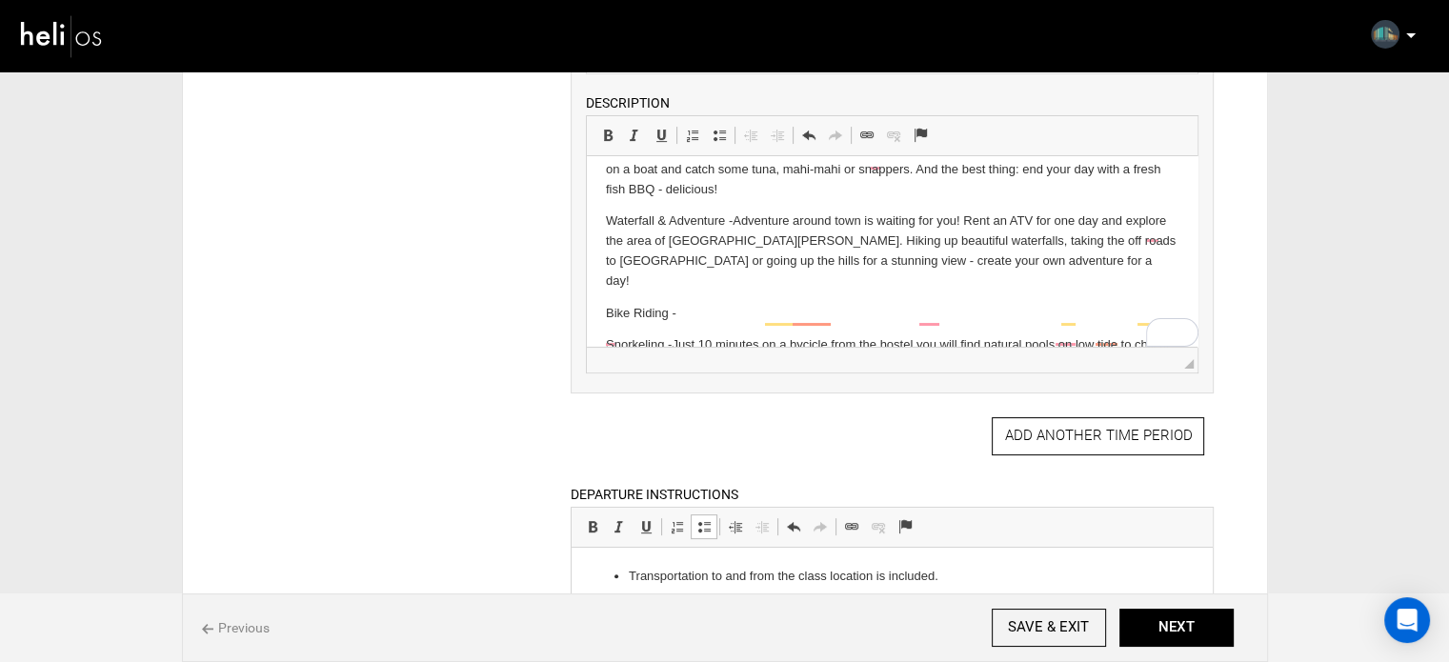
scroll to position [35, 0]
click at [696, 304] on p "Bike Riding -" at bounding box center [892, 314] width 572 height 20
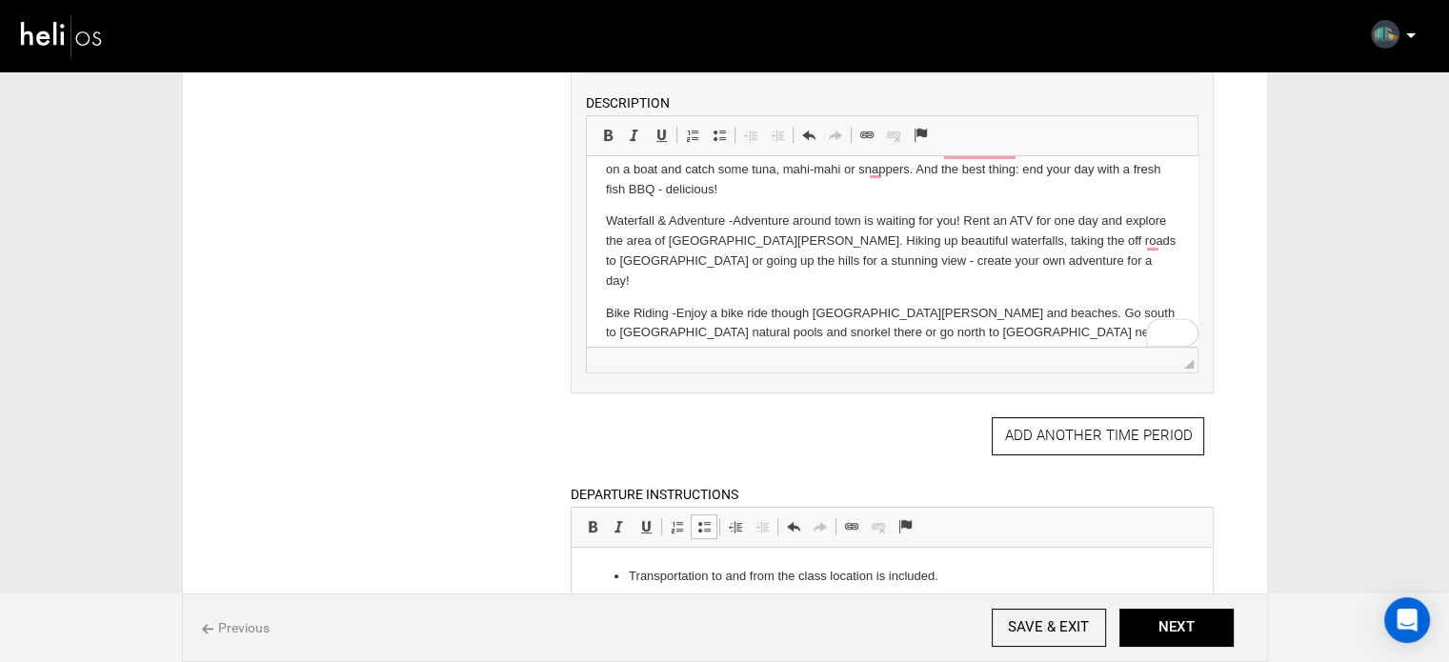
click at [679, 304] on p "Bike Riding - Enjoy a bike ride though Santa Teresa´s streets and beaches. Go s…" at bounding box center [892, 343] width 572 height 79
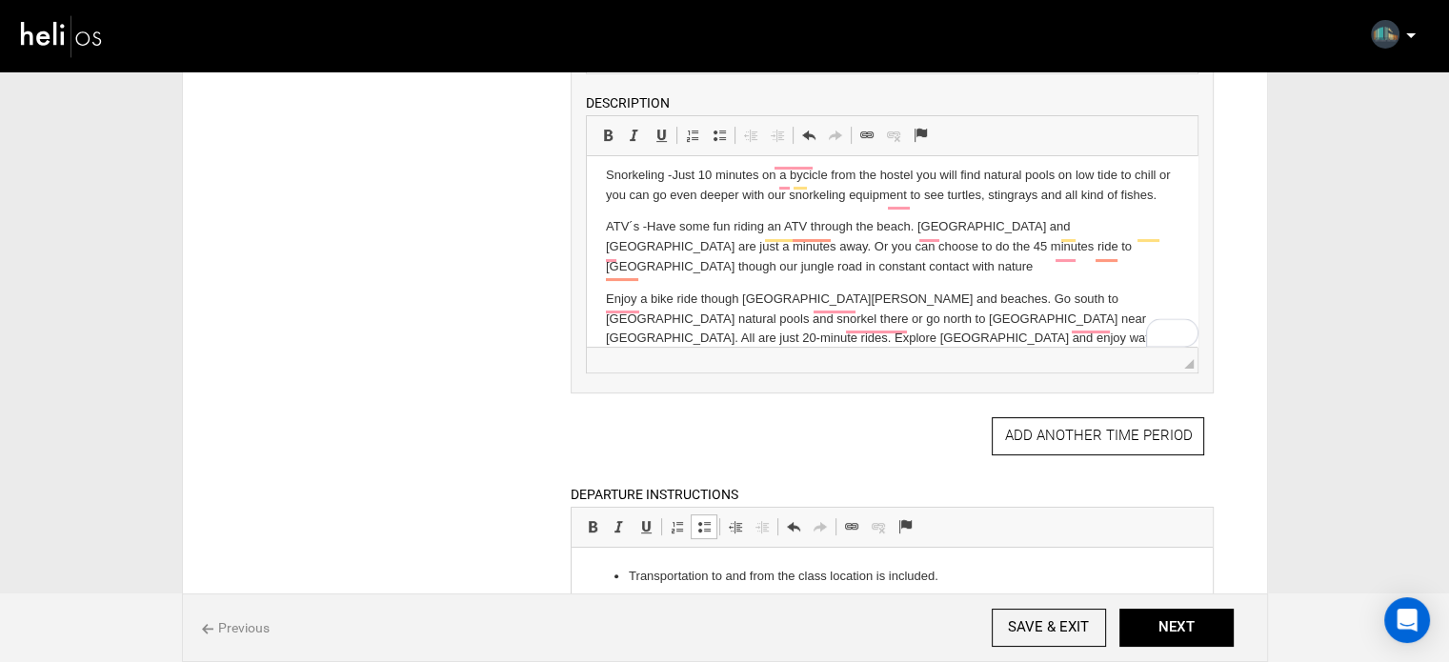
scroll to position [266, 0]
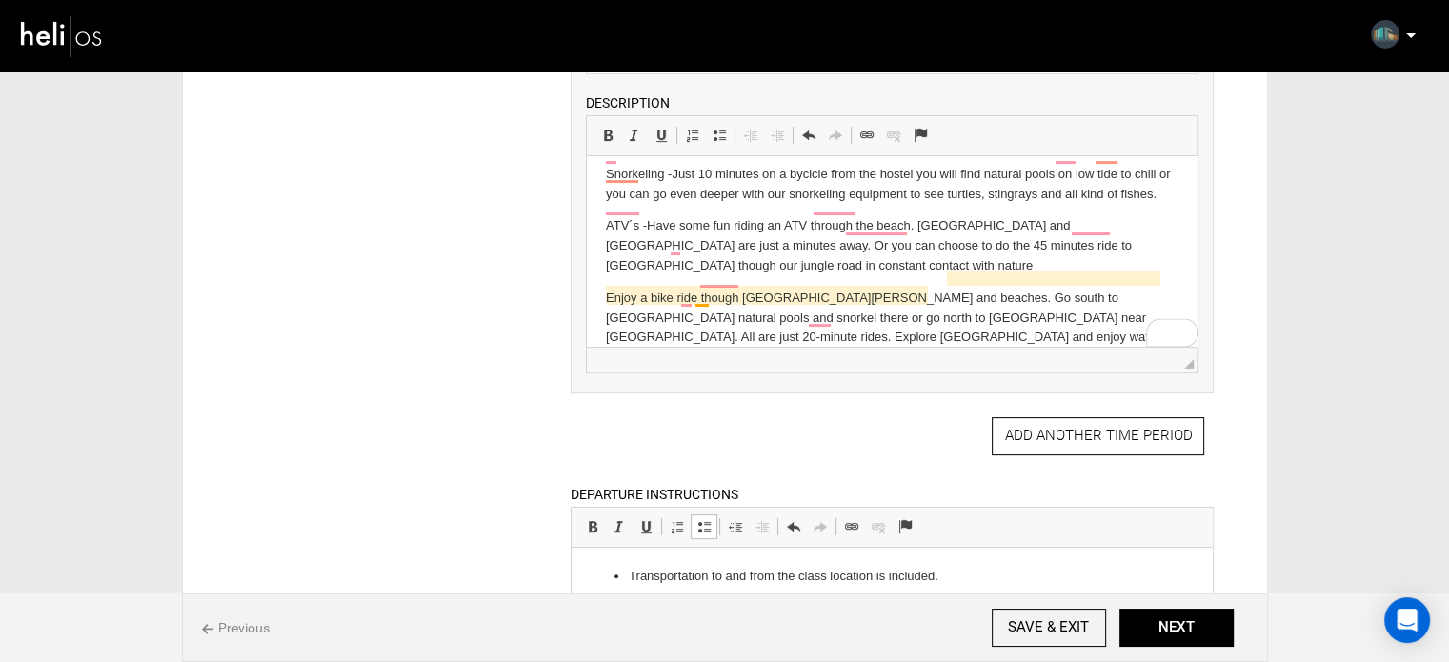
click at [708, 305] on p "Enjoy a bike ride though [GEOGRAPHIC_DATA][PERSON_NAME] and beaches. Go south t…" at bounding box center [892, 328] width 572 height 79
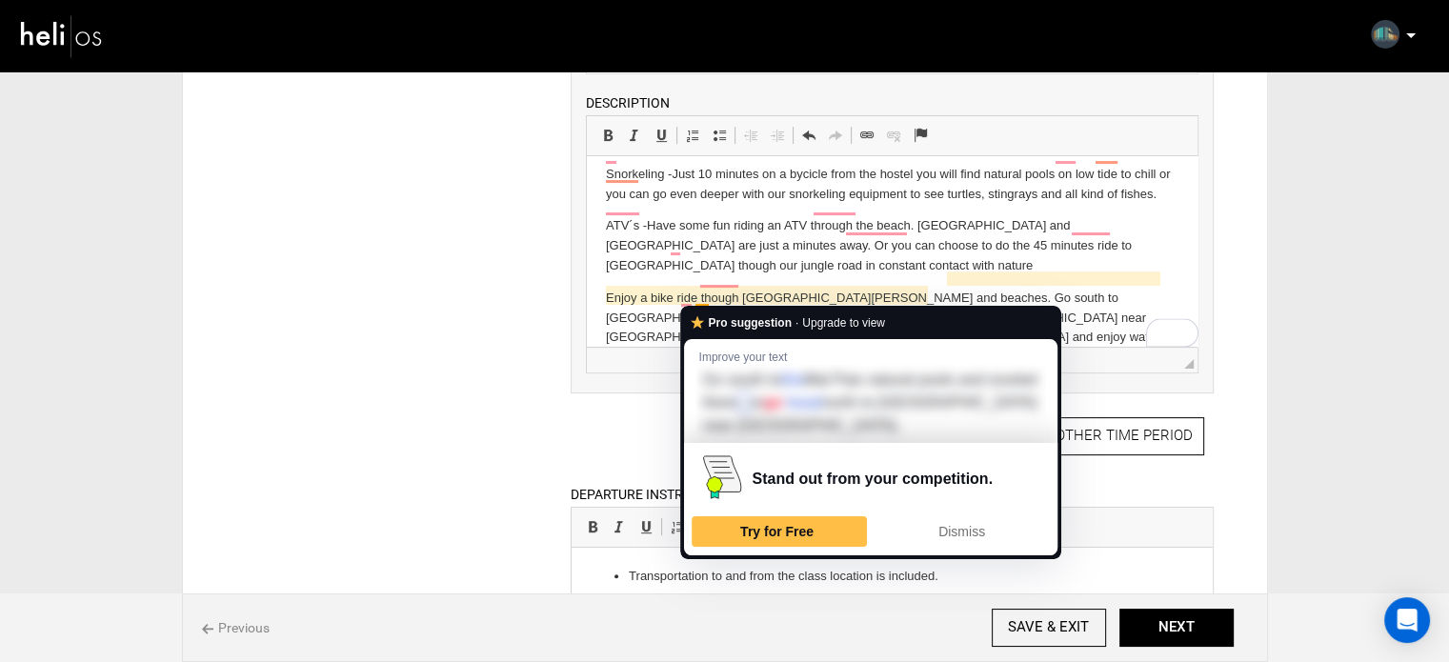
click at [708, 305] on p "Enjoy a bike ride though [GEOGRAPHIC_DATA][PERSON_NAME] and beaches. Go south t…" at bounding box center [892, 328] width 572 height 79
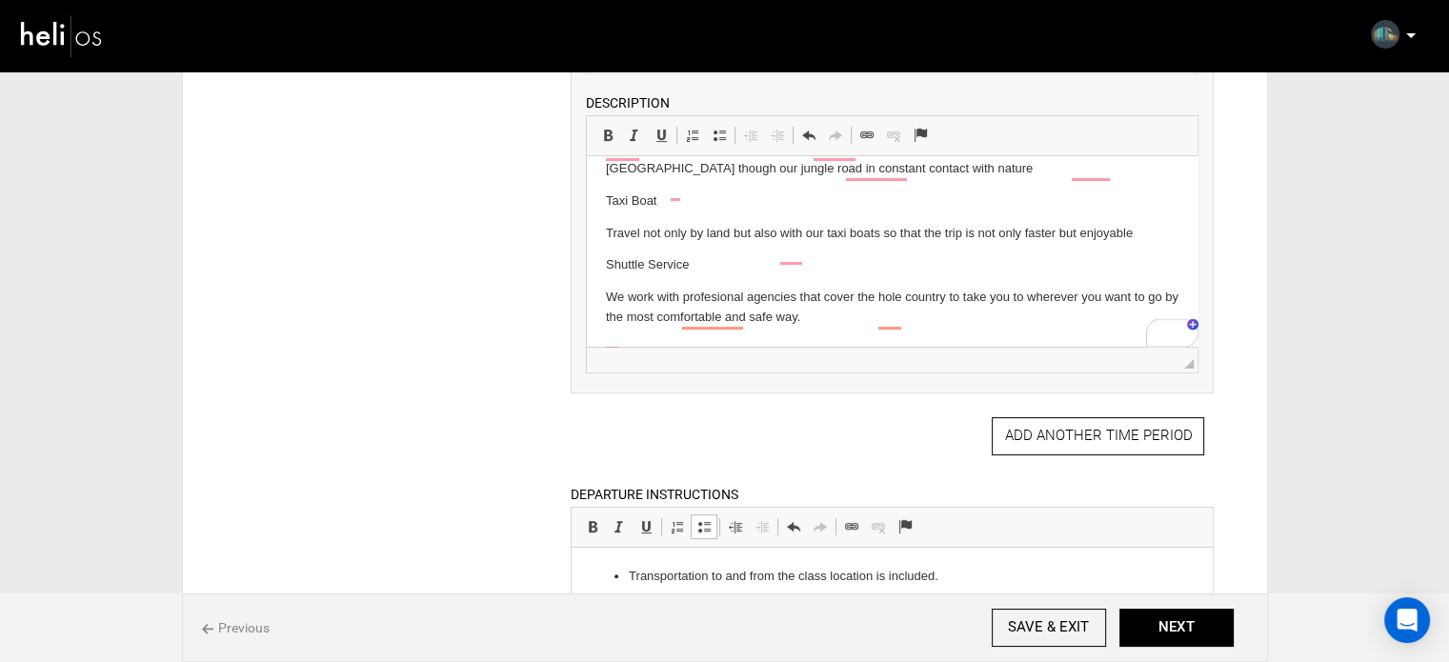
scroll to position [424, 0]
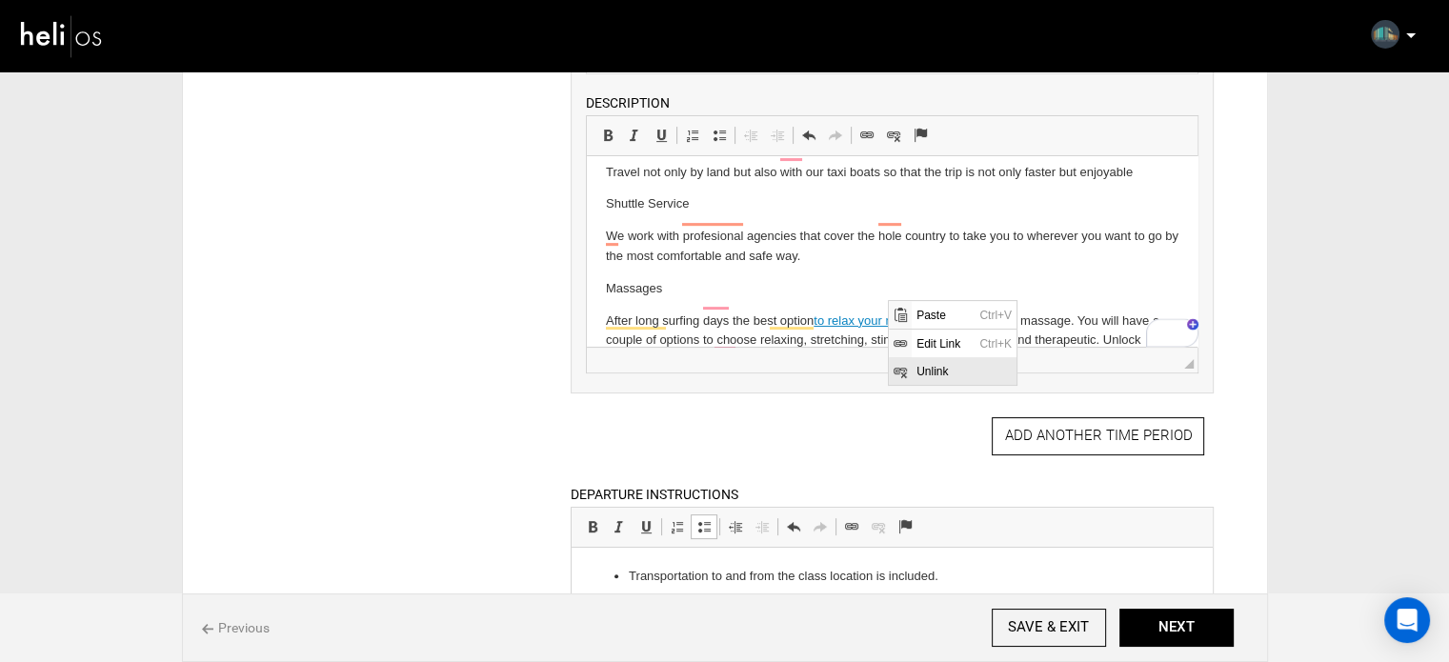
click at [934, 364] on span "Unlink" at bounding box center [963, 370] width 105 height 28
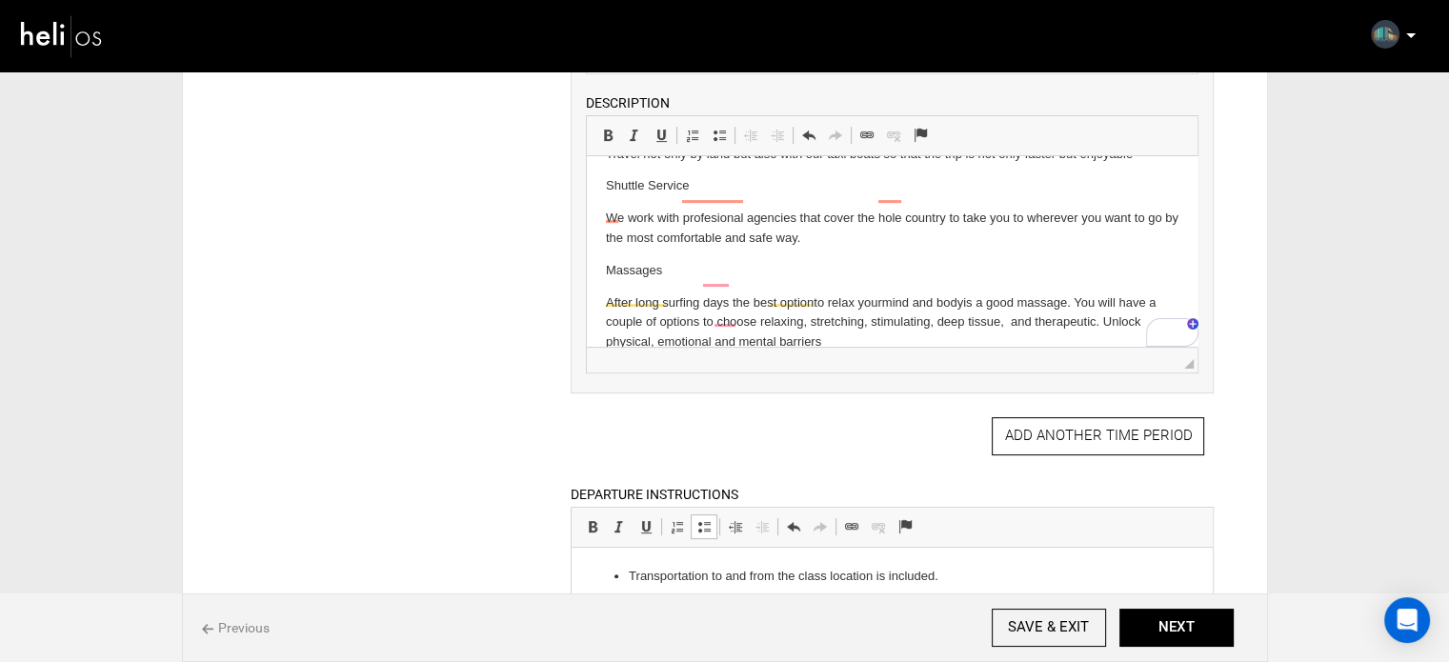
scroll to position [447, 0]
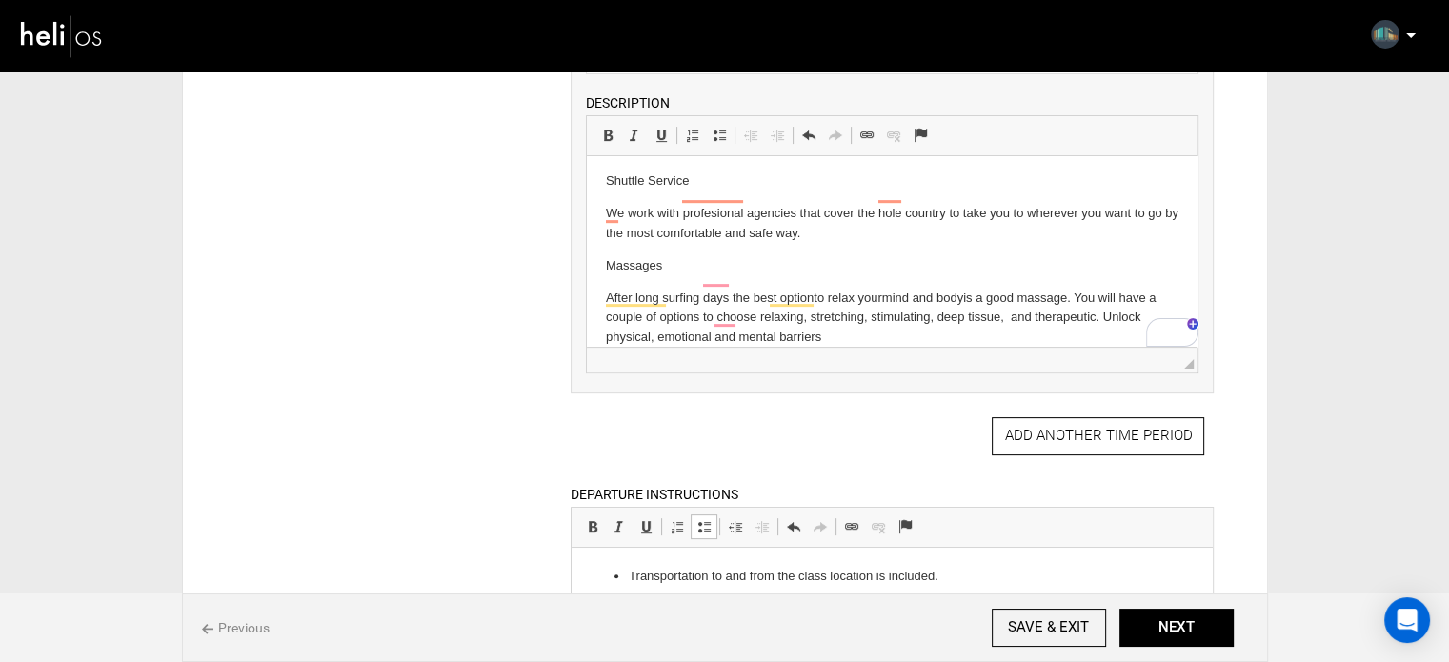
click at [888, 319] on p "After long surfing days the best option to relax your mind and body is a good m…" at bounding box center [892, 318] width 572 height 59
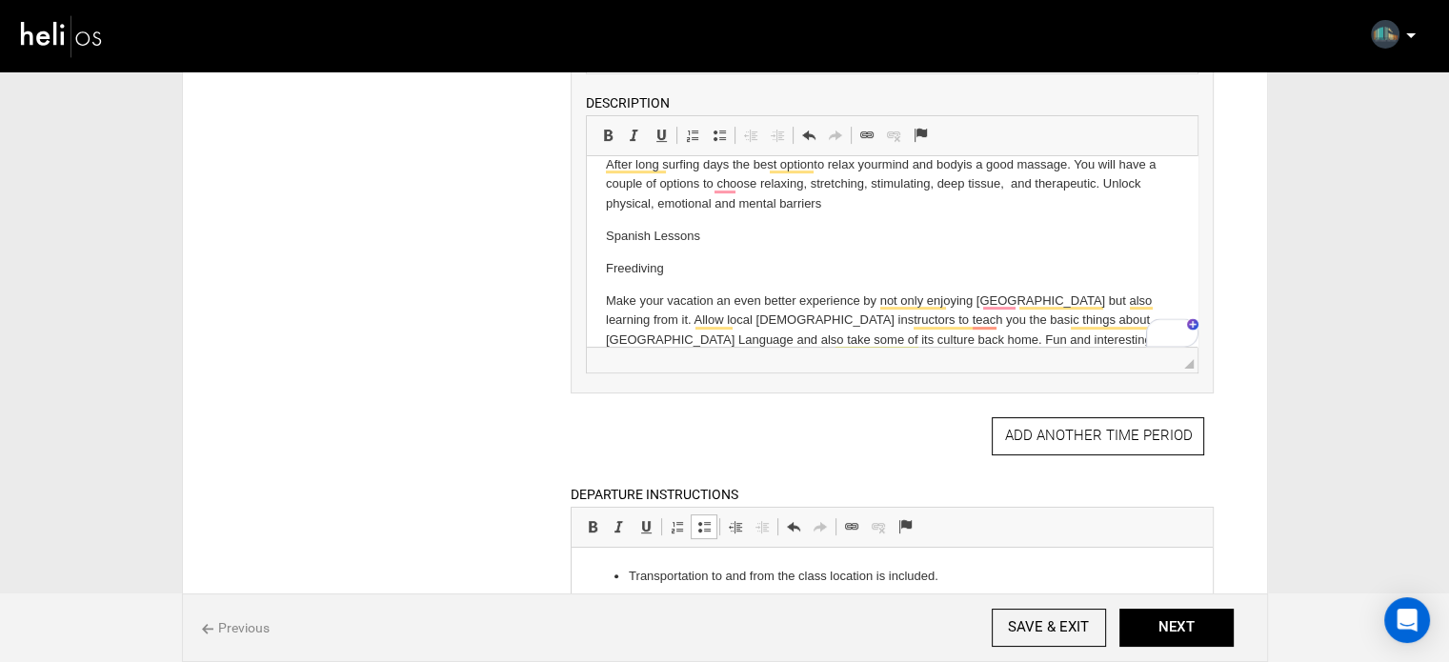
click at [638, 259] on p "Freediving" at bounding box center [892, 269] width 572 height 20
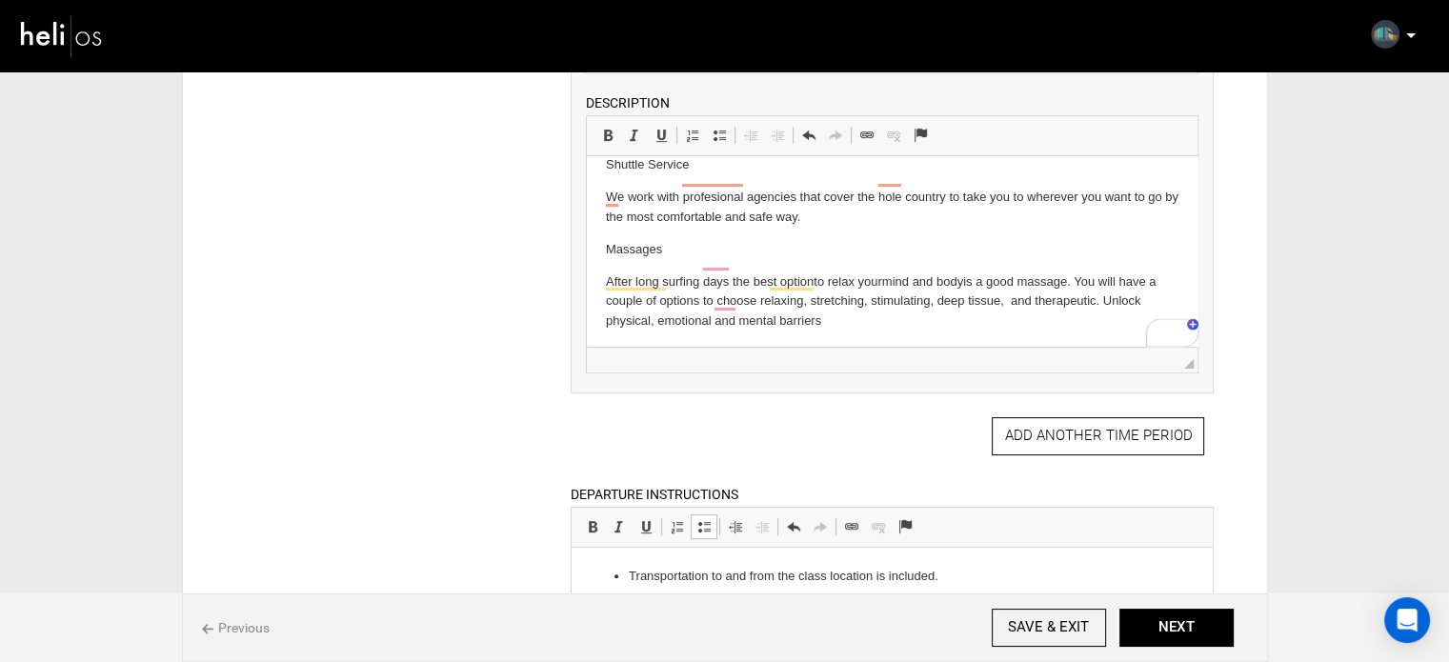
click at [602, 265] on html "Fishing Trip - Are you ready for the ultimate fishing trip on the pacific ocean…" at bounding box center [892, 77] width 611 height 769
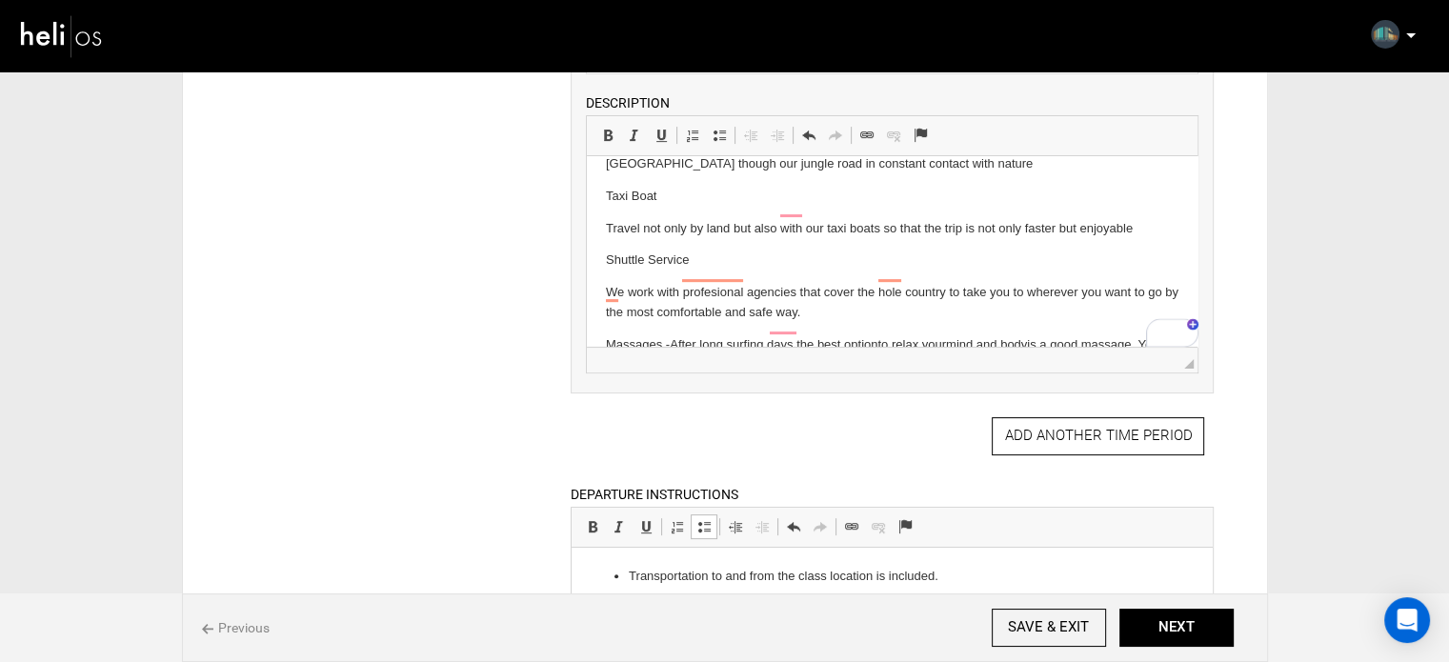
click at [600, 267] on html "Fishing Trip - Are you ready for the ultimate fishing trip on the pacific ocean…" at bounding box center [892, 157] width 611 height 736
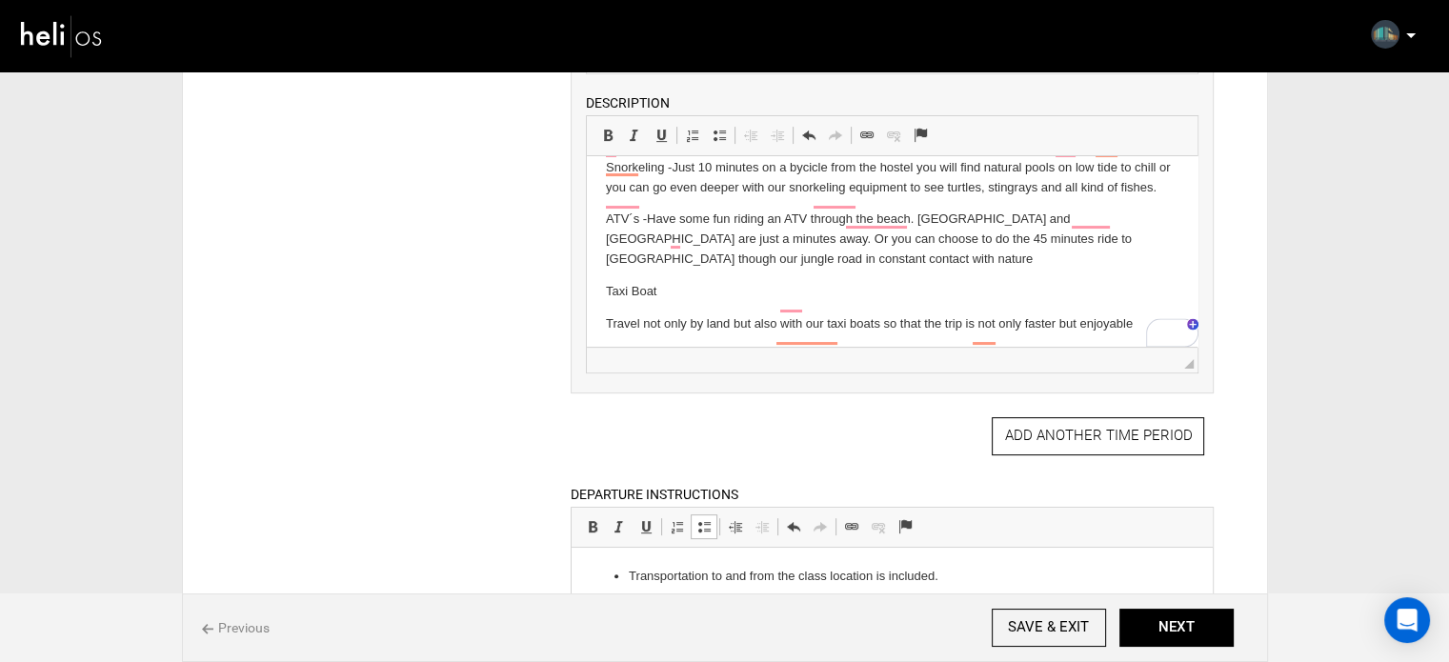
click at [604, 298] on html "Fishing Trip - Are you ready for the ultimate fishing trip on the pacific ocean…" at bounding box center [892, 236] width 611 height 704
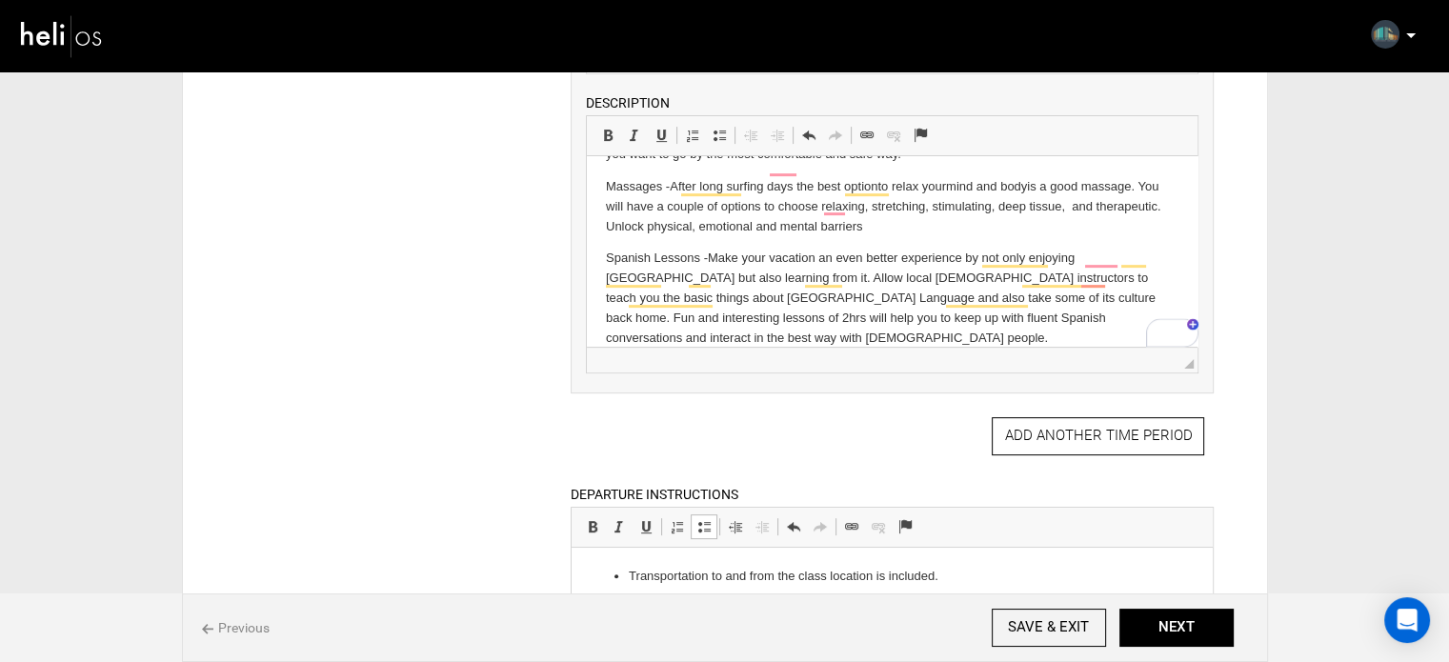
click at [696, 325] on p "Spanish Lessons - Make your vacation an even better experience by not only enjo…" at bounding box center [892, 298] width 572 height 99
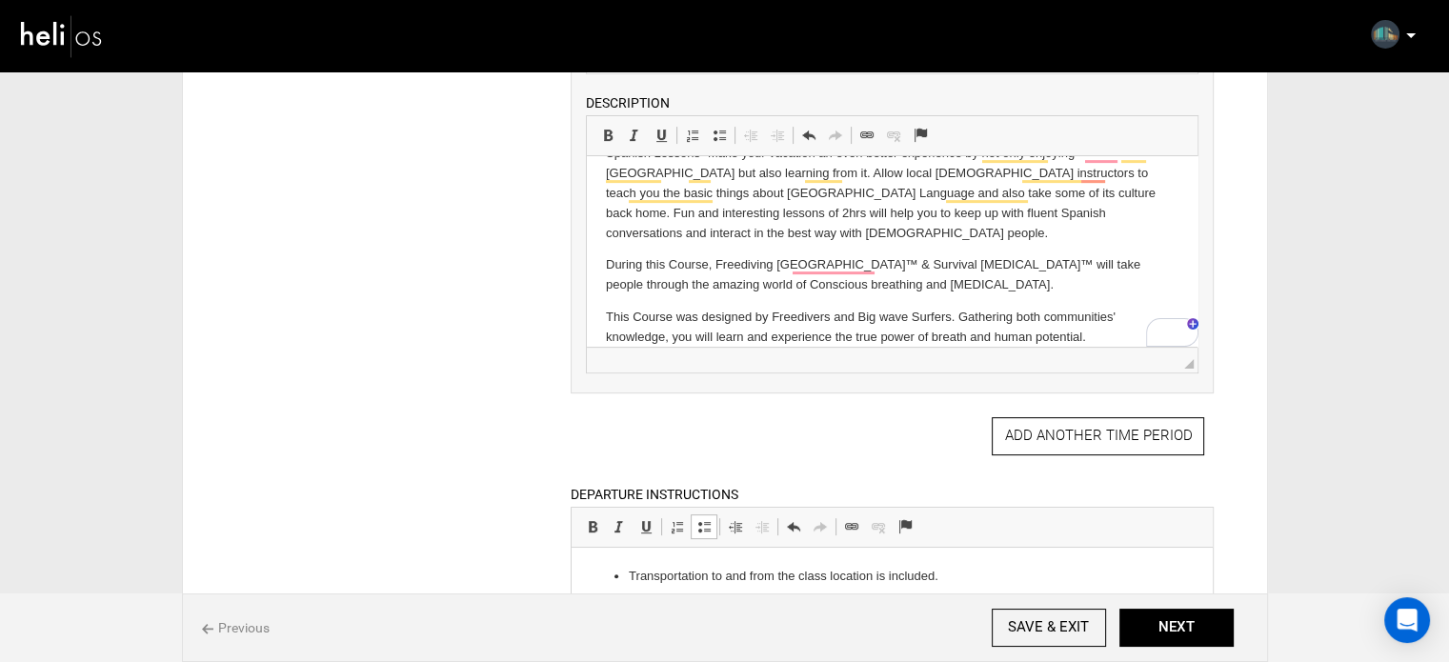
click at [608, 255] on p "During this Course, Freediving Costa Rica™ & Survival Apnea™ will take people t…" at bounding box center [892, 275] width 572 height 40
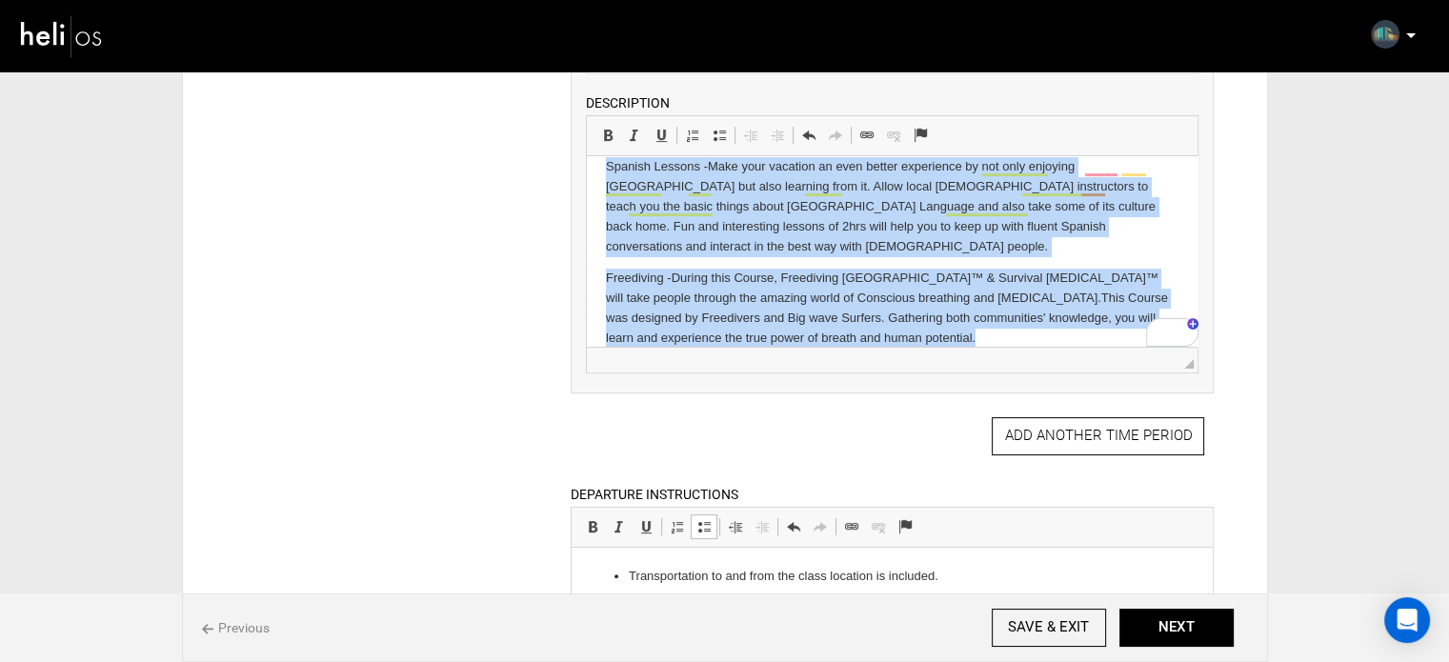
drag, startPoint x: 601, startPoint y: 190, endPoint x: 932, endPoint y: 325, distance: 357.6
click at [723, 125] on link "Insert/Remove Bulleted List" at bounding box center [719, 135] width 27 height 25
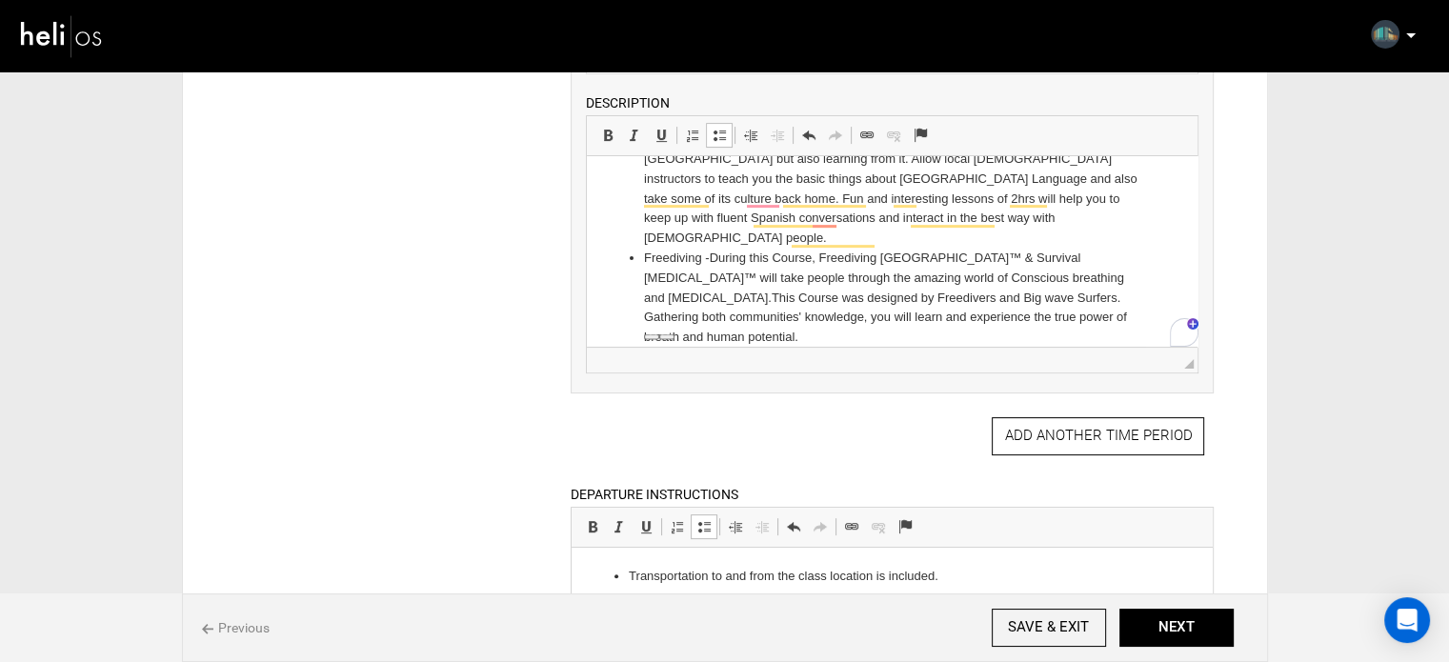
click at [731, 246] on li "Spanish Lessons - Make your vacation an even better experience by not only enjo…" at bounding box center [892, 189] width 496 height 119
click at [1149, 255] on ul "Fishing Trip - Are you ready for the ultimate fishing trip on the pacific ocean…" at bounding box center [892, 0] width 572 height 693
click at [1064, 256] on li "Freediving - During this Course, Freediving Costa Rica™ & Survival Apnea™ will …" at bounding box center [892, 298] width 496 height 99
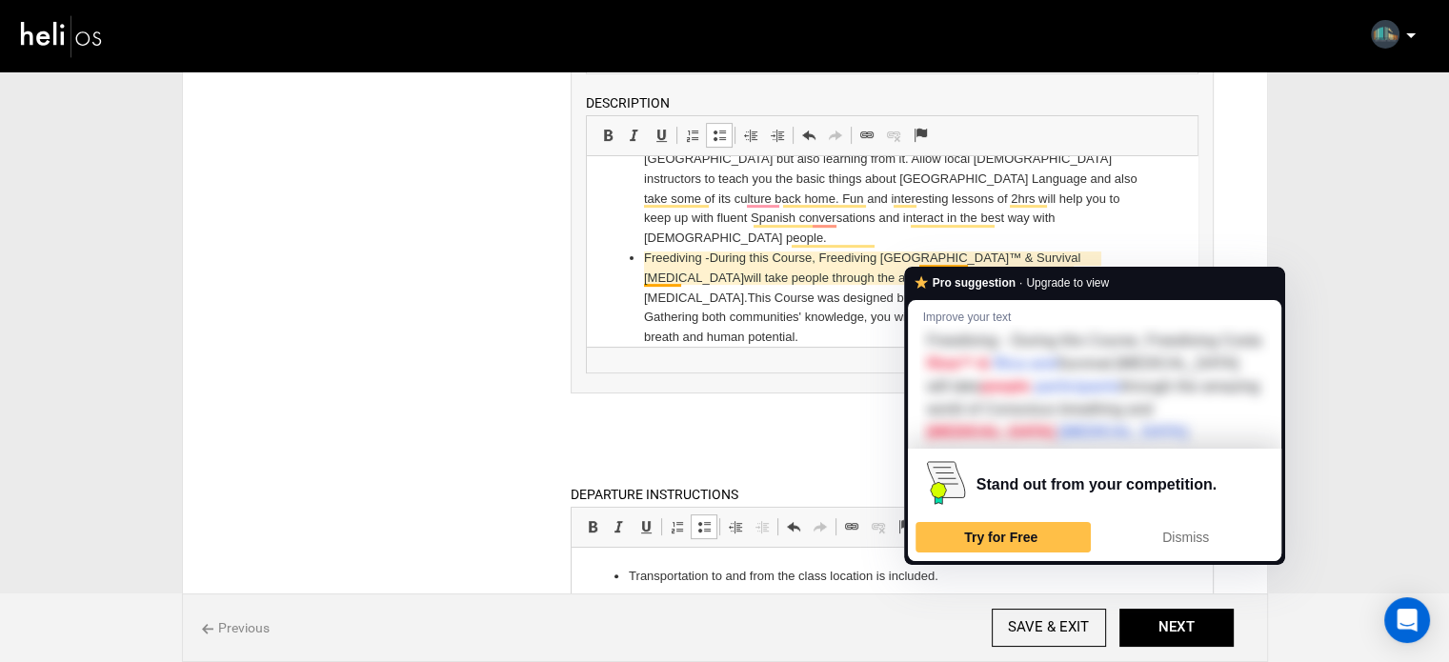
click at [956, 256] on li "Freediving - During this Course, Freediving Costa Rica™ & Survival Apnea will t…" at bounding box center [892, 298] width 496 height 99
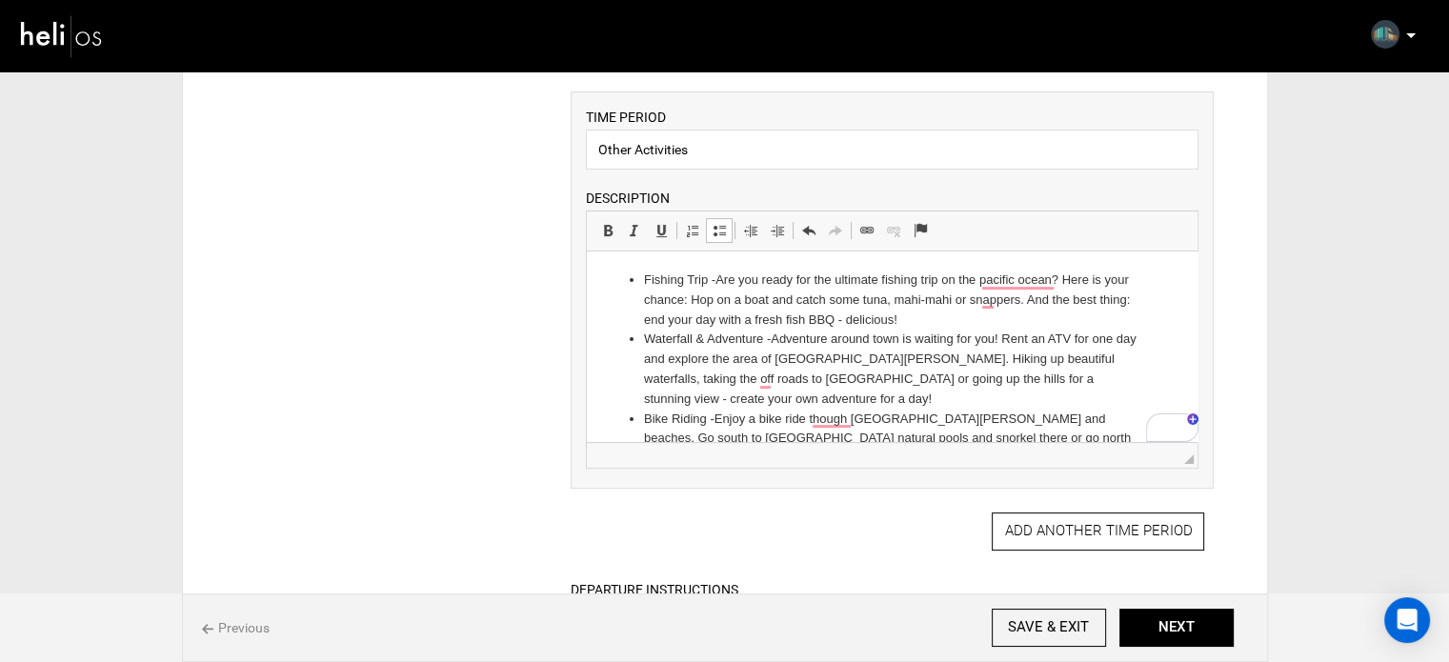
click at [1063, 277] on li "Fishing Trip - Are you ready for the ultimate fishing trip on the pacific ocean…" at bounding box center [892, 299] width 496 height 59
drag, startPoint x: 645, startPoint y: 281, endPoint x: 707, endPoint y: 278, distance: 62.0
click at [707, 278] on li "Fishing Trip - Are you ready for the ultimate fishing trip on the pacific ocean…" at bounding box center [892, 299] width 496 height 59
click at [608, 227] on span at bounding box center [607, 230] width 15 height 15
drag, startPoint x: 648, startPoint y: 342, endPoint x: 762, endPoint y: 346, distance: 114.4
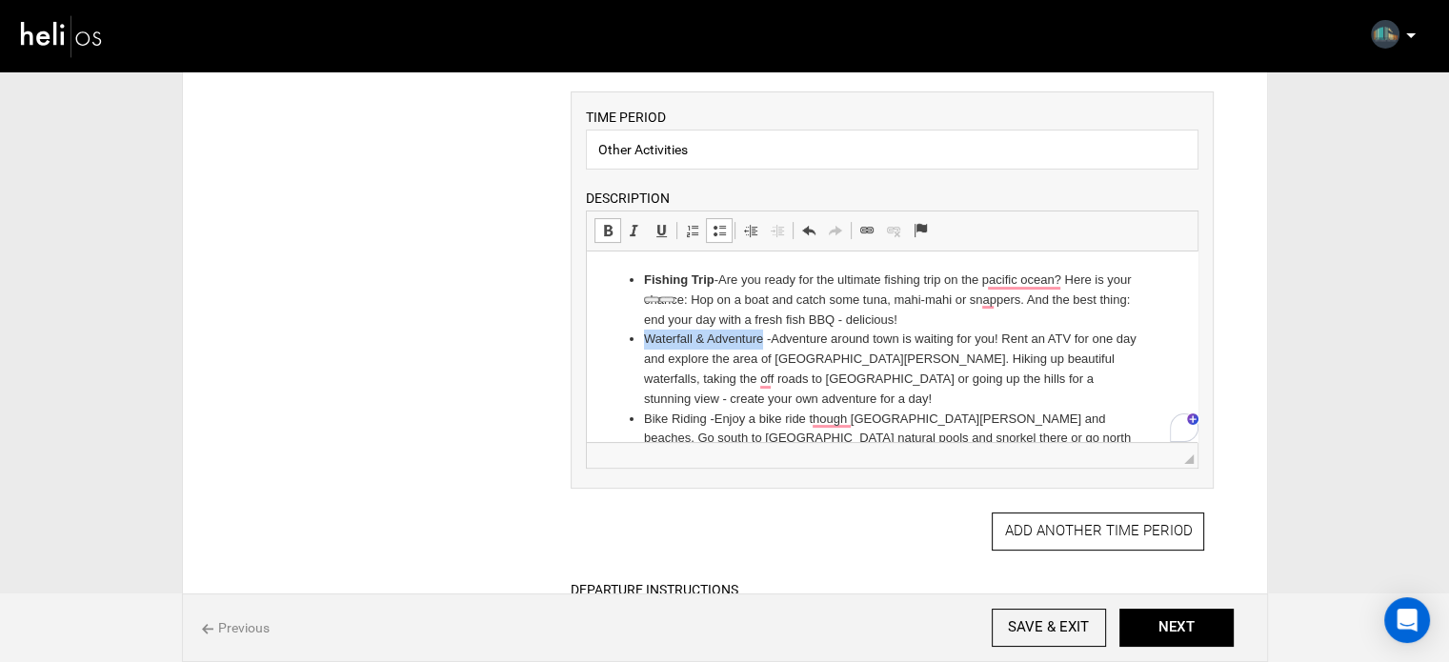
click at [762, 346] on li "Waterfall & Adventure - Adventure around town is waiting for you! Rent an ATV f…" at bounding box center [892, 369] width 496 height 79
click at [606, 229] on span at bounding box center [607, 230] width 15 height 15
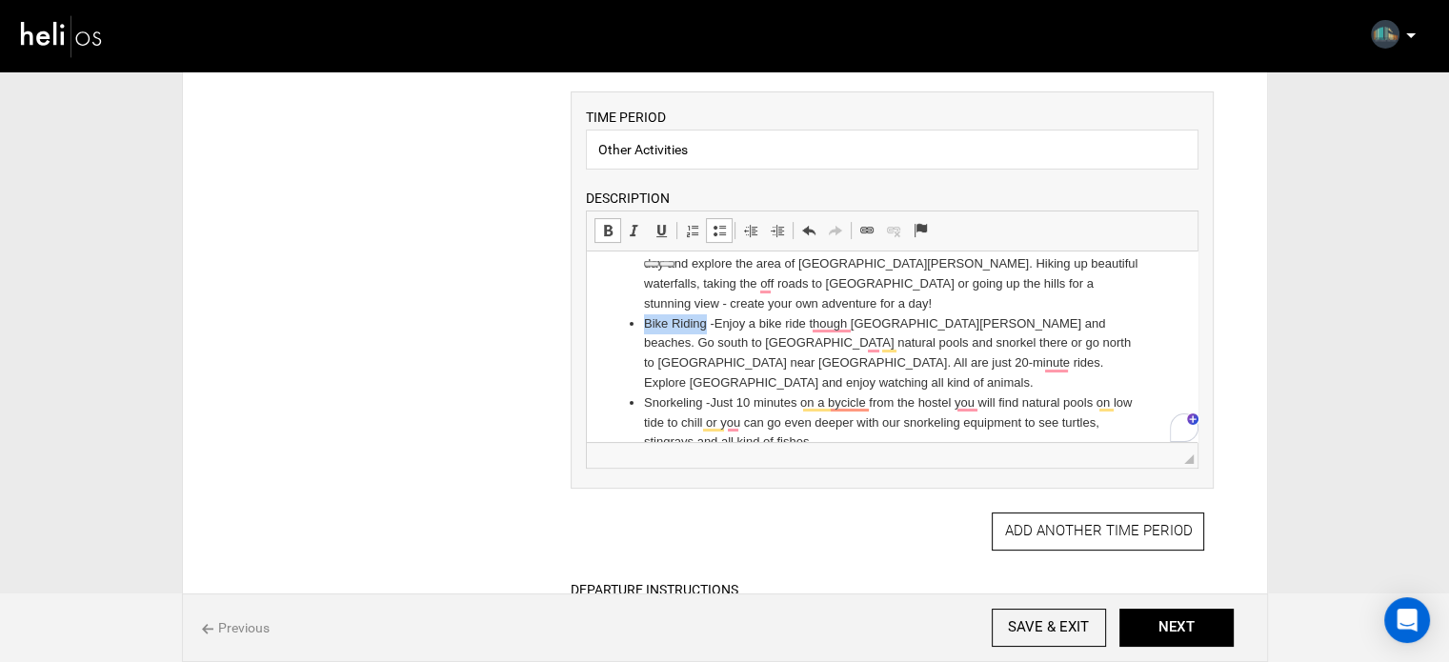
drag, startPoint x: 646, startPoint y: 329, endPoint x: 703, endPoint y: 327, distance: 57.2
click at [703, 327] on li "Bike Riding - Enjoy a bike ride though Santa Teresa´s streets and beaches. Go s…" at bounding box center [892, 353] width 496 height 79
click at [604, 226] on span at bounding box center [607, 230] width 15 height 15
click at [783, 330] on li "Bike Riding - Enjoy a bike ride though Santa Teresa´s streets and beaches. Go s…" at bounding box center [892, 353] width 496 height 79
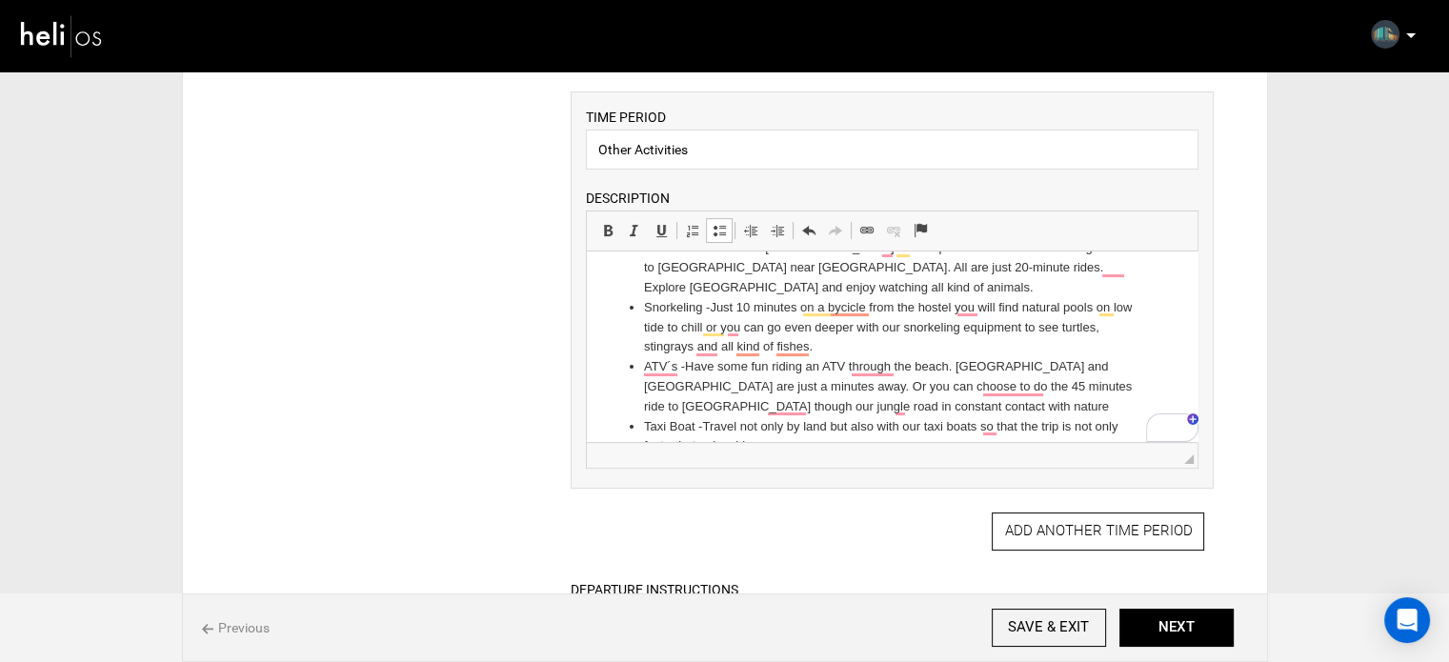
click at [653, 311] on li "Snorkeling - Just 10 minutes on a bycicle from the hostel you will find natural…" at bounding box center [892, 327] width 496 height 59
drag, startPoint x: 603, startPoint y: 230, endPoint x: 41, endPoint y: 19, distance: 600.1
click at [603, 230] on span at bounding box center [607, 230] width 15 height 15
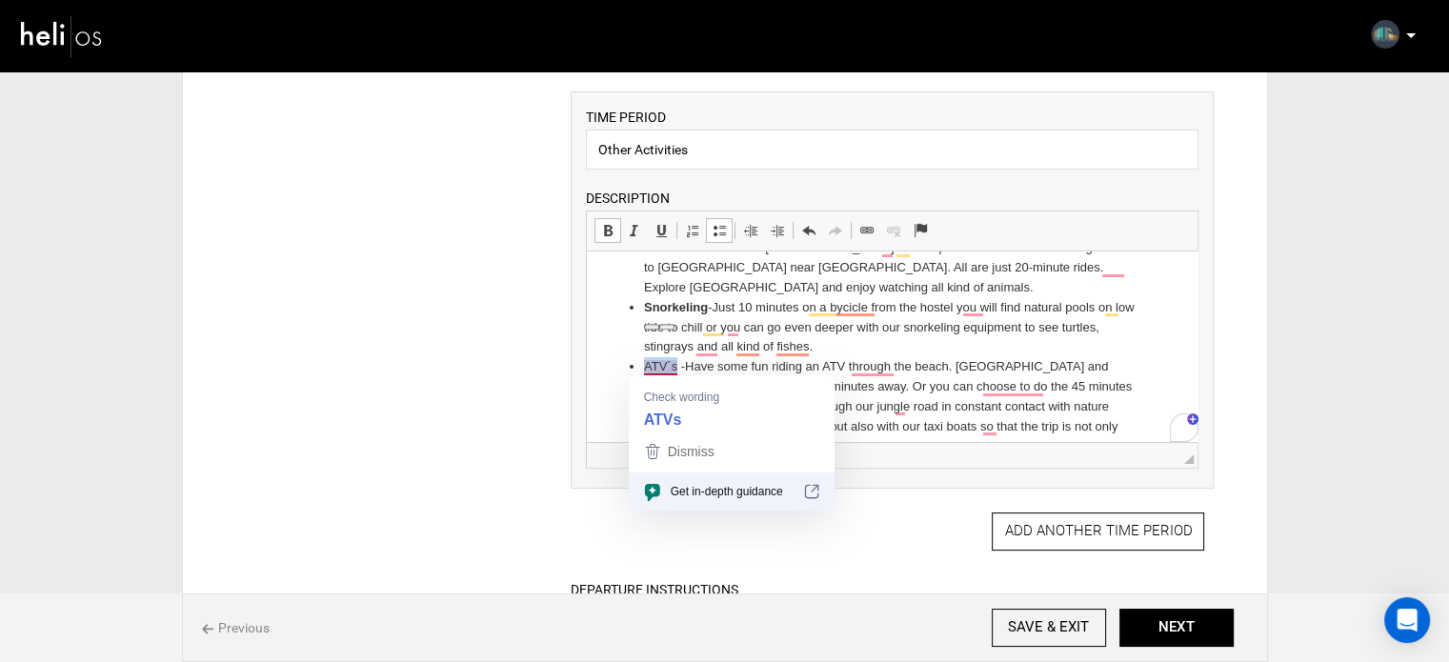
drag, startPoint x: 677, startPoint y: 367, endPoint x: 645, endPoint y: 367, distance: 32.4
click at [645, 367] on li "ATV´s - Have some fun riding an ATV through the beach. Playa Hermosa and Playa …" at bounding box center [892, 386] width 496 height 59
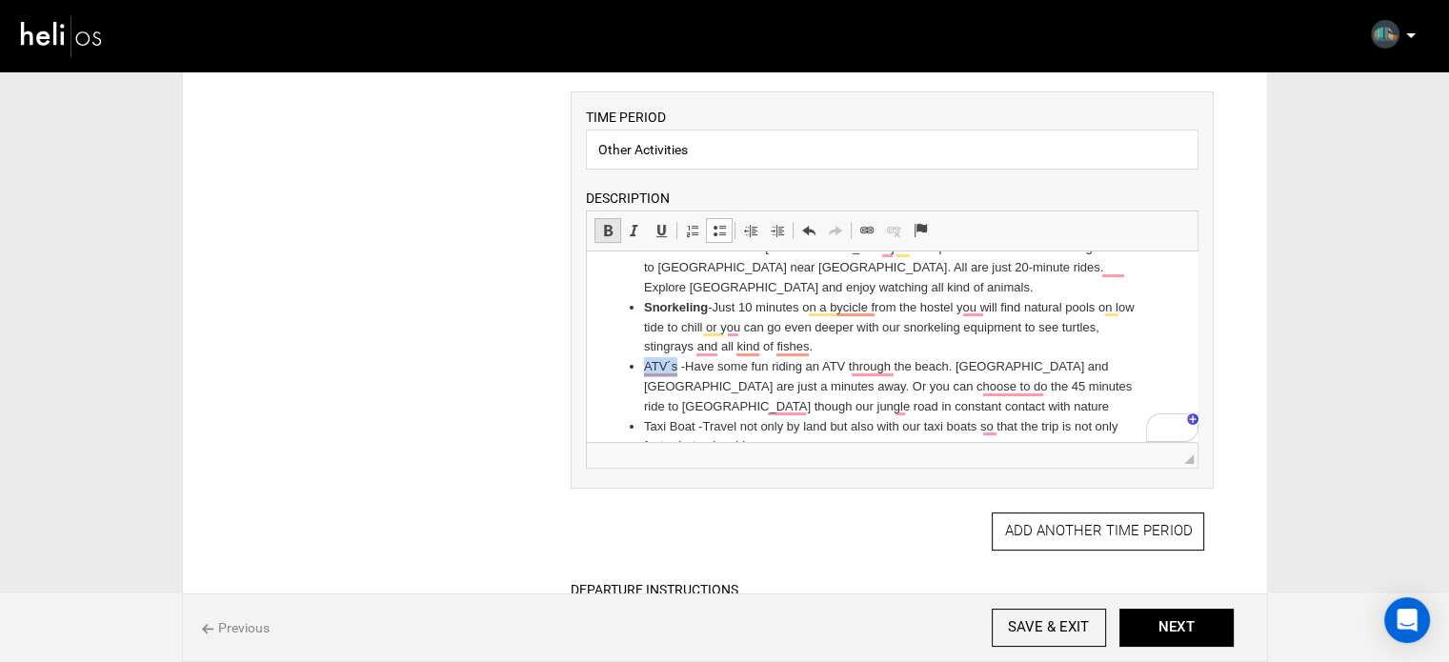
click at [609, 218] on link "Bold Keyboard shortcut Ctrl+B" at bounding box center [607, 230] width 27 height 25
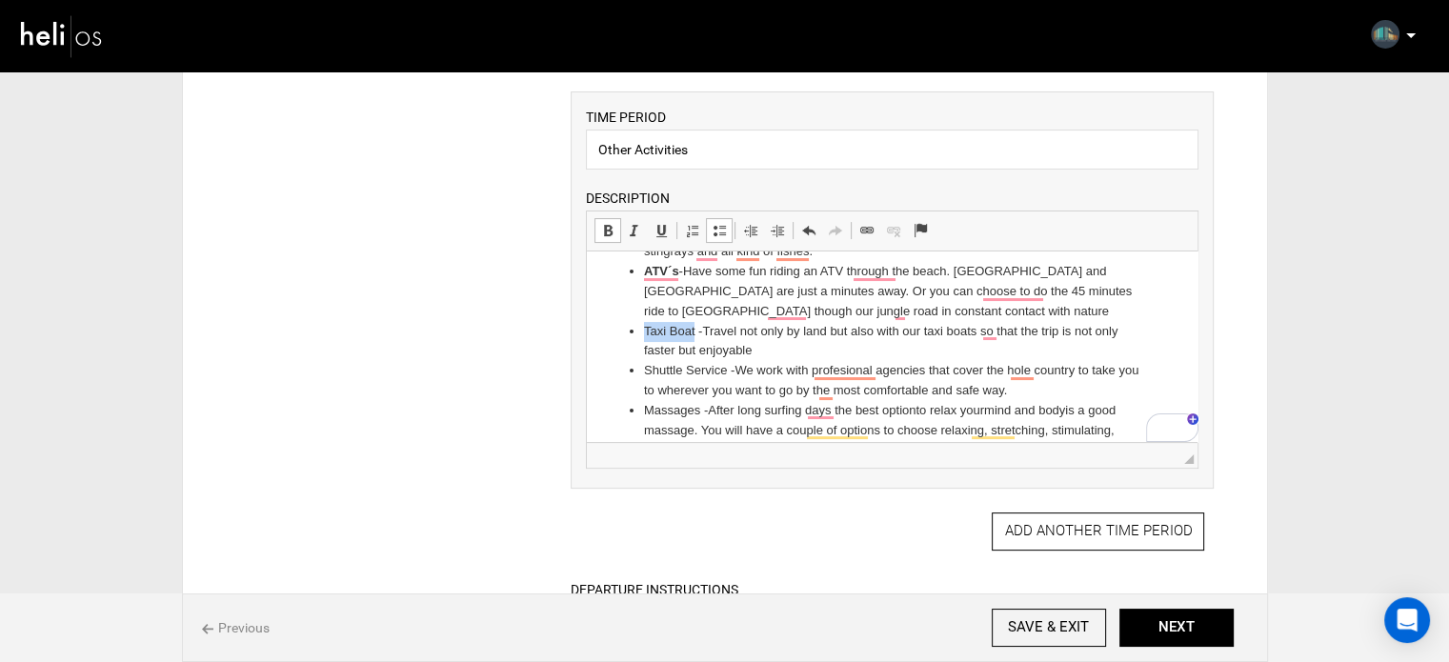
drag, startPoint x: 646, startPoint y: 331, endPoint x: 694, endPoint y: 331, distance: 48.6
click at [694, 331] on li "Taxi Boat - Travel not only by land but also with our taxi boats so that the tr…" at bounding box center [892, 342] width 496 height 40
click at [605, 229] on span at bounding box center [607, 230] width 15 height 15
drag, startPoint x: 646, startPoint y: 373, endPoint x: 726, endPoint y: 377, distance: 80.1
click at [726, 377] on li "Shuttle Service - We work with profesional agencies that cover the hole country…" at bounding box center [892, 381] width 496 height 40
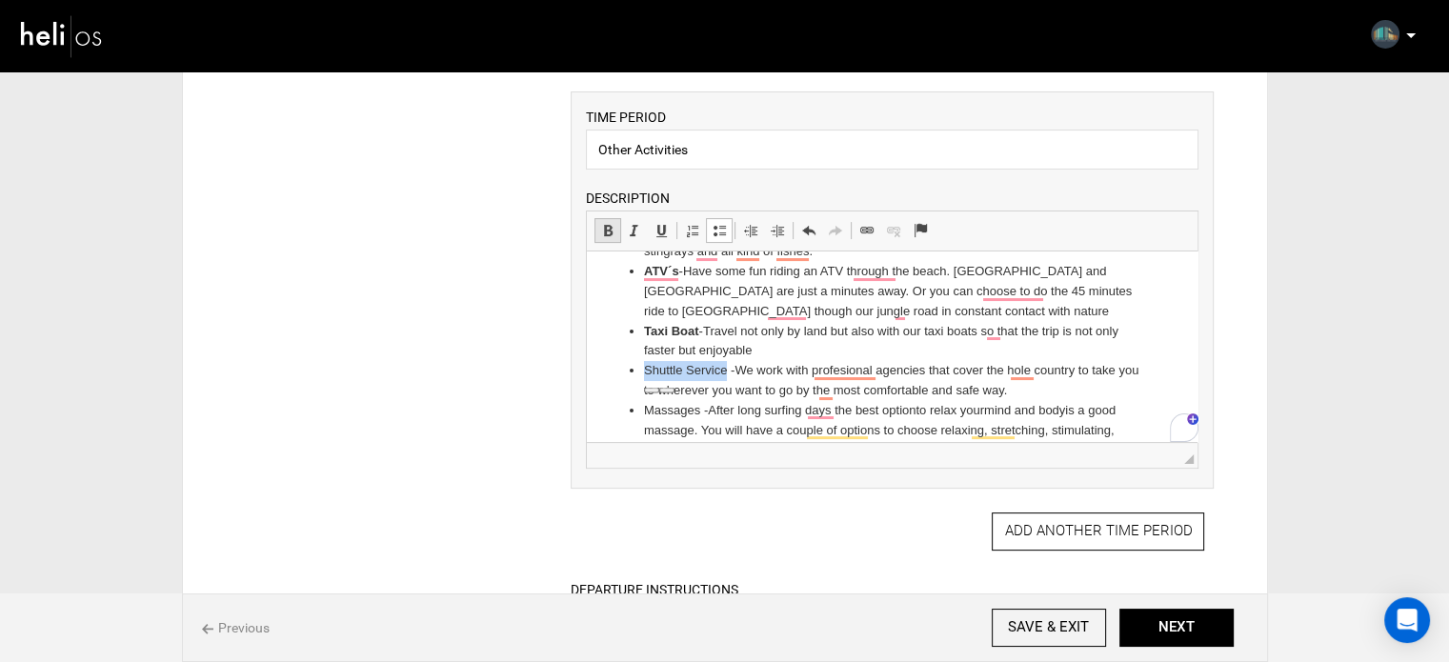
click at [608, 224] on span at bounding box center [607, 230] width 15 height 15
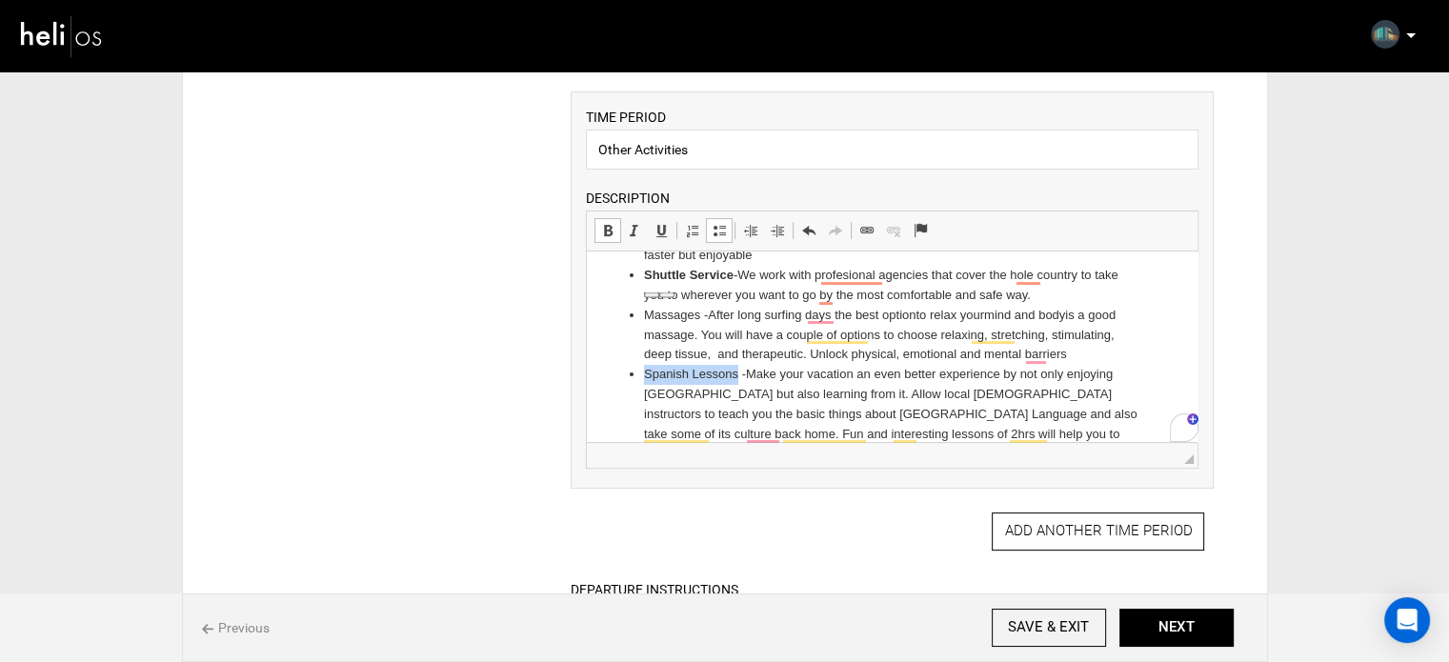
drag, startPoint x: 644, startPoint y: 397, endPoint x: 644, endPoint y: 297, distance: 100.0
click at [735, 392] on li "Spanish Lessons - Make your vacation an even better experience by not only enjo…" at bounding box center [892, 424] width 496 height 119
click at [603, 232] on span at bounding box center [607, 230] width 15 height 15
drag, startPoint x: 647, startPoint y: 316, endPoint x: 700, endPoint y: 320, distance: 53.5
click at [700, 320] on li "Massages - After long surfing days the best option to relax your mind and body …" at bounding box center [892, 335] width 496 height 59
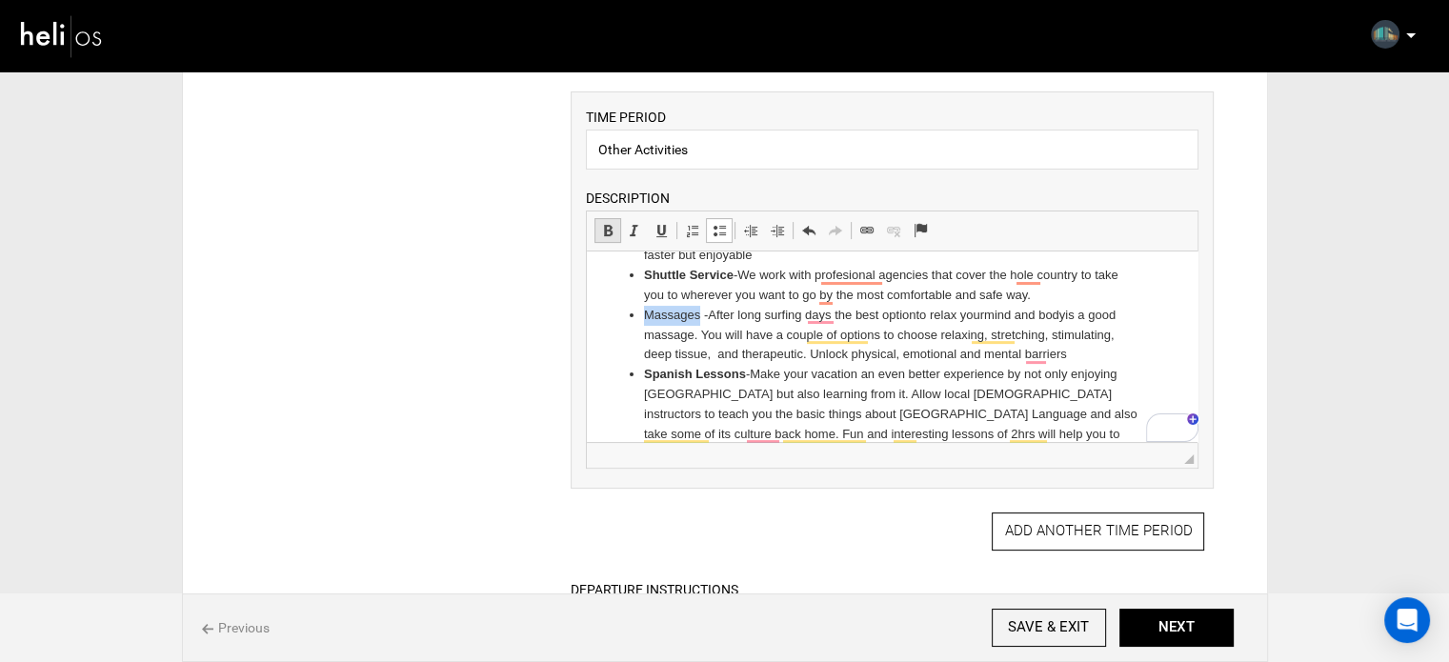
click at [603, 229] on span at bounding box center [607, 230] width 15 height 15
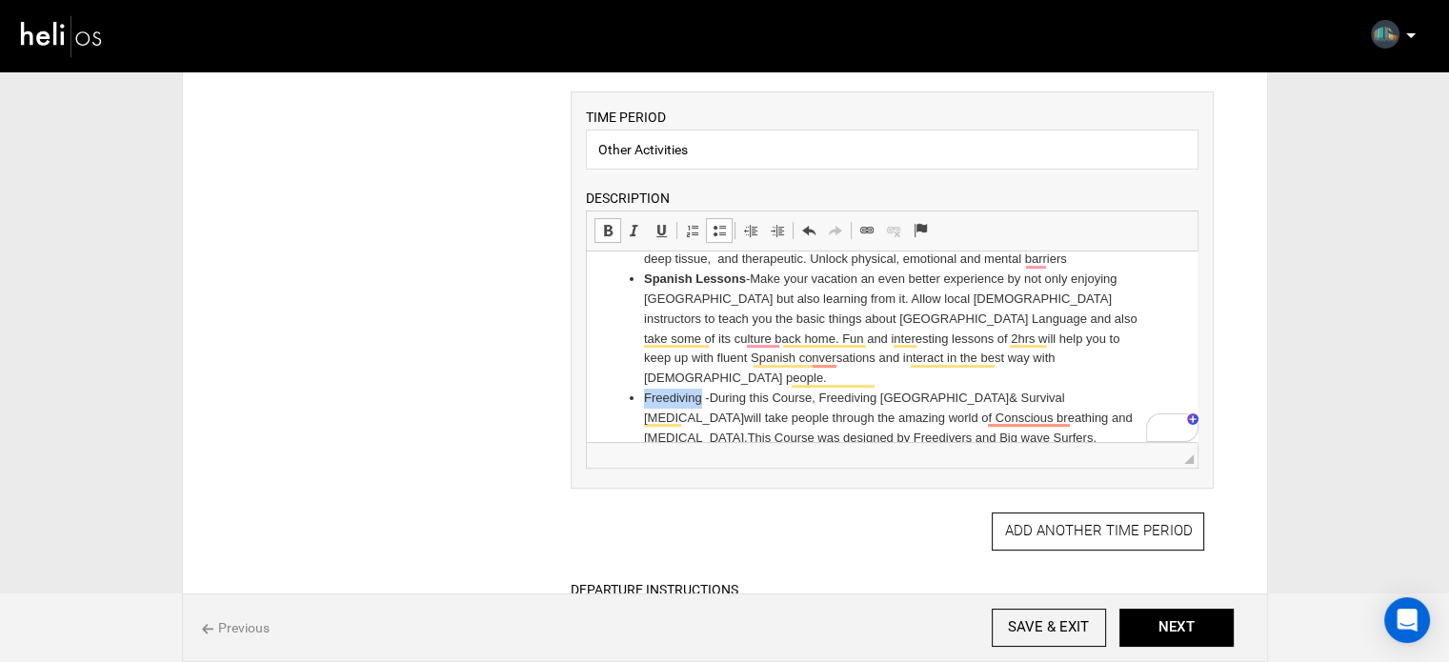
drag, startPoint x: 646, startPoint y: 399, endPoint x: 703, endPoint y: 404, distance: 57.3
click at [703, 404] on li "Freediving - During this Course, Freediving Costa Rica & Survival Apnea will ta…" at bounding box center [892, 438] width 496 height 99
click at [611, 231] on span at bounding box center [607, 230] width 15 height 15
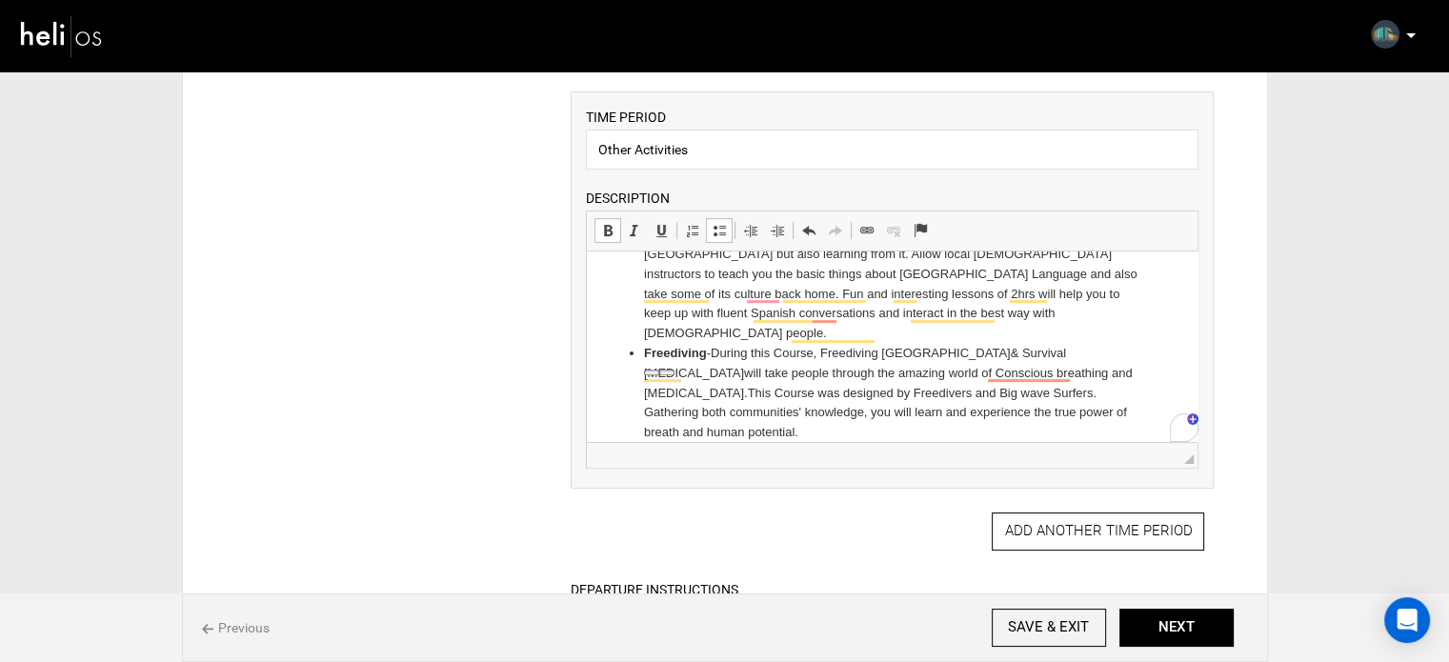
click at [759, 375] on li "Freediving - During this Course, Freediving Costa Rica & Survival Apnea will ta…" at bounding box center [892, 393] width 496 height 99
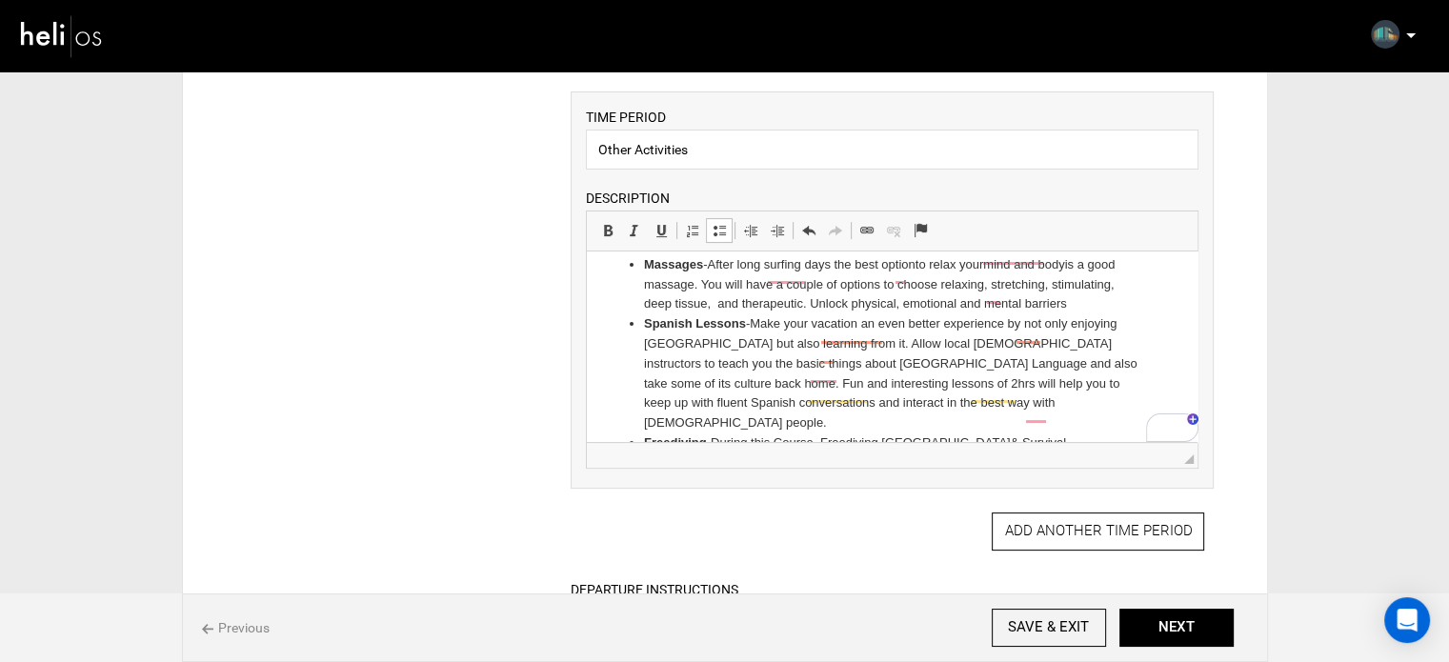
scroll to position [451, 0]
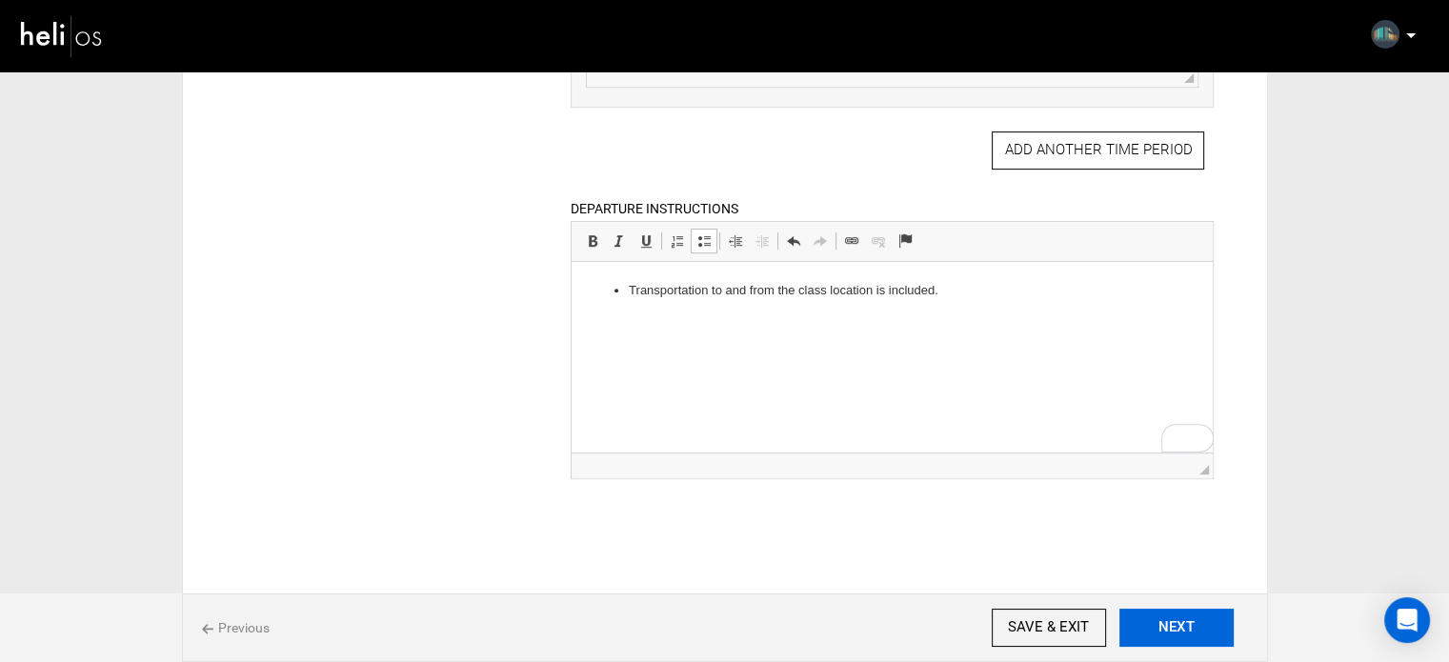
click at [1189, 631] on button "NEXT" at bounding box center [1176, 628] width 114 height 38
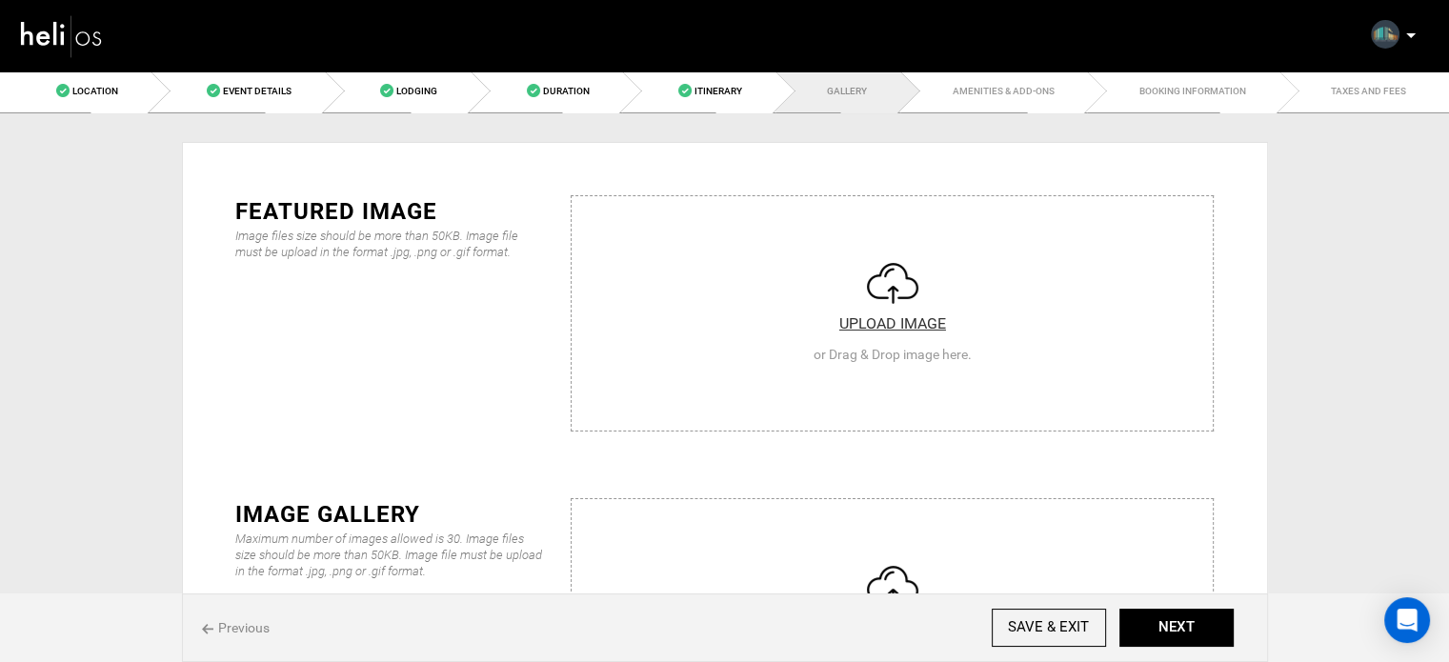
click at [764, 323] on input "file" at bounding box center [891, 310] width 641 height 229
type input "C:\fakepath\458744345_1055139593282403_5128801420434061442_n.jpg"
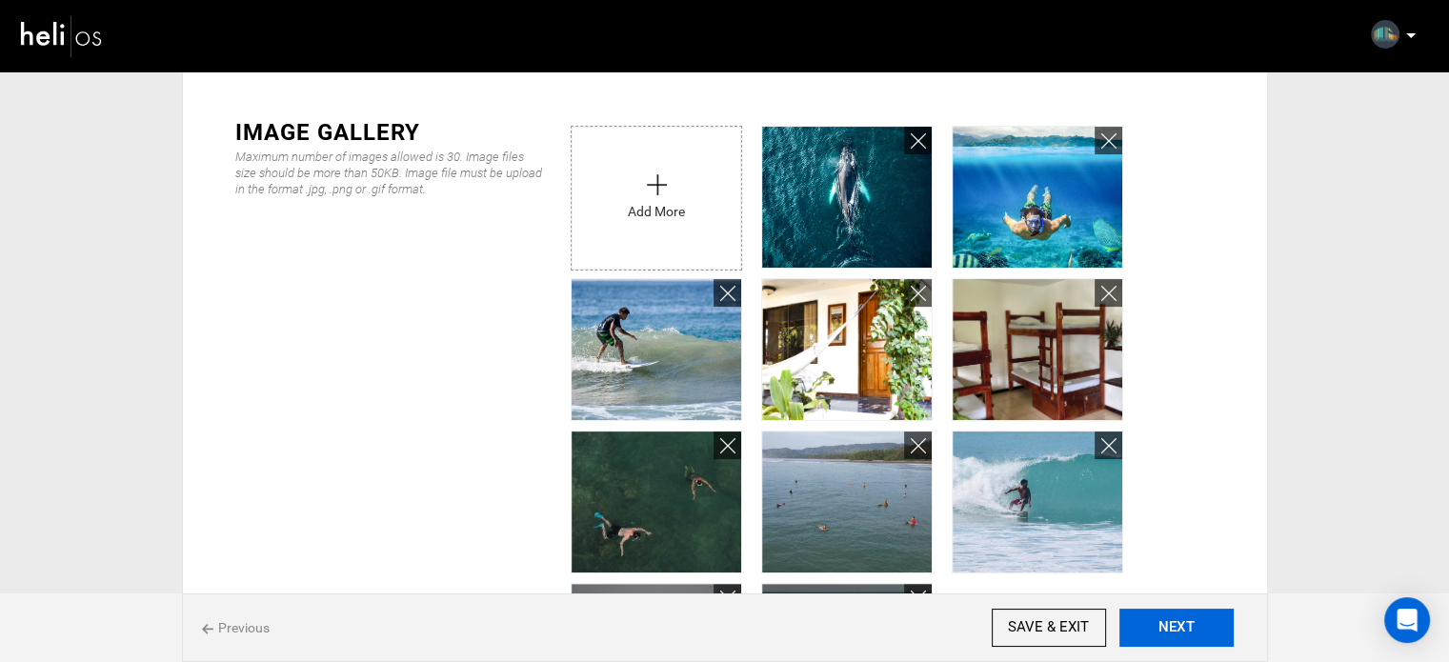
click at [1185, 628] on button "NEXT" at bounding box center [1176, 628] width 114 height 38
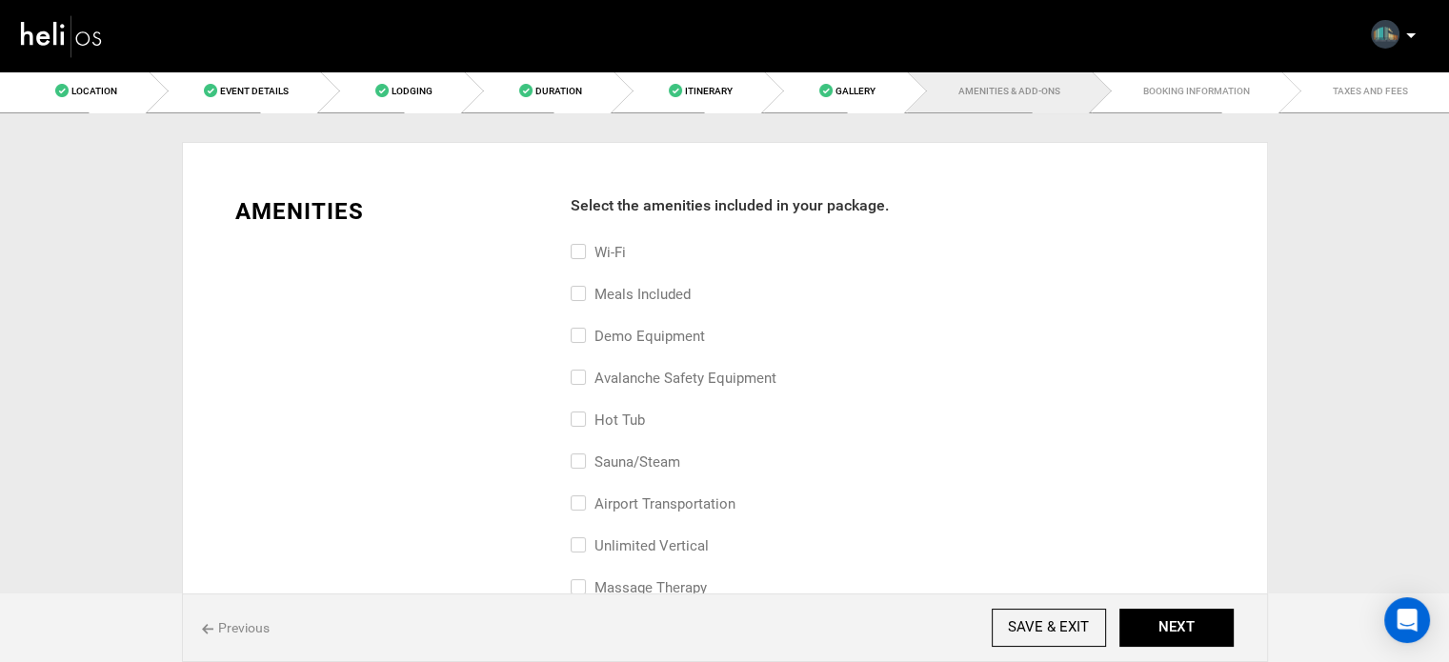
click at [647, 293] on label "Meals included" at bounding box center [631, 294] width 120 height 23
click at [583, 293] on input "Meals included" at bounding box center [577, 304] width 12 height 42
checkbox input "true"
click at [624, 257] on label "Wi-Fi" at bounding box center [598, 252] width 55 height 23
click at [583, 257] on input "Wi-Fi" at bounding box center [577, 262] width 12 height 42
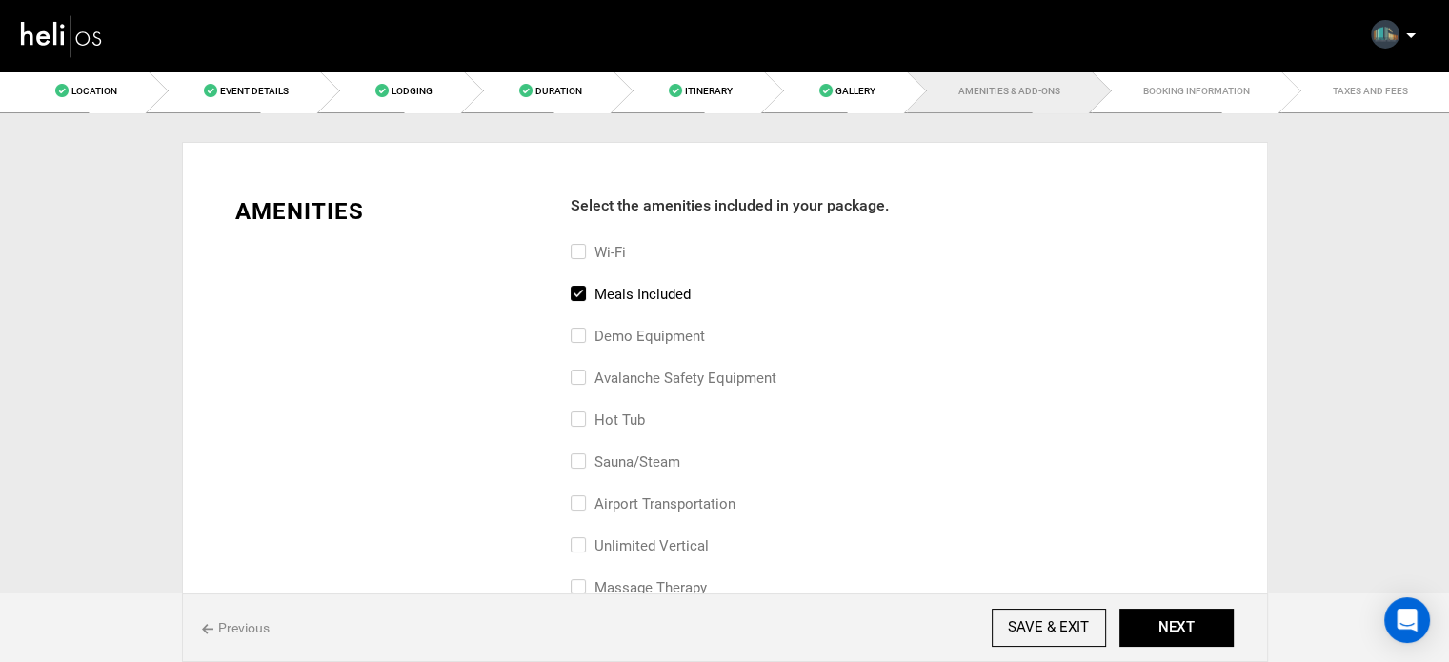
checkbox input "true"
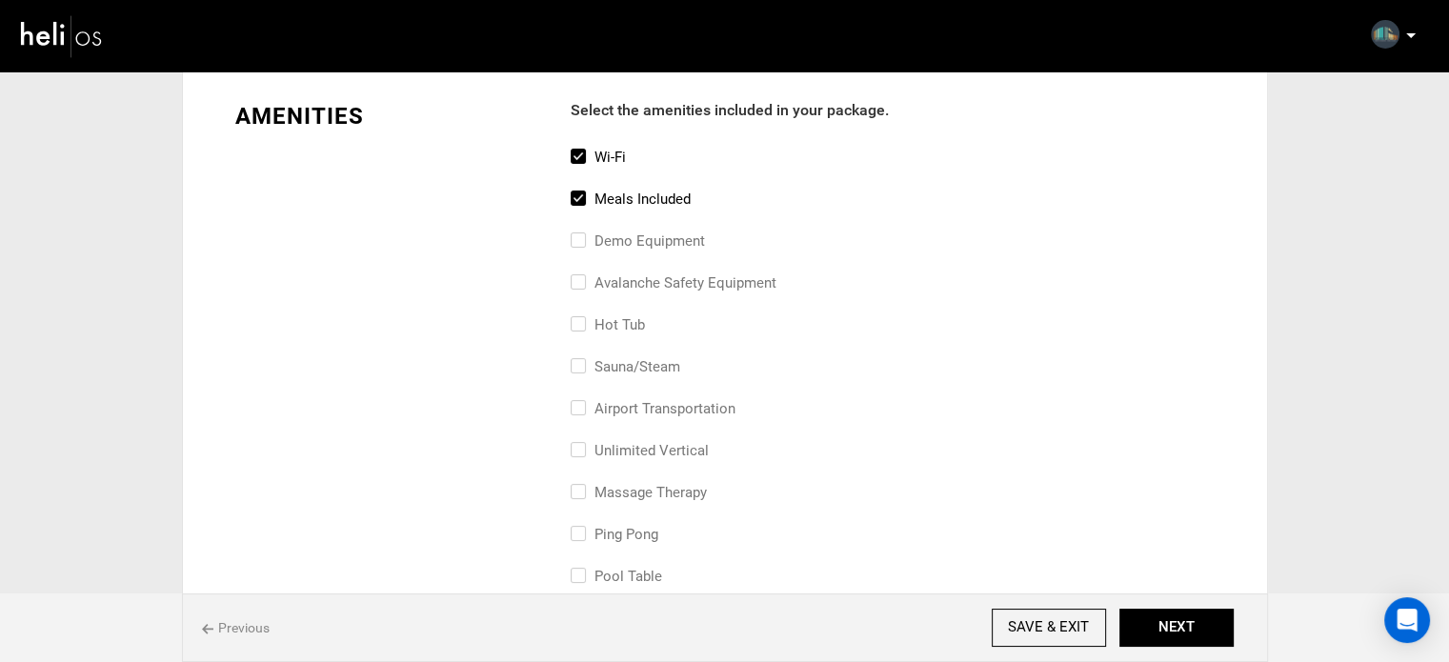
click at [654, 411] on label "airport transportation" at bounding box center [653, 408] width 165 height 23
click at [583, 411] on input "airport transportation" at bounding box center [577, 418] width 12 height 42
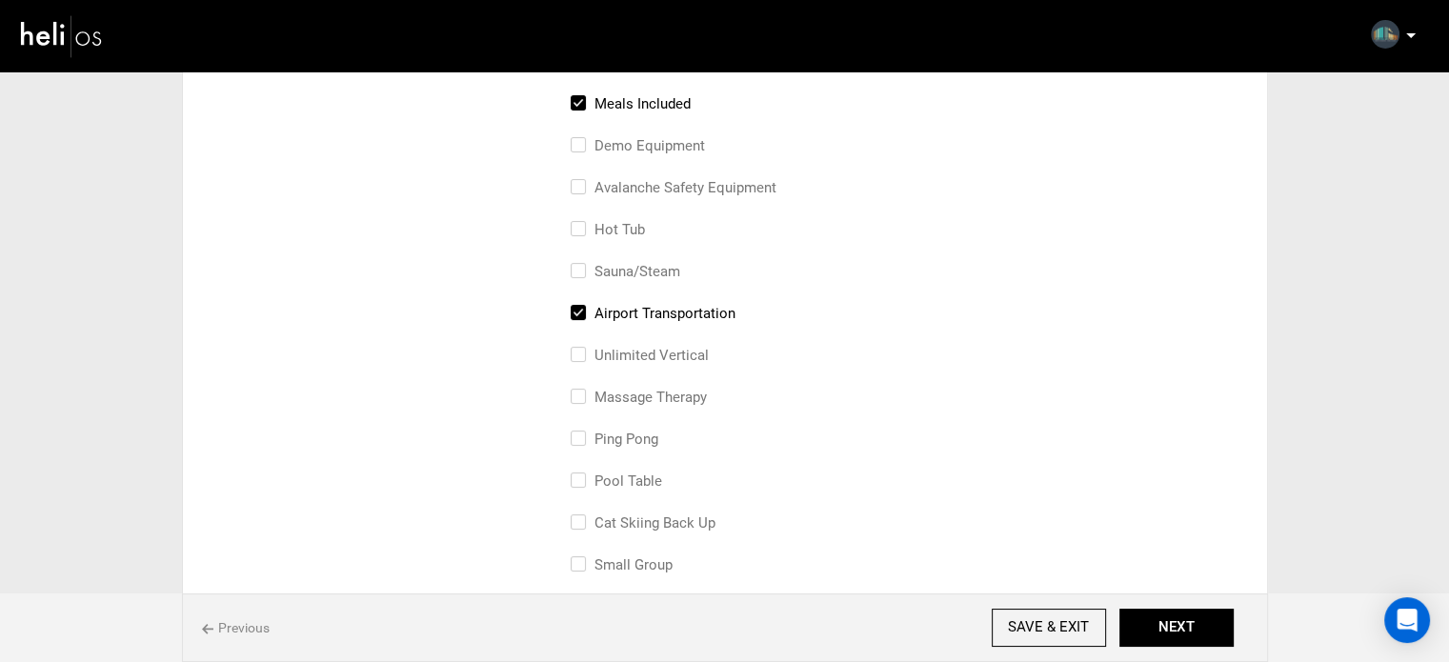
scroll to position [286, 0]
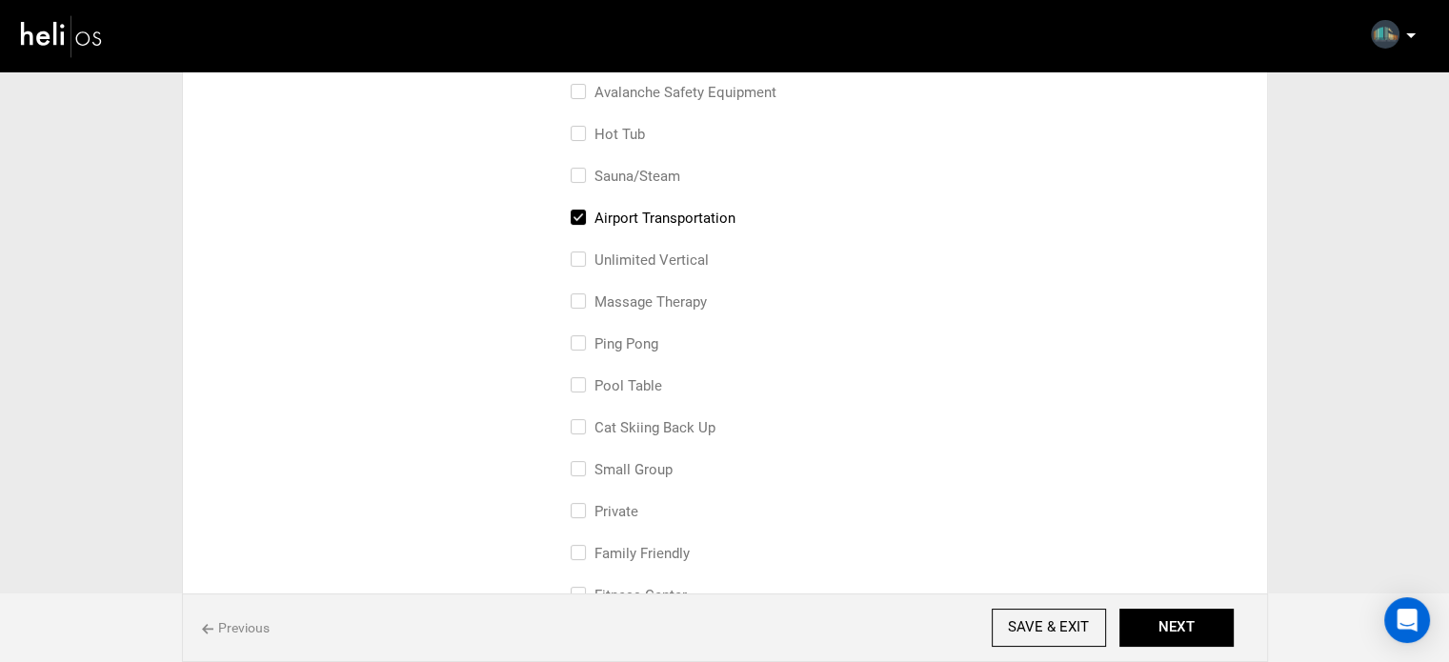
click at [655, 221] on label "airport transportation" at bounding box center [653, 218] width 165 height 23
click at [583, 221] on input "airport transportation" at bounding box center [577, 228] width 12 height 42
checkbox input "false"
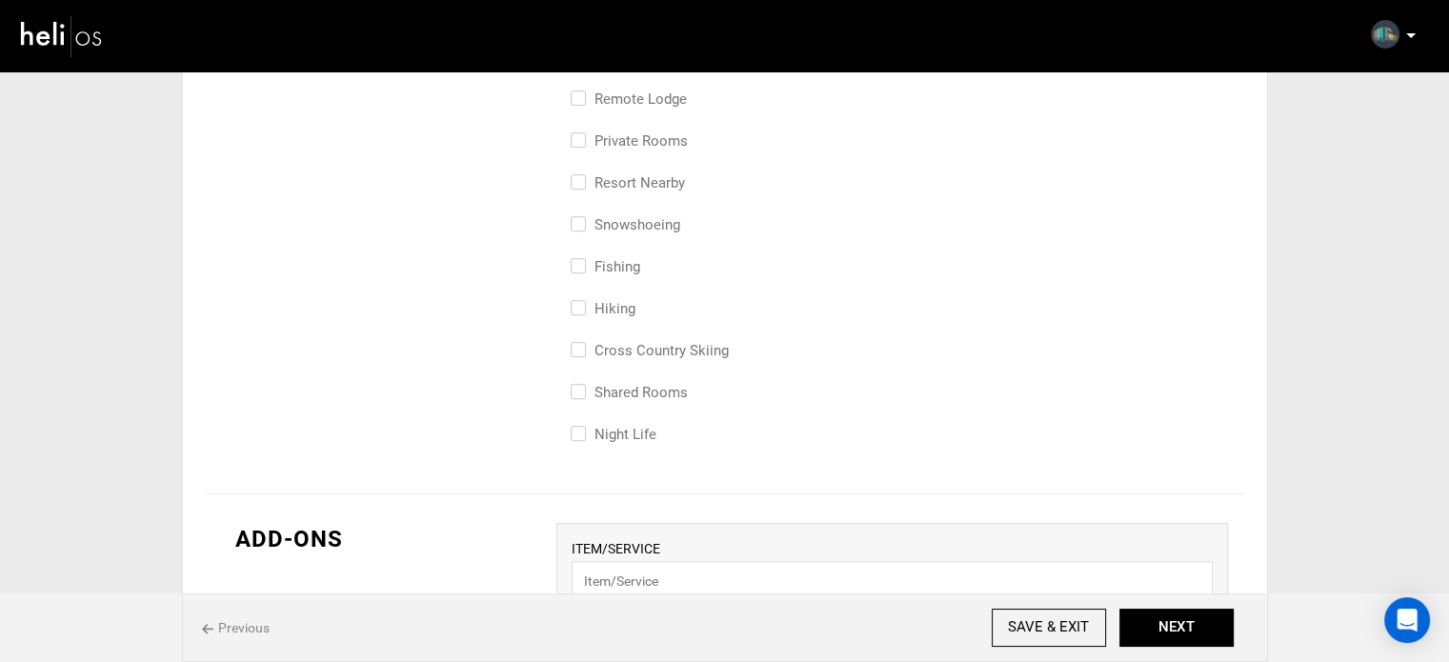
scroll to position [952, 0]
click at [640, 386] on label "Shared Rooms" at bounding box center [629, 389] width 117 height 23
click at [583, 386] on input "Shared Rooms" at bounding box center [577, 399] width 12 height 42
checkbox input "true"
click at [655, 142] on label "Private Rooms" at bounding box center [629, 138] width 117 height 23
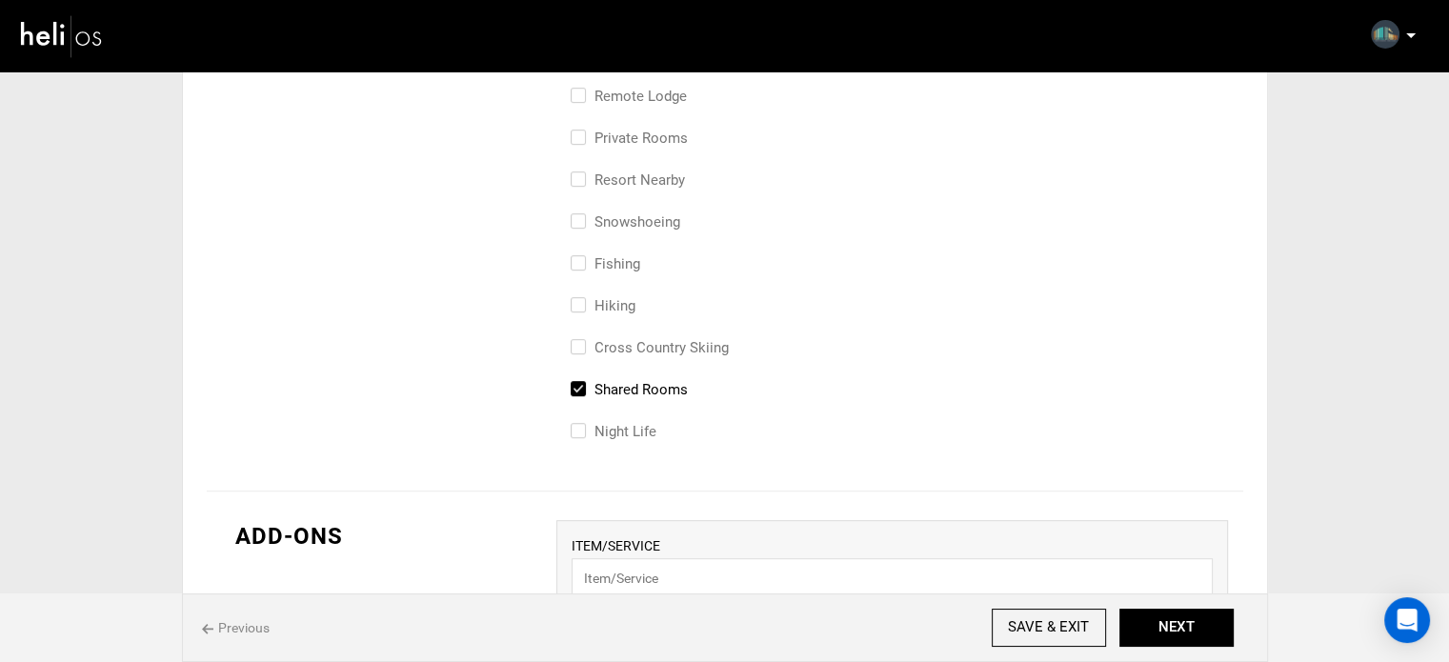
click at [583, 142] on input "Private Rooms" at bounding box center [577, 148] width 12 height 42
checkbox input "true"
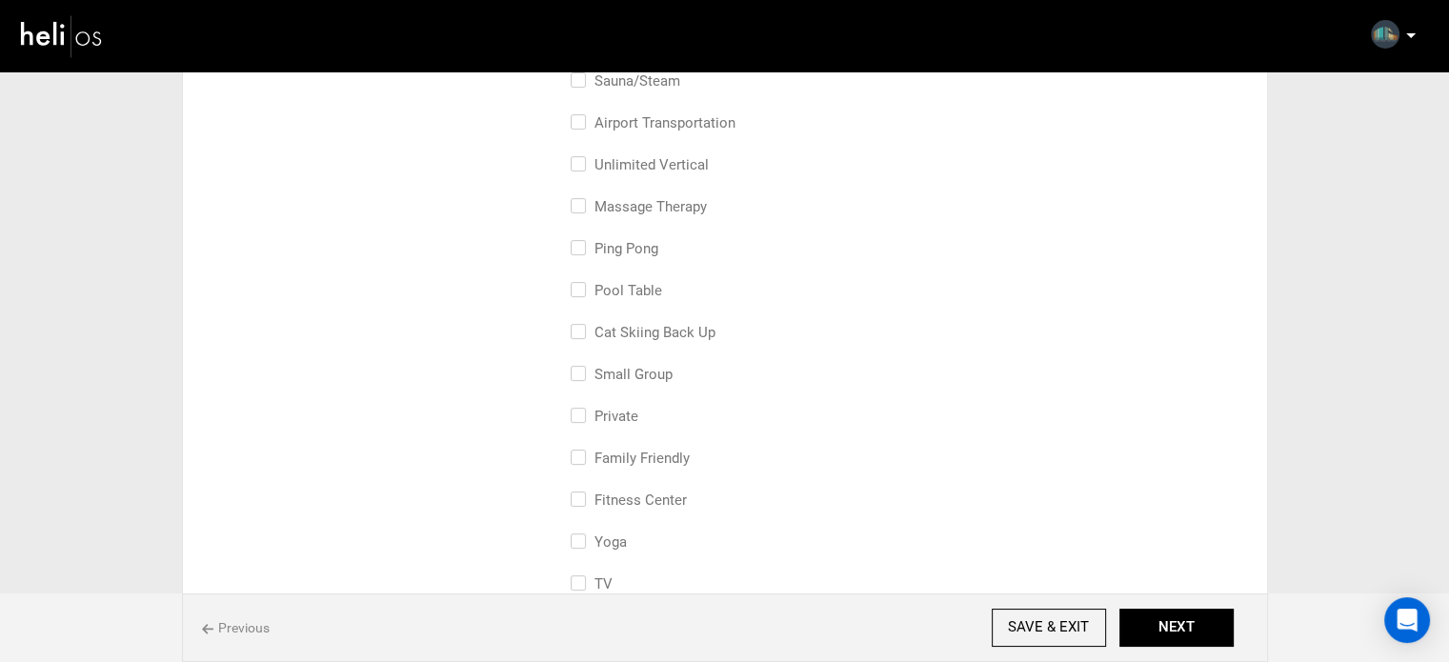
scroll to position [286, 0]
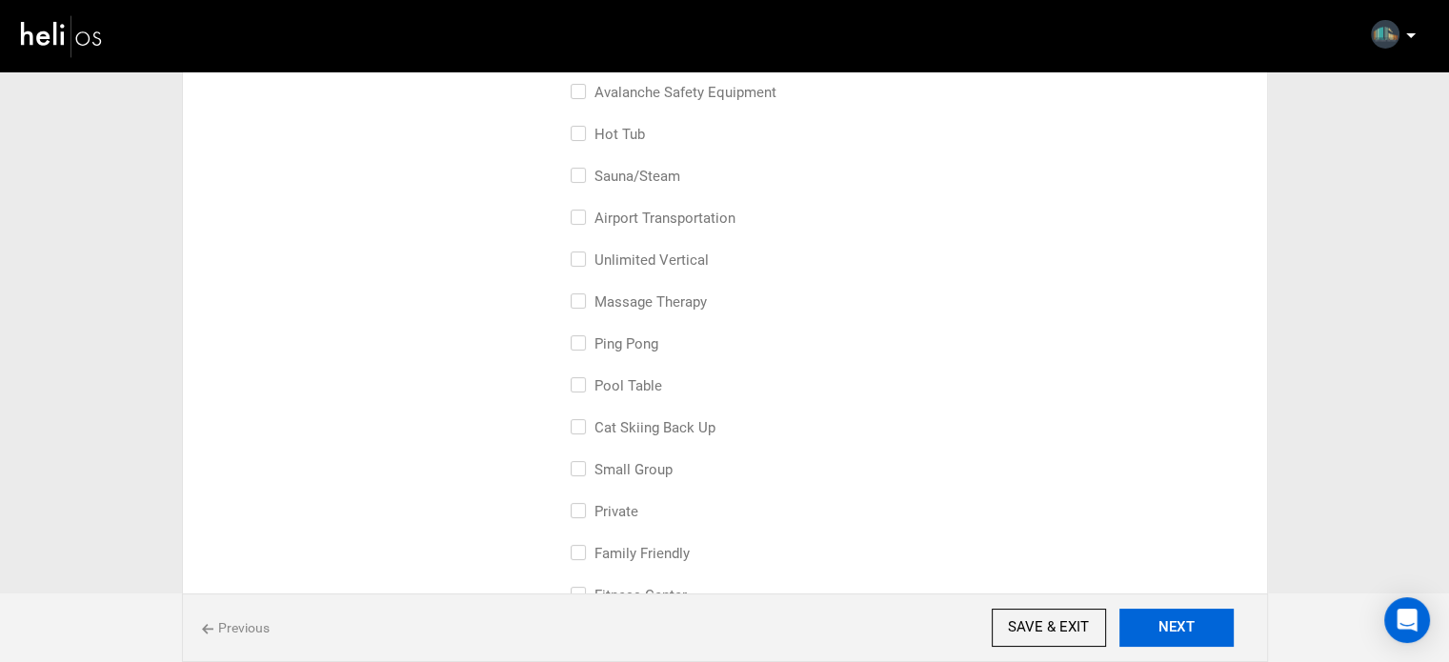
click at [1199, 627] on button "NEXT" at bounding box center [1176, 628] width 114 height 38
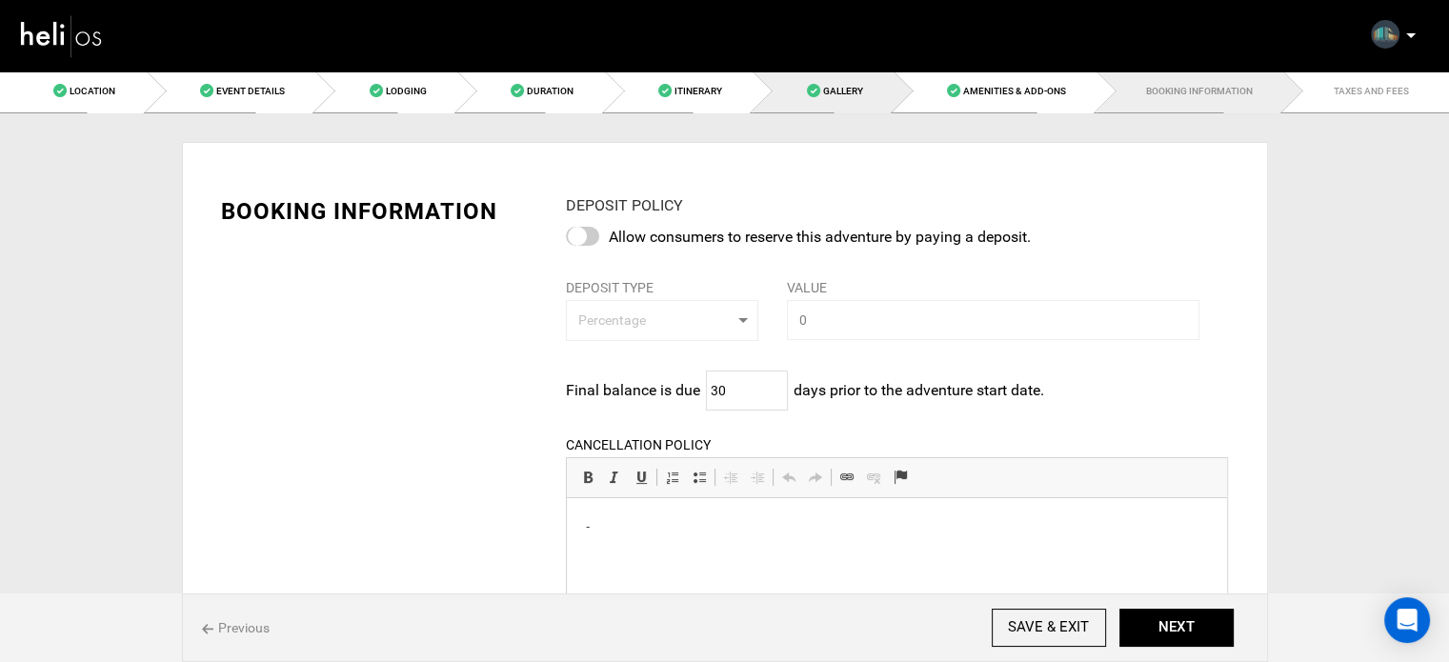
click at [819, 92] on span at bounding box center [813, 90] width 13 height 13
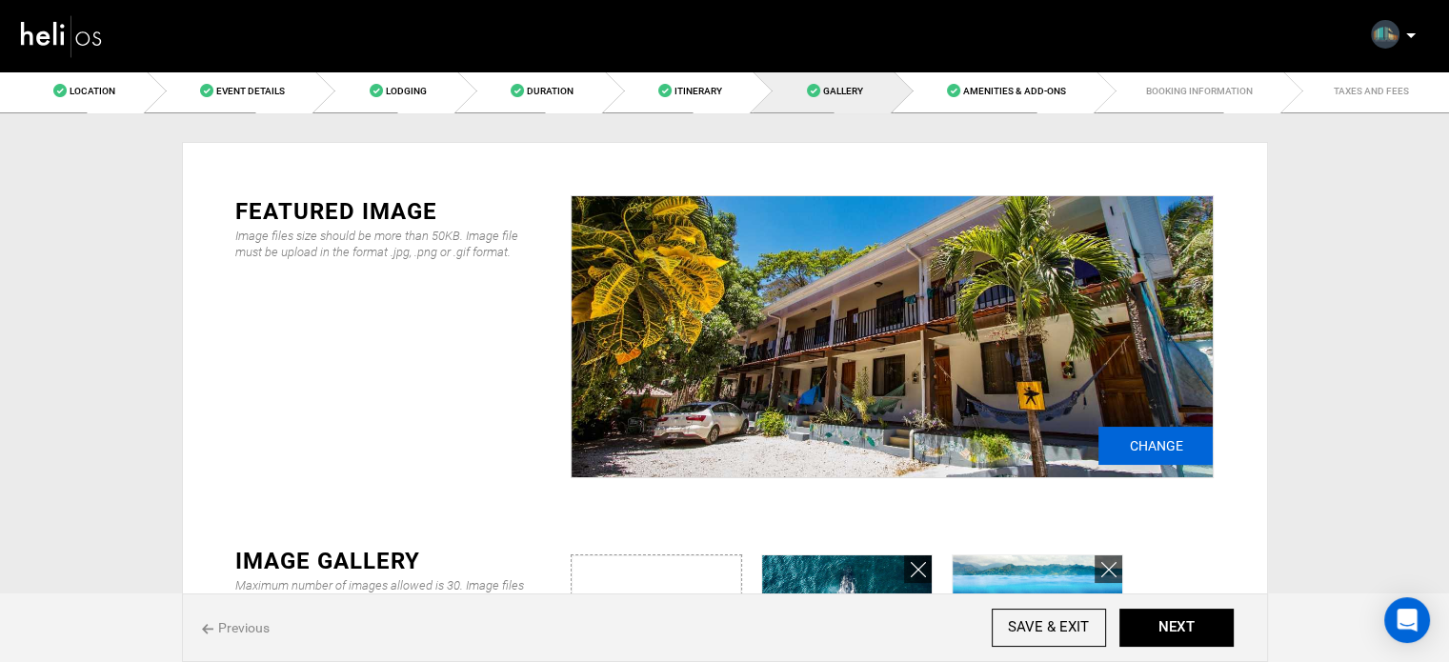
click at [1163, 452] on input "Change" at bounding box center [1155, 446] width 114 height 38
type input "C:\fakepath\Screenshot [DATE] 225234.png"
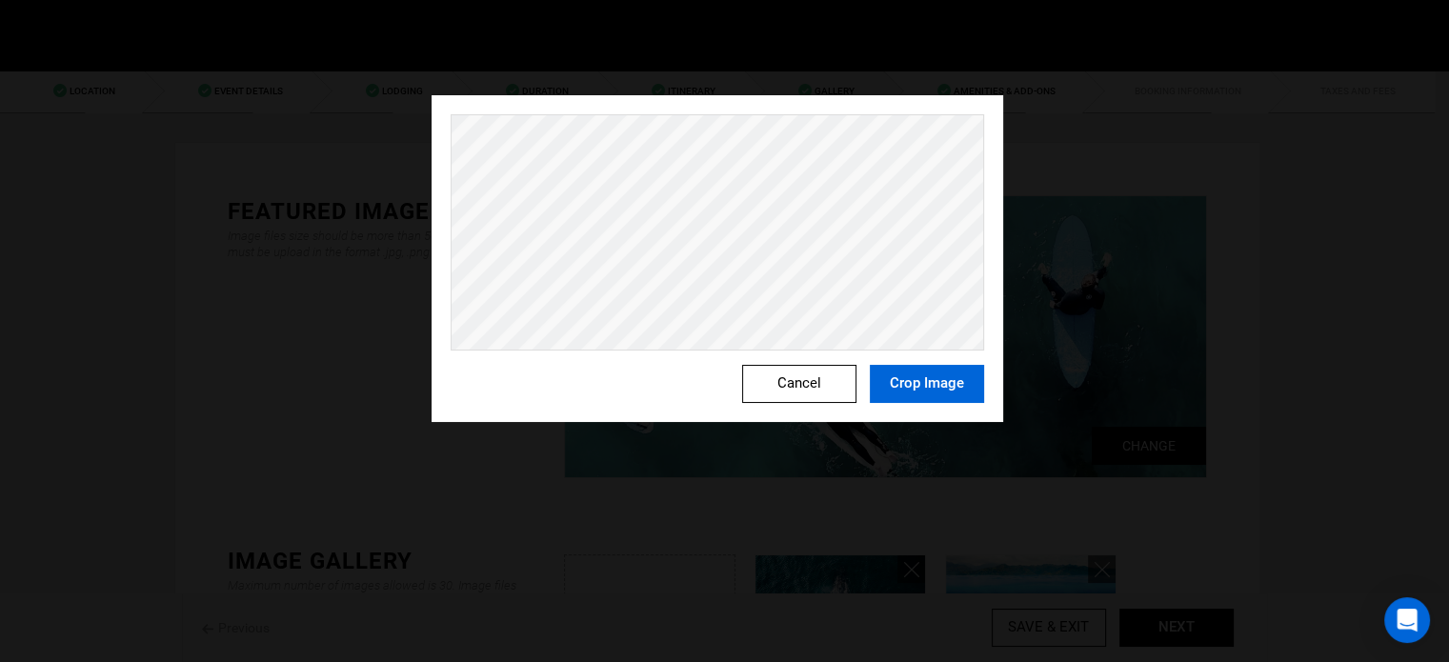
click at [951, 382] on button "Crop Image" at bounding box center [927, 384] width 114 height 38
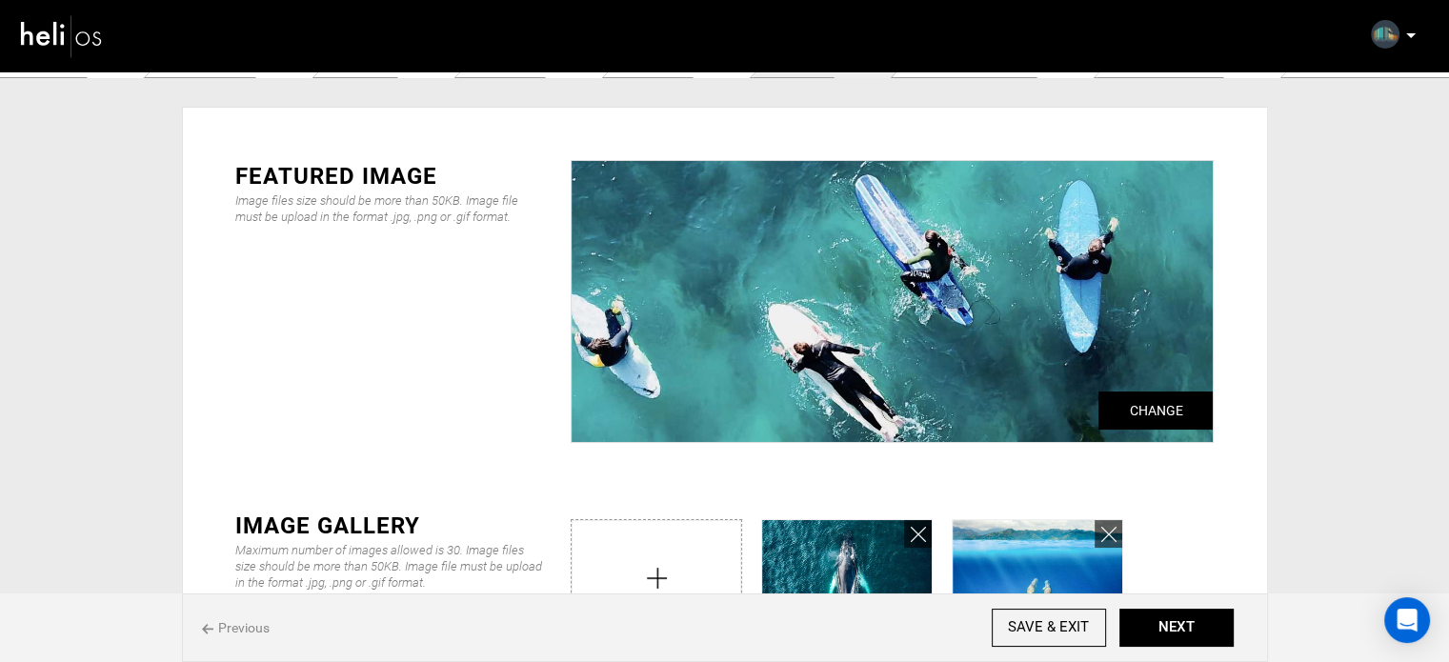
scroll to position [286, 0]
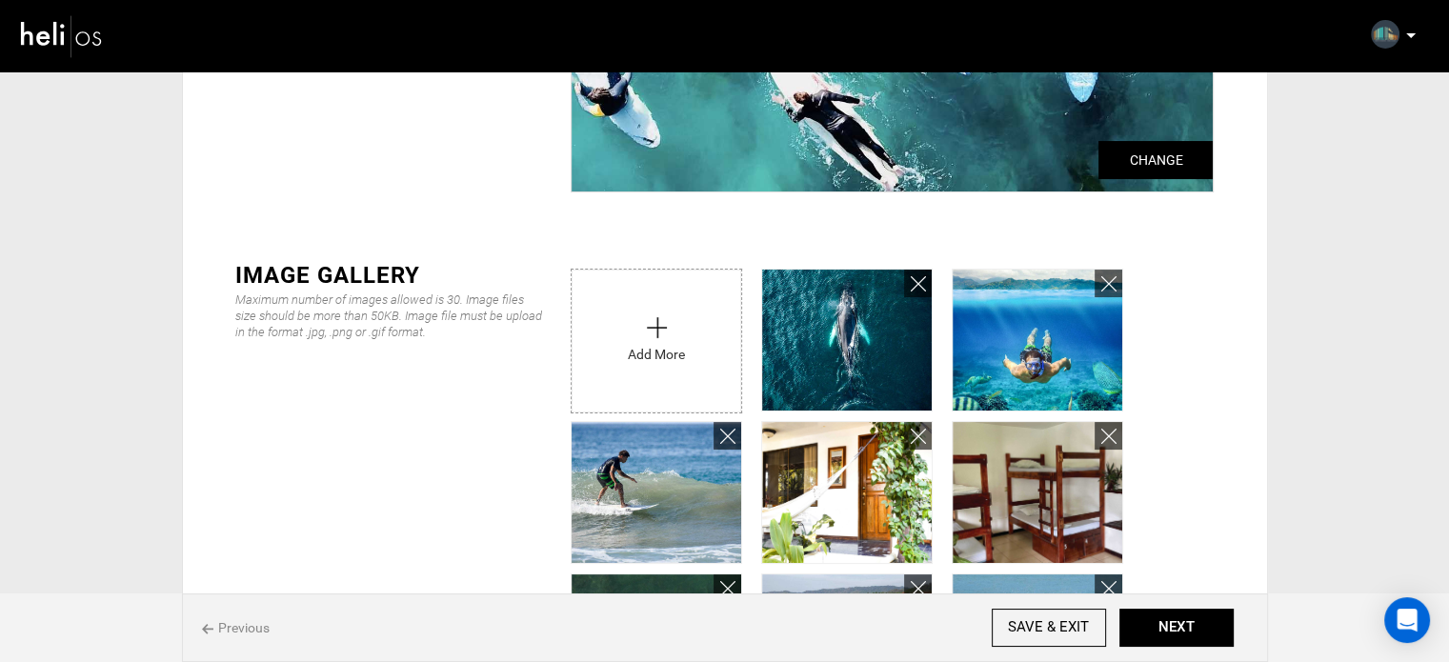
click at [629, 319] on input "file" at bounding box center [656, 336] width 170 height 133
type input "C:\fakepath\458744345_1055139593282403_5128801420434061442_n.jpg"
click at [1200, 618] on button "NEXT" at bounding box center [1176, 628] width 114 height 38
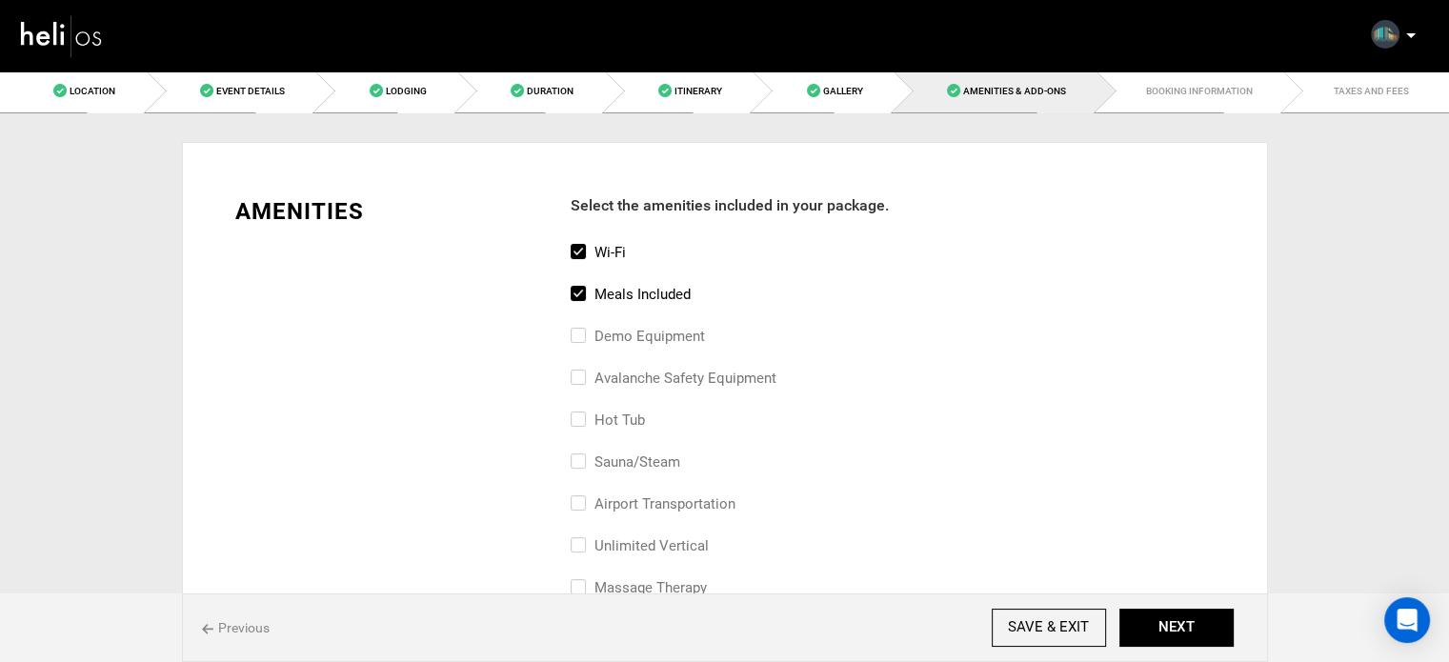
click at [1066, 104] on link "Amenities & Add-Ons" at bounding box center [994, 91] width 203 height 43
click at [1184, 621] on button "NEXT" at bounding box center [1176, 628] width 114 height 38
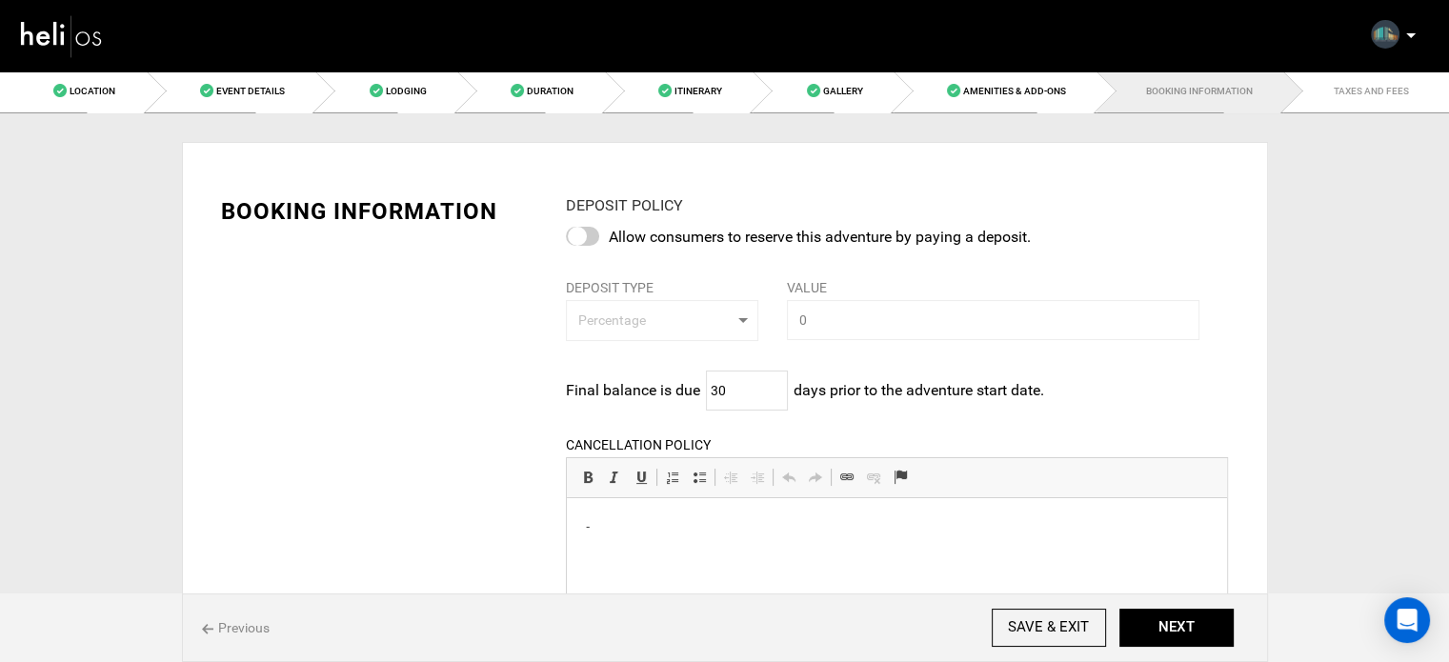
click at [635, 516] on p "-" at bounding box center [897, 526] width 622 height 20
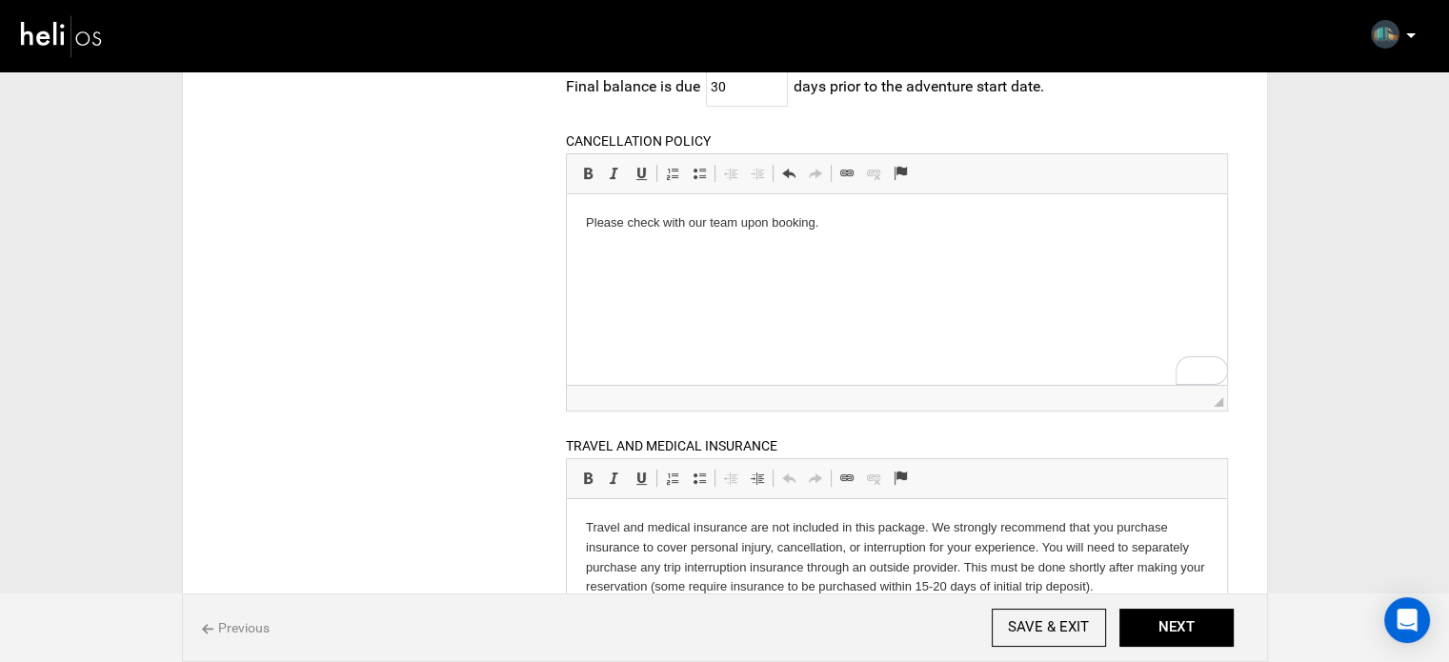
scroll to position [381, 0]
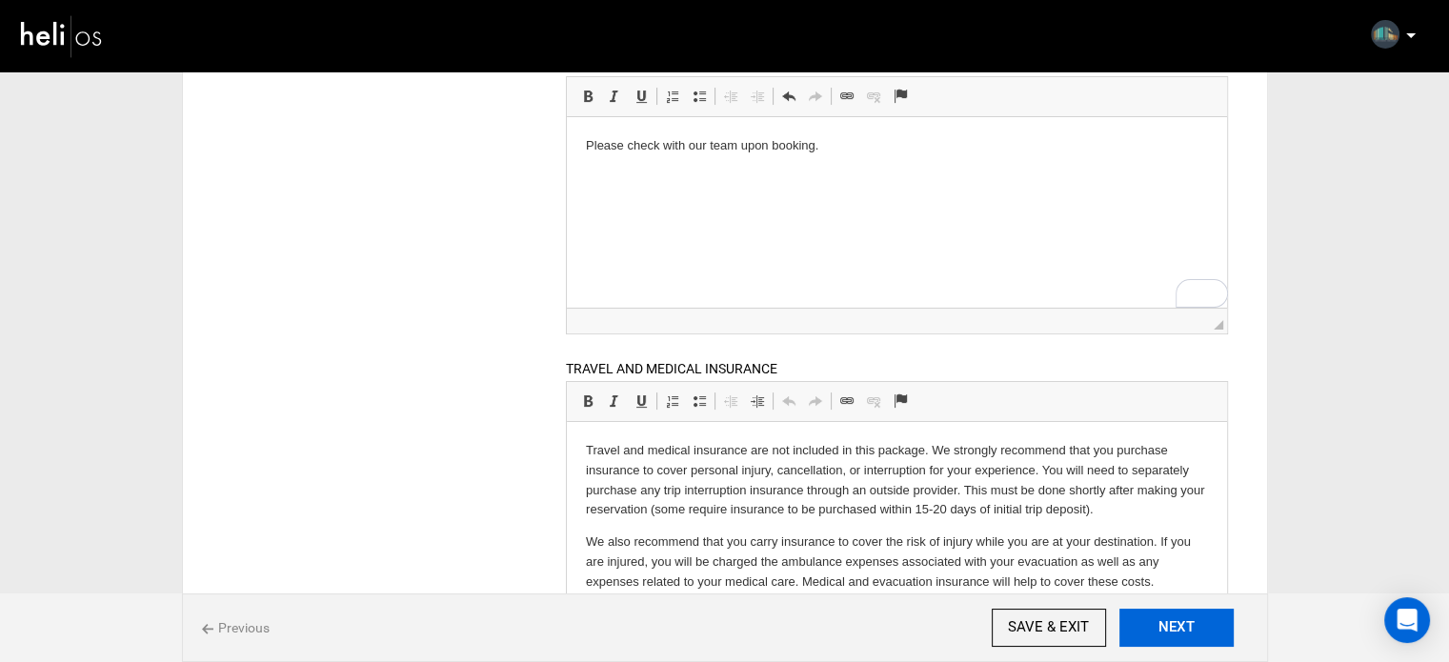
click at [1170, 621] on button "NEXT" at bounding box center [1176, 628] width 114 height 38
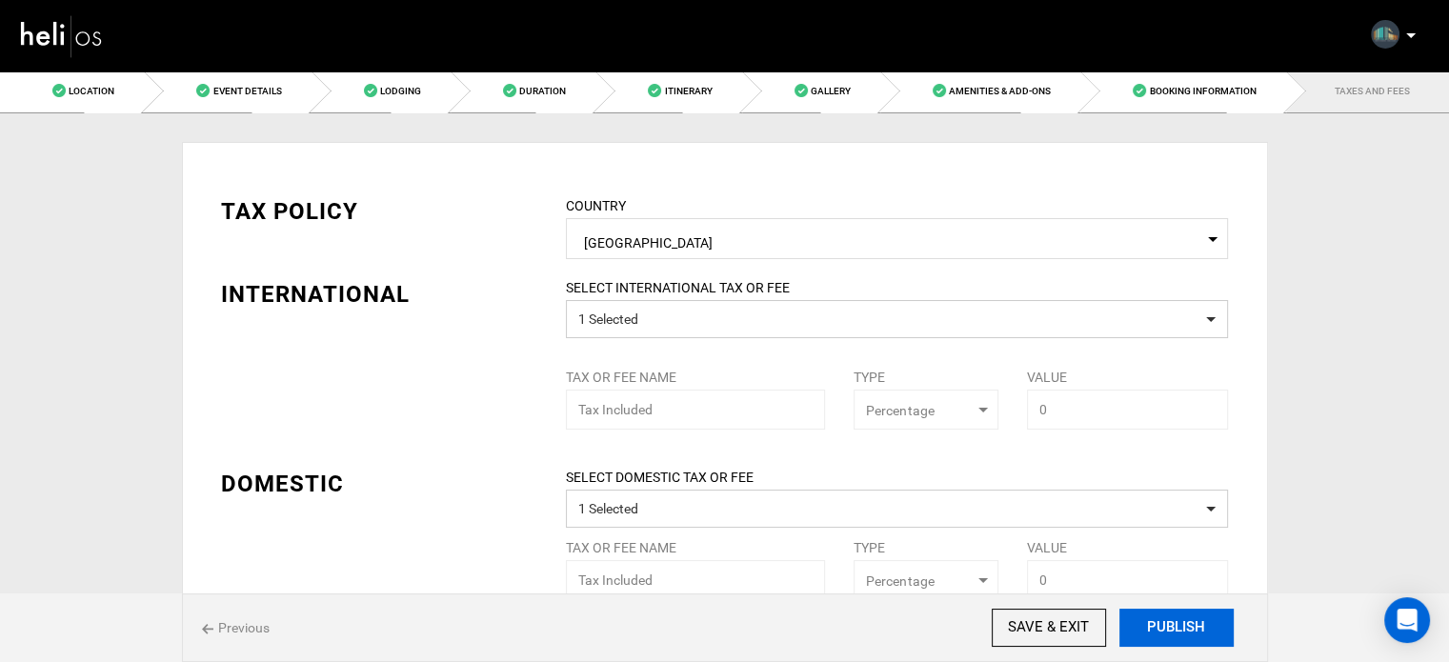
click at [1170, 621] on button "PUBLISH" at bounding box center [1176, 628] width 114 height 38
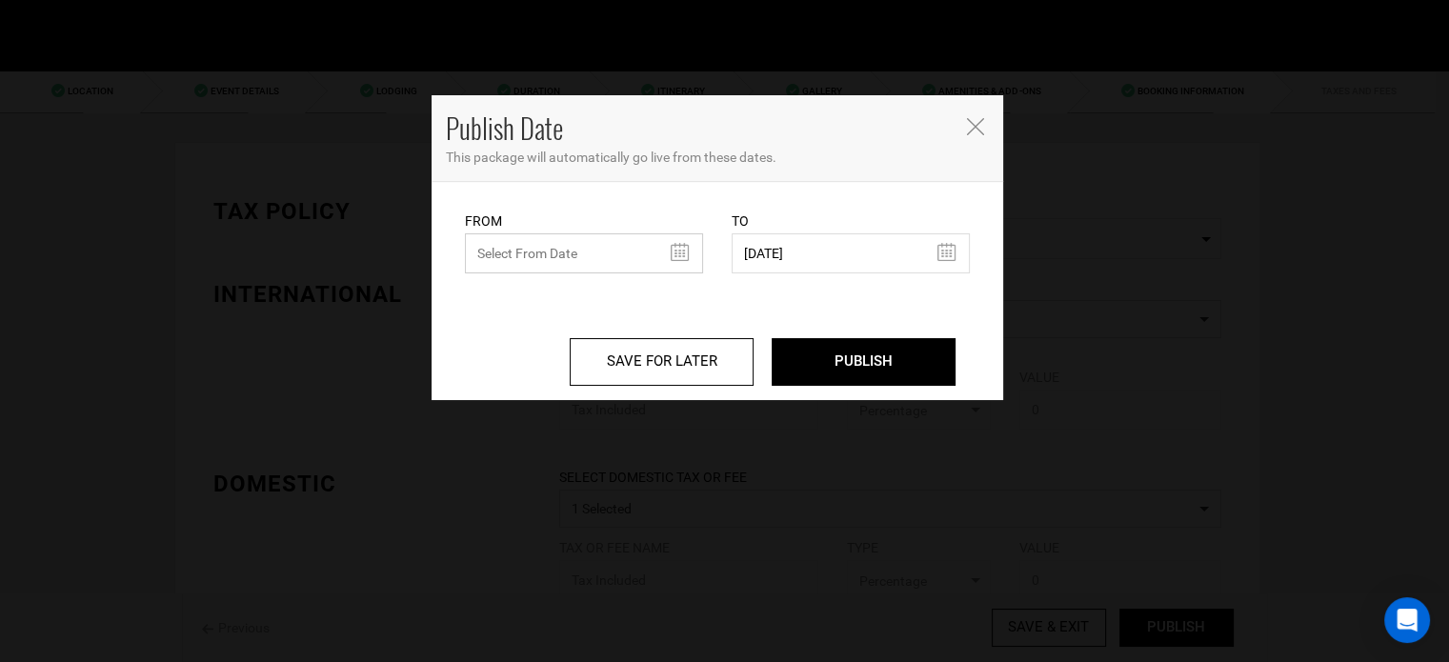
click at [564, 263] on input "text" at bounding box center [584, 253] width 238 height 40
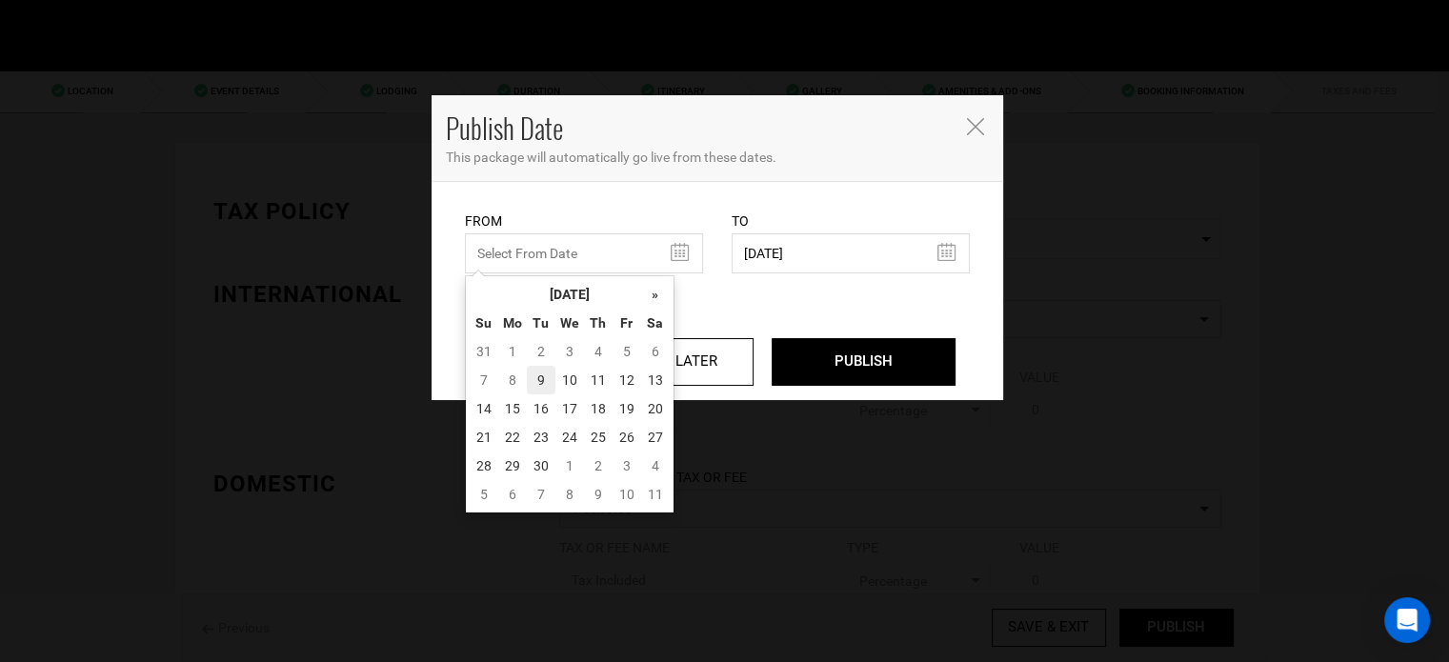
click at [552, 380] on td "9" at bounding box center [541, 380] width 29 height 29
type input "[DATE]"
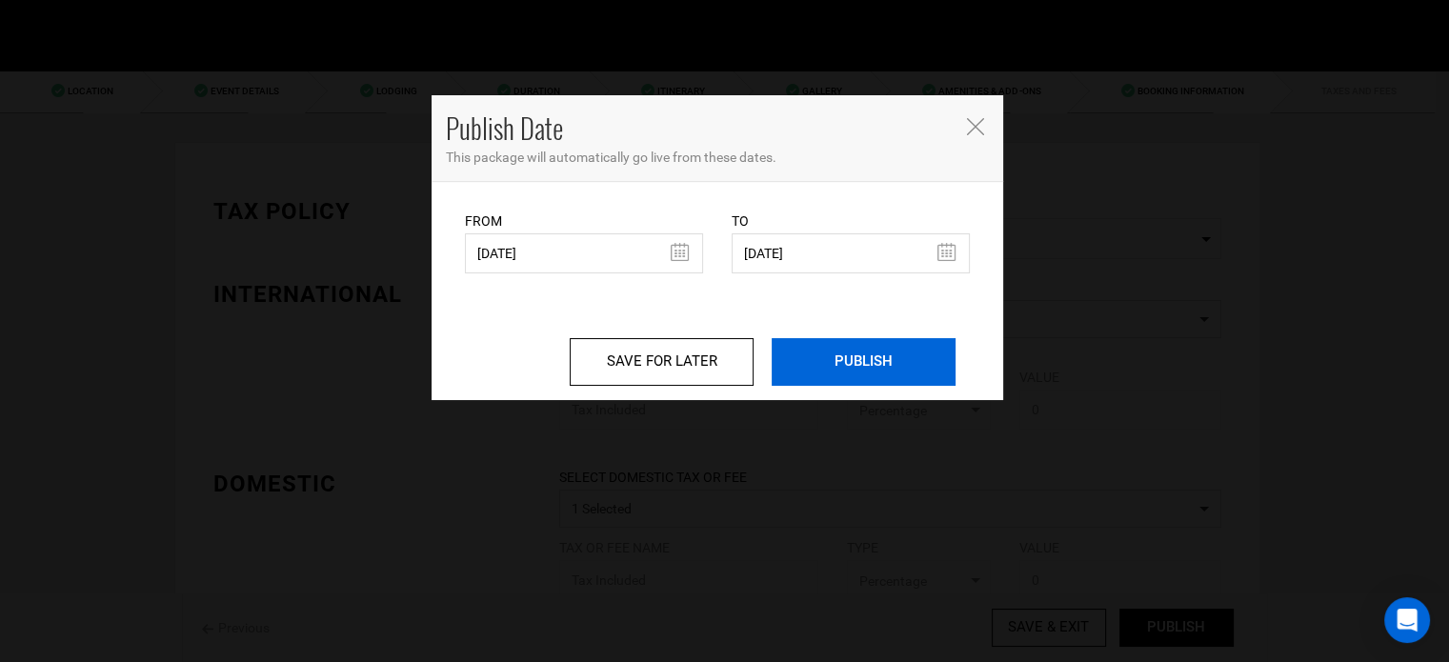
click at [841, 350] on input "PUBLISH" at bounding box center [863, 362] width 184 height 48
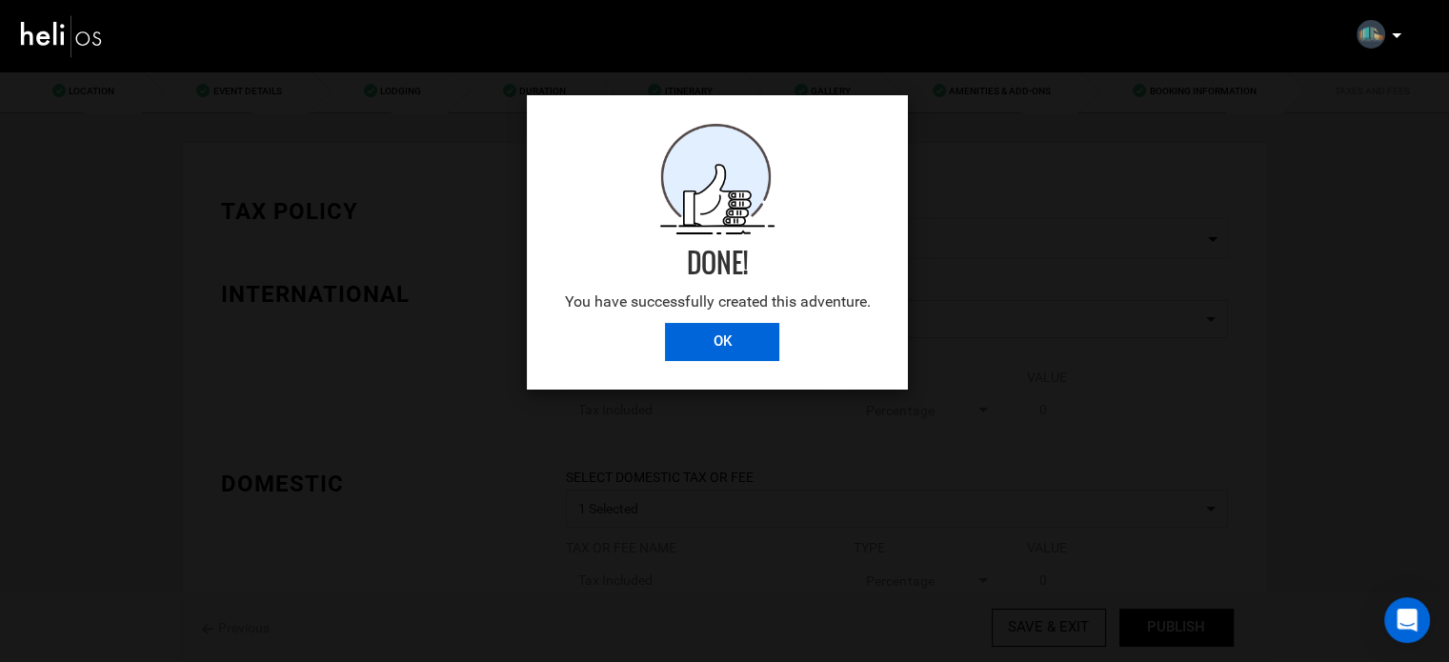
click at [716, 345] on input "OK" at bounding box center [722, 342] width 114 height 38
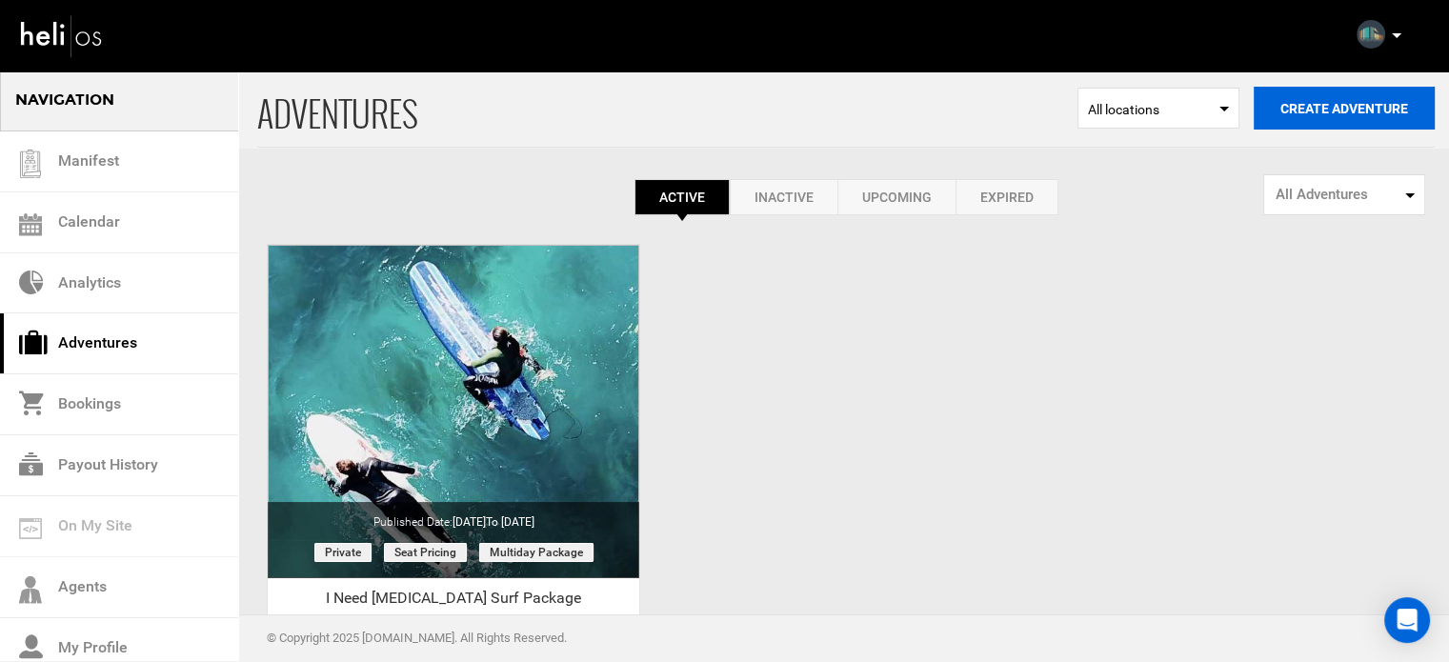
click at [1338, 114] on button "Create Adventure" at bounding box center [1343, 108] width 181 height 43
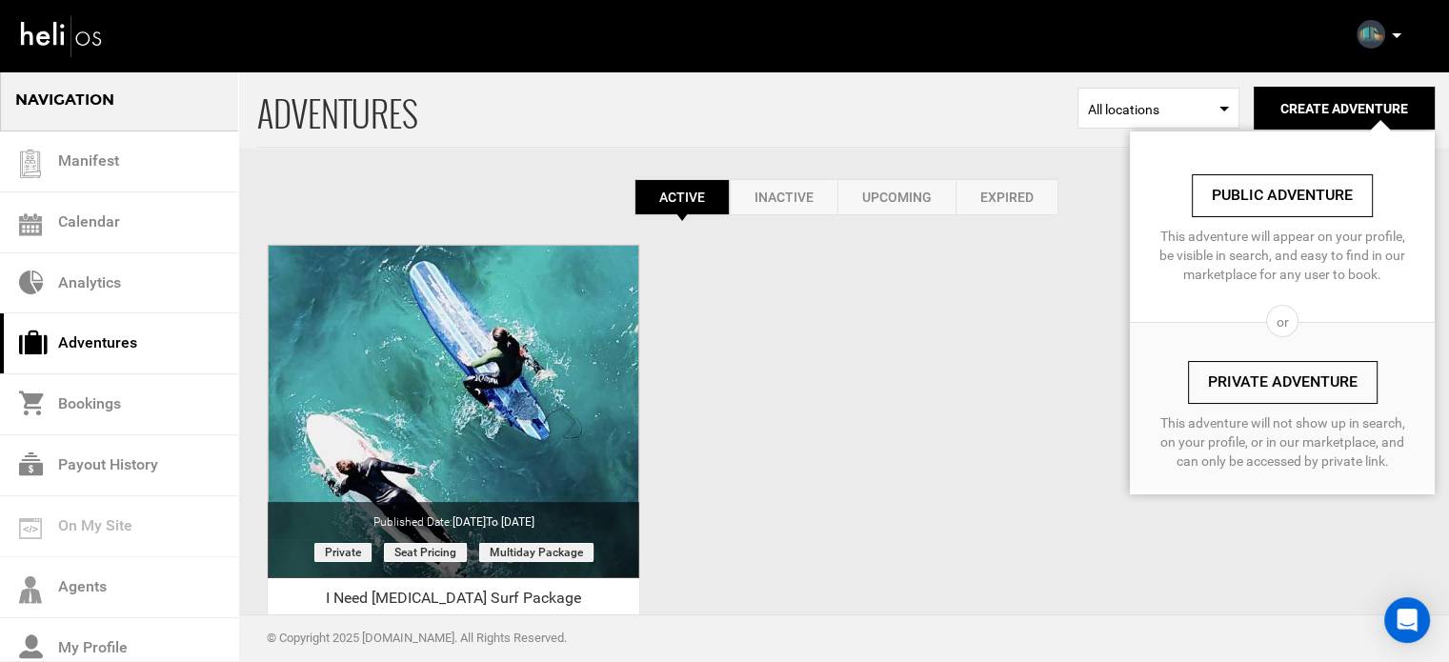
click at [1266, 374] on link "Private Adventure" at bounding box center [1283, 382] width 190 height 43
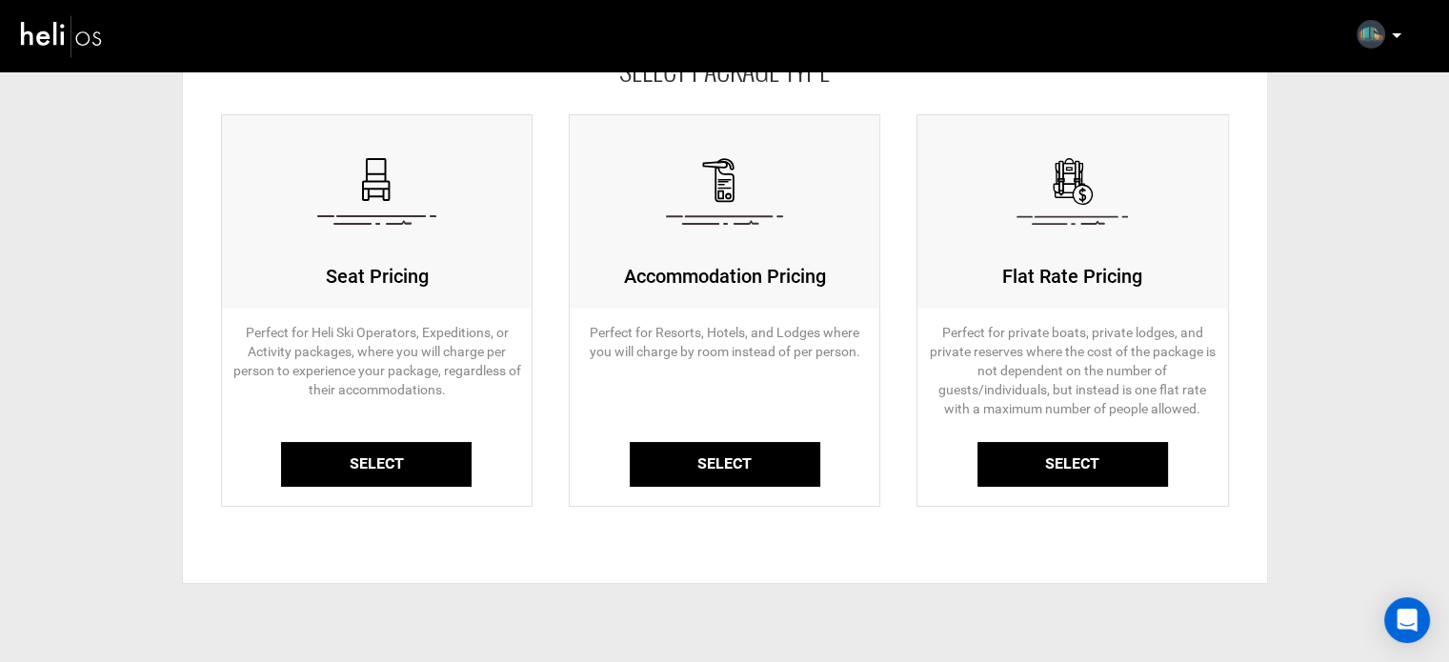
scroll to position [160, 0]
